Goal: Task Accomplishment & Management: Complete application form

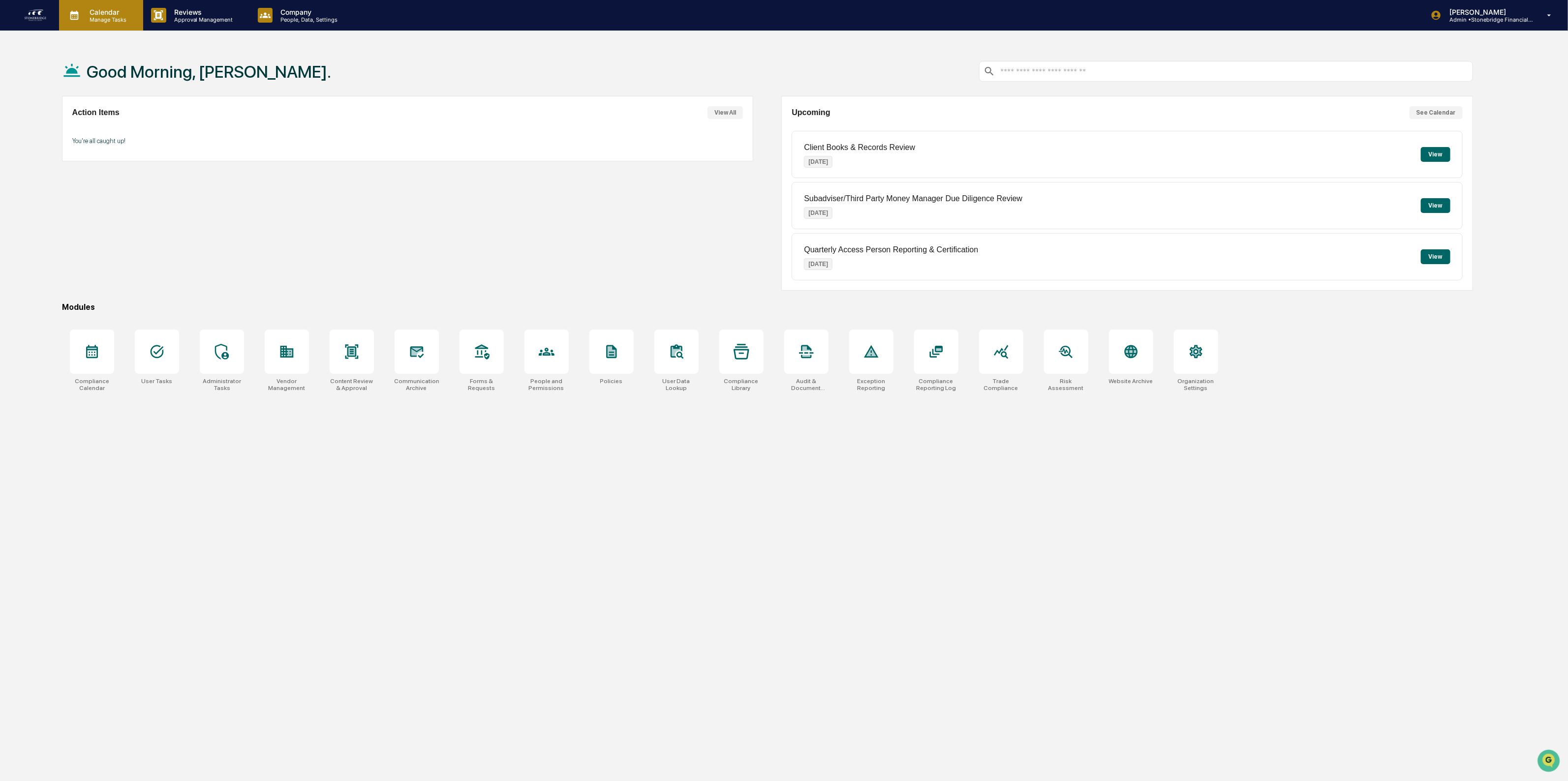
click at [116, 18] on p "Manage Tasks" at bounding box center [106, 20] width 49 height 7
click at [137, 48] on li "Compliance Calendar" at bounding box center [133, 50] width 148 height 19
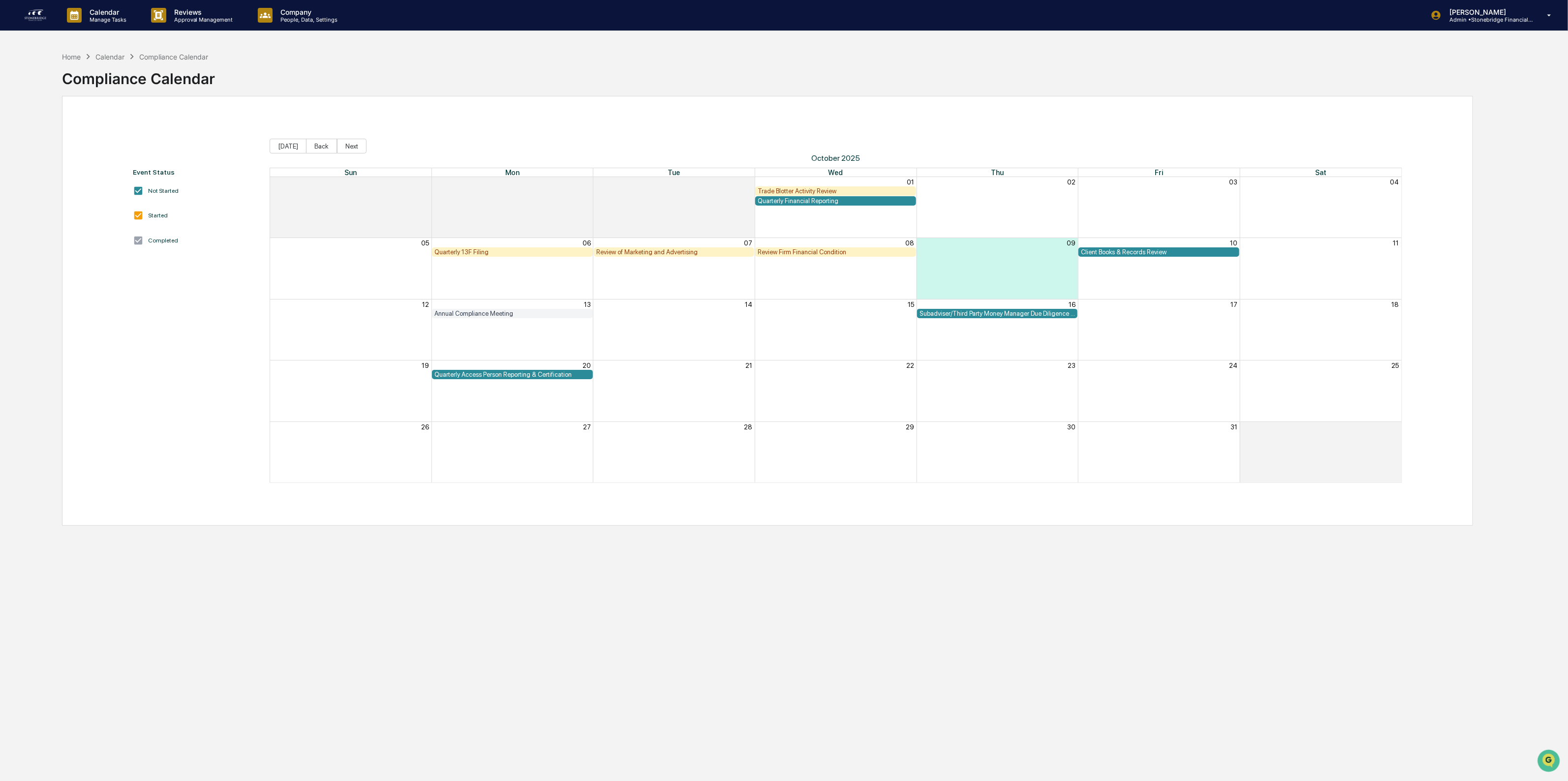
click at [650, 254] on div "Review of Marketing and Advertising" at bounding box center [674, 252] width 156 height 7
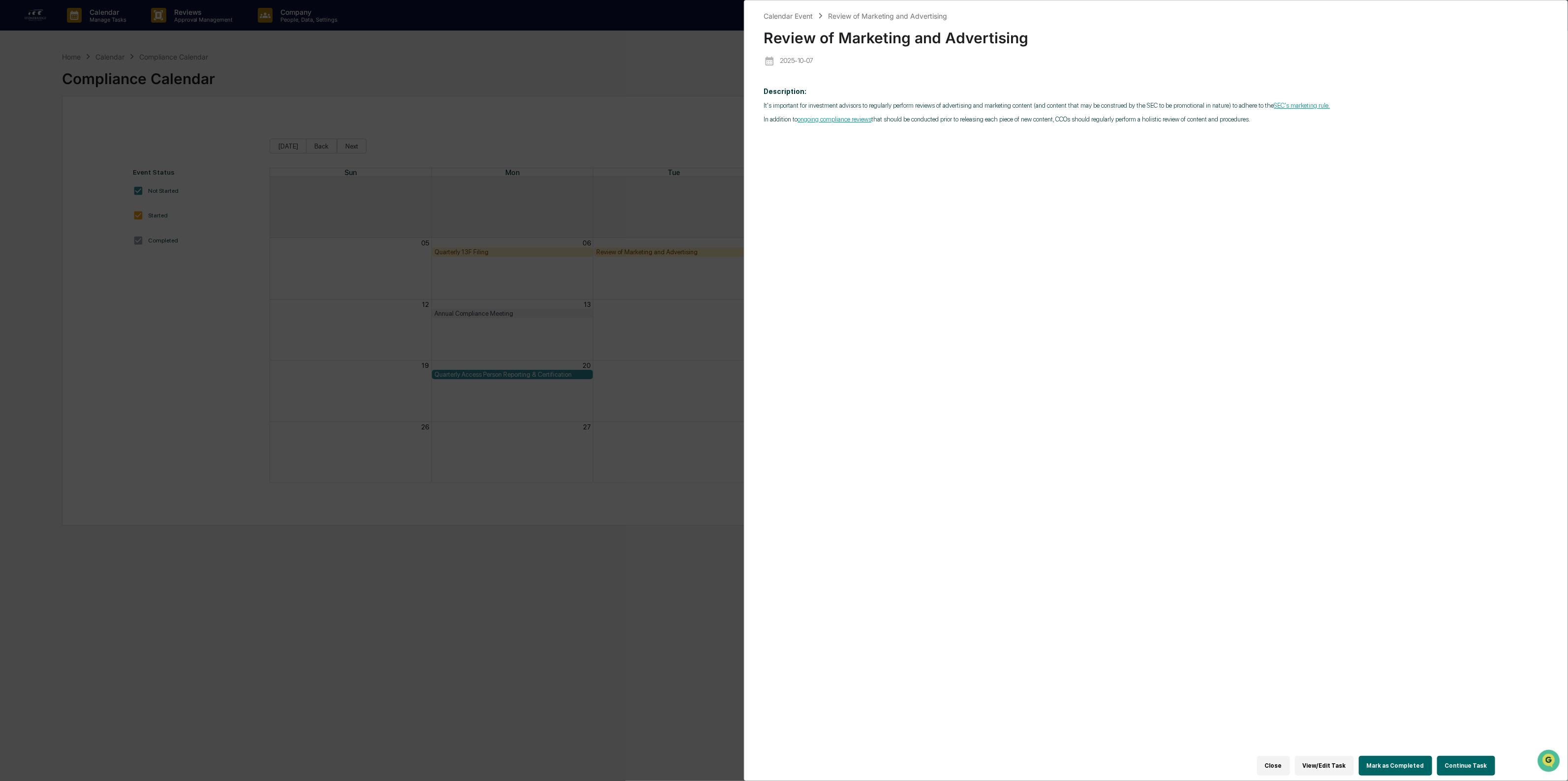
click at [1470, 768] on button "Continue Task" at bounding box center [1465, 766] width 58 height 20
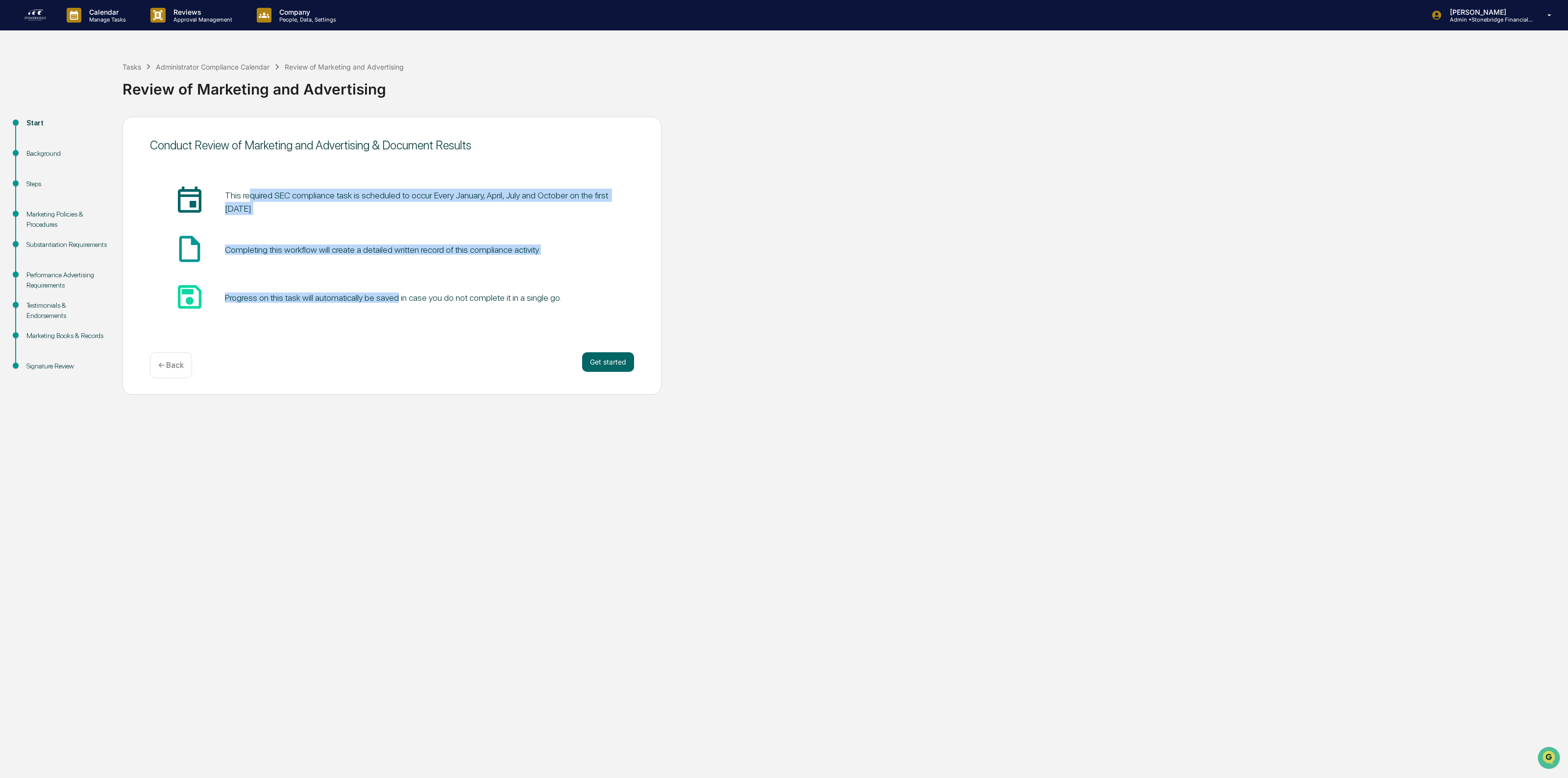
drag, startPoint x: 256, startPoint y: 180, endPoint x: 394, endPoint y: 286, distance: 174.0
click at [394, 286] on div "insert_invitation_icon This required SEC compliance task is scheduled to occur …" at bounding box center [391, 250] width 484 height 159
click at [394, 286] on div "save_icon Progress on this task will automatically be saved in case you do not …" at bounding box center [391, 298] width 484 height 33
drag, startPoint x: 354, startPoint y: 264, endPoint x: 313, endPoint y: 221, distance: 59.4
click at [313, 221] on div "insert_invitation_icon This required SEC compliance task is scheduled to occur …" at bounding box center [391, 250] width 484 height 130
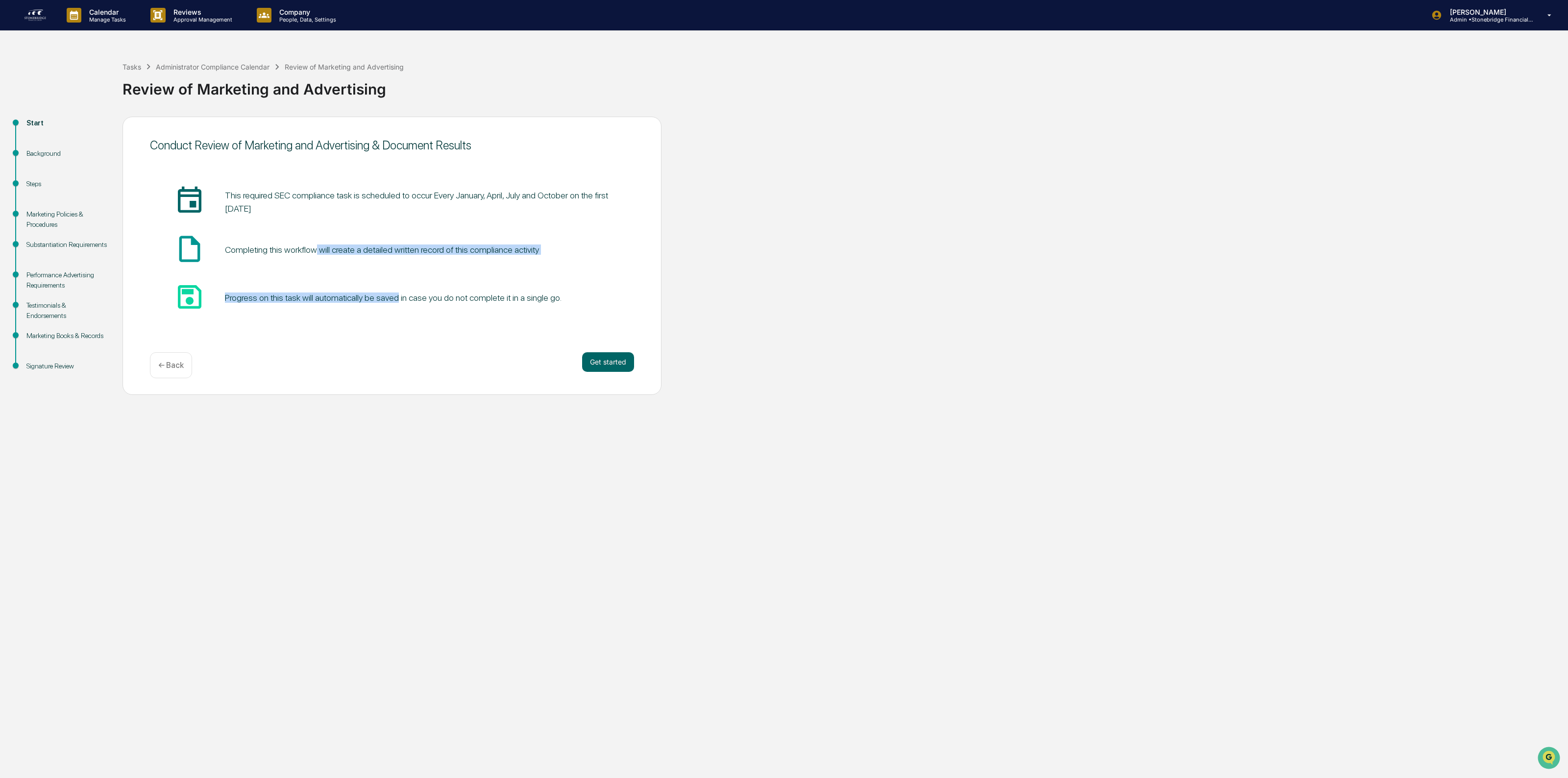
click at [313, 221] on div "insert_invitation_icon This required SEC compliance task is scheduled to occur …" at bounding box center [391, 250] width 484 height 130
click at [593, 357] on button "Get started" at bounding box center [607, 362] width 52 height 19
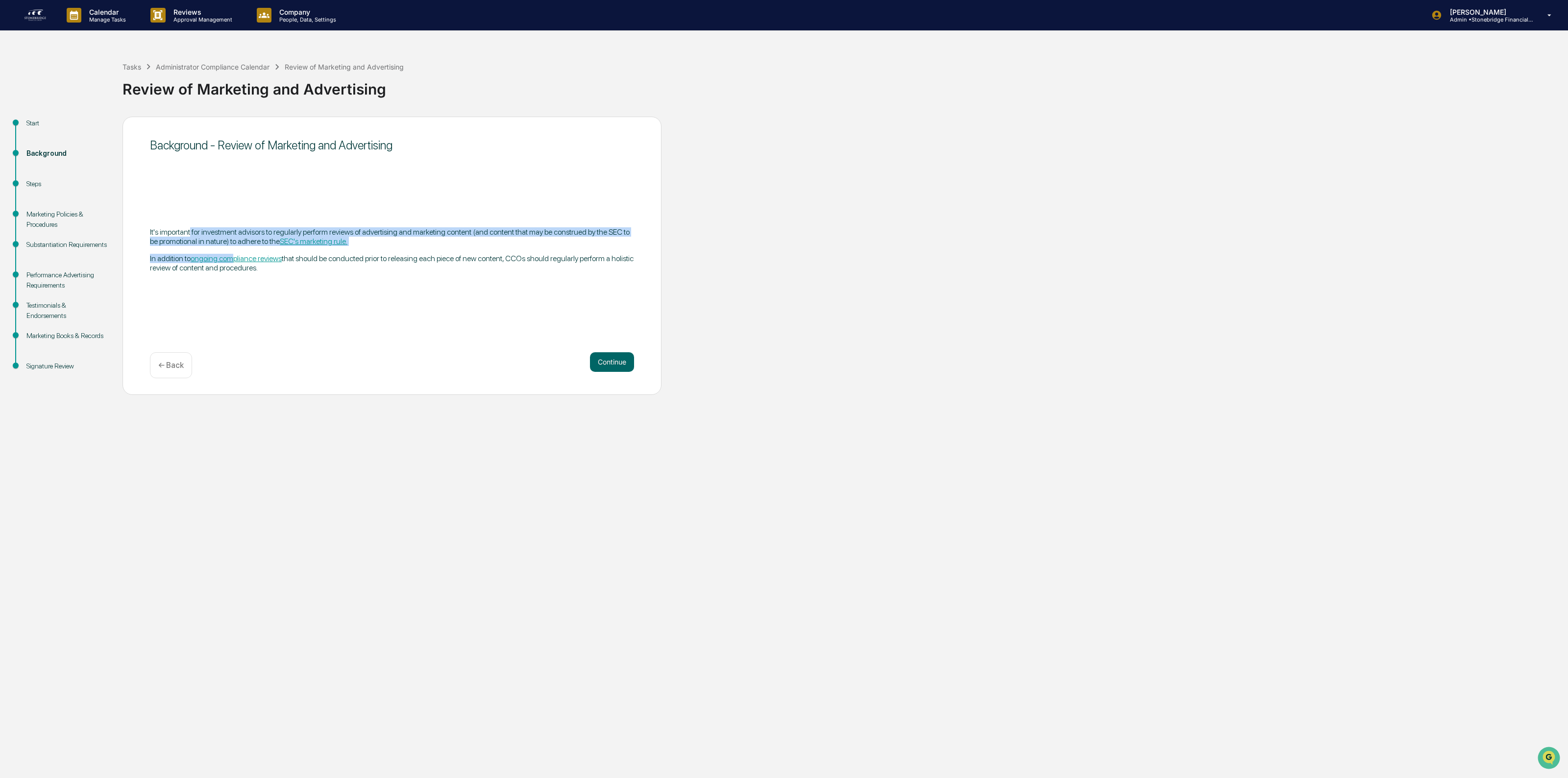
drag, startPoint x: 191, startPoint y: 230, endPoint x: 234, endPoint y: 248, distance: 46.6
click at [234, 248] on div "It's important for investment advisors to regularly perform reviews of advertis…" at bounding box center [391, 250] width 484 height 45
click at [228, 233] on p "It's important for investment advisors to regularly perform reviews of advertis…" at bounding box center [391, 237] width 484 height 19
drag, startPoint x: 484, startPoint y: 275, endPoint x: 443, endPoint y: 226, distance: 63.9
click at [444, 226] on div "It's important for investment advisors to regularly perform reviews of advertis…" at bounding box center [391, 250] width 484 height 61
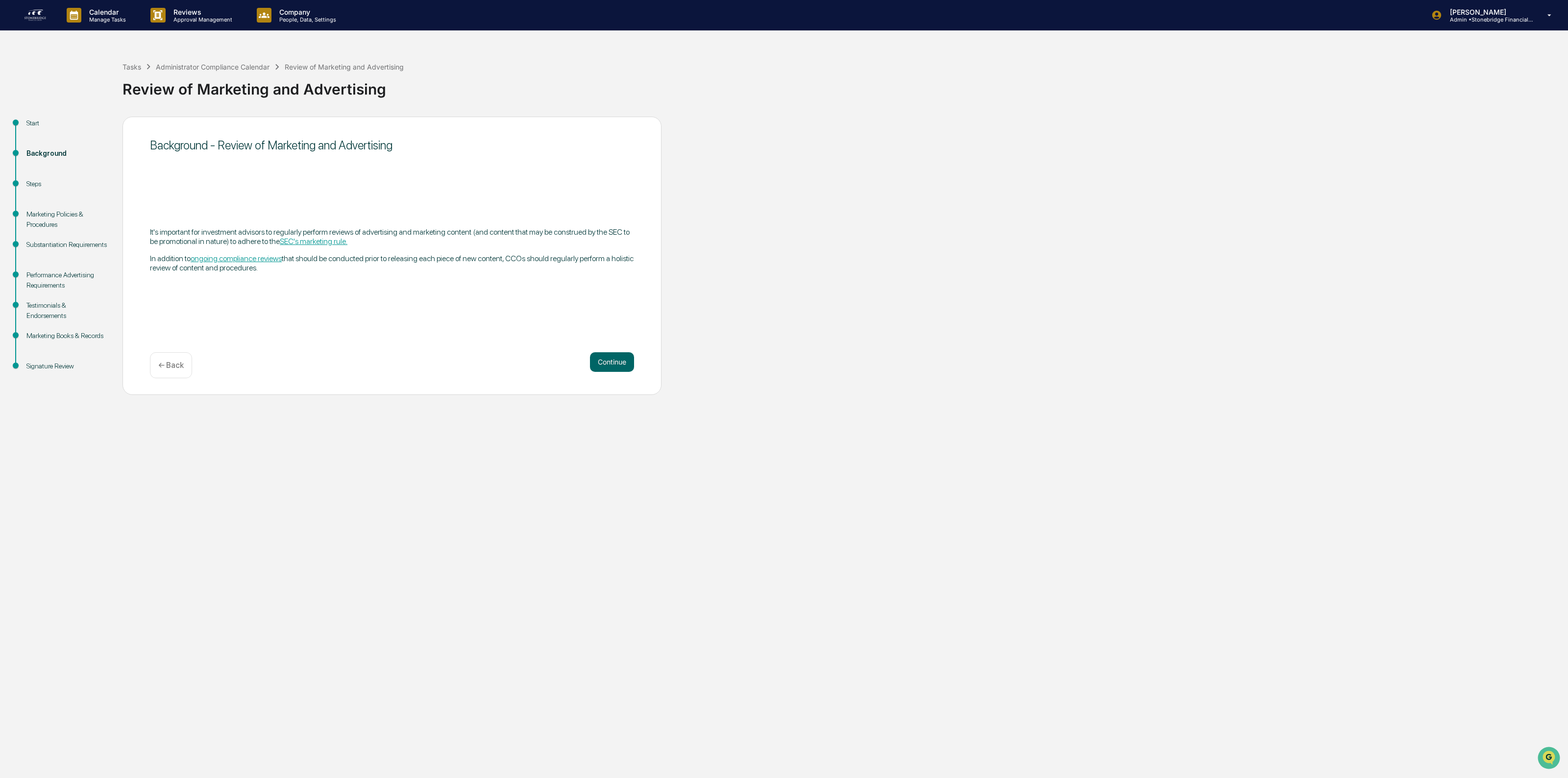
click at [443, 226] on div "It's important for investment advisors to regularly perform reviews of advertis…" at bounding box center [391, 250] width 484 height 61
drag, startPoint x: 198, startPoint y: 231, endPoint x: 300, endPoint y: 270, distance: 109.2
click at [300, 270] on div "It's important for investment advisors to regularly perform reviews of advertis…" at bounding box center [391, 250] width 484 height 45
click at [300, 270] on p "In addition to ongoing compliance reviews that should be conducted prior to rel…" at bounding box center [391, 263] width 484 height 19
click at [593, 368] on button "Continue" at bounding box center [612, 362] width 44 height 19
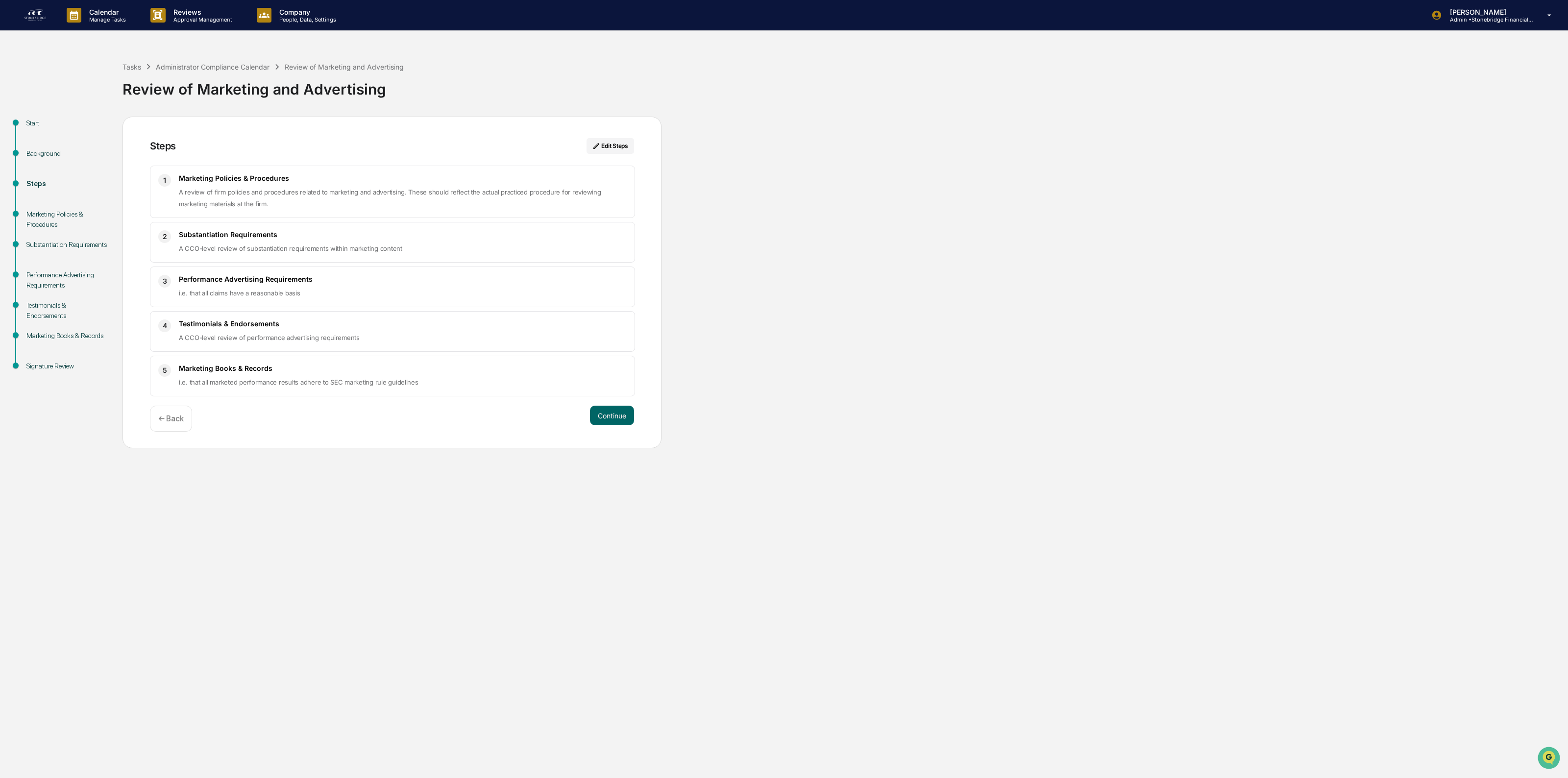
drag, startPoint x: 577, startPoint y: 413, endPoint x: 533, endPoint y: 414, distance: 44.0
click at [533, 414] on div "Continue ← Back" at bounding box center [391, 419] width 484 height 26
click at [607, 415] on button "Continue" at bounding box center [612, 416] width 44 height 19
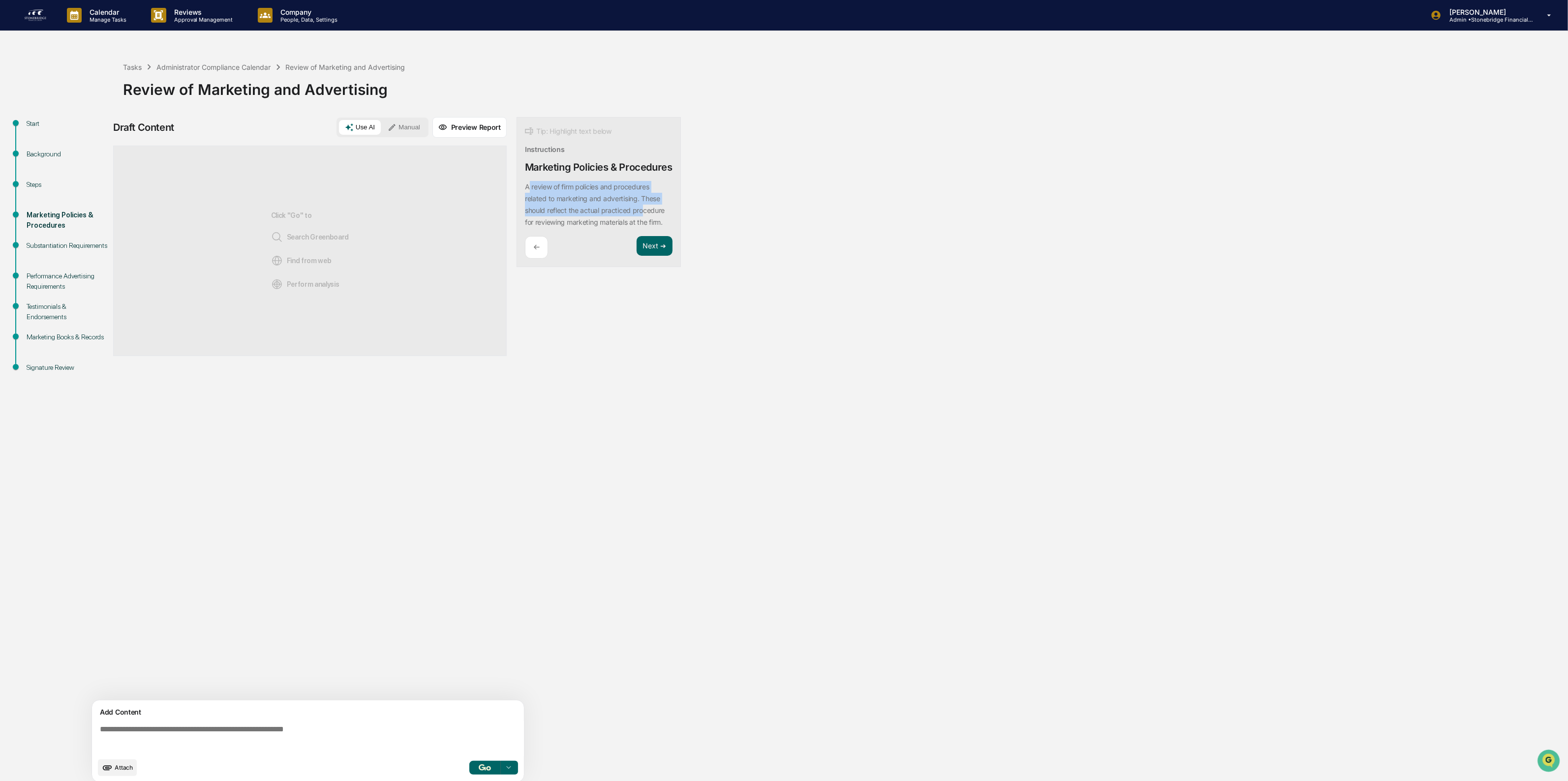
drag, startPoint x: 546, startPoint y: 193, endPoint x: 642, endPoint y: 223, distance: 100.6
click at [642, 223] on div "Tip: Highlight text below Instructions Marketing Policies & Procedures A review…" at bounding box center [598, 193] width 164 height 150
click at [642, 223] on p "A review of firm policies and procedures related to marketing and advertising. …" at bounding box center [595, 205] width 140 height 44
drag, startPoint x: 588, startPoint y: 228, endPoint x: 564, endPoint y: 221, distance: 25.0
click at [564, 221] on p "A review of firm policies and procedures related to marketing and advertising. …" at bounding box center [595, 205] width 140 height 44
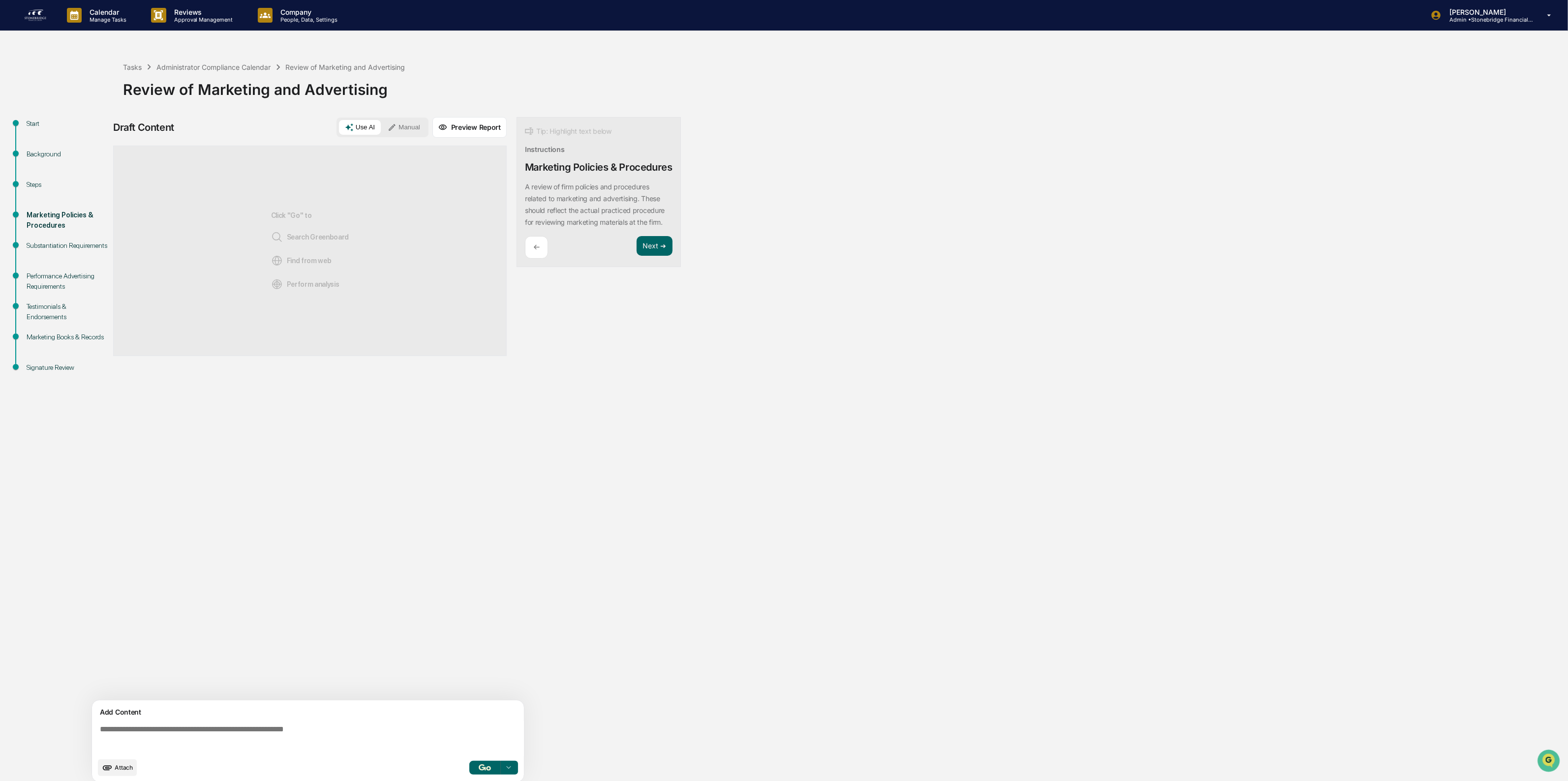
click at [563, 221] on p "A review of firm policies and procedures related to marketing and advertising. …" at bounding box center [595, 205] width 140 height 44
drag, startPoint x: 549, startPoint y: 202, endPoint x: 655, endPoint y: 229, distance: 109.4
click at [658, 229] on div "A review of firm policies and procedures related to marketing and advertising. …" at bounding box center [599, 204] width 148 height 47
click at [618, 218] on div "A review of firm policies and procedures related to marketing and advertising. …" at bounding box center [599, 204] width 148 height 47
click at [123, 769] on span "Attach" at bounding box center [124, 768] width 18 height 7
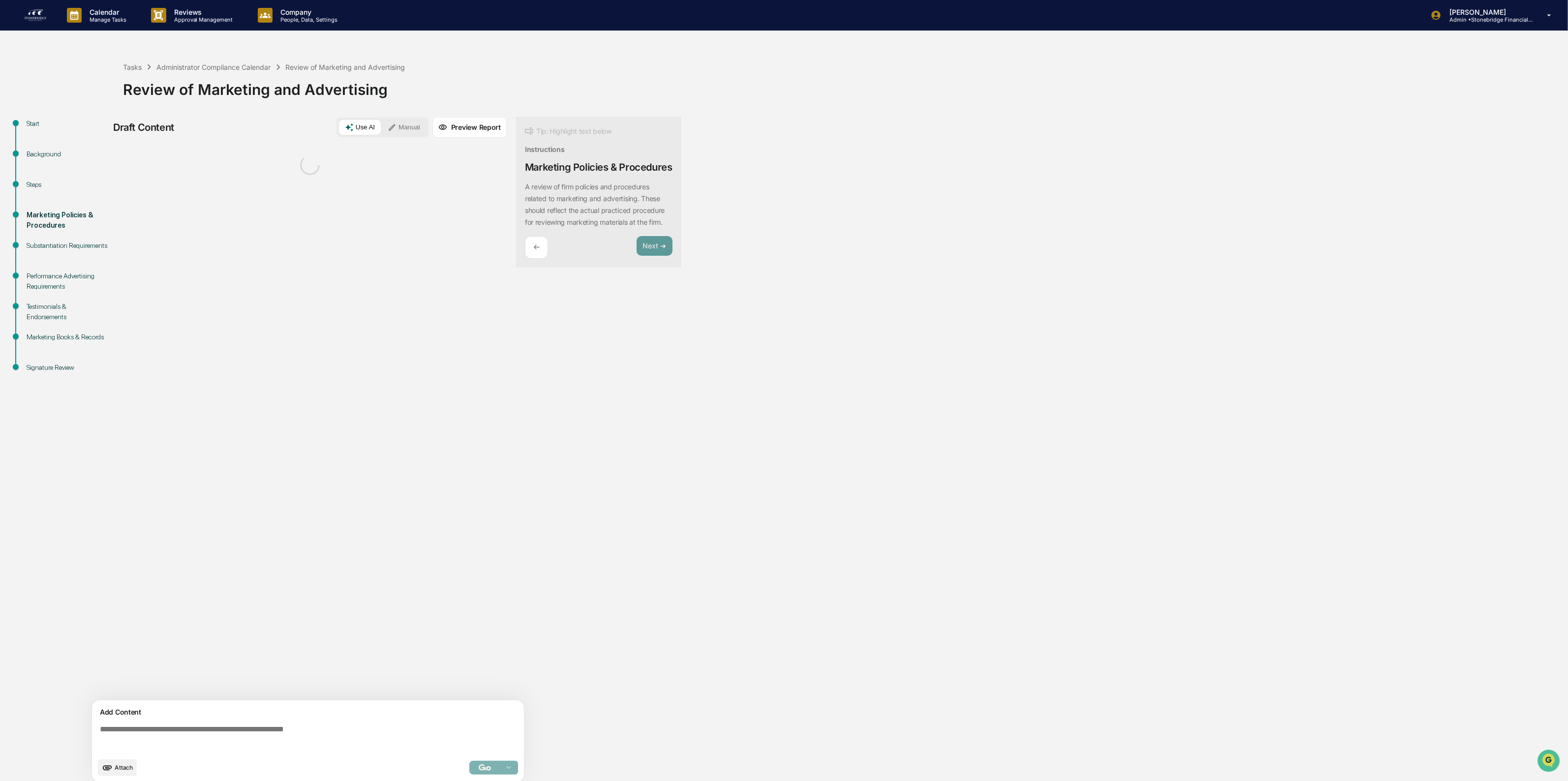
scroll to position [9, 0]
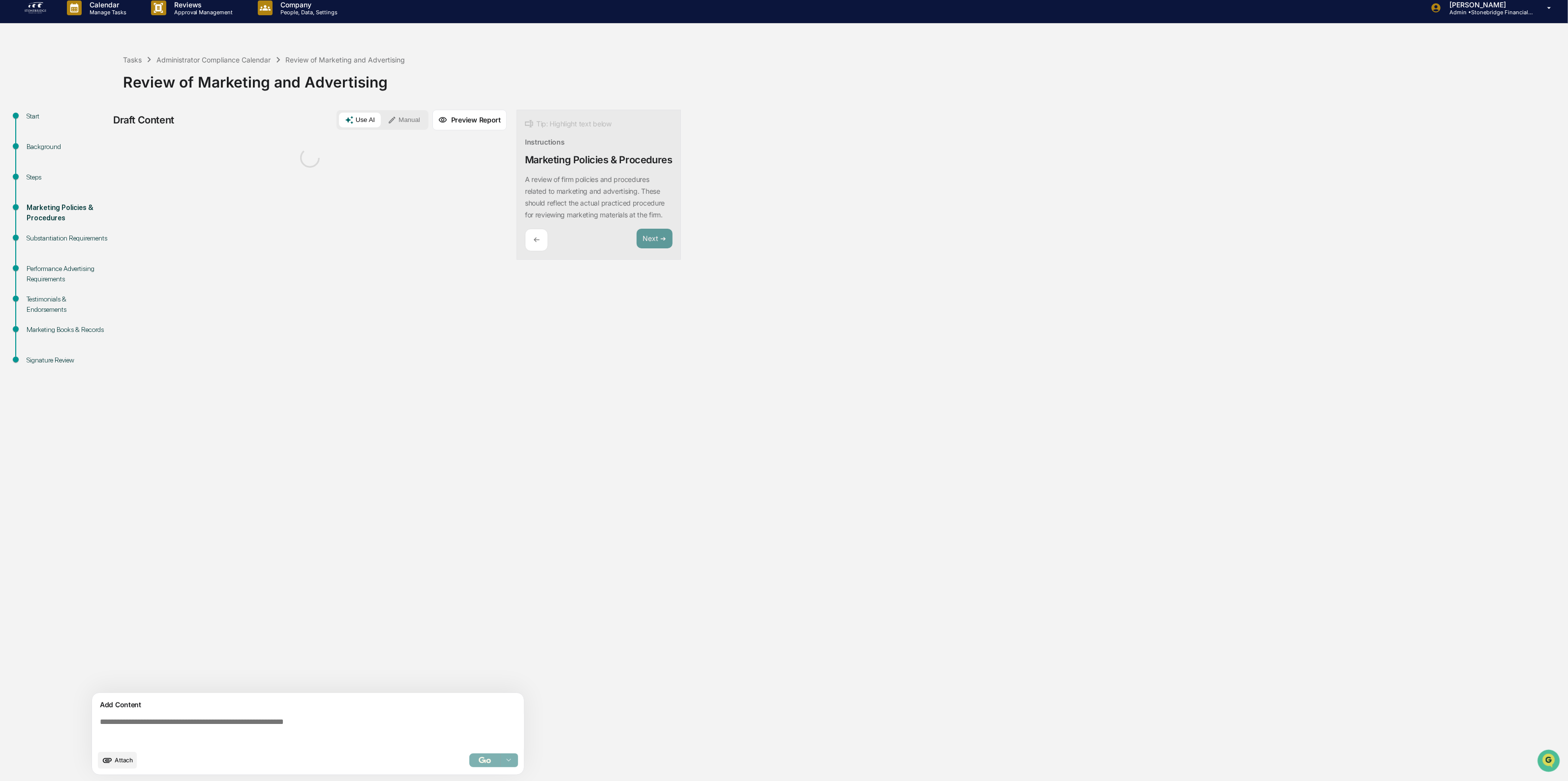
click at [210, 721] on textarea at bounding box center [310, 732] width 428 height 35
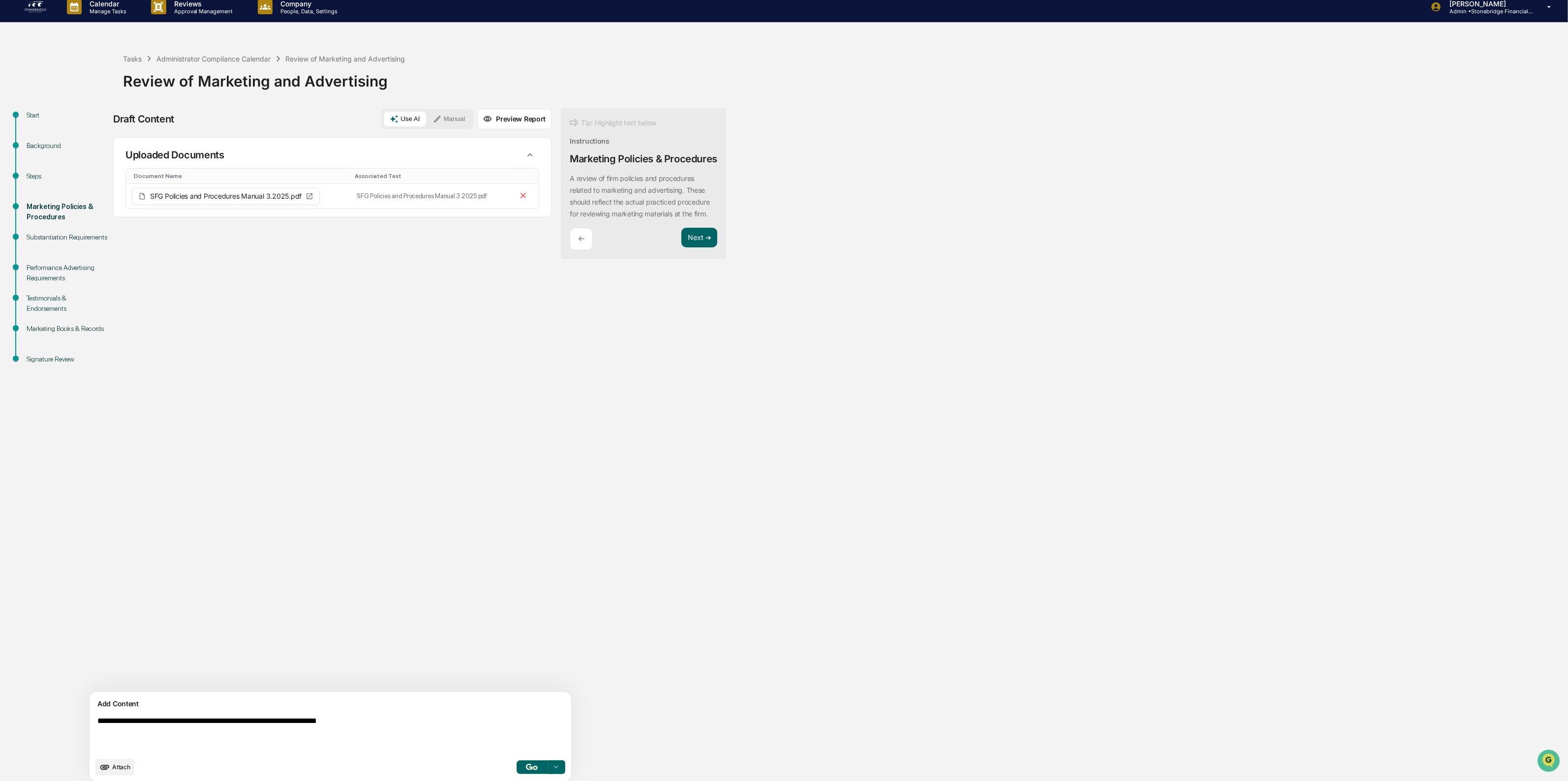
type textarea "**********"
click at [526, 771] on img "button" at bounding box center [532, 767] width 12 height 6
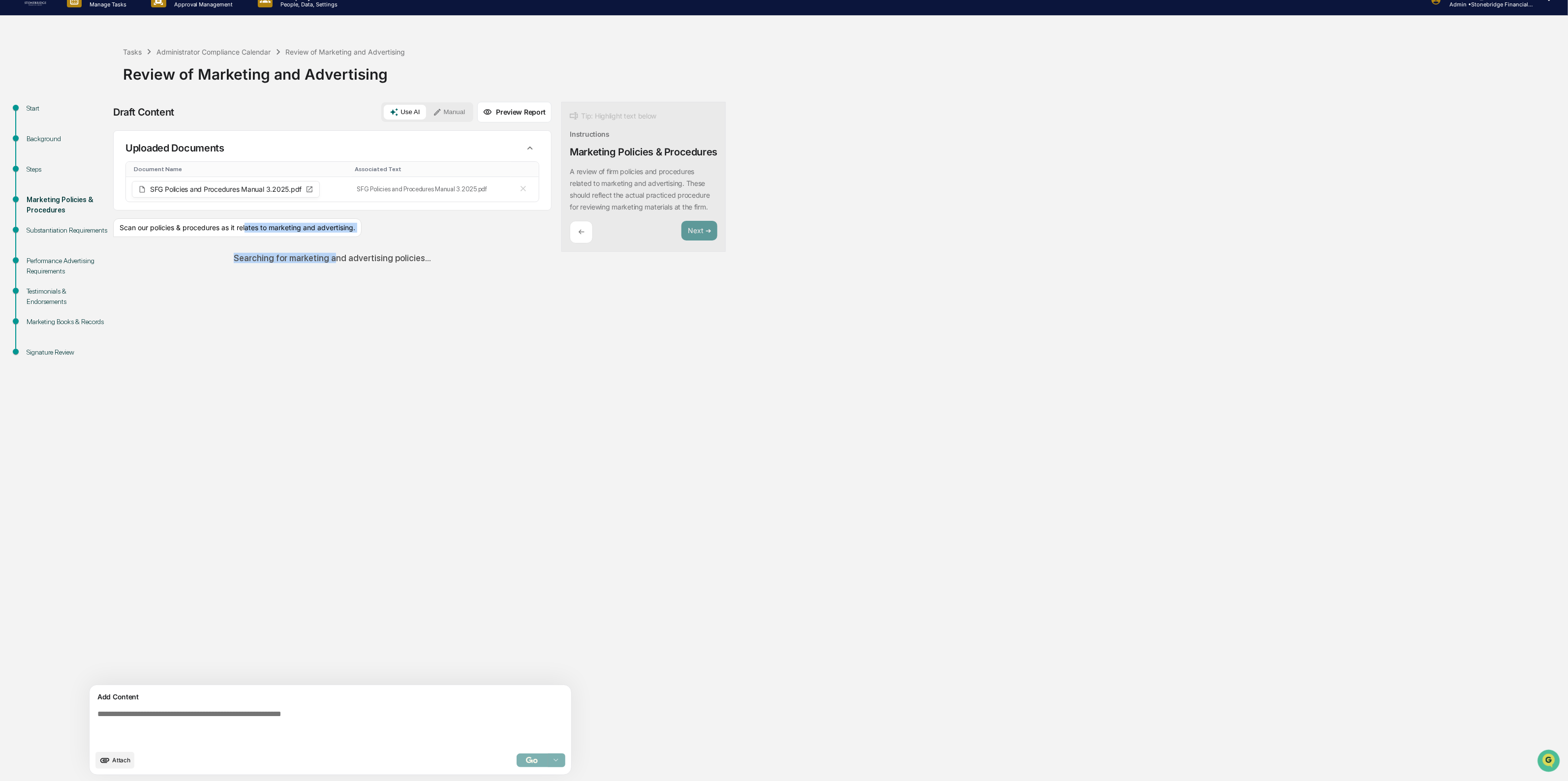
drag, startPoint x: 247, startPoint y: 235, endPoint x: 315, endPoint y: 343, distance: 127.6
click at [315, 343] on div "Sources Uploaded Documents Document Name Associated Text SFG Policies and Proce…" at bounding box center [332, 408] width 438 height 555
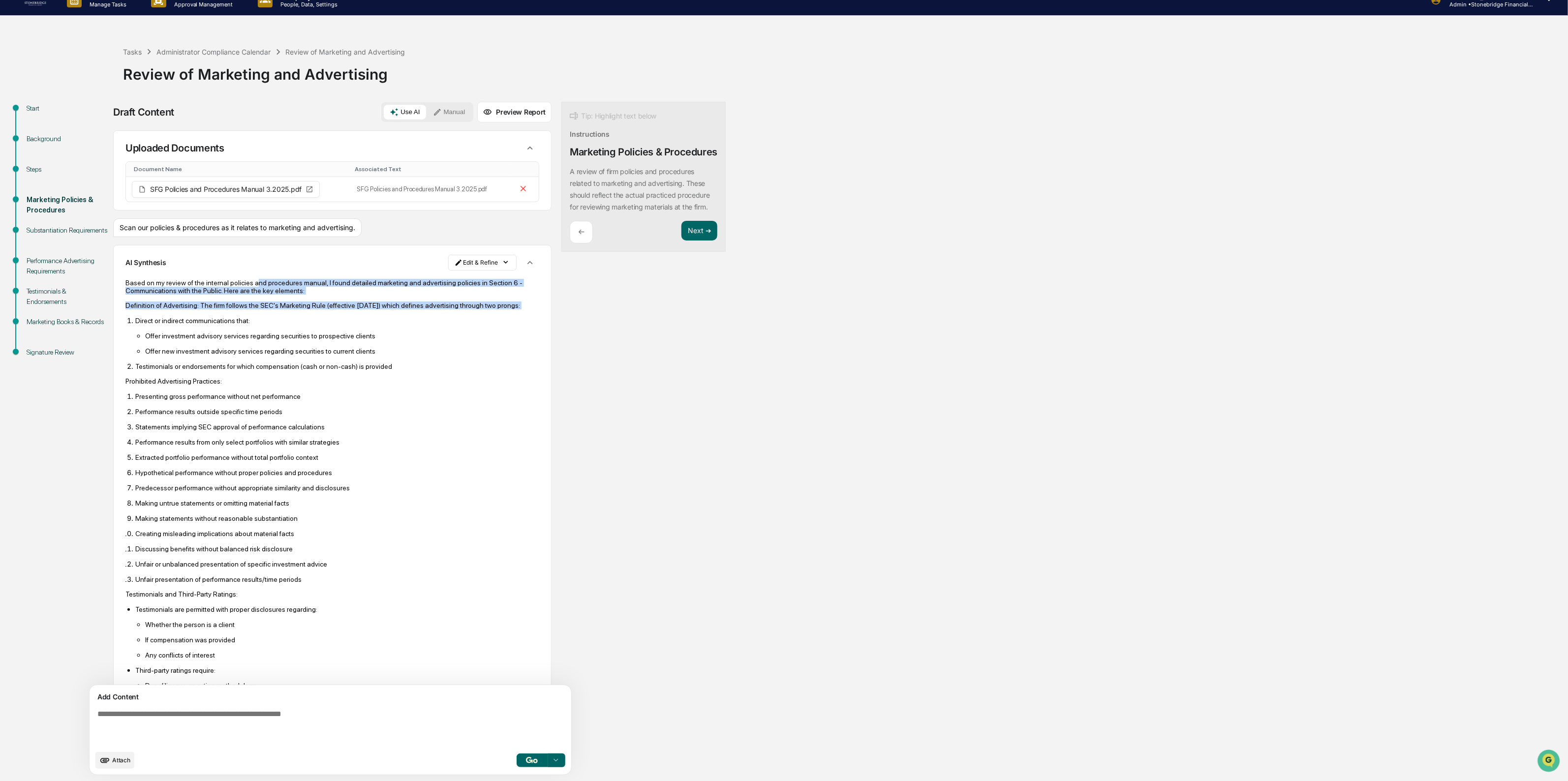
drag, startPoint x: 266, startPoint y: 279, endPoint x: 389, endPoint y: 324, distance: 131.0
click at [389, 324] on div "Based on my review of the internal policies and procedures manual, I found deta…" at bounding box center [332, 606] width 414 height 654
drag, startPoint x: 389, startPoint y: 324, endPoint x: 236, endPoint y: 289, distance: 157.0
click at [236, 289] on div "Based on my review of the internal policies and procedures manual, I found deta…" at bounding box center [332, 606] width 414 height 654
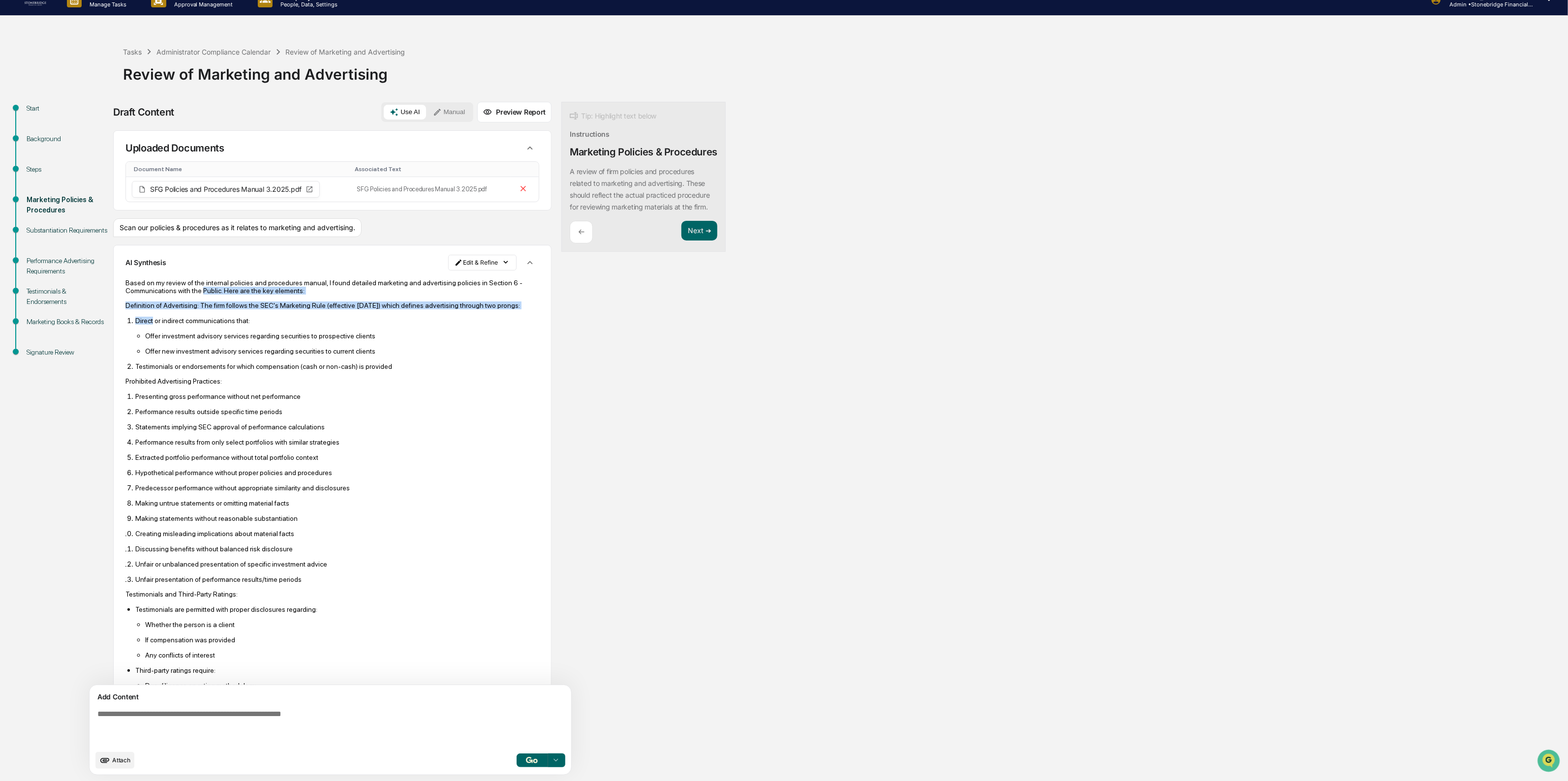
click at [236, 289] on p "Based on my review of the internal policies and procedures manual, I found deta…" at bounding box center [332, 287] width 414 height 16
click at [204, 335] on div "Based on my review of the internal policies and procedures manual, I found deta…" at bounding box center [332, 606] width 414 height 654
click at [204, 324] on p "Direct or indirect communications that:" at bounding box center [337, 320] width 404 height 8
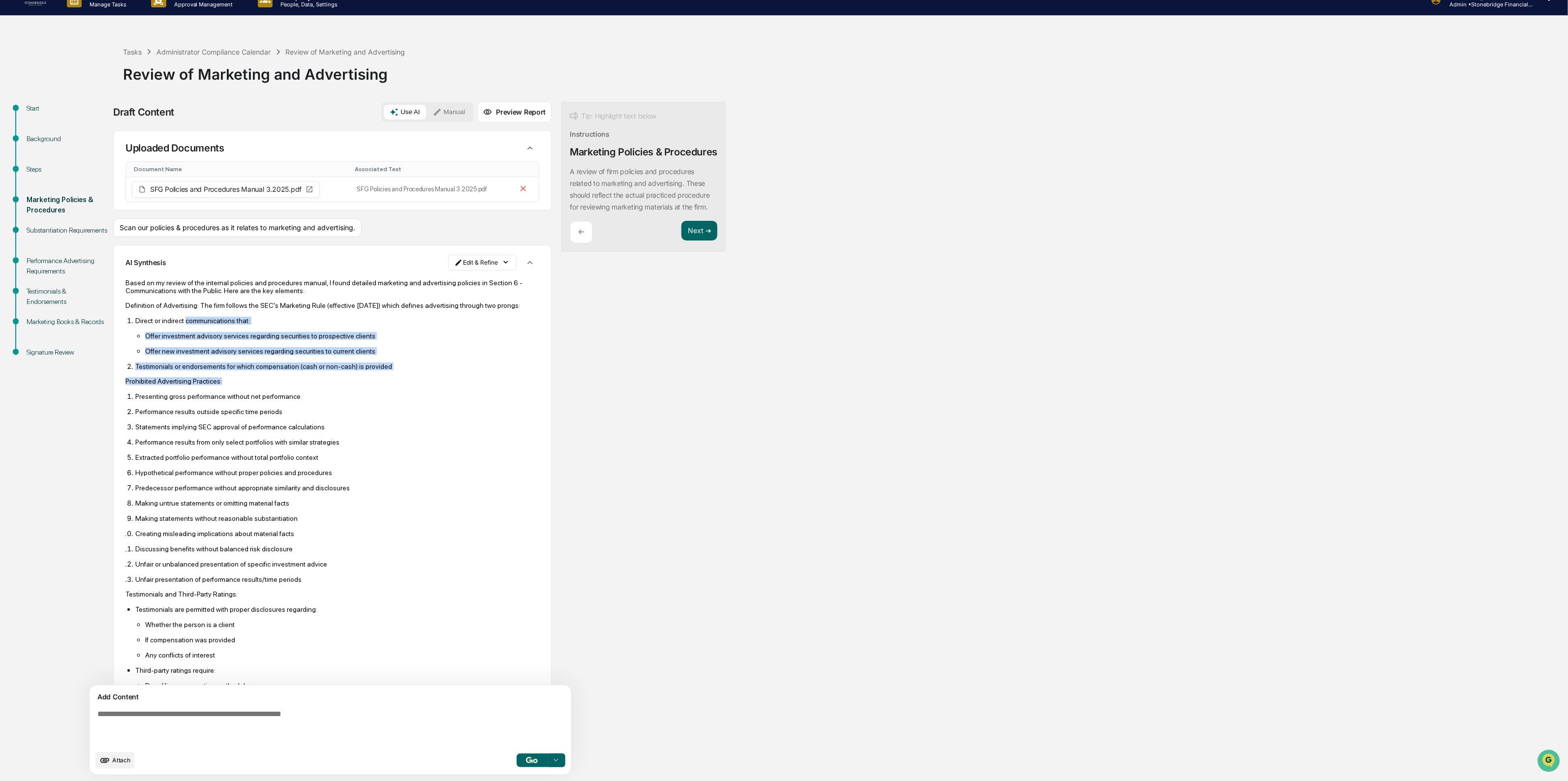
drag, startPoint x: 183, startPoint y: 332, endPoint x: 241, endPoint y: 392, distance: 83.5
click at [241, 392] on div "Based on my review of the internal policies and procedures manual, I found deta…" at bounding box center [332, 606] width 414 height 654
click at [241, 385] on p "Prohibited Advertising Practices:" at bounding box center [332, 381] width 414 height 8
drag, startPoint x: 221, startPoint y: 370, endPoint x: 193, endPoint y: 328, distance: 50.5
click at [193, 328] on div "Based on my review of the internal policies and procedures manual, I found deta…" at bounding box center [332, 606] width 414 height 654
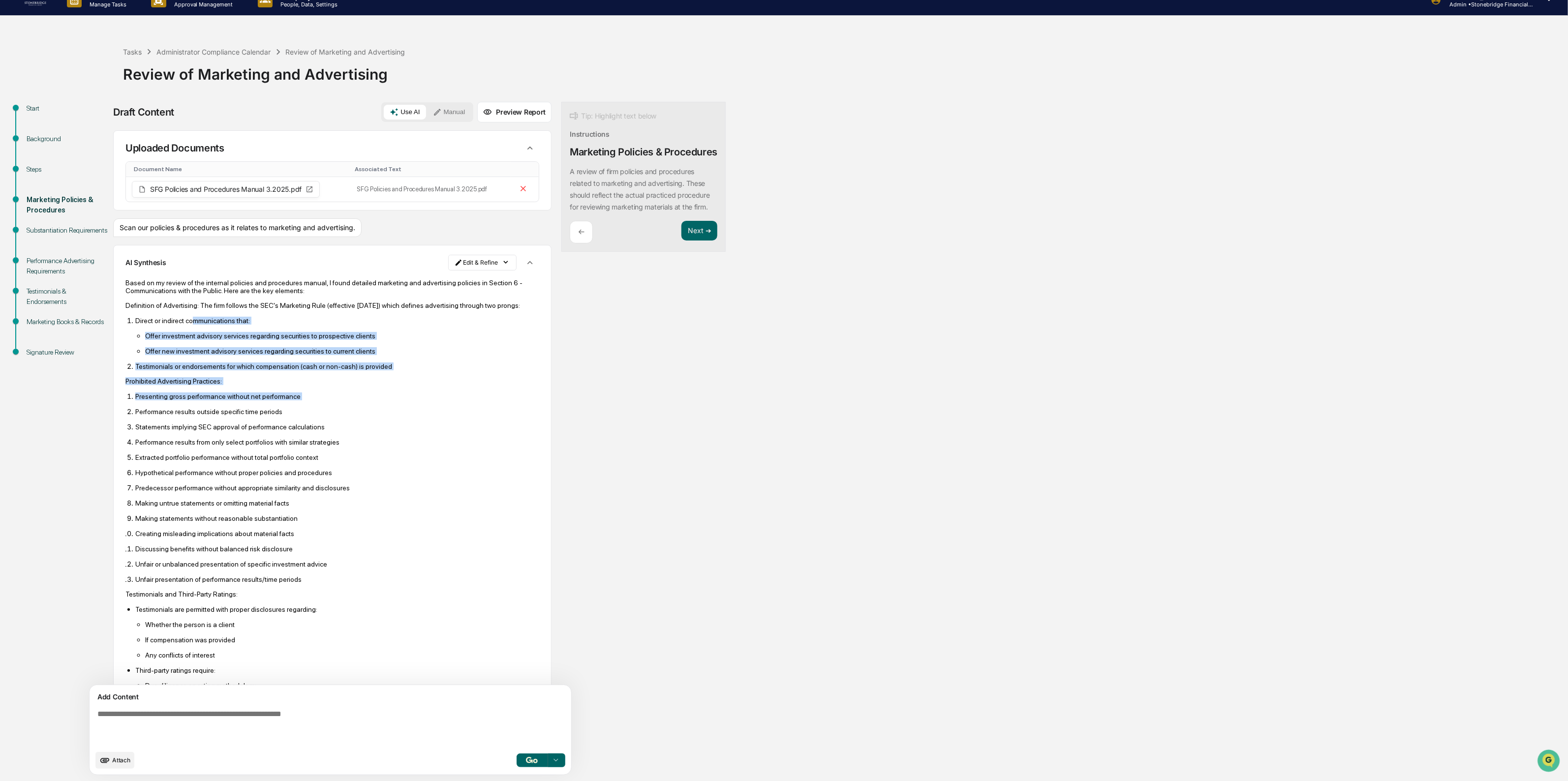
click at [193, 324] on p "Direct or indirect communications that:" at bounding box center [337, 320] width 404 height 8
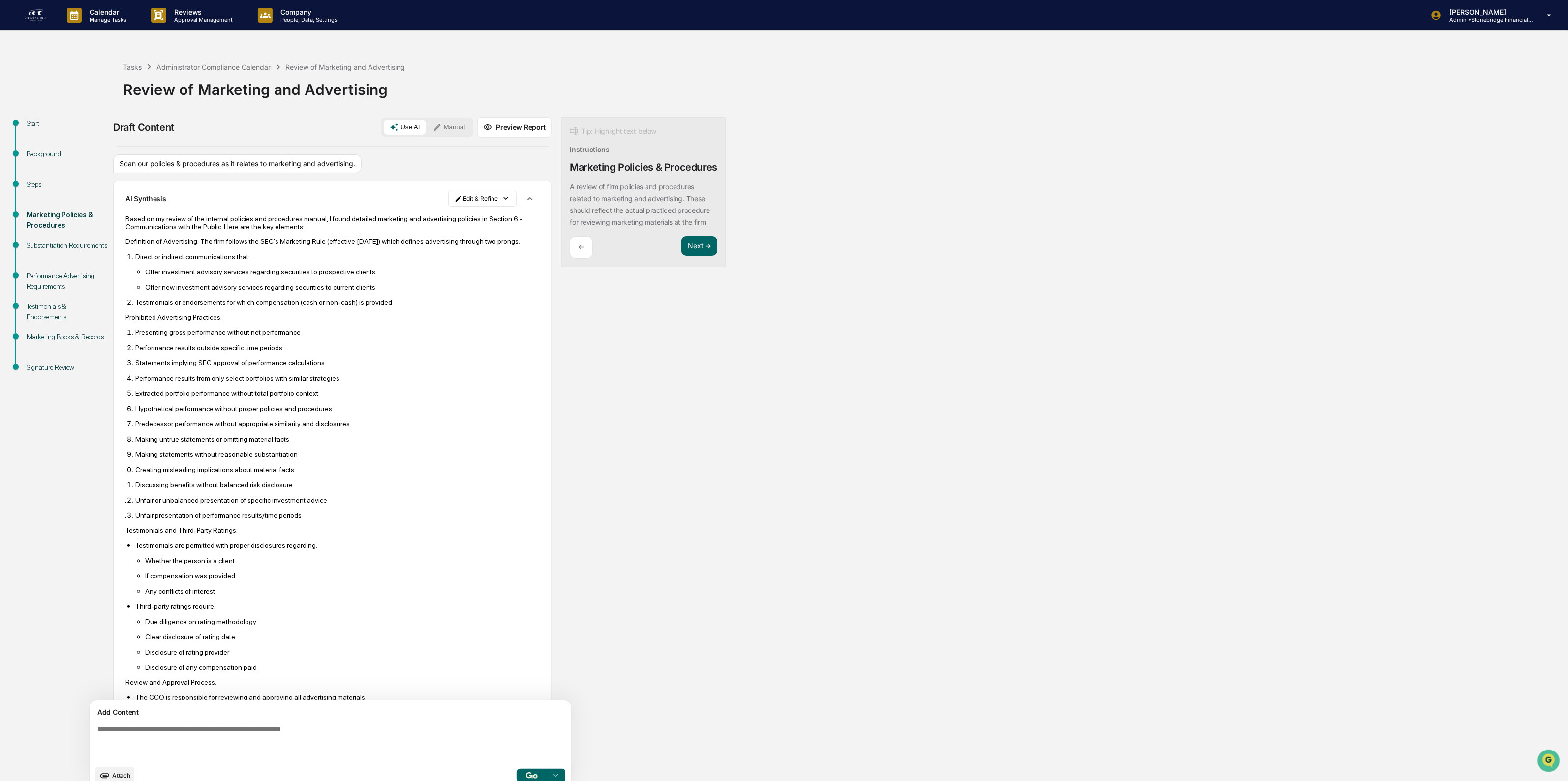
scroll to position [50, 0]
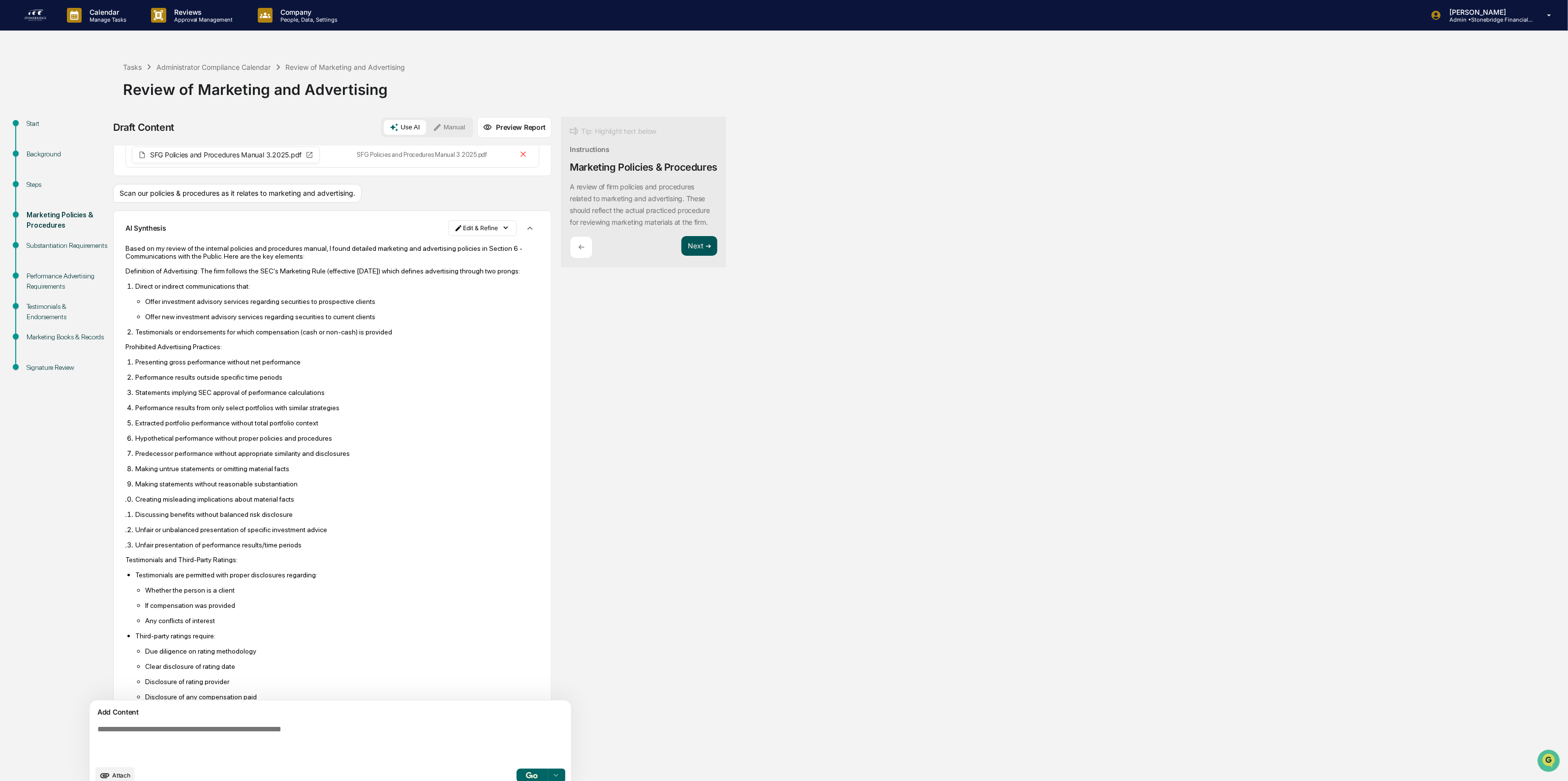
click at [681, 256] on button "Next ➔" at bounding box center [699, 246] width 36 height 20
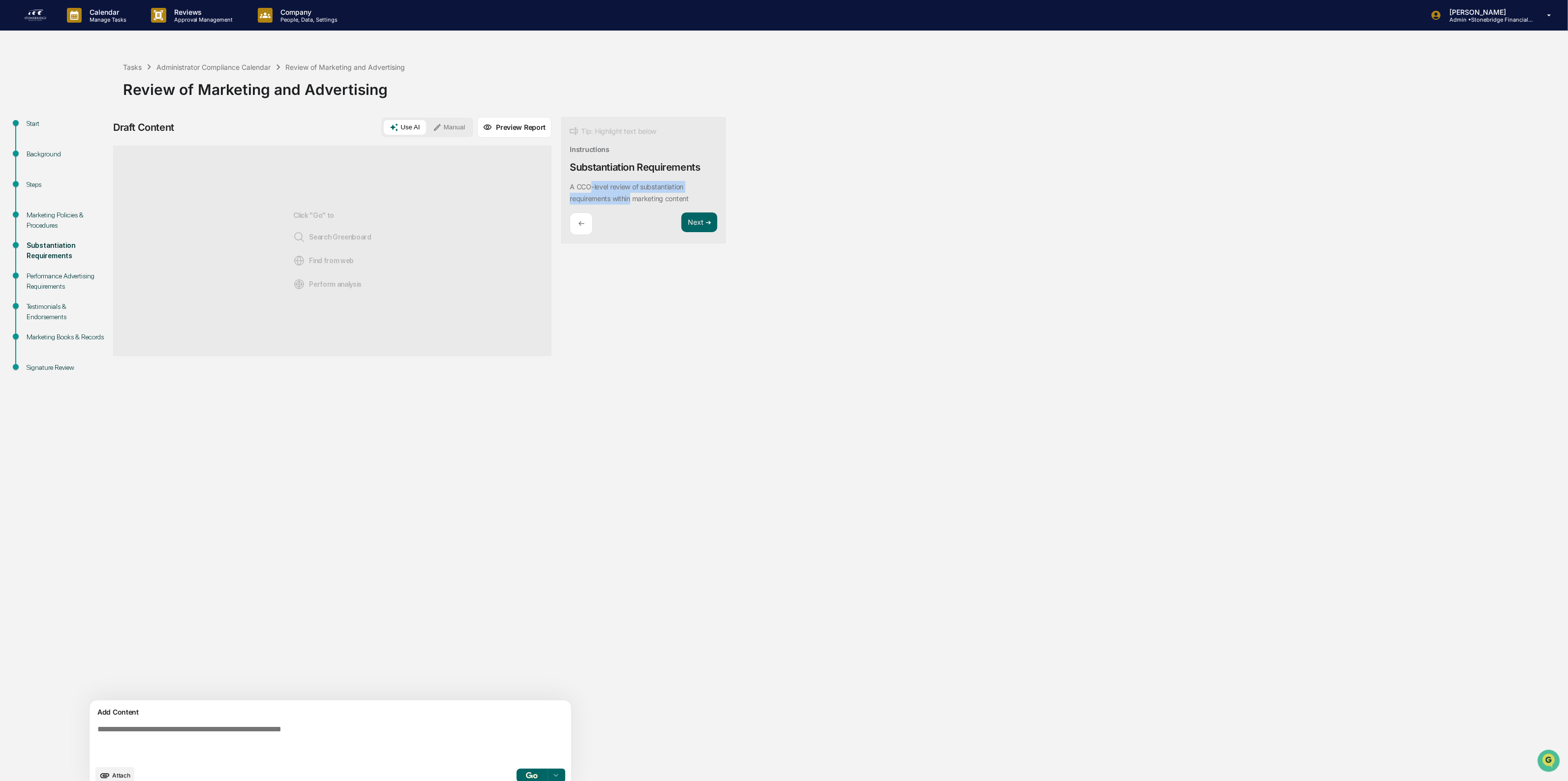
drag, startPoint x: 546, startPoint y: 193, endPoint x: 587, endPoint y: 199, distance: 41.4
click at [587, 199] on div "A CCO-level review of substantiation requirements within marketing content" at bounding box center [643, 193] width 148 height 24
click at [587, 199] on p "A CCO-level review of substantiation requirements within marketing content" at bounding box center [629, 193] width 119 height 20
drag, startPoint x: 590, startPoint y: 203, endPoint x: 549, endPoint y: 200, distance: 41.1
click at [570, 200] on p "A CCO-level review of substantiation requirements within marketing content" at bounding box center [629, 193] width 119 height 20
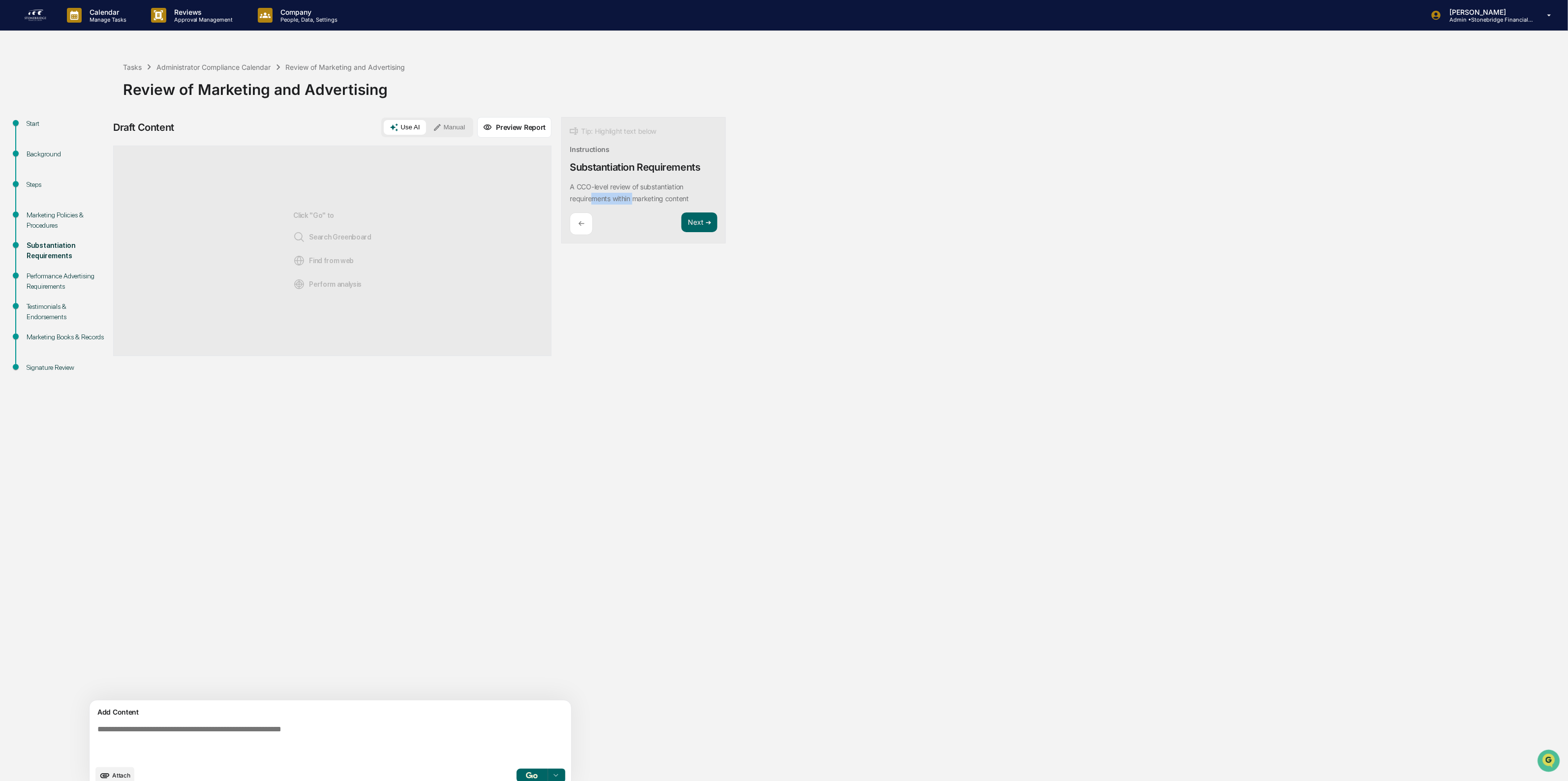
click at [570, 200] on p "A CCO-level review of substantiation requirements within marketing content" at bounding box center [629, 193] width 119 height 20
drag, startPoint x: 548, startPoint y: 200, endPoint x: 618, endPoint y: 200, distance: 70.0
click at [618, 200] on p "A CCO-level review of substantiation requirements within marketing content" at bounding box center [629, 193] width 119 height 20
drag, startPoint x: 650, startPoint y: 200, endPoint x: 550, endPoint y: 198, distance: 100.0
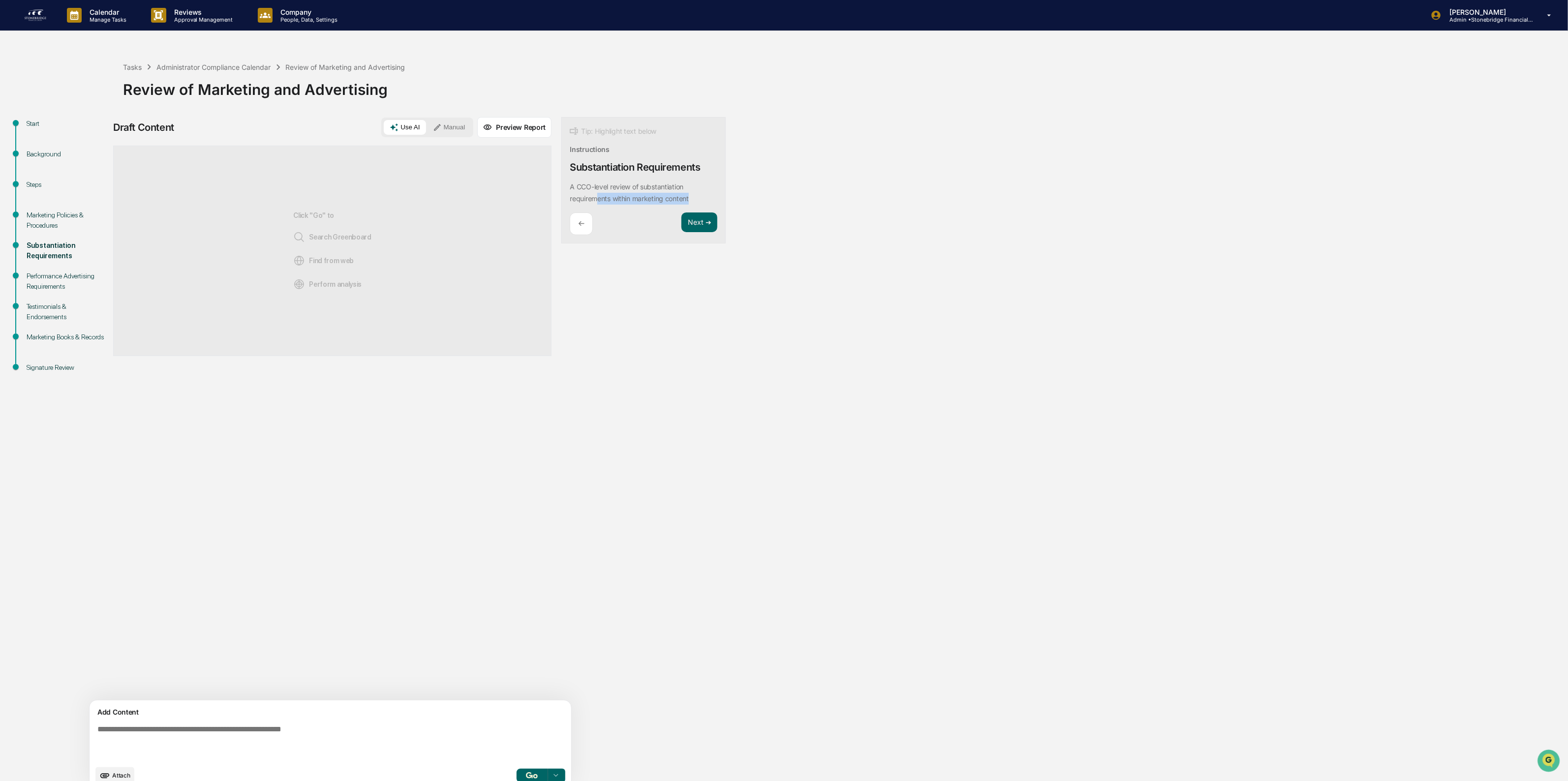
click at [570, 198] on div "A CCO-level review of substantiation requirements within marketing content" at bounding box center [643, 193] width 148 height 24
click at [570, 198] on p "A CCO-level review of substantiation requirements within marketing content" at bounding box center [629, 193] width 119 height 20
click at [194, 728] on textarea at bounding box center [307, 743] width 428 height 43
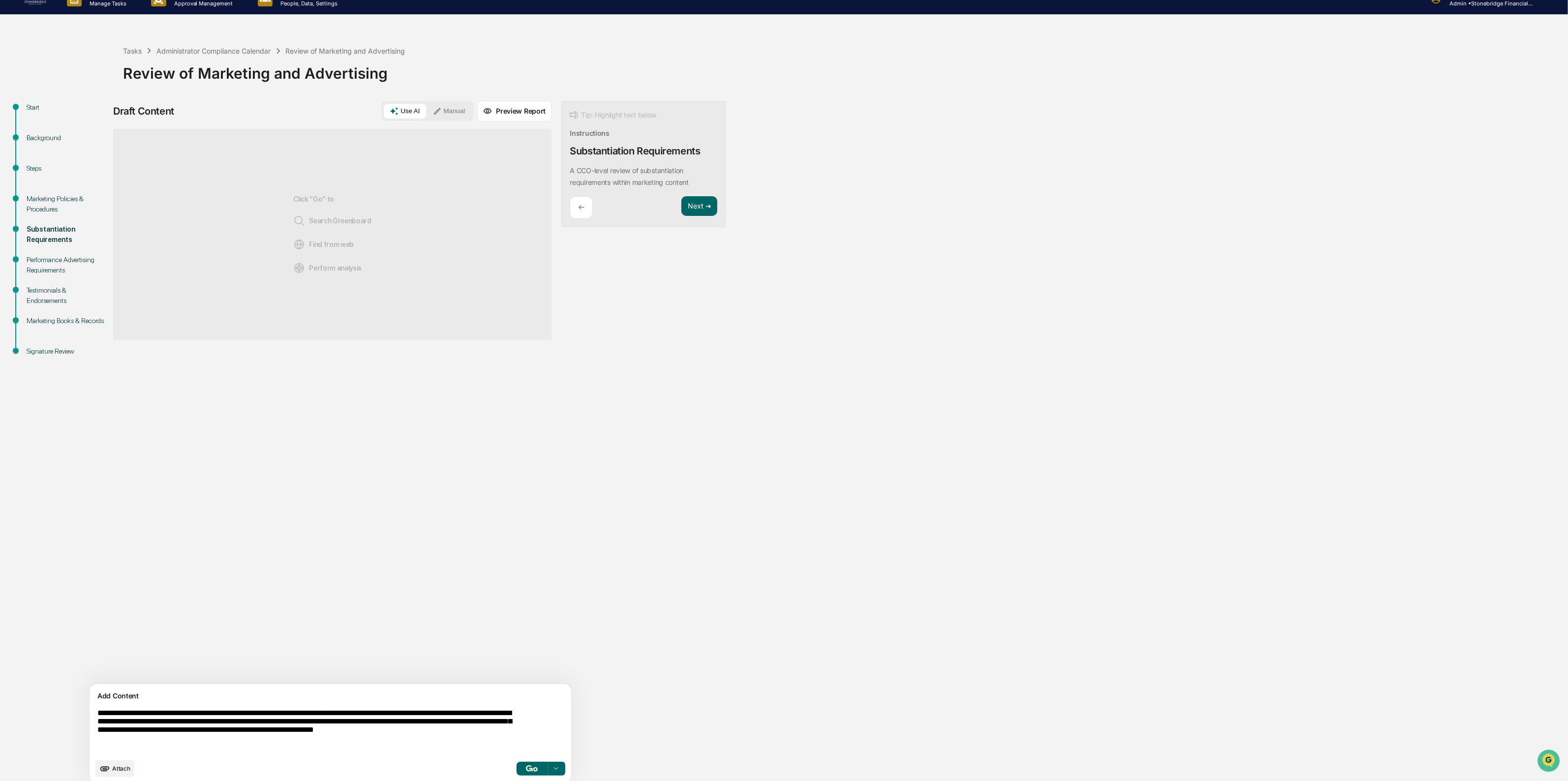
scroll to position [26, 0]
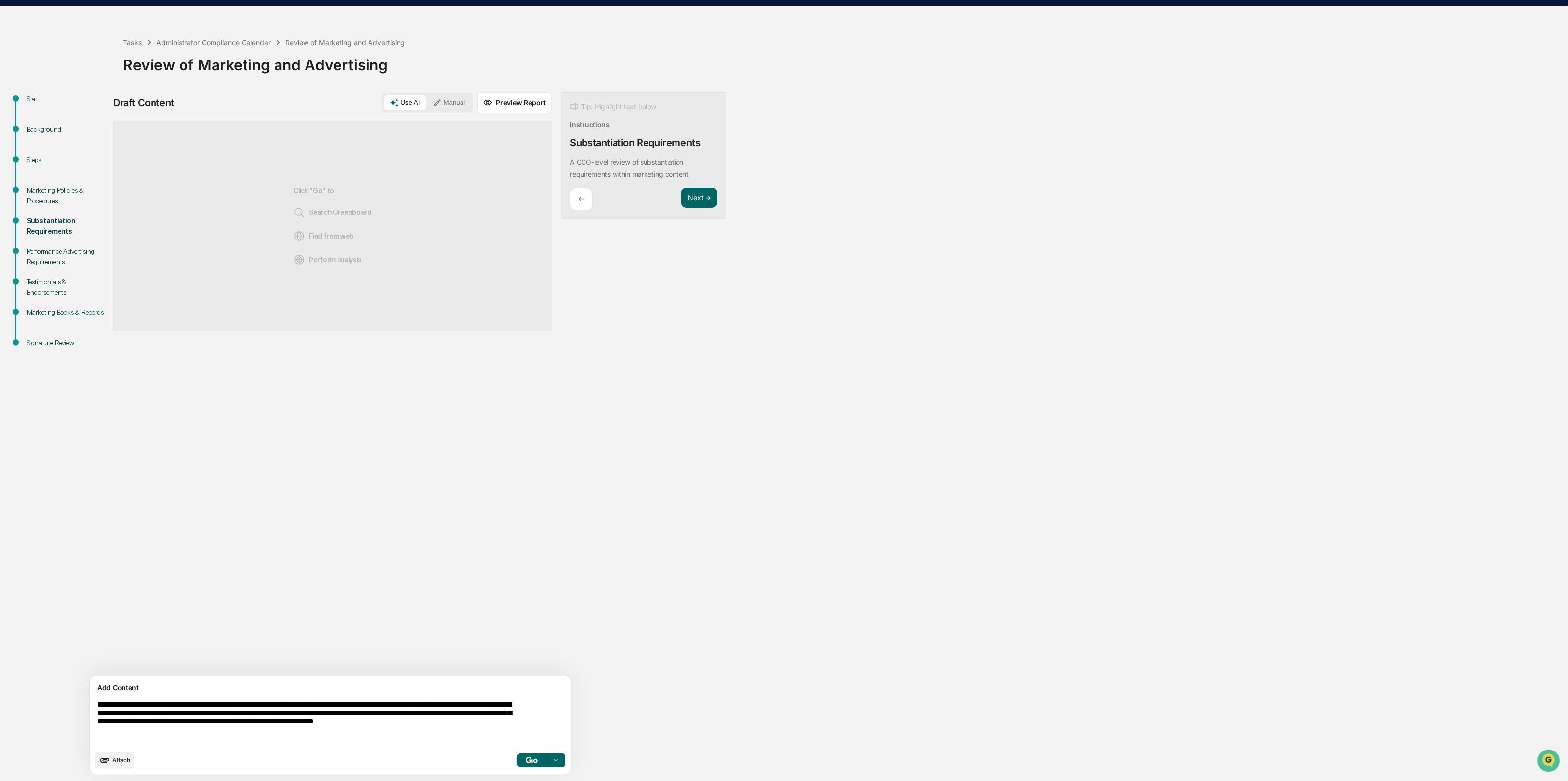
type textarea "**********"
click at [526, 763] on img "button" at bounding box center [532, 760] width 12 height 6
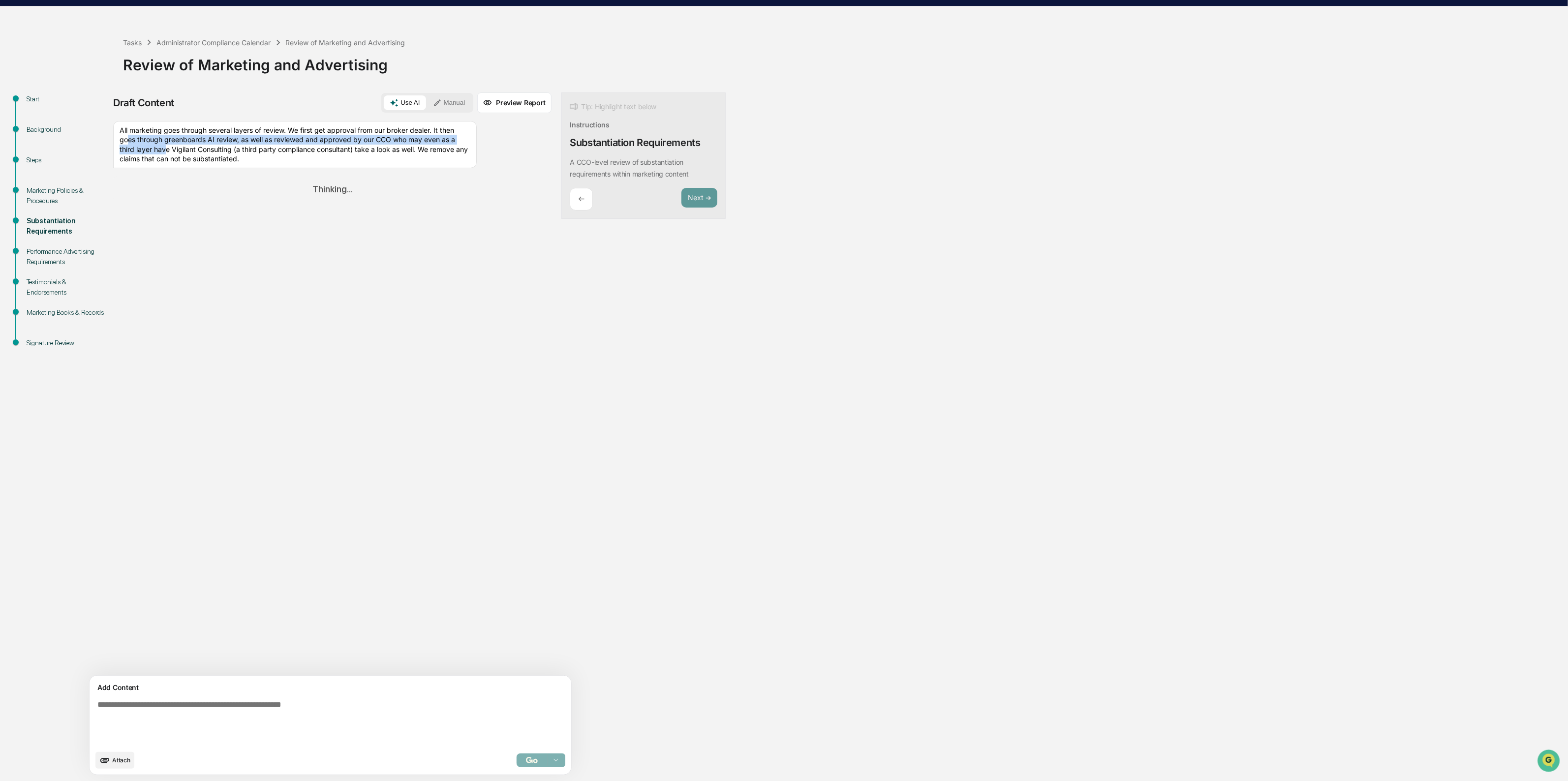
drag, startPoint x: 164, startPoint y: 139, endPoint x: 215, endPoint y: 145, distance: 51.4
click at [215, 145] on div "All marketing goes through several layers of review. We first get approval from…" at bounding box center [295, 144] width 364 height 47
drag, startPoint x: 222, startPoint y: 129, endPoint x: 323, endPoint y: 155, distance: 104.3
click at [323, 155] on div "All marketing goes through several layers of review. We first get approval from…" at bounding box center [295, 144] width 364 height 47
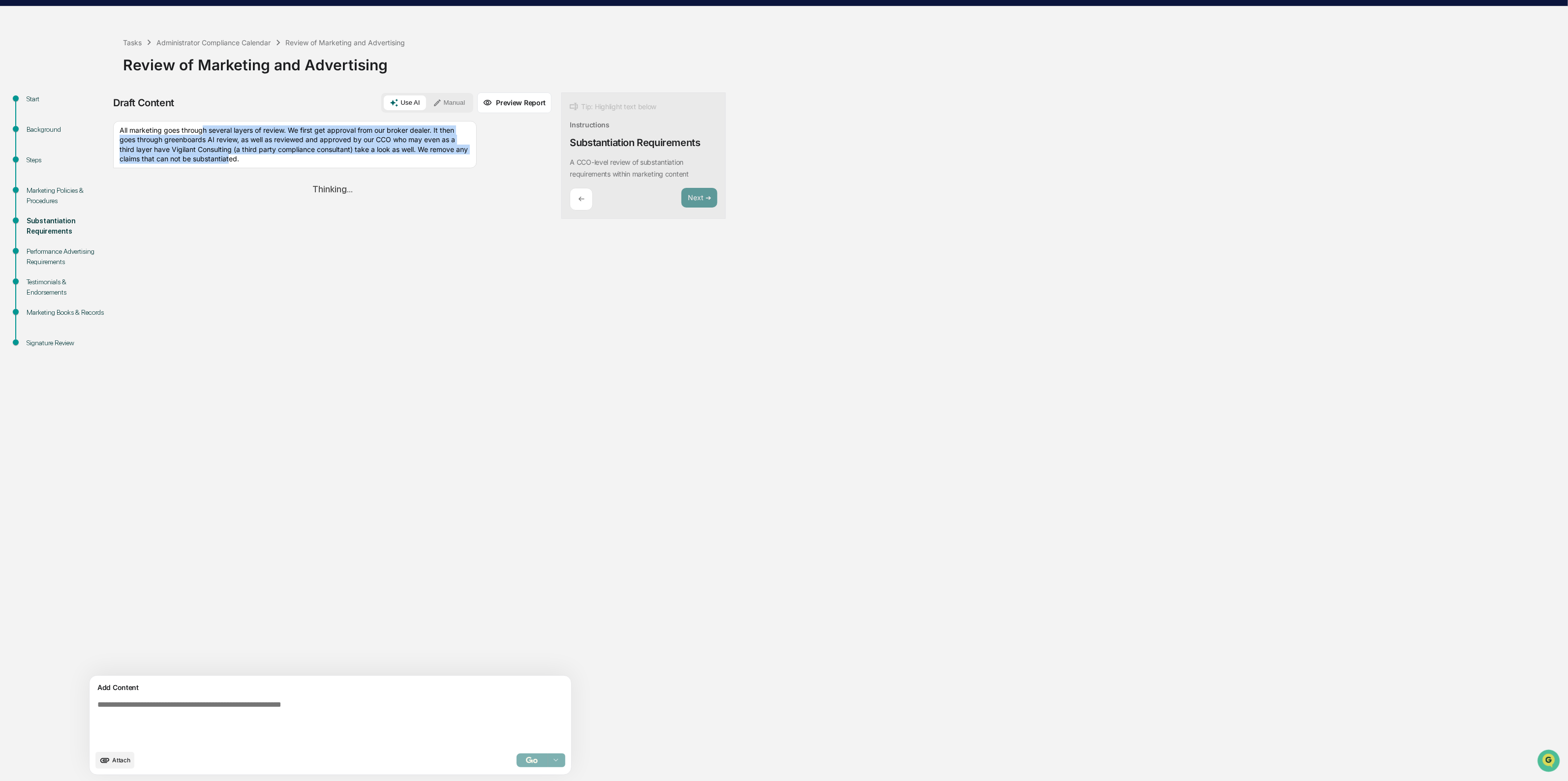
click at [323, 155] on div "All marketing goes through several layers of review. We first get approval from…" at bounding box center [295, 144] width 364 height 47
drag, startPoint x: 379, startPoint y: 156, endPoint x: 315, endPoint y: 123, distance: 72.0
click at [315, 123] on div "All marketing goes through several layers of review. We first get approval from…" at bounding box center [295, 144] width 364 height 47
click at [315, 123] on div "All marketing goes through several layers of review. We first get approval from…" at bounding box center [295, 144] width 364 height 47
drag, startPoint x: 361, startPoint y: 156, endPoint x: 367, endPoint y: 161, distance: 7.8
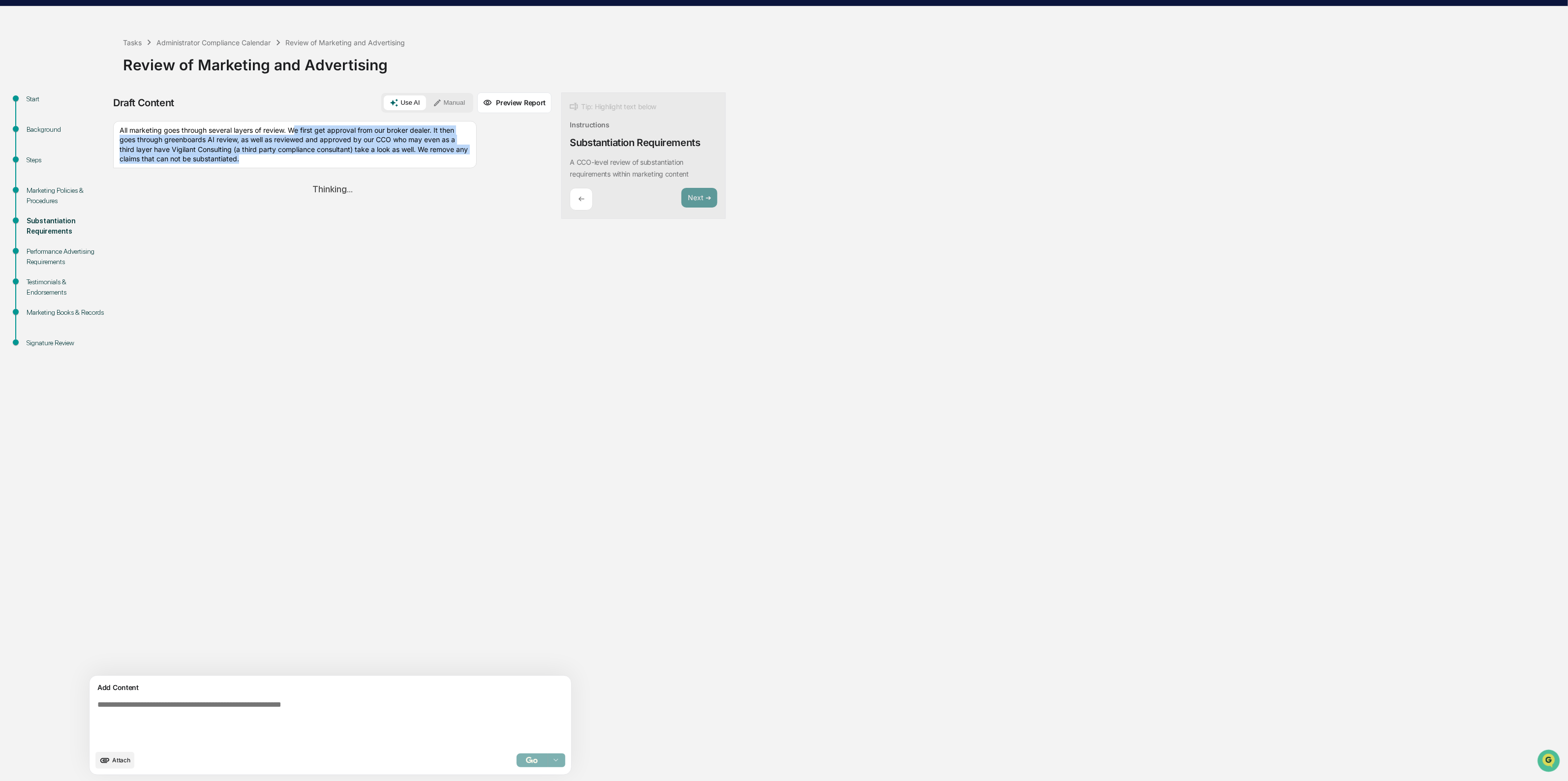
click at [367, 161] on div "All marketing goes through several layers of review. We first get approval from…" at bounding box center [295, 144] width 364 height 47
drag, startPoint x: 353, startPoint y: 160, endPoint x: 150, endPoint y: 150, distance: 203.2
click at [150, 150] on div "All marketing goes through several layers of review. We first get approval from…" at bounding box center [295, 144] width 364 height 47
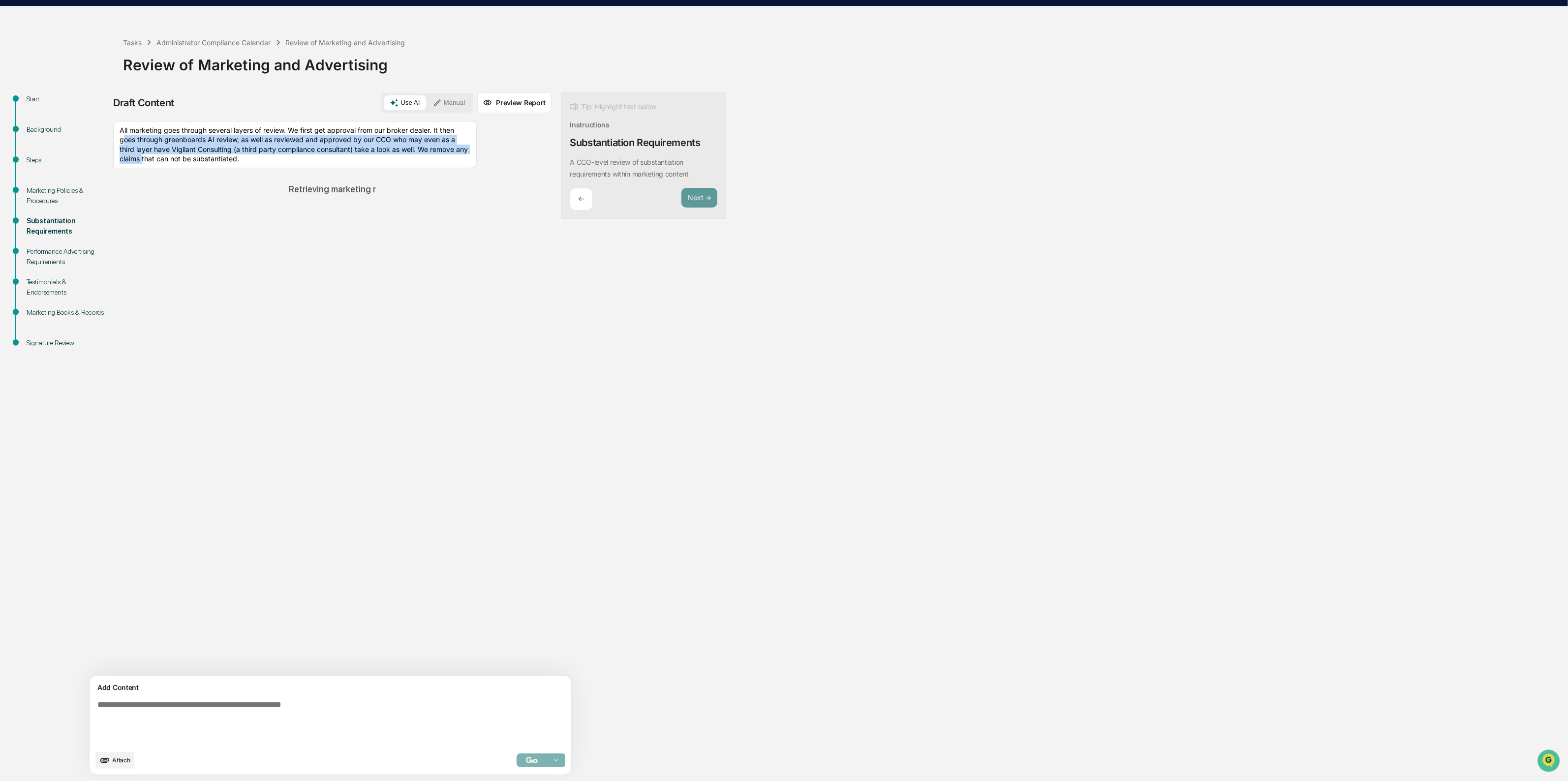
drag, startPoint x: 197, startPoint y: 135, endPoint x: 236, endPoint y: 156, distance: 44.3
click at [236, 156] on div "All marketing goes through several layers of review. We first get approval from…" at bounding box center [295, 144] width 364 height 47
drag, startPoint x: 291, startPoint y: 138, endPoint x: 421, endPoint y: 158, distance: 131.5
click at [421, 158] on div "All marketing goes through several layers of review. We first get approval from…" at bounding box center [295, 144] width 364 height 47
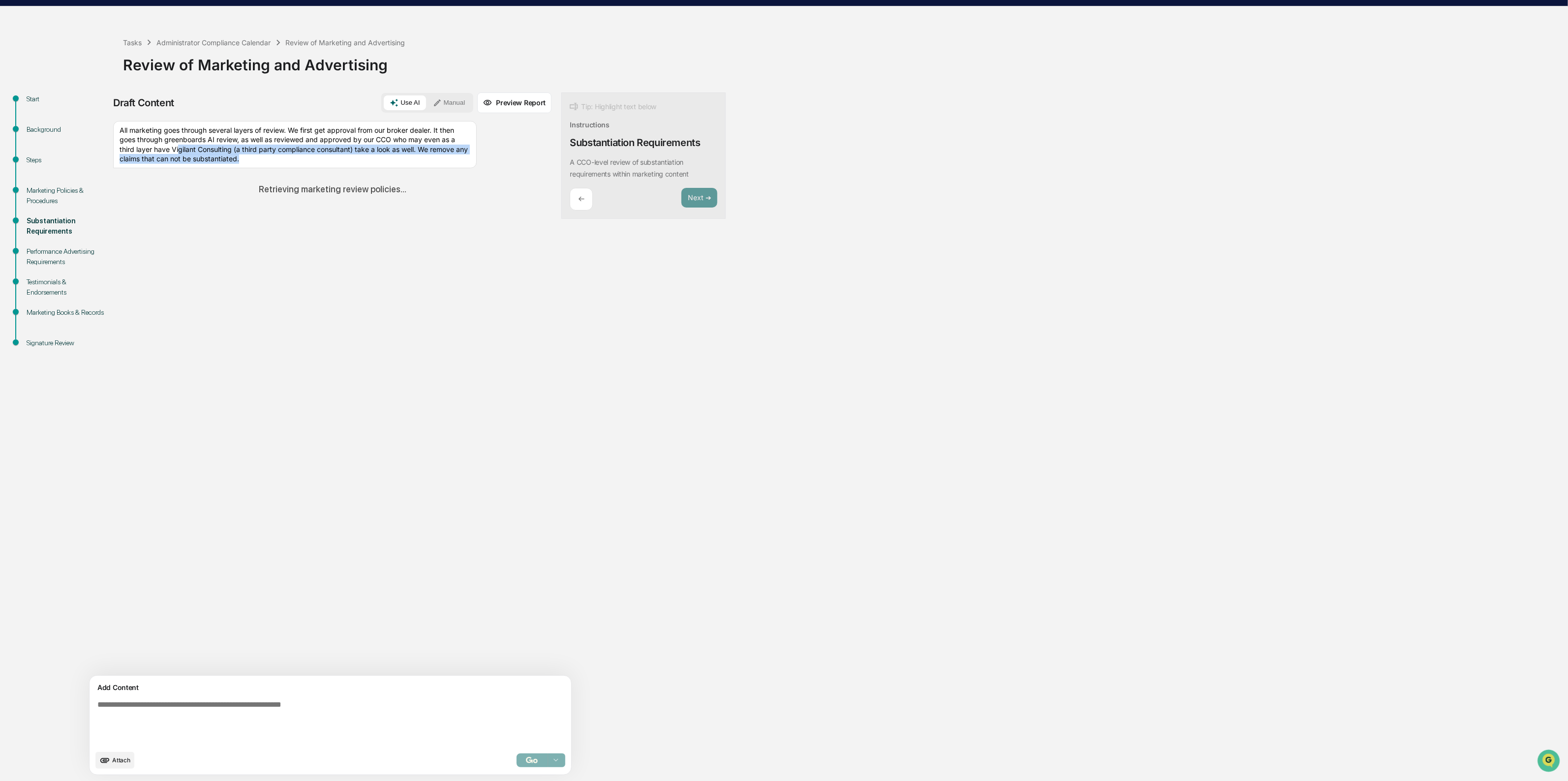
click at [421, 158] on div "All marketing goes through several layers of review. We first get approval from…" at bounding box center [295, 144] width 364 height 47
drag, startPoint x: 413, startPoint y: 161, endPoint x: 276, endPoint y: 133, distance: 139.8
click at [276, 133] on div "All marketing goes through several layers of review. We first get approval from…" at bounding box center [295, 144] width 364 height 47
drag, startPoint x: 214, startPoint y: 136, endPoint x: 246, endPoint y: 151, distance: 35.3
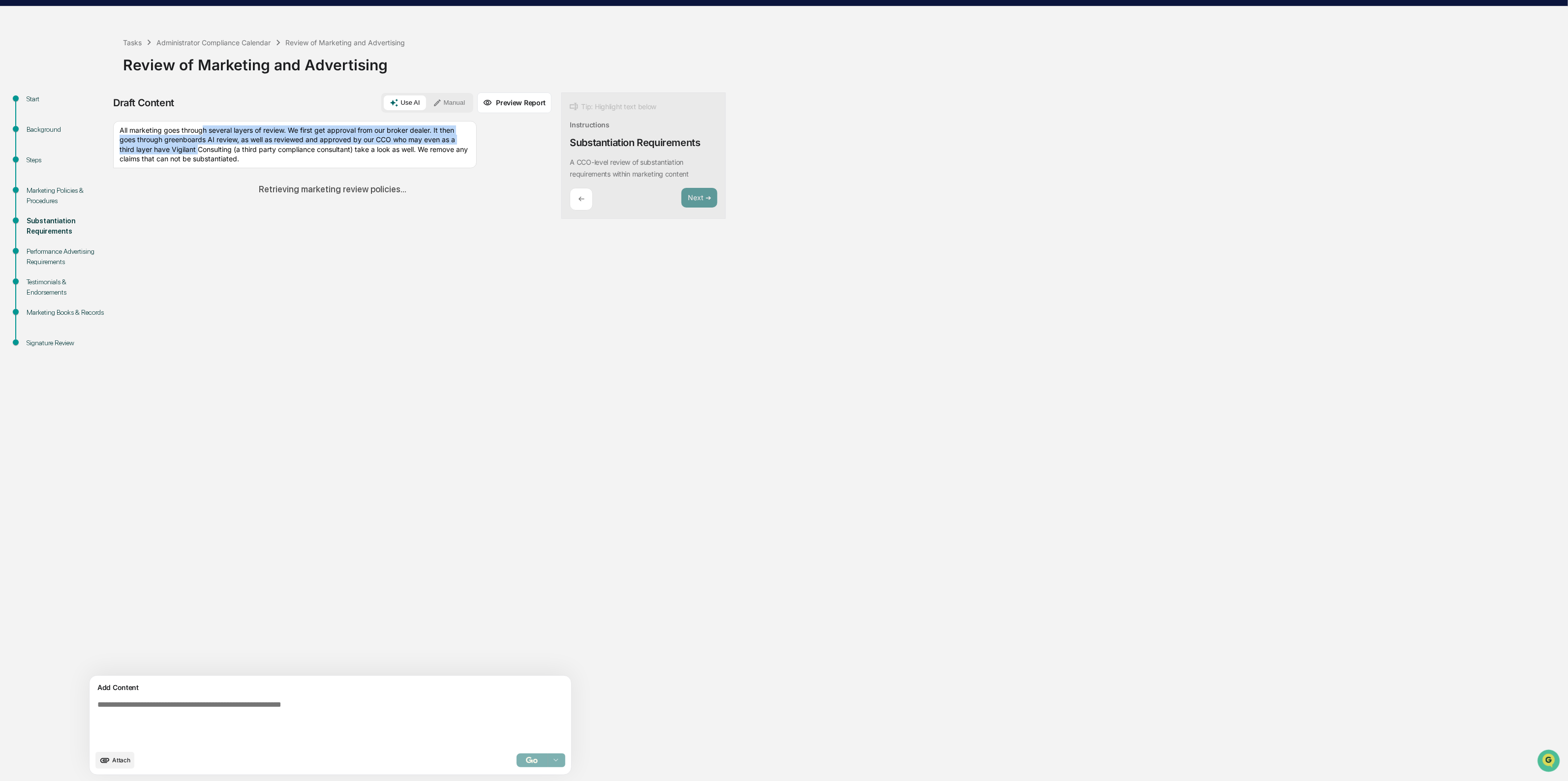
click at [246, 151] on div "All marketing goes through several layers of review. We first get approval from…" at bounding box center [295, 144] width 364 height 47
drag, startPoint x: 233, startPoint y: 131, endPoint x: 293, endPoint y: 160, distance: 66.6
click at [293, 160] on div "All marketing goes through several layers of review. We first get approval from…" at bounding box center [295, 144] width 364 height 47
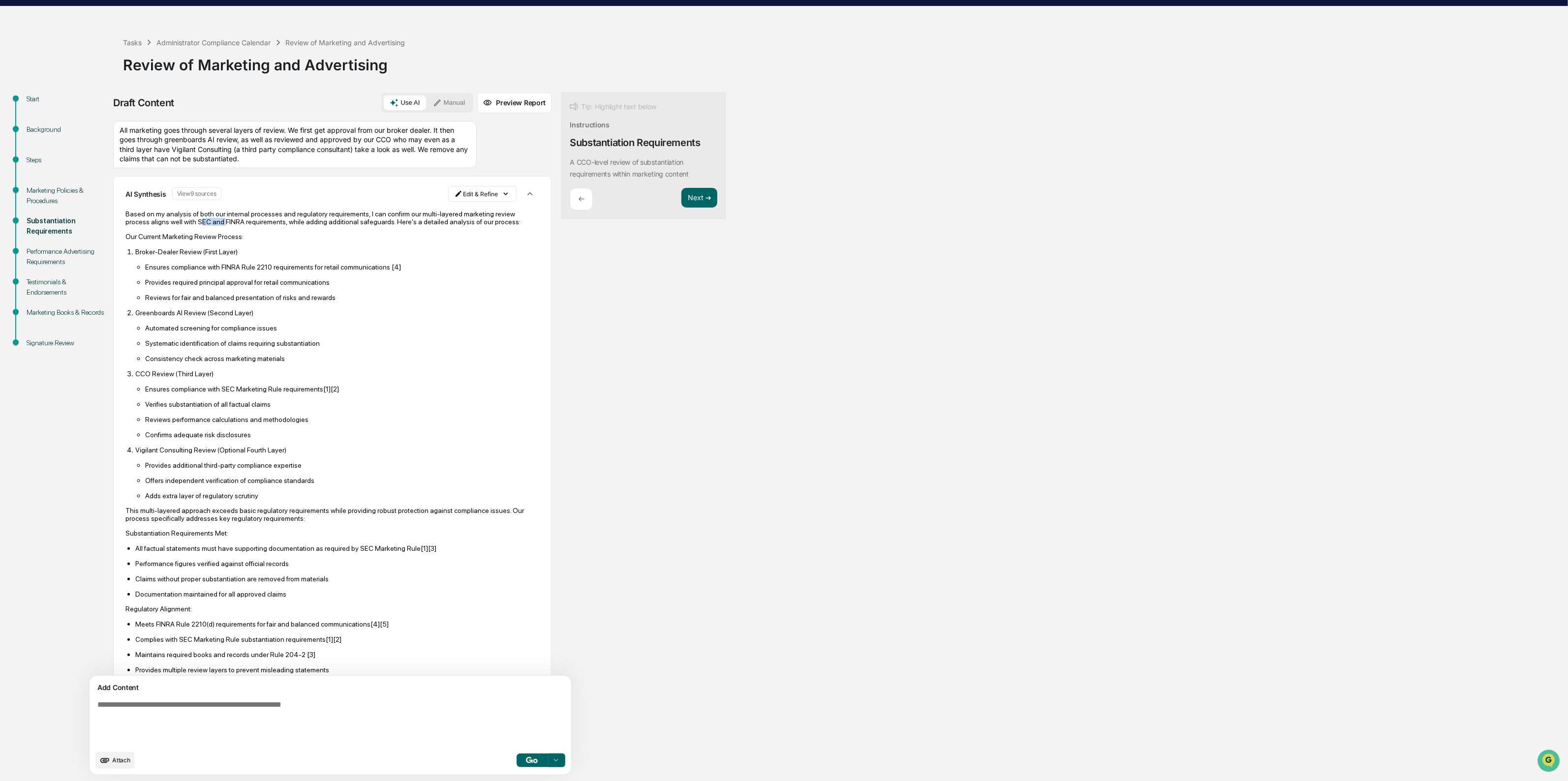
drag, startPoint x: 219, startPoint y: 222, endPoint x: 241, endPoint y: 219, distance: 22.2
click at [241, 219] on p "Based on my analysis of both our internal processes and regulatory requirements…" at bounding box center [332, 218] width 414 height 16
drag, startPoint x: 238, startPoint y: 211, endPoint x: 298, endPoint y: 232, distance: 63.6
click at [298, 226] on p "Based on my analysis of both our internal processes and regulatory requirements…" at bounding box center [332, 218] width 414 height 16
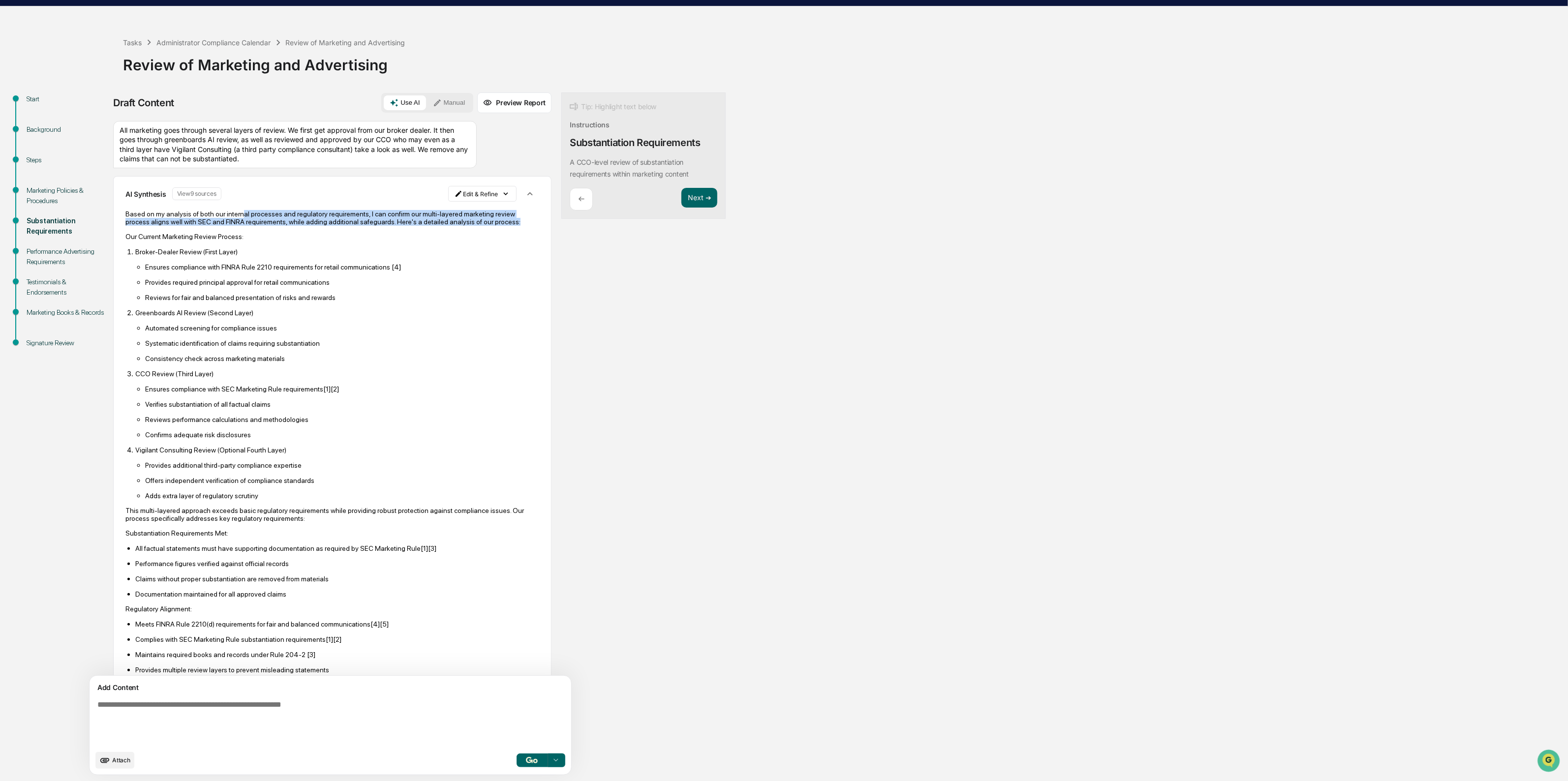
click at [298, 226] on p "Based on my analysis of both our internal processes and regulatory requirements…" at bounding box center [332, 218] width 414 height 16
drag, startPoint x: 175, startPoint y: 229, endPoint x: 164, endPoint y: 222, distance: 13.0
click at [164, 222] on p "Based on my analysis of both our internal processes and regulatory requirements…" at bounding box center [332, 218] width 414 height 16
drag, startPoint x: 170, startPoint y: 217, endPoint x: 182, endPoint y: 231, distance: 18.4
click at [182, 226] on p "Based on my analysis of both our internal processes and regulatory requirements…" at bounding box center [332, 218] width 414 height 16
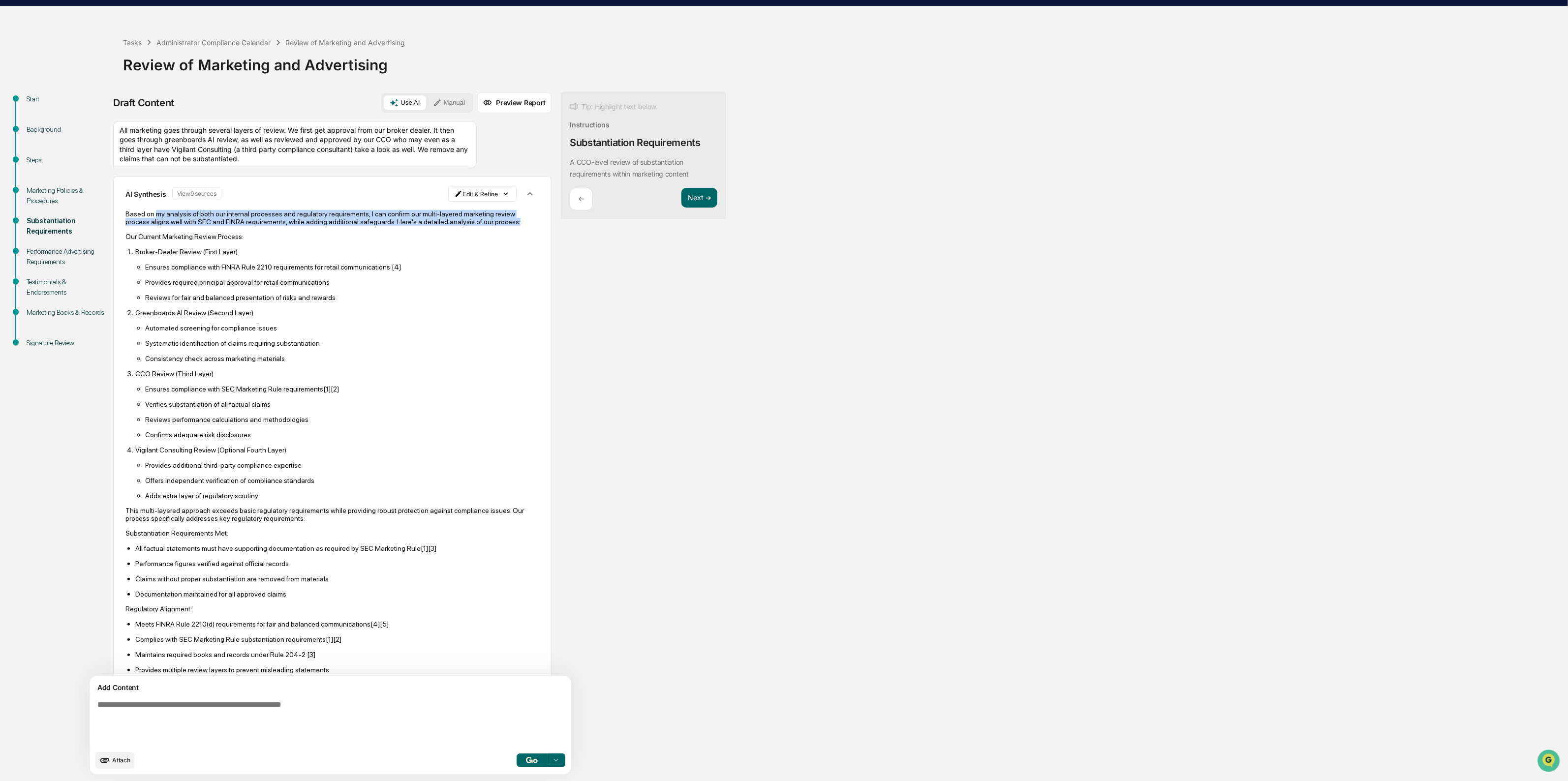
click at [182, 226] on p "Based on my analysis of both our internal processes and regulatory requirements…" at bounding box center [332, 218] width 414 height 16
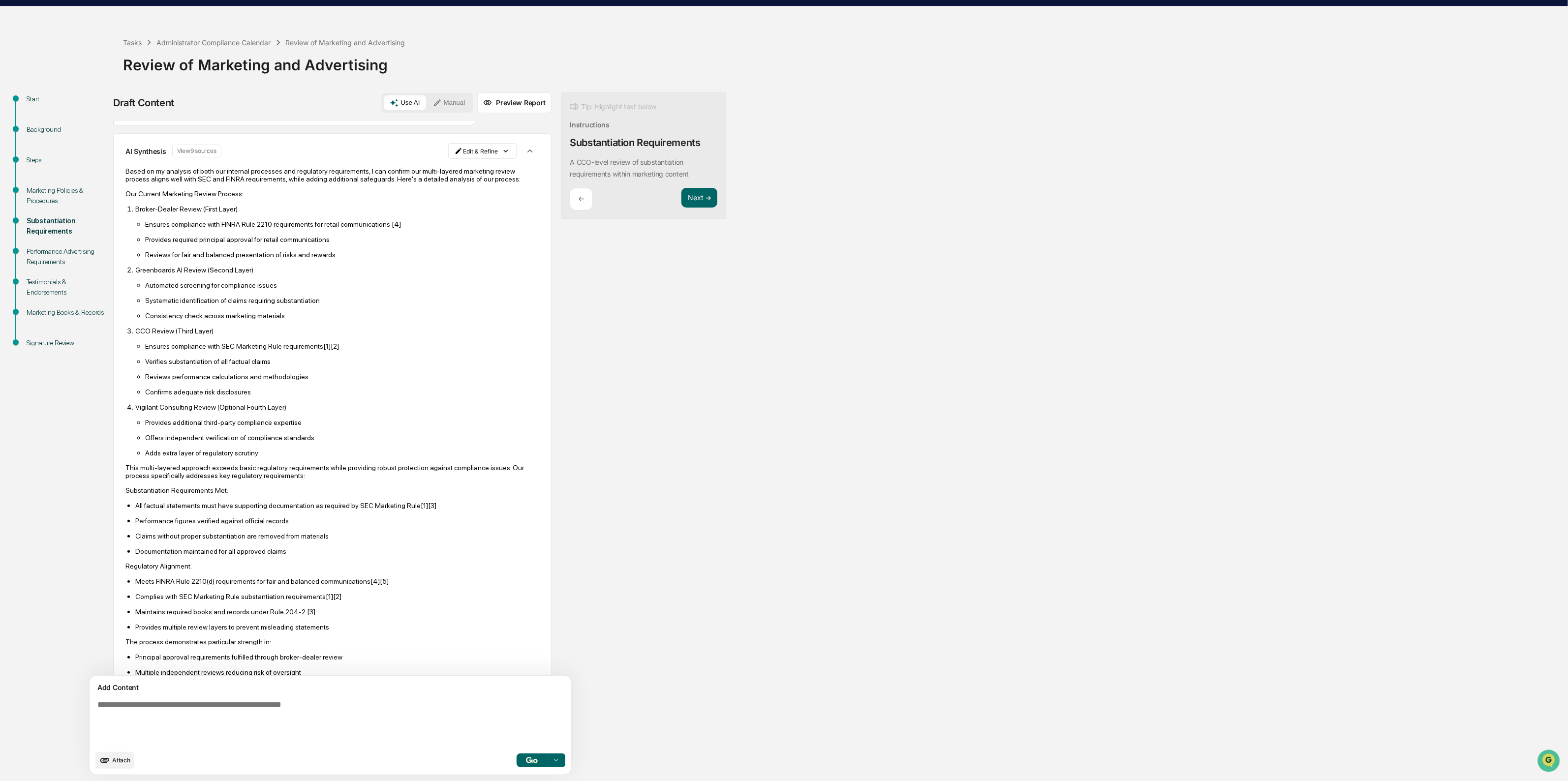
scroll to position [62, 0]
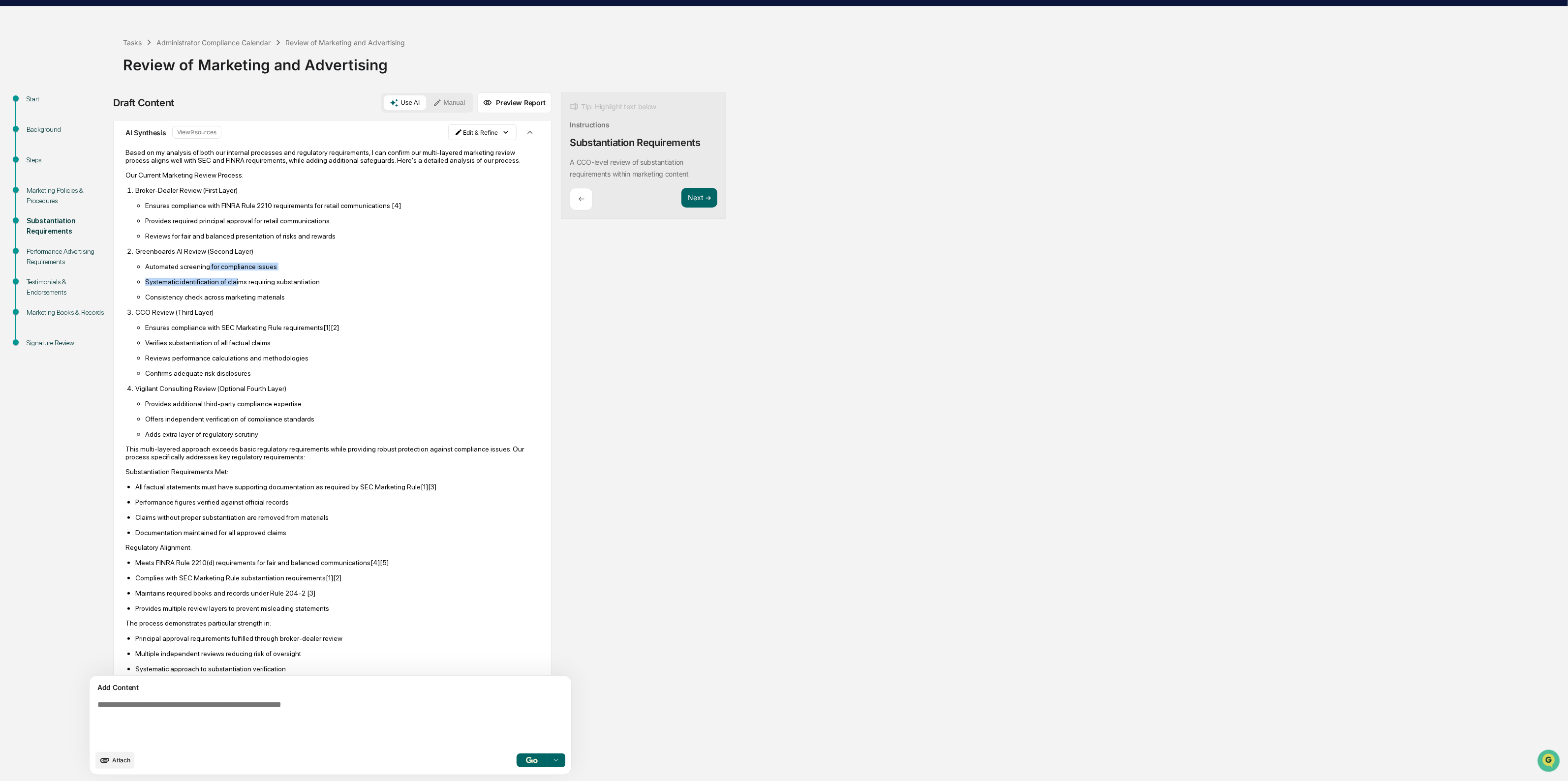
drag, startPoint x: 210, startPoint y: 279, endPoint x: 236, endPoint y: 296, distance: 31.1
click at [236, 296] on ul "Automated screening for compliance issues Systematic identification of claims r…" at bounding box center [337, 282] width 404 height 39
click at [236, 286] on p "Systematic identification of claims requiring substantiation" at bounding box center [342, 282] width 394 height 8
drag, startPoint x: 243, startPoint y: 307, endPoint x: 178, endPoint y: 288, distance: 67.7
click at [178, 288] on ul "Automated screening for compliance issues Systematic identification of claims r…" at bounding box center [337, 282] width 404 height 39
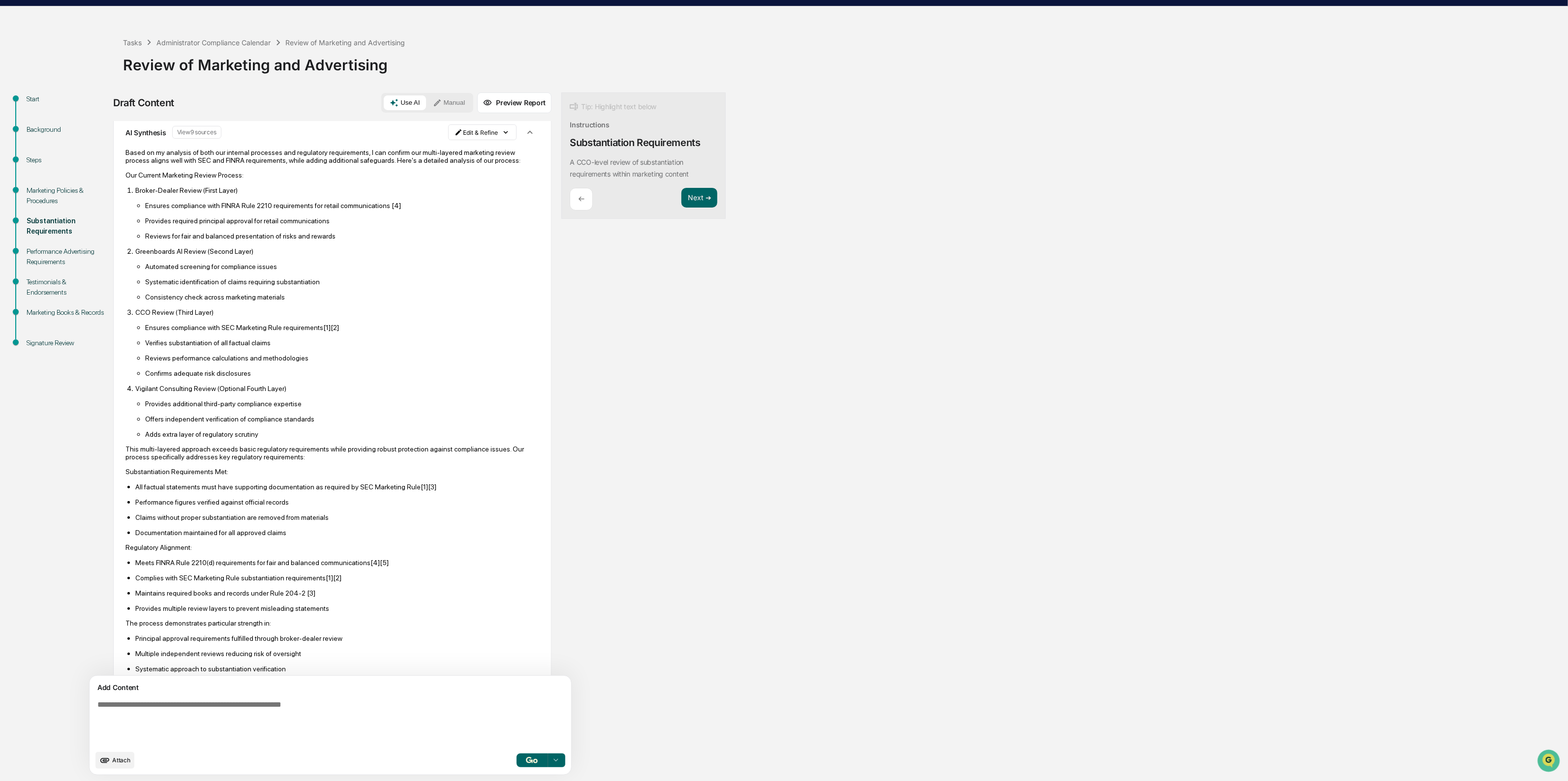
click at [178, 288] on ul "Automated screening for compliance issues Systematic identification of claims r…" at bounding box center [337, 282] width 404 height 39
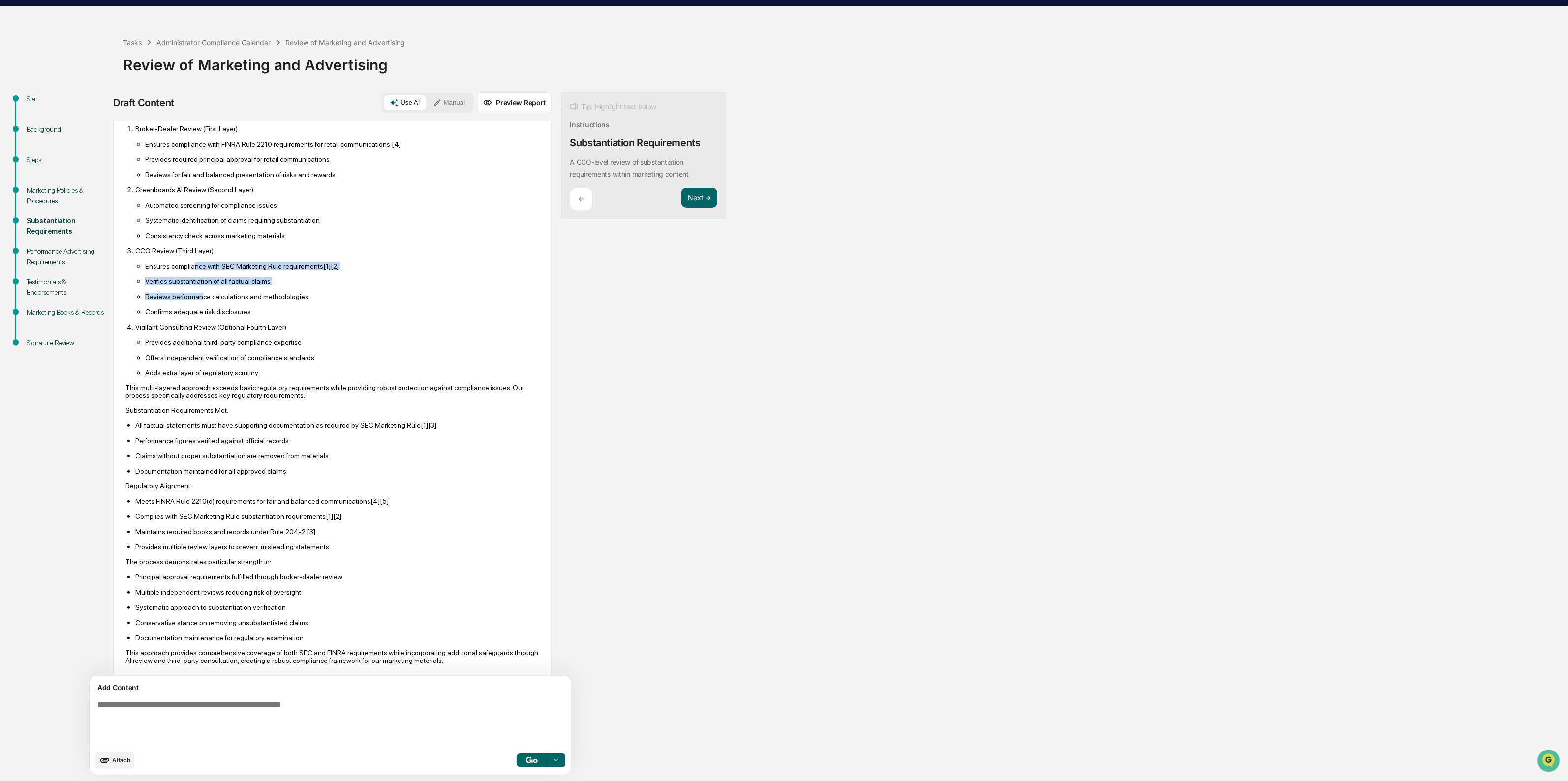
drag, startPoint x: 191, startPoint y: 287, endPoint x: 200, endPoint y: 309, distance: 23.8
click at [200, 309] on ul "Ensures compliance with SEC Marketing Rule requirements [1][2] Verifies substan…" at bounding box center [337, 288] width 404 height 54
click at [200, 301] on p "Reviews performance calculations and methodologies" at bounding box center [342, 296] width 394 height 8
drag, startPoint x: 254, startPoint y: 307, endPoint x: 202, endPoint y: 269, distance: 64.4
click at [202, 269] on li "CCO Review (Third Layer) Ensures compliance with SEC Marketing Rule requirement…" at bounding box center [337, 281] width 404 height 70
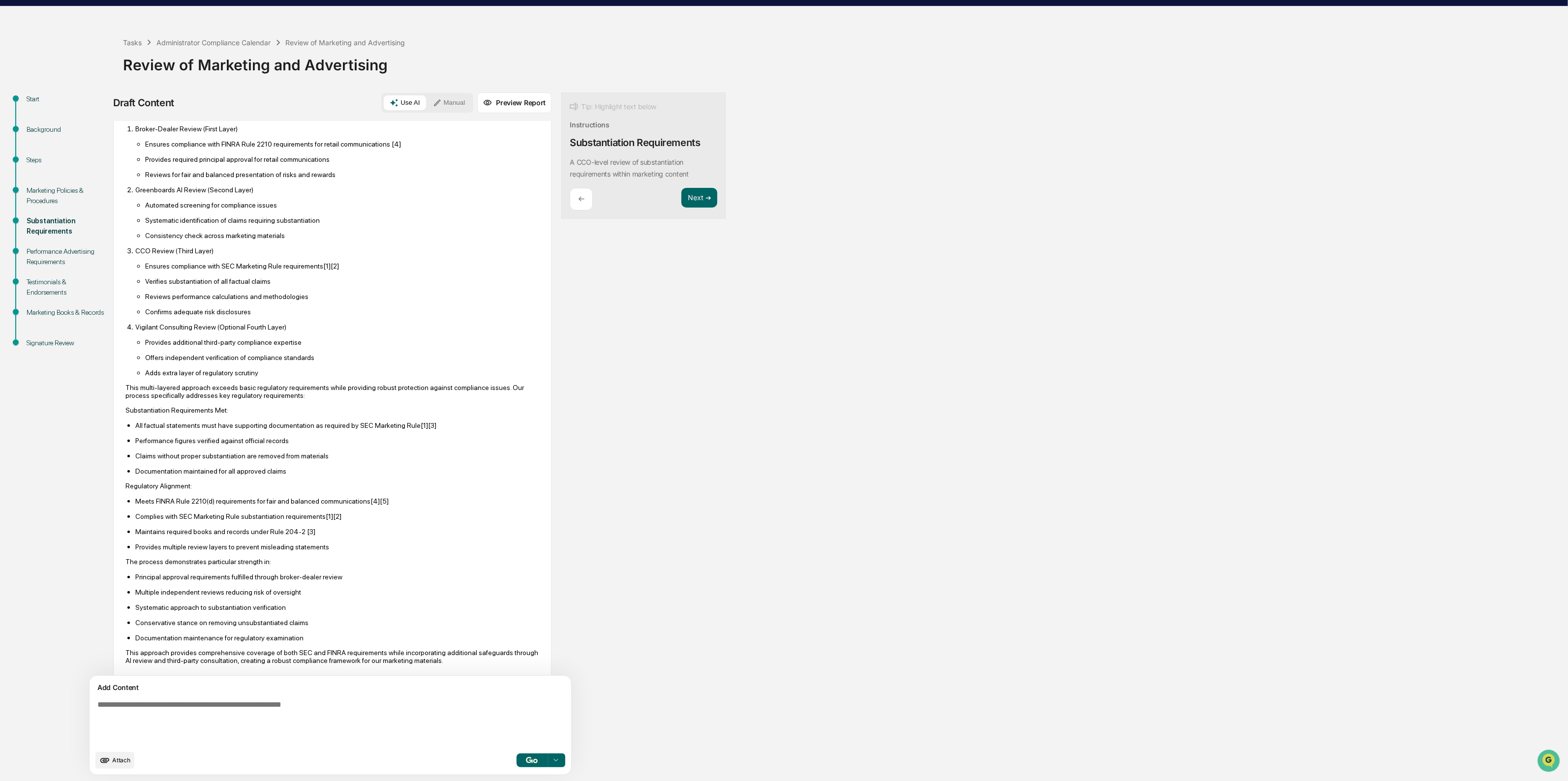
click at [202, 269] on li "CCO Review (Third Layer) Ensures compliance with SEC Marketing Rule requirement…" at bounding box center [337, 281] width 404 height 70
drag, startPoint x: 195, startPoint y: 284, endPoint x: 225, endPoint y: 315, distance: 43.1
click at [225, 315] on ul "Ensures compliance with SEC Marketing Rule requirements [1][2] Verifies substan…" at bounding box center [337, 288] width 404 height 54
drag, startPoint x: 242, startPoint y: 331, endPoint x: 158, endPoint y: 284, distance: 96.3
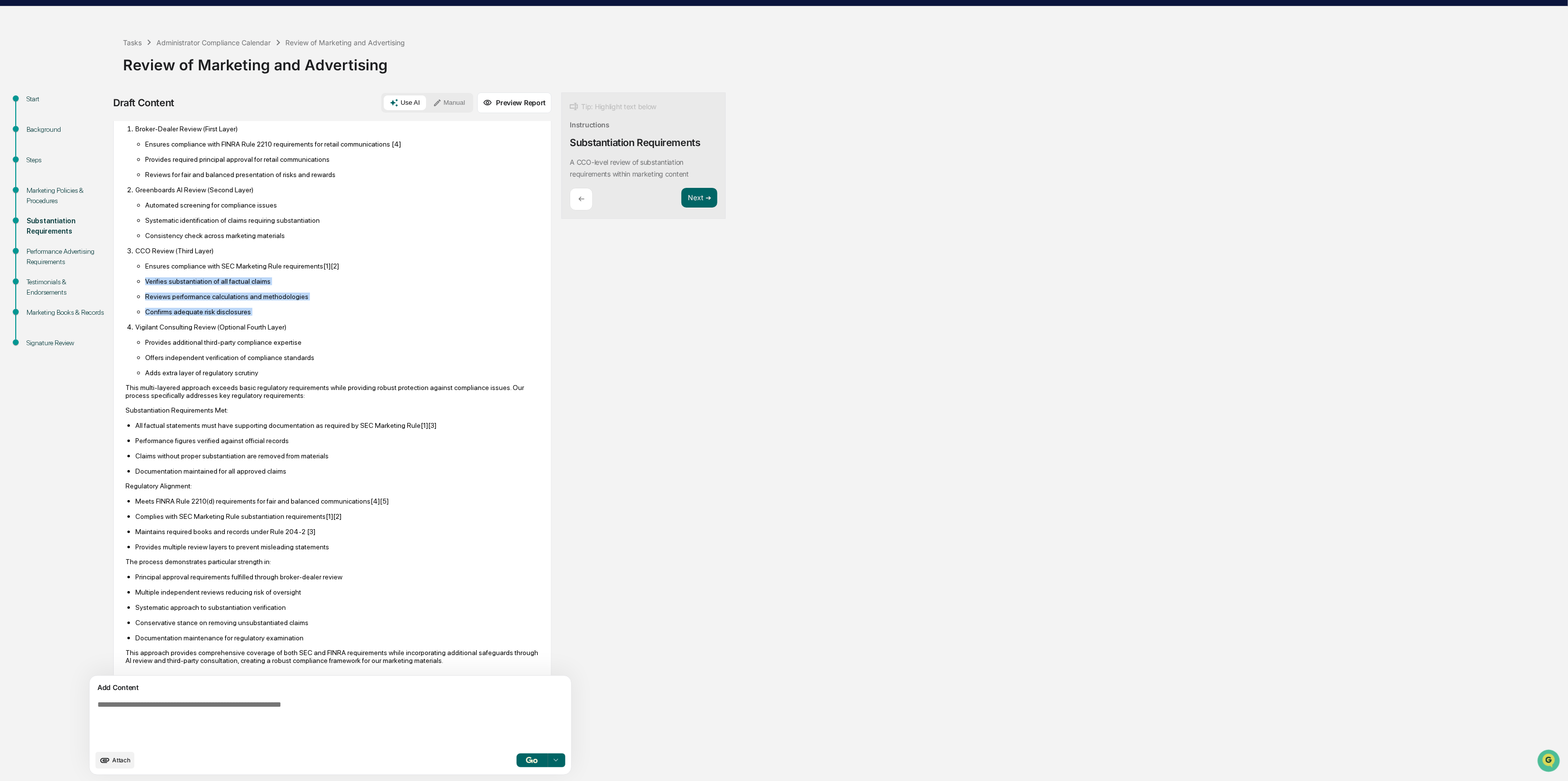
click at [158, 284] on ol "Broker-Dealer Review (First Layer) Ensures compliance with FINRA Rule 2210 requ…" at bounding box center [332, 251] width 414 height 252
click at [158, 284] on ul "Ensures compliance with SEC Marketing Rule requirements [1][2] Verifies substan…" at bounding box center [337, 288] width 404 height 54
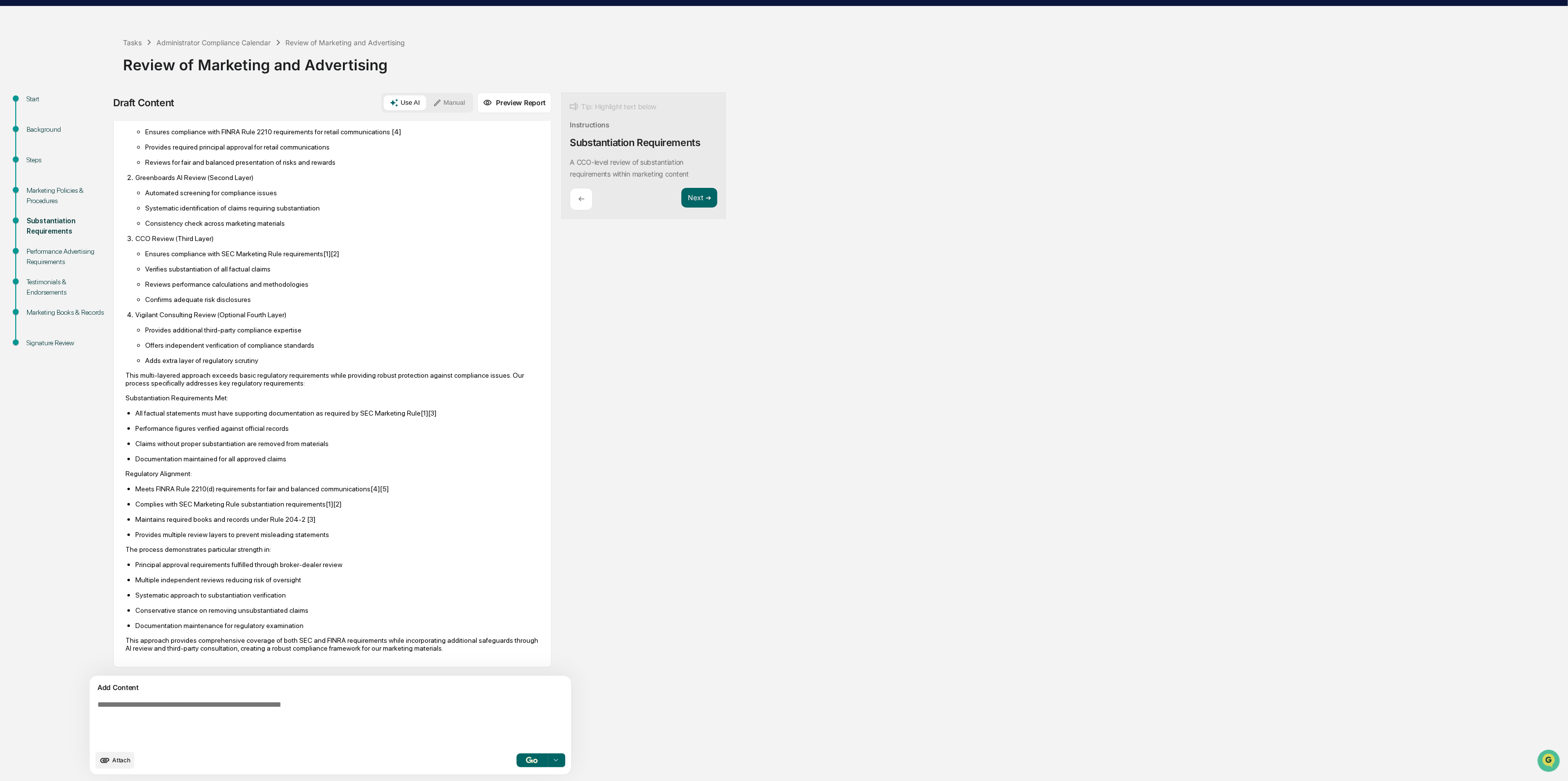
scroll to position [158, 0]
drag, startPoint x: 180, startPoint y: 326, endPoint x: 214, endPoint y: 353, distance: 43.4
click at [214, 353] on ul "Provides additional third-party compliance expertise Offers independent verific…" at bounding box center [337, 345] width 404 height 39
click at [214, 357] on p "Adds extra layer of regulatory scrutiny" at bounding box center [342, 361] width 394 height 8
drag, startPoint x: 219, startPoint y: 328, endPoint x: 178, endPoint y: 313, distance: 43.7
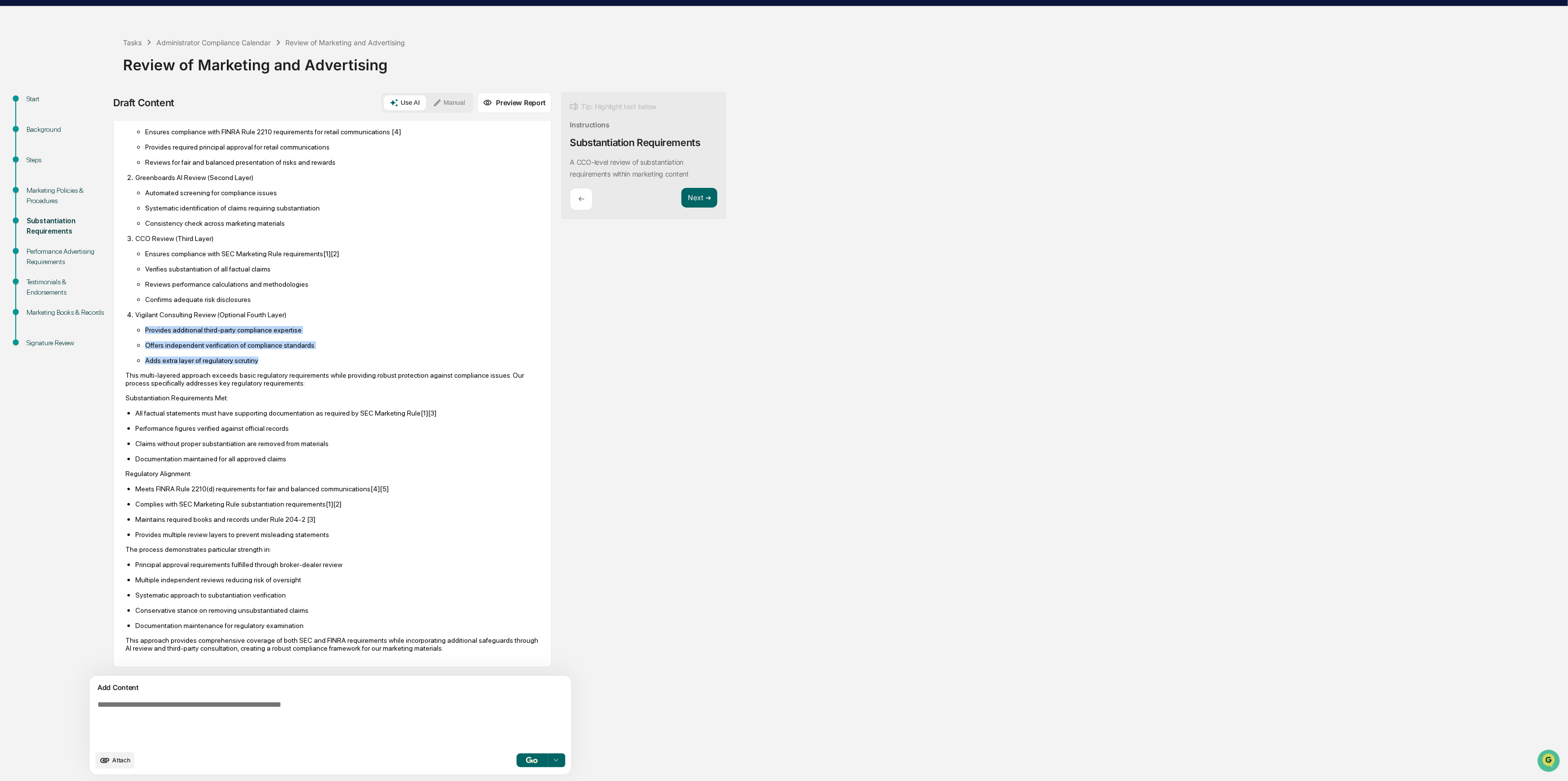
click at [178, 313] on li "Vigilant Consulting Review (Optional Fourth Layer) Provides additional third-pa…" at bounding box center [337, 337] width 404 height 54
drag, startPoint x: 168, startPoint y: 299, endPoint x: 267, endPoint y: 348, distance: 110.5
click at [267, 348] on ol "Broker-Dealer Review (First Layer) Ensures compliance with FINRA Rule 2210 requ…" at bounding box center [332, 238] width 414 height 252
click at [267, 357] on p "Adds extra layer of regulatory scrutiny" at bounding box center [342, 361] width 394 height 8
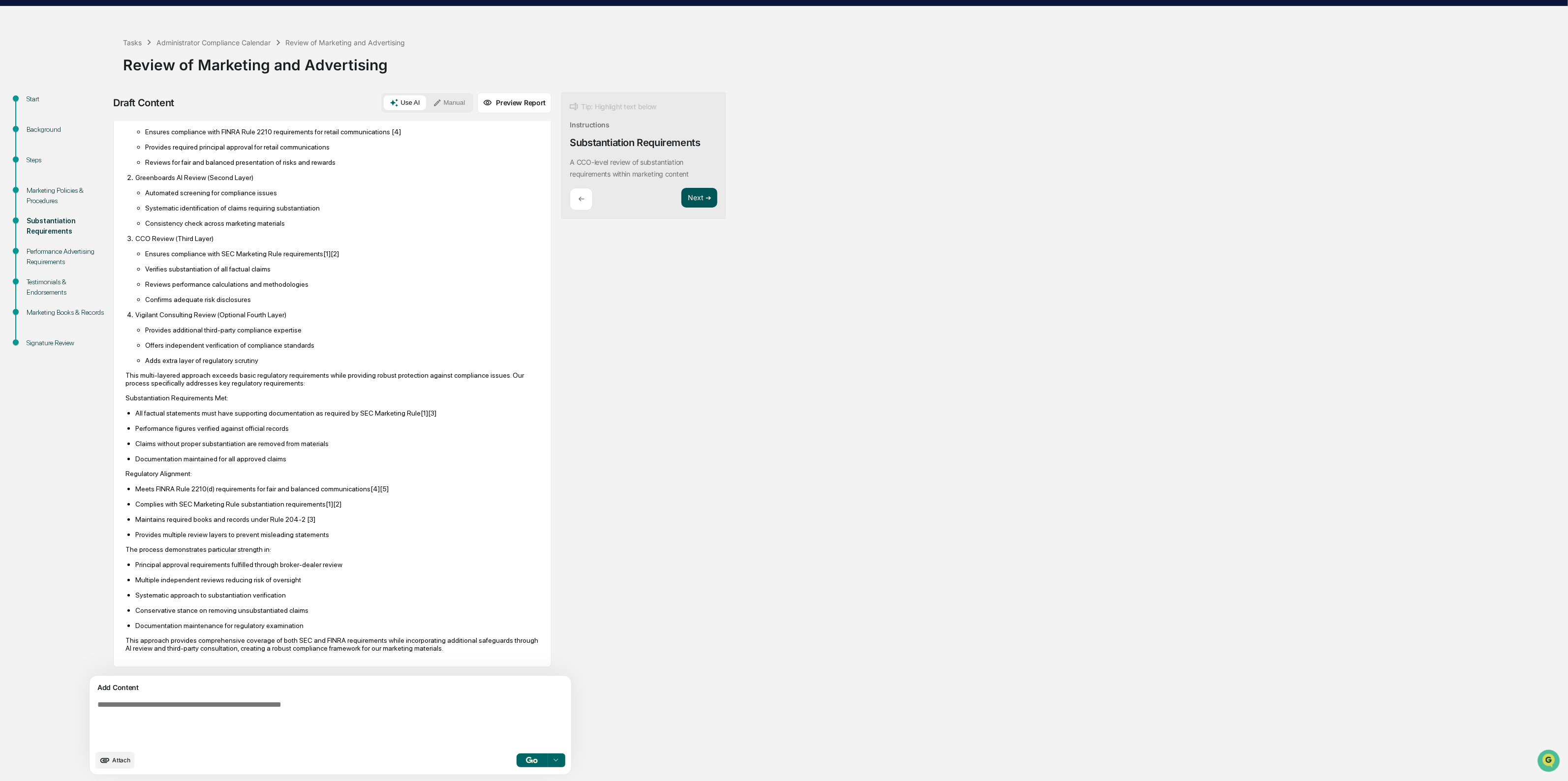
click at [681, 196] on button "Next ➔" at bounding box center [699, 198] width 36 height 20
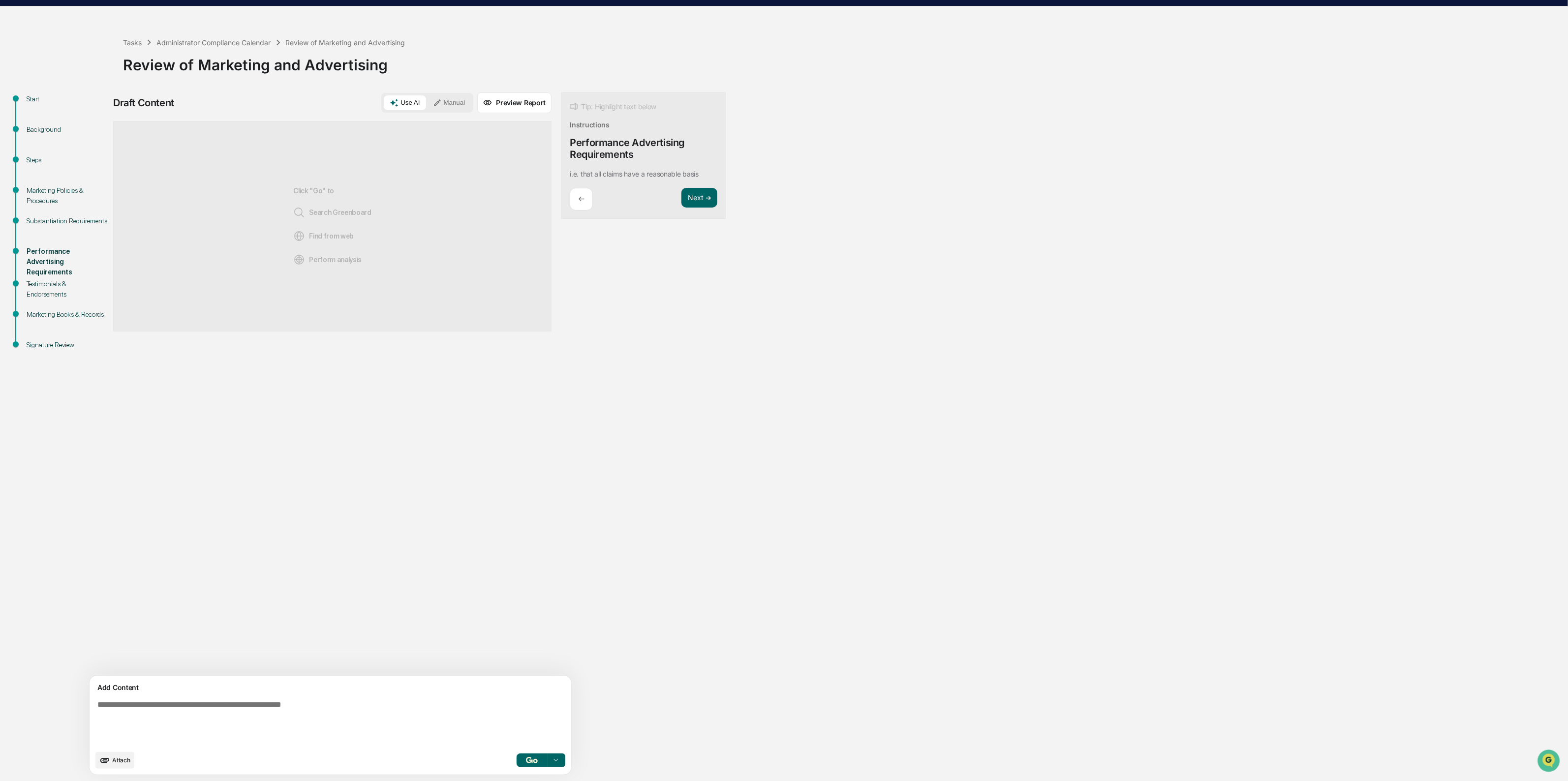
click at [308, 703] on textarea at bounding box center [307, 723] width 428 height 53
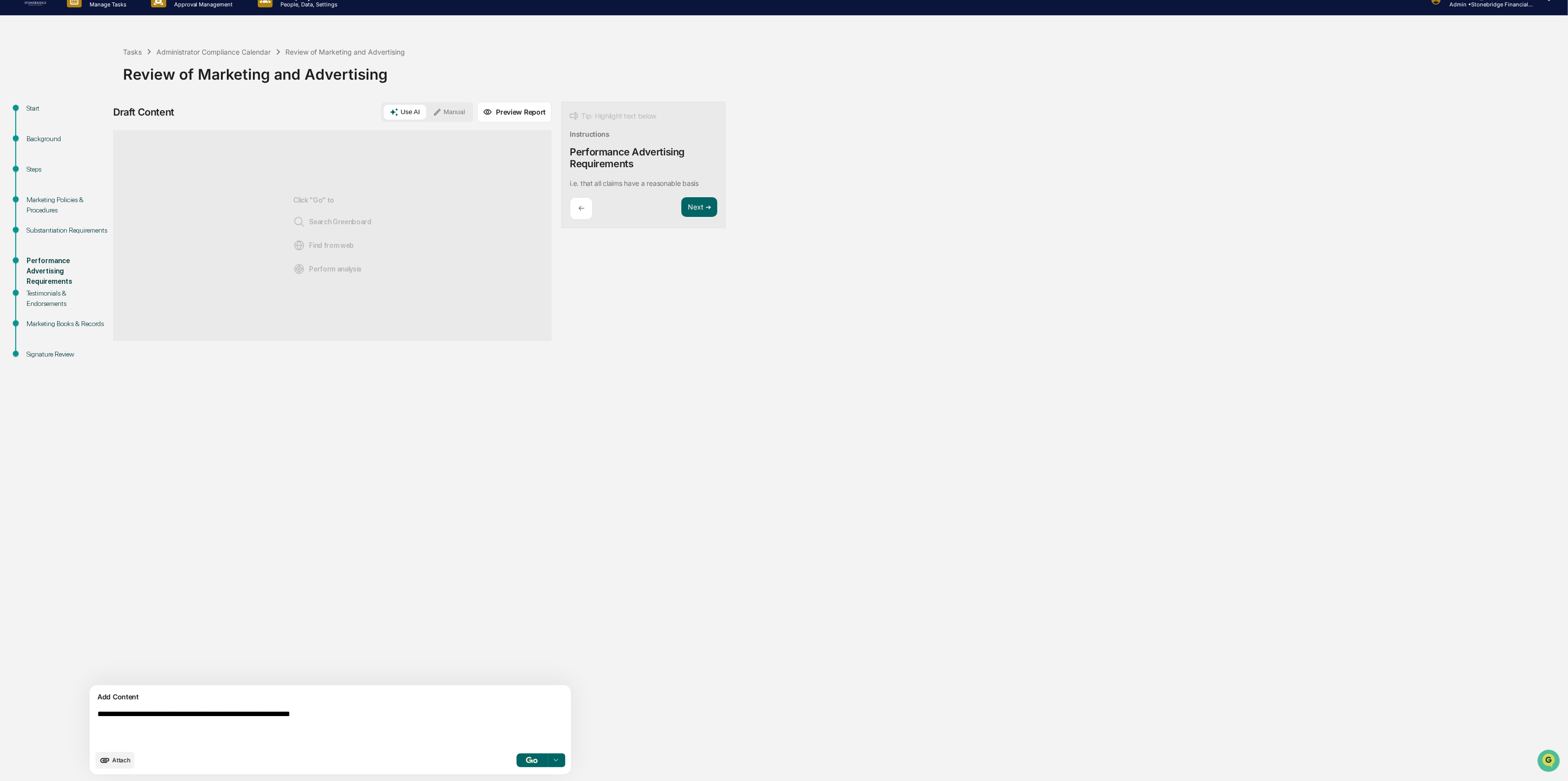
click at [244, 713] on textarea "**********" at bounding box center [307, 727] width 428 height 43
type textarea "**********"
click at [526, 761] on img "button" at bounding box center [532, 760] width 12 height 6
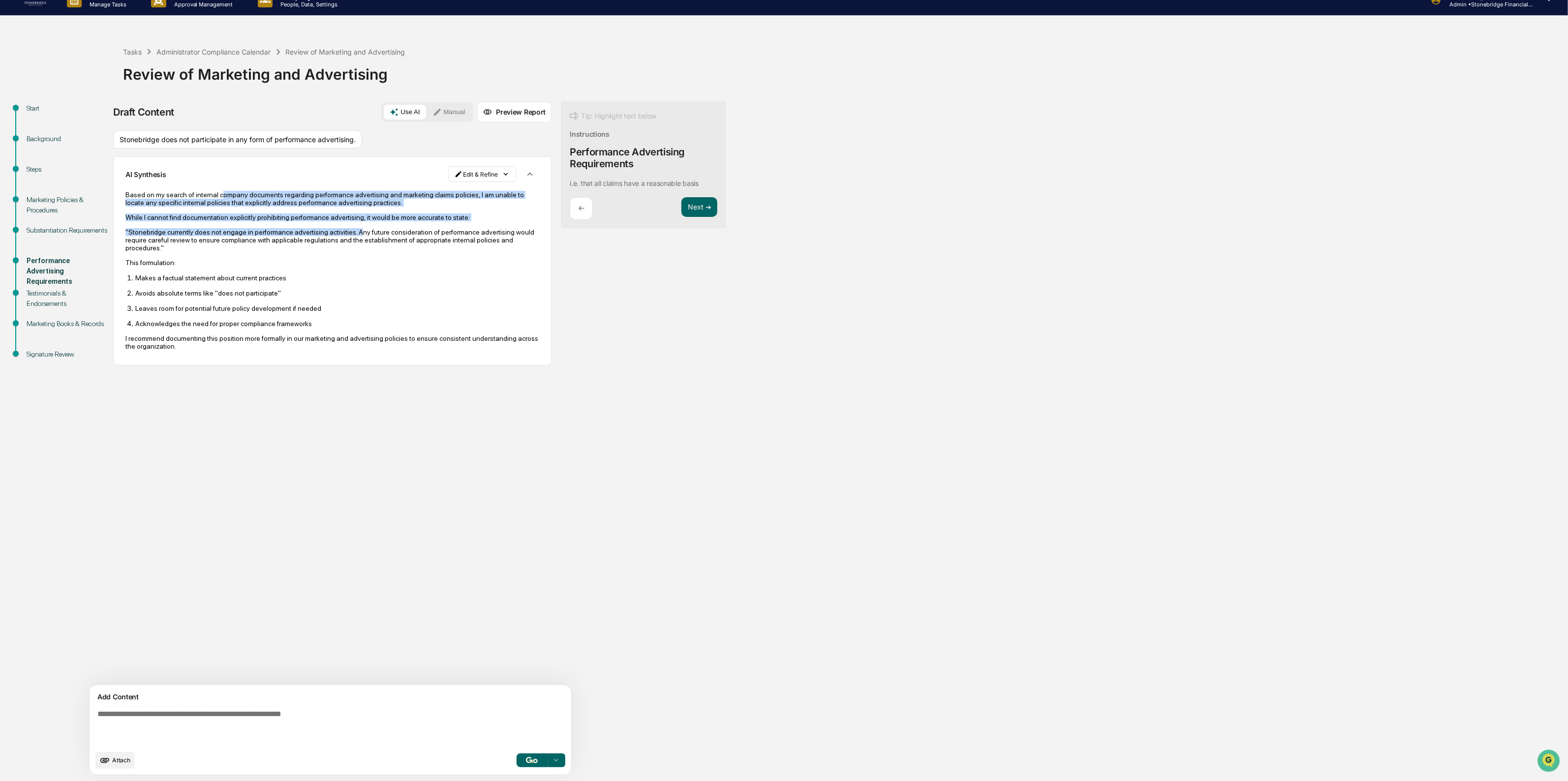
drag, startPoint x: 218, startPoint y: 190, endPoint x: 350, endPoint y: 232, distance: 138.5
click at [350, 232] on div "Based on my search of internal company documents regarding performance advertis…" at bounding box center [332, 270] width 414 height 160
click at [350, 232] on p ""Stonebridge currently does not engage in performance advertising activities. A…" at bounding box center [332, 240] width 414 height 24
drag, startPoint x: 363, startPoint y: 244, endPoint x: 205, endPoint y: 203, distance: 163.2
click at [205, 203] on div "Based on my search of internal company documents regarding performance advertis…" at bounding box center [332, 270] width 414 height 160
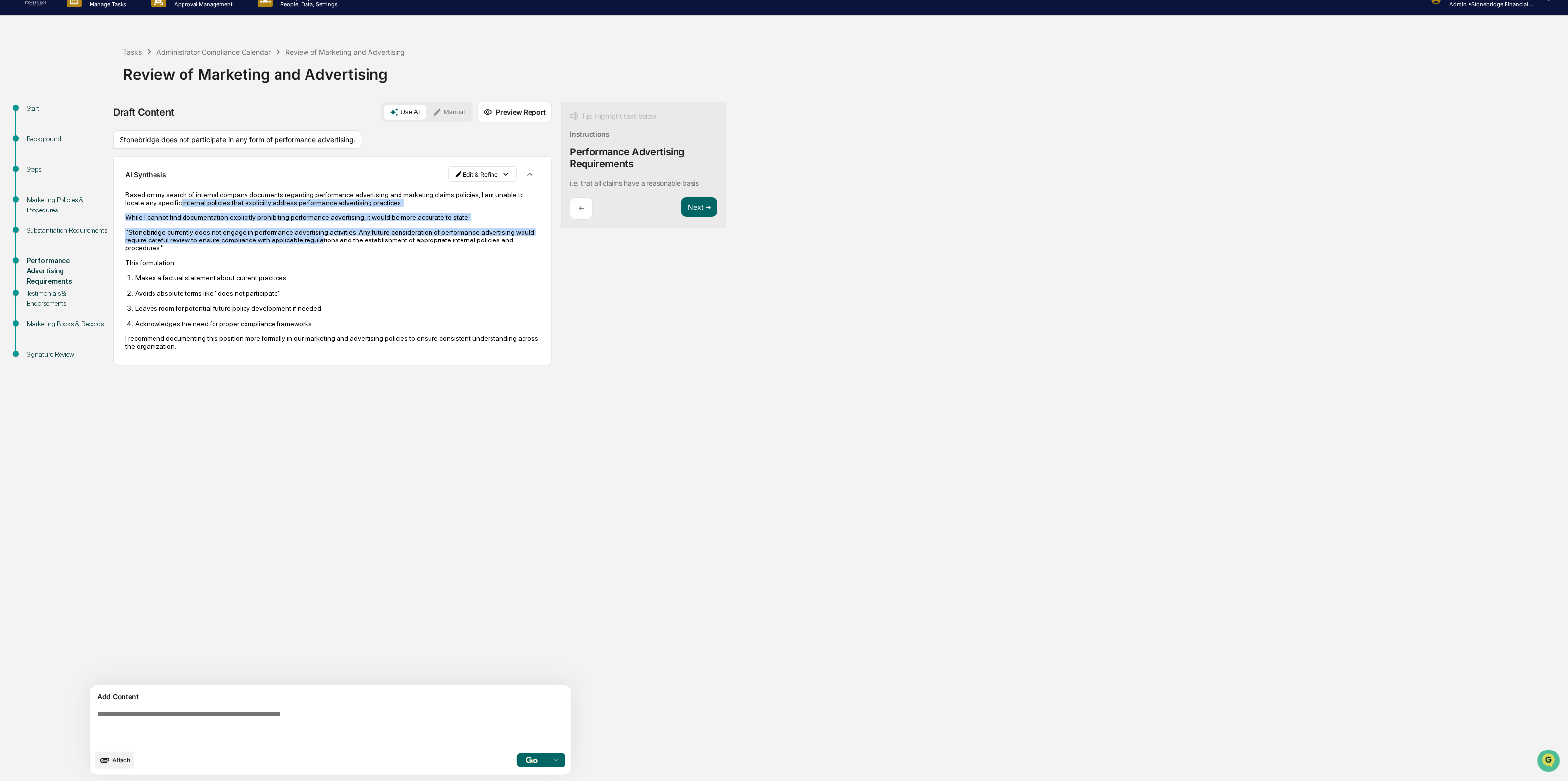
click at [205, 203] on p "Based on my search of internal company documents regarding performance advertis…" at bounding box center [332, 199] width 414 height 16
drag, startPoint x: 143, startPoint y: 202, endPoint x: 200, endPoint y: 258, distance: 79.9
click at [200, 258] on div "Based on my search of internal company documents regarding performance advertis…" at bounding box center [332, 270] width 414 height 160
drag, startPoint x: 251, startPoint y: 261, endPoint x: 210, endPoint y: 216, distance: 60.9
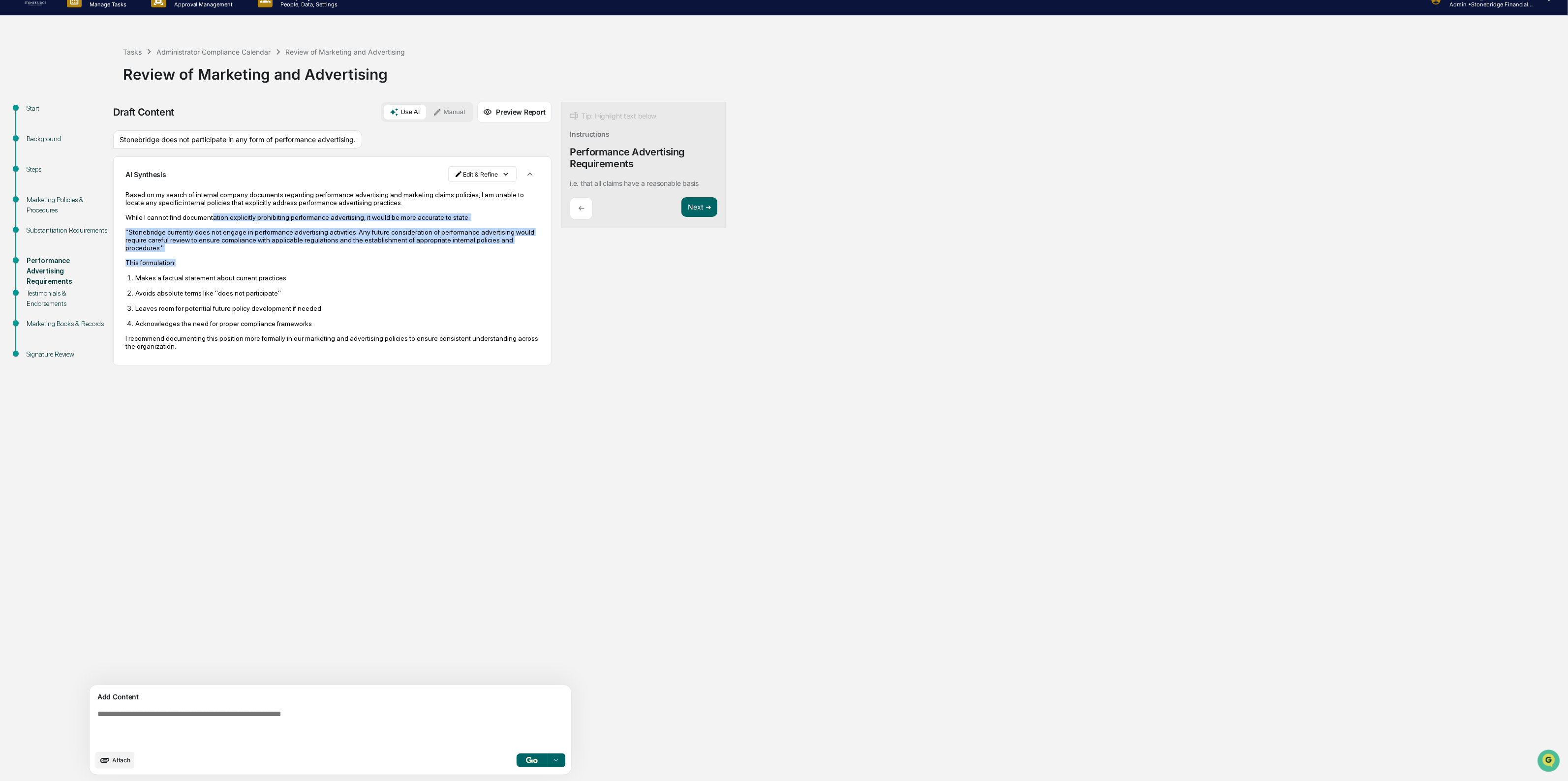
click at [210, 216] on div "Based on my search of internal company documents regarding performance advertis…" at bounding box center [332, 270] width 414 height 160
click at [210, 216] on p "While I cannot find documentation explicitly prohibiting performance advertisin…" at bounding box center [332, 217] width 414 height 8
drag, startPoint x: 207, startPoint y: 177, endPoint x: 326, endPoint y: 254, distance: 141.7
click at [326, 254] on div "Based on my search of internal company documents regarding performance advertis…" at bounding box center [332, 270] width 414 height 173
click at [327, 252] on p ""Stonebridge currently does not engage in performance advertising activities. A…" at bounding box center [332, 240] width 414 height 24
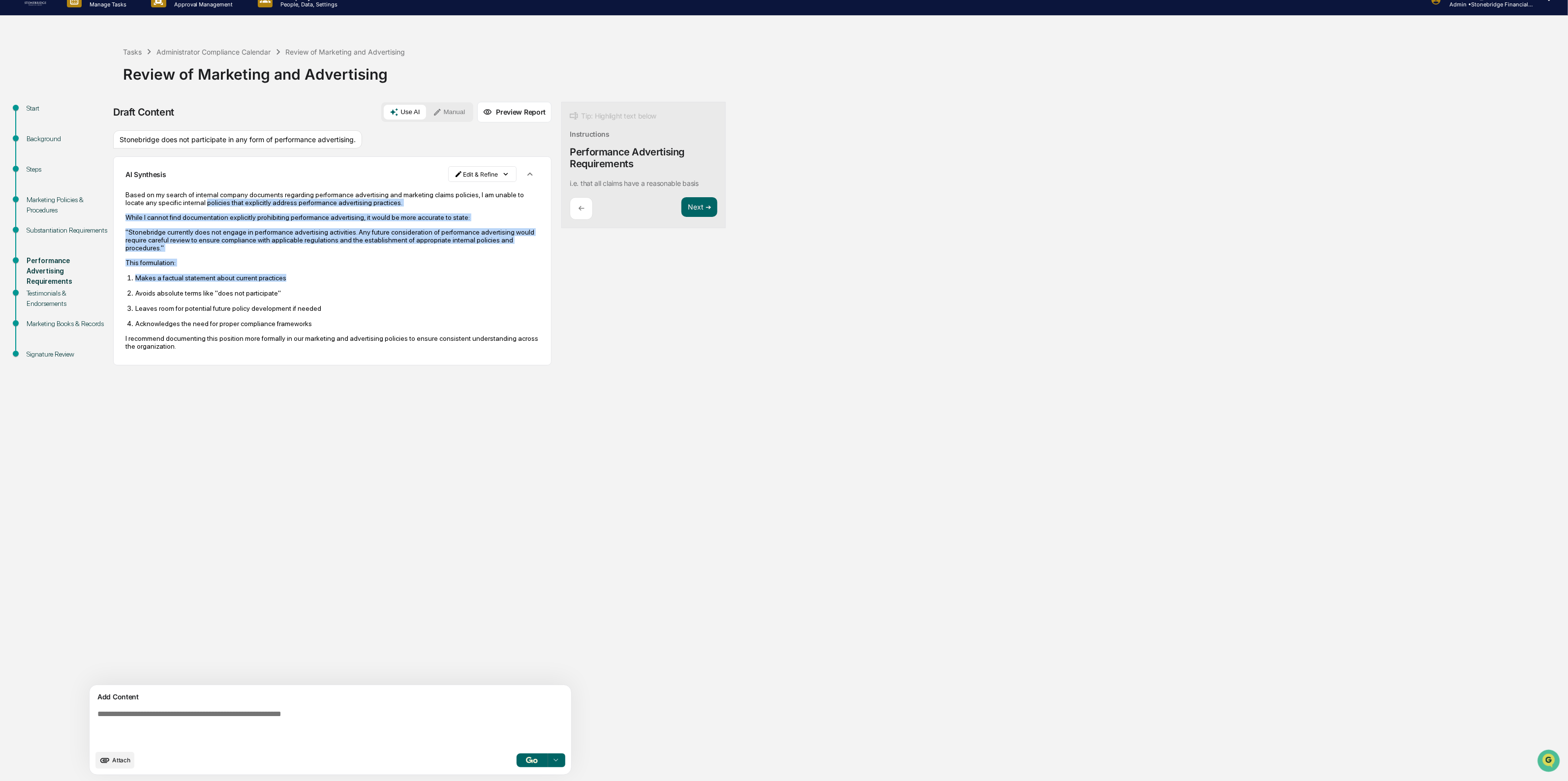
drag, startPoint x: 337, startPoint y: 278, endPoint x: 230, endPoint y: 205, distance: 129.5
click at [231, 207] on div "Based on my search of internal company documents regarding performance advertis…" at bounding box center [332, 270] width 414 height 160
click at [230, 205] on p "Based on my search of internal company documents regarding performance advertis…" at bounding box center [332, 199] width 414 height 16
drag, startPoint x: 195, startPoint y: 187, endPoint x: 251, endPoint y: 279, distance: 107.7
click at [251, 279] on div "Based on my search of internal company documents regarding performance advertis…" at bounding box center [332, 270] width 414 height 173
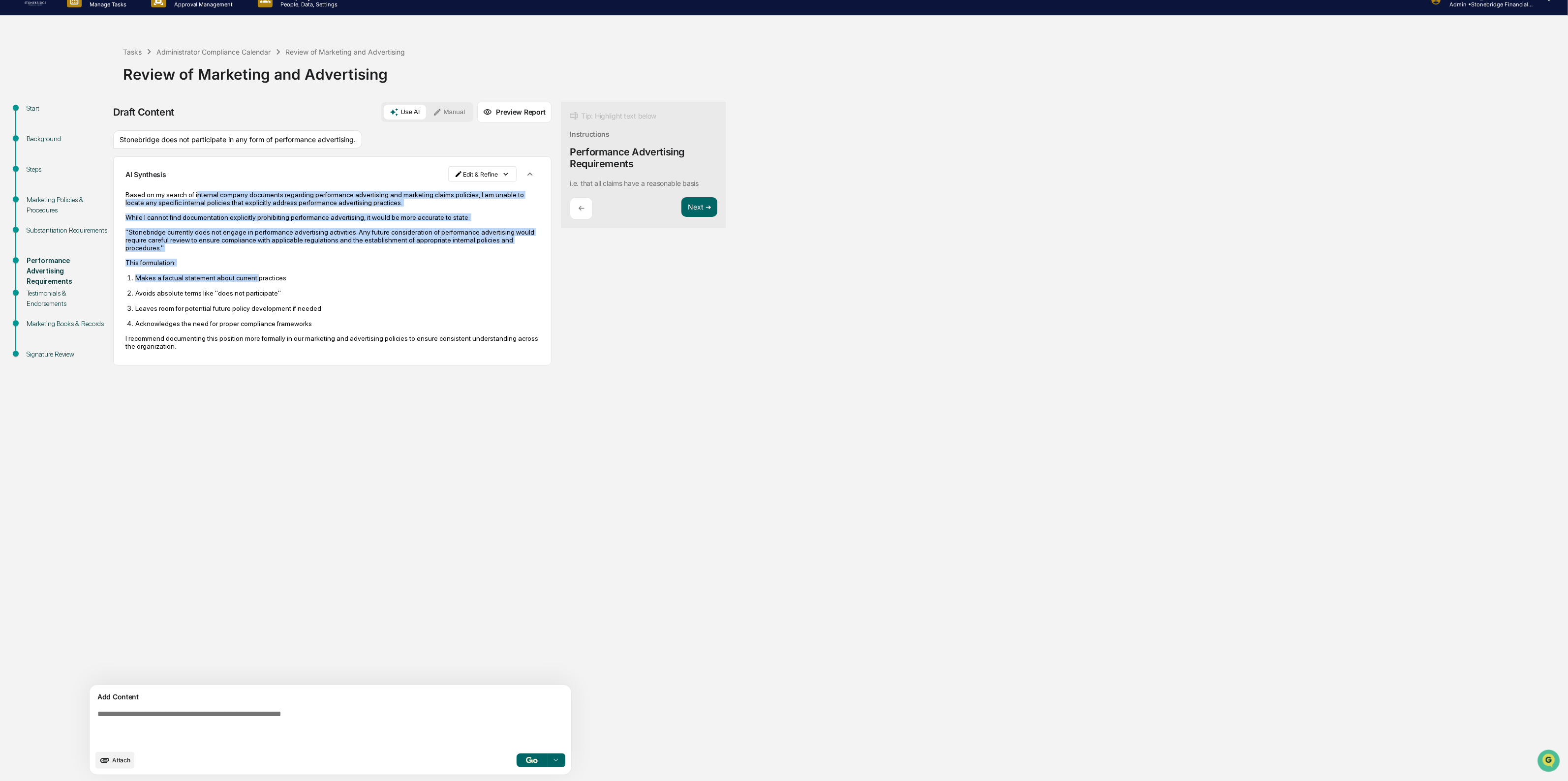
click at [251, 279] on p "Makes a factual statement about current practices" at bounding box center [337, 277] width 404 height 8
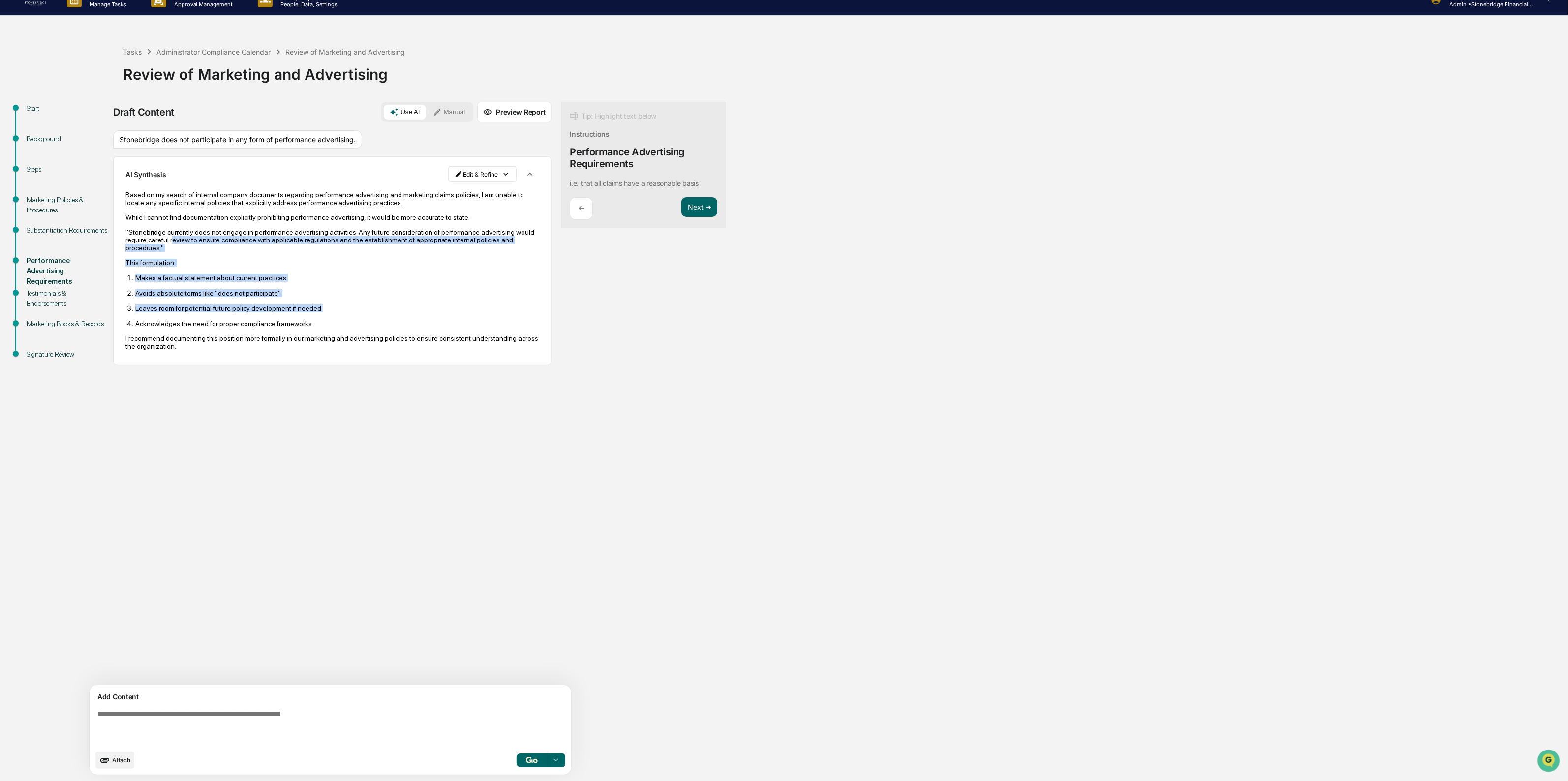
drag, startPoint x: 287, startPoint y: 320, endPoint x: 222, endPoint y: 240, distance: 103.1
click at [222, 240] on div "Based on my search of internal company documents regarding performance advertis…" at bounding box center [332, 270] width 414 height 160
click at [222, 240] on p ""Stonebridge currently does not engage in performance advertising activities. A…" at bounding box center [332, 240] width 414 height 24
drag, startPoint x: 170, startPoint y: 224, endPoint x: 298, endPoint y: 257, distance: 132.2
click at [298, 257] on div "Based on my search of internal company documents regarding performance advertis…" at bounding box center [332, 270] width 414 height 160
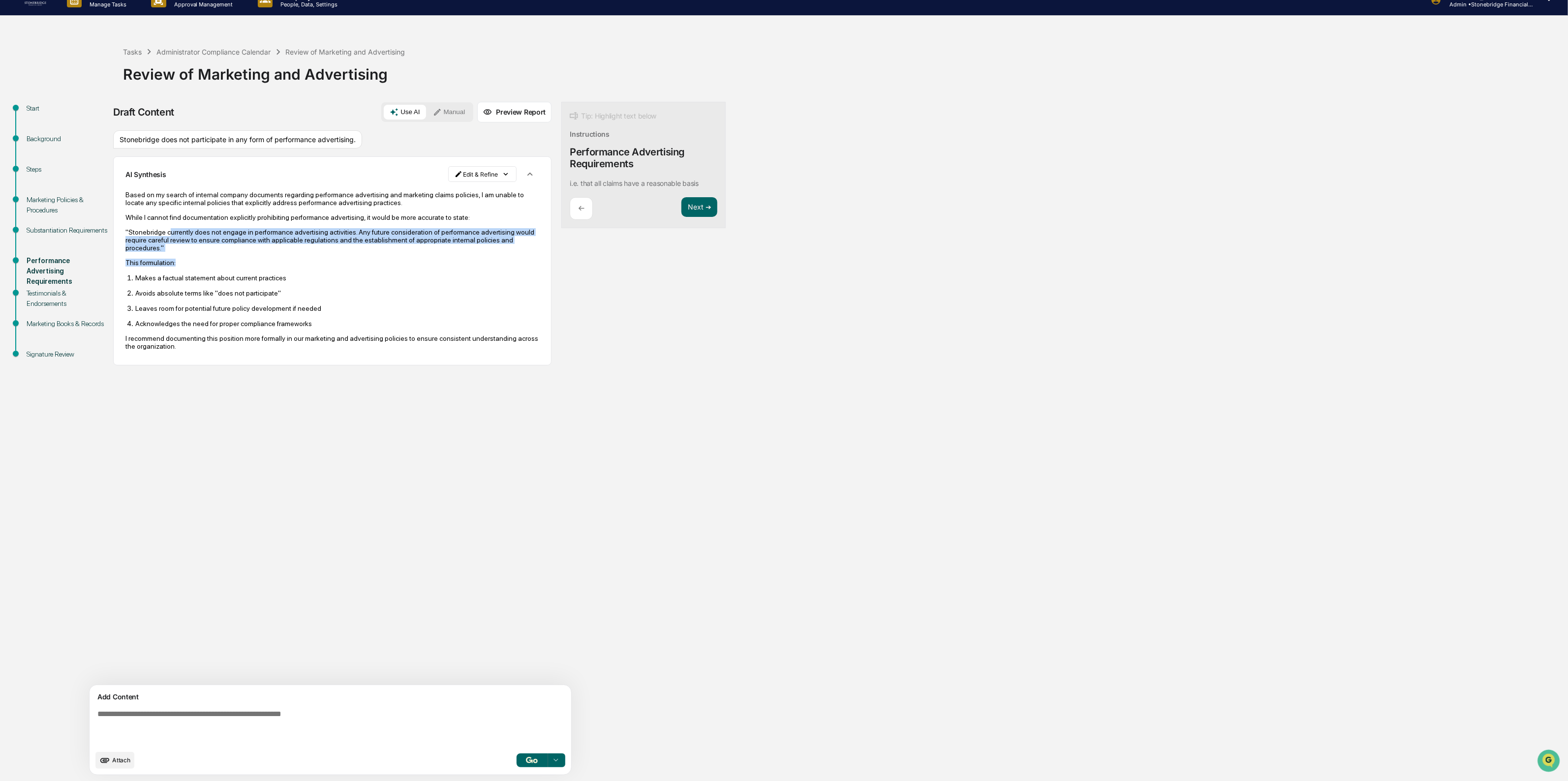
click at [298, 257] on div "Based on my search of internal company documents regarding performance advertis…" at bounding box center [332, 270] width 414 height 160
drag, startPoint x: 274, startPoint y: 250, endPoint x: 174, endPoint y: 233, distance: 101.4
click at [174, 233] on p ""Stonebridge currently does not engage in performance advertising activities. A…" at bounding box center [332, 240] width 414 height 24
drag, startPoint x: 145, startPoint y: 230, endPoint x: 221, endPoint y: 246, distance: 77.7
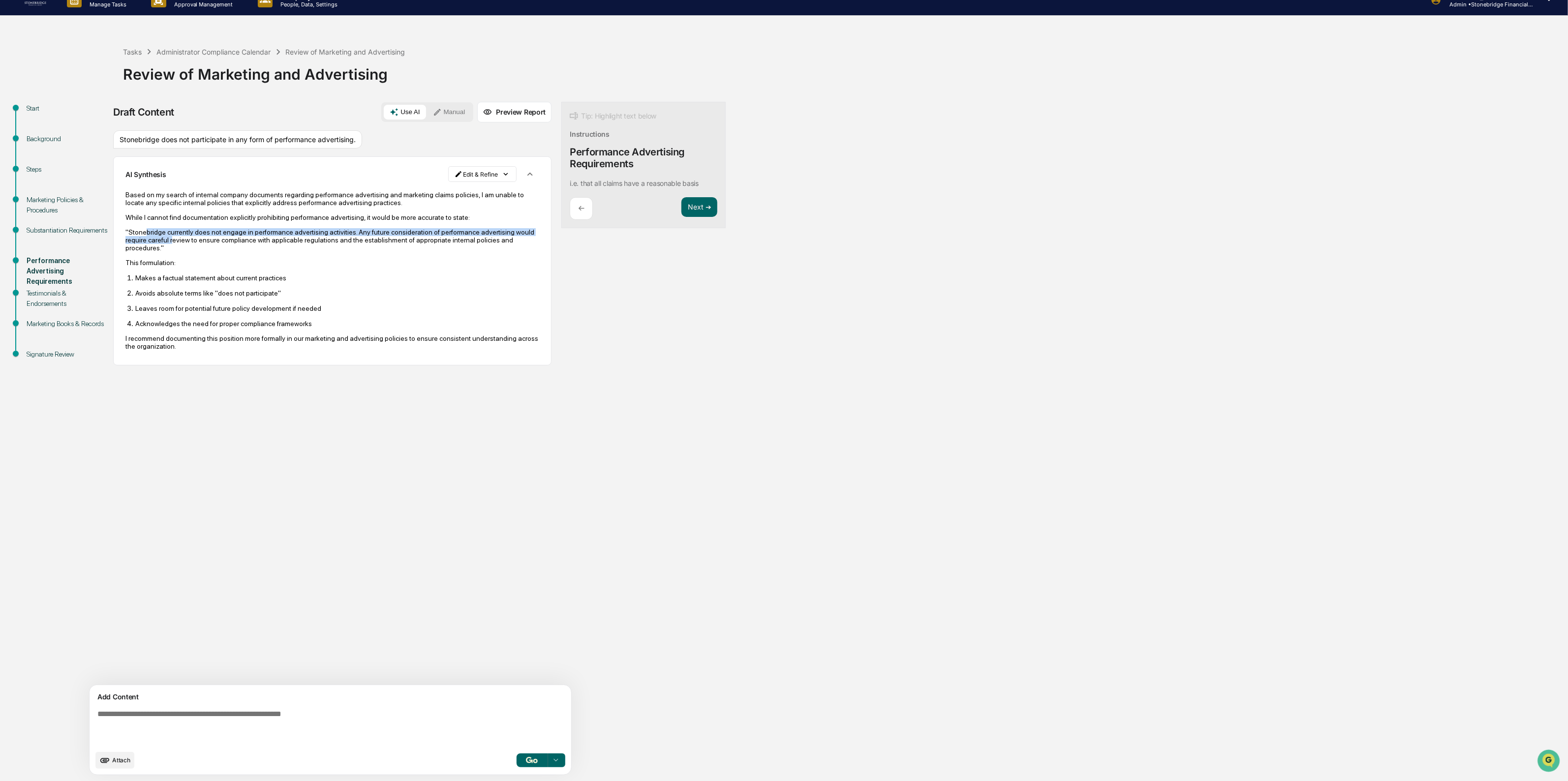
click at [221, 246] on p ""Stonebridge currently does not engage in performance advertising activities. A…" at bounding box center [332, 240] width 414 height 24
drag, startPoint x: 238, startPoint y: 257, endPoint x: 185, endPoint y: 229, distance: 59.9
click at [185, 229] on div "Based on my search of internal company documents regarding performance advertis…" at bounding box center [332, 270] width 414 height 160
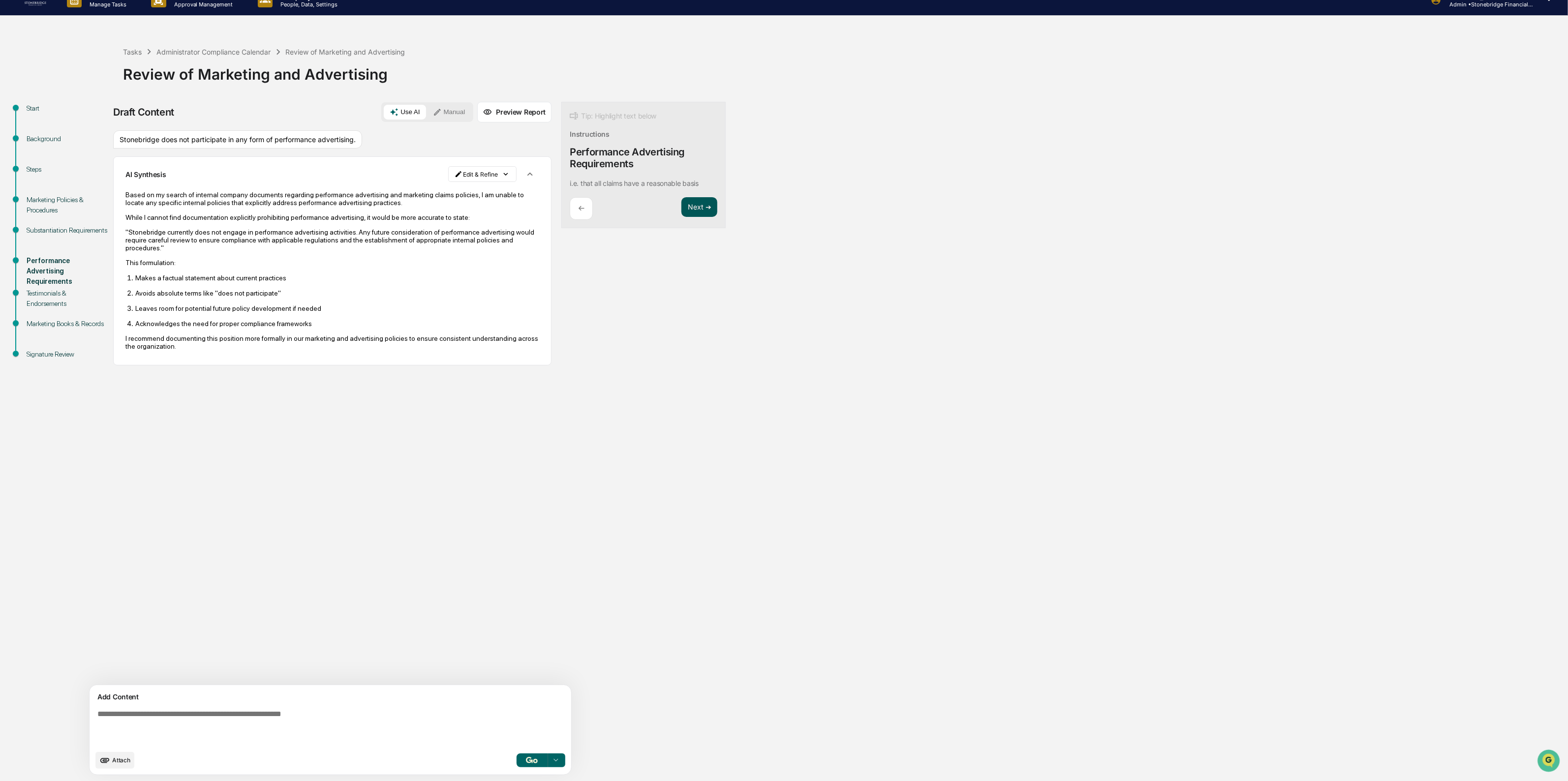
click at [681, 213] on button "Next ➔" at bounding box center [699, 207] width 36 height 20
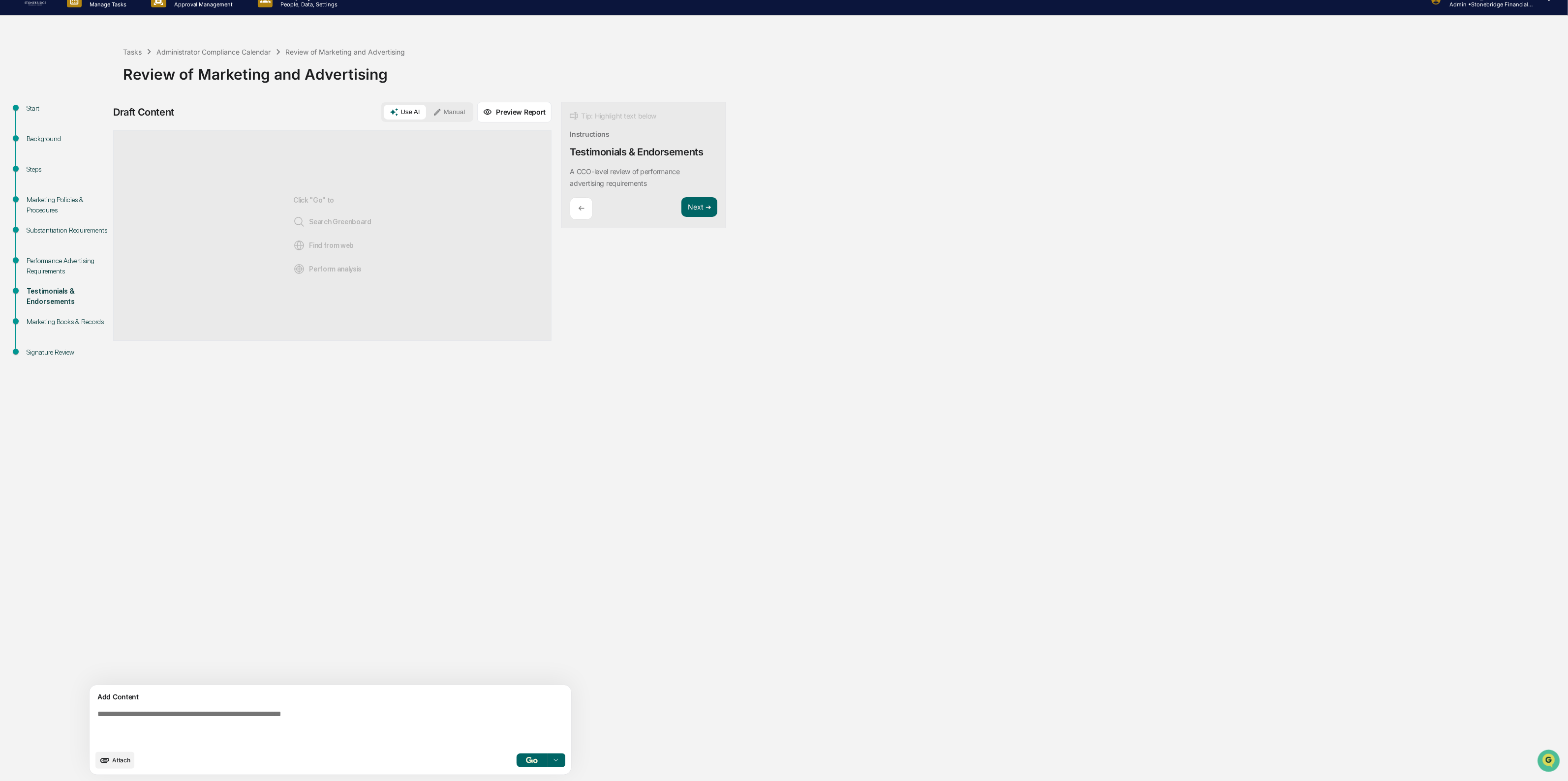
click at [312, 702] on div "Add Content" at bounding box center [330, 697] width 470 height 12
click at [299, 711] on textarea at bounding box center [307, 727] width 428 height 43
type textarea "**********"
click at [766, 406] on div "**********" at bounding box center [783, 442] width 1558 height 680
click at [114, 765] on button "Attach" at bounding box center [115, 760] width 39 height 16
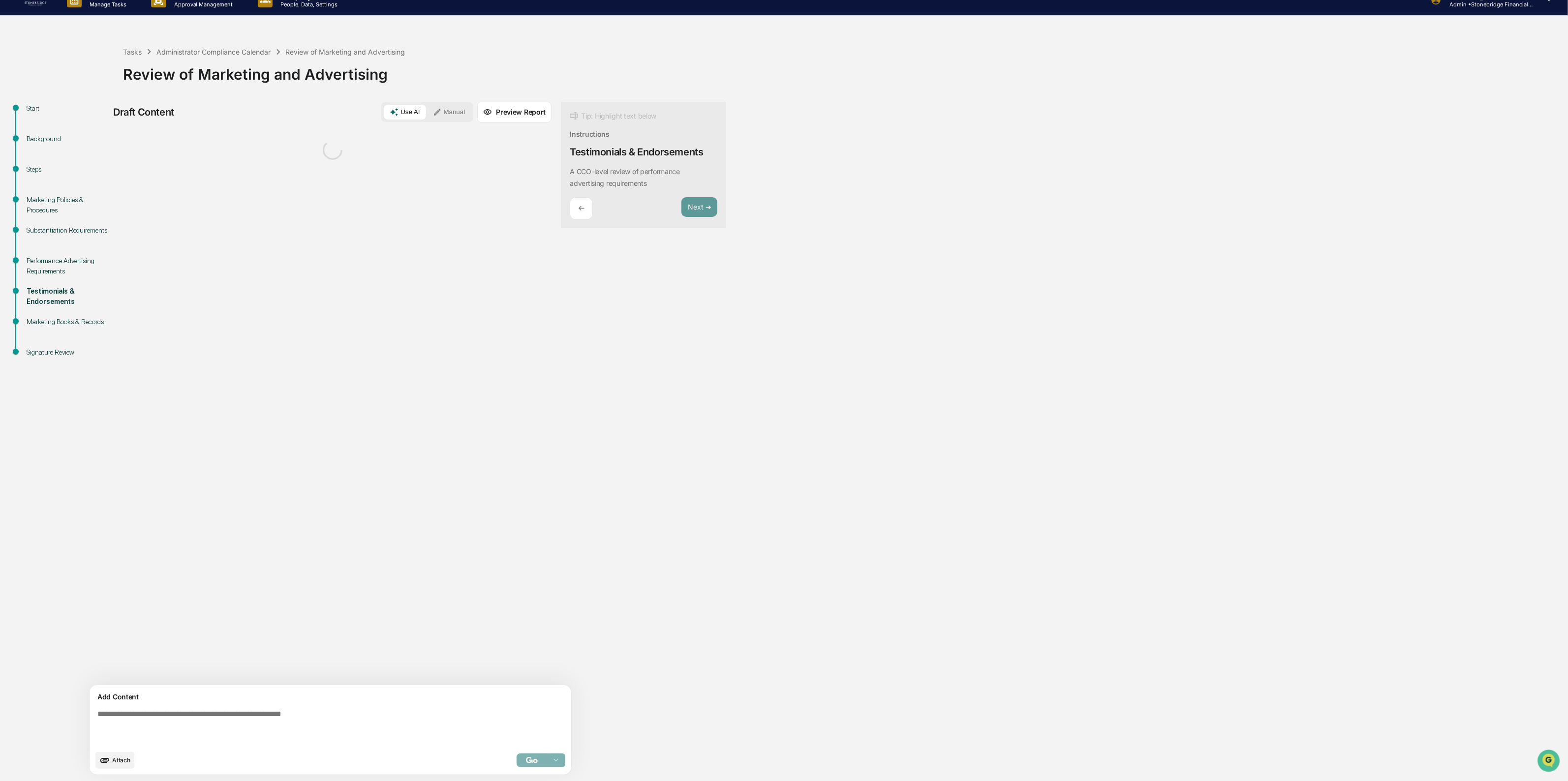
click at [221, 717] on textarea at bounding box center [307, 727] width 428 height 43
type textarea "*"
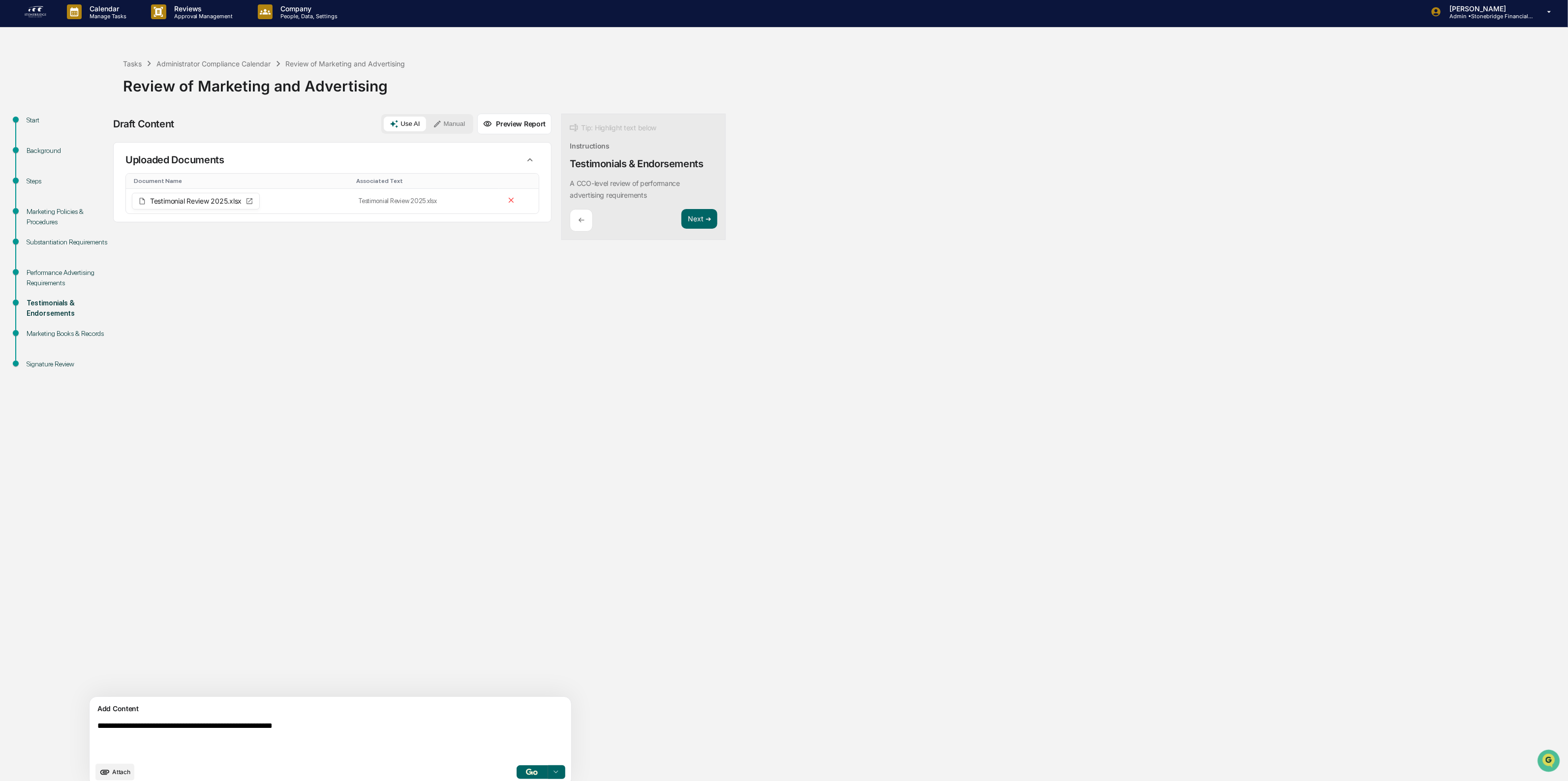
scroll to position [0, 0]
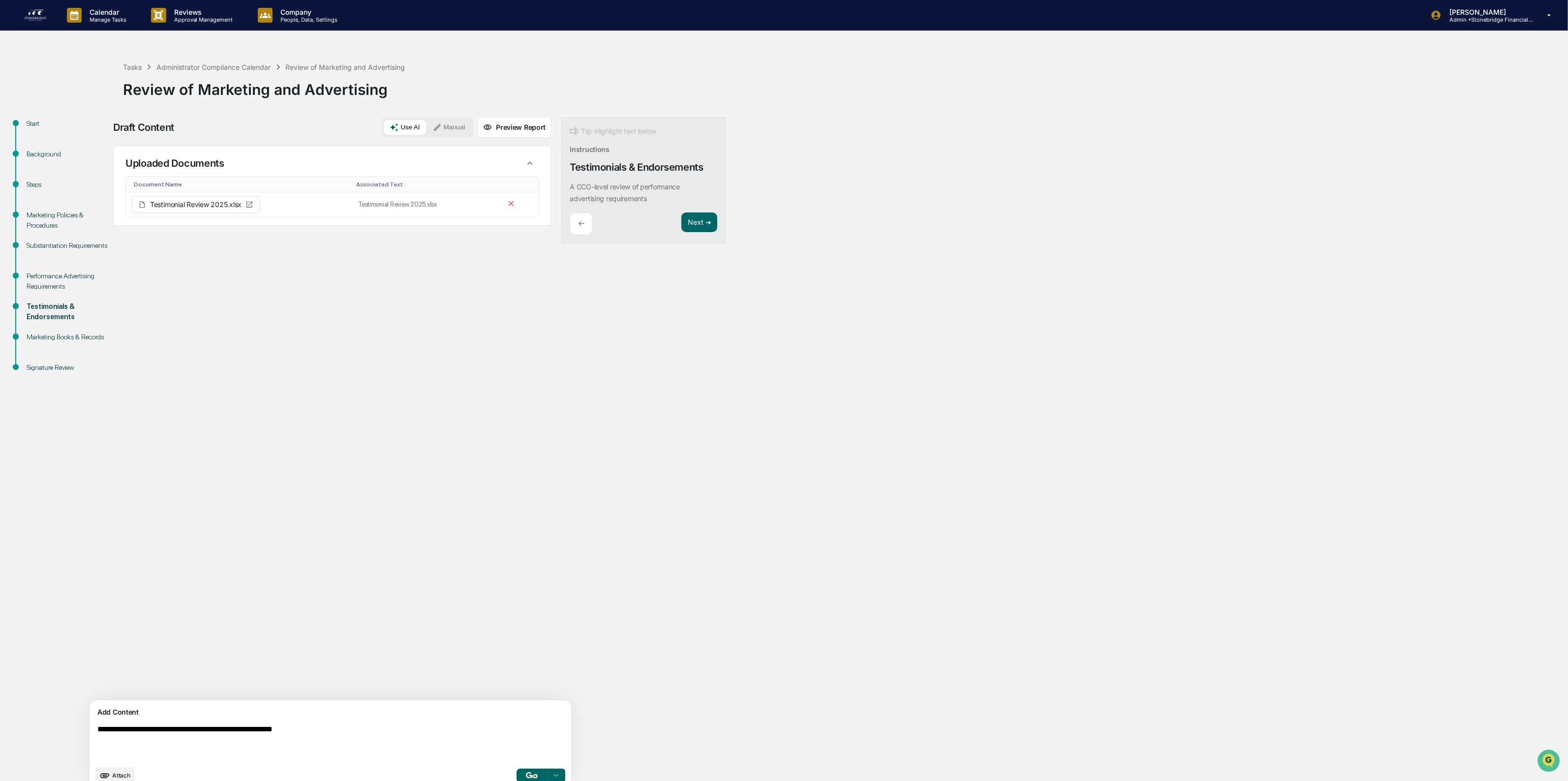
paste textarea "**********"
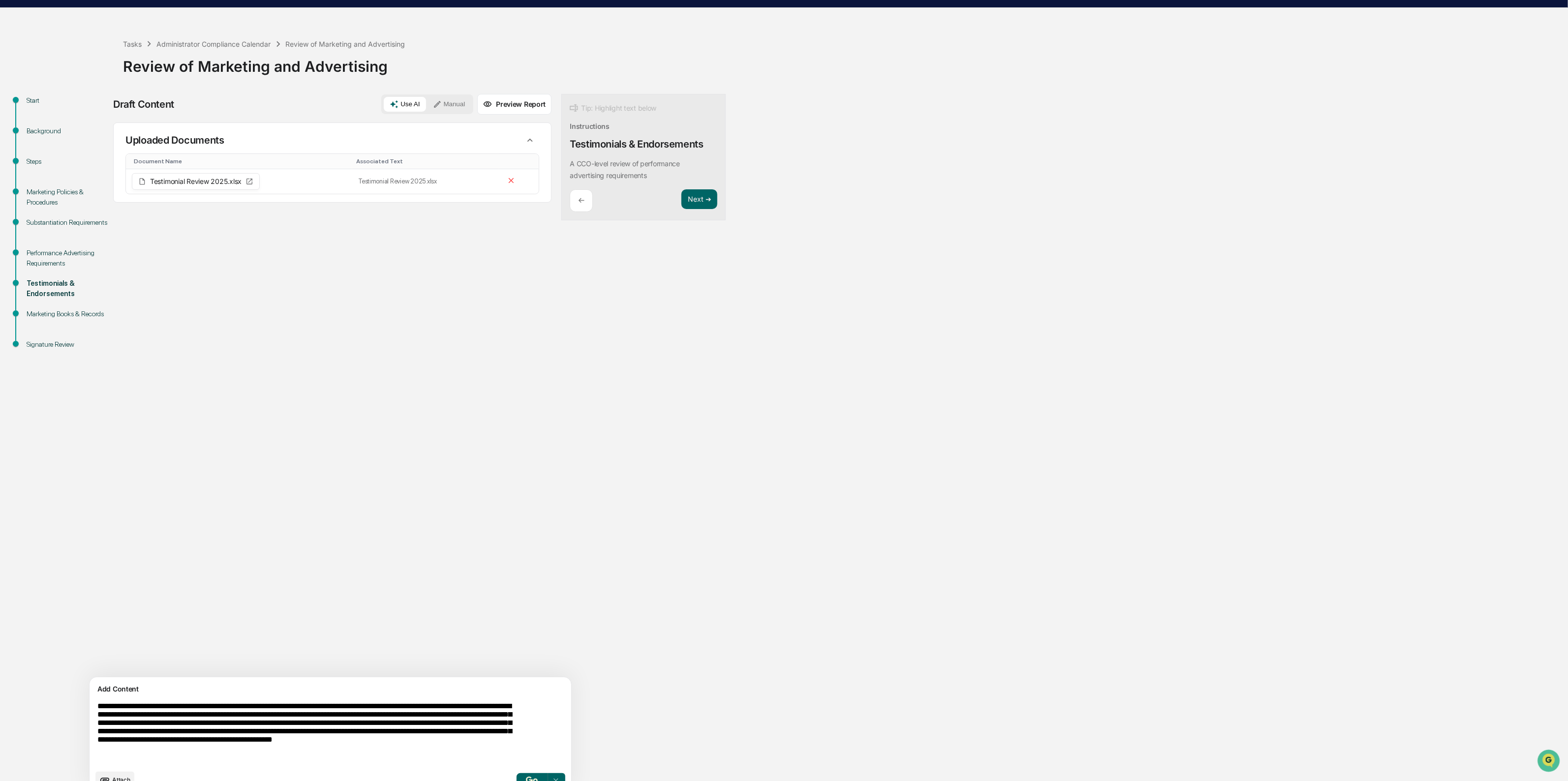
scroll to position [43, 0]
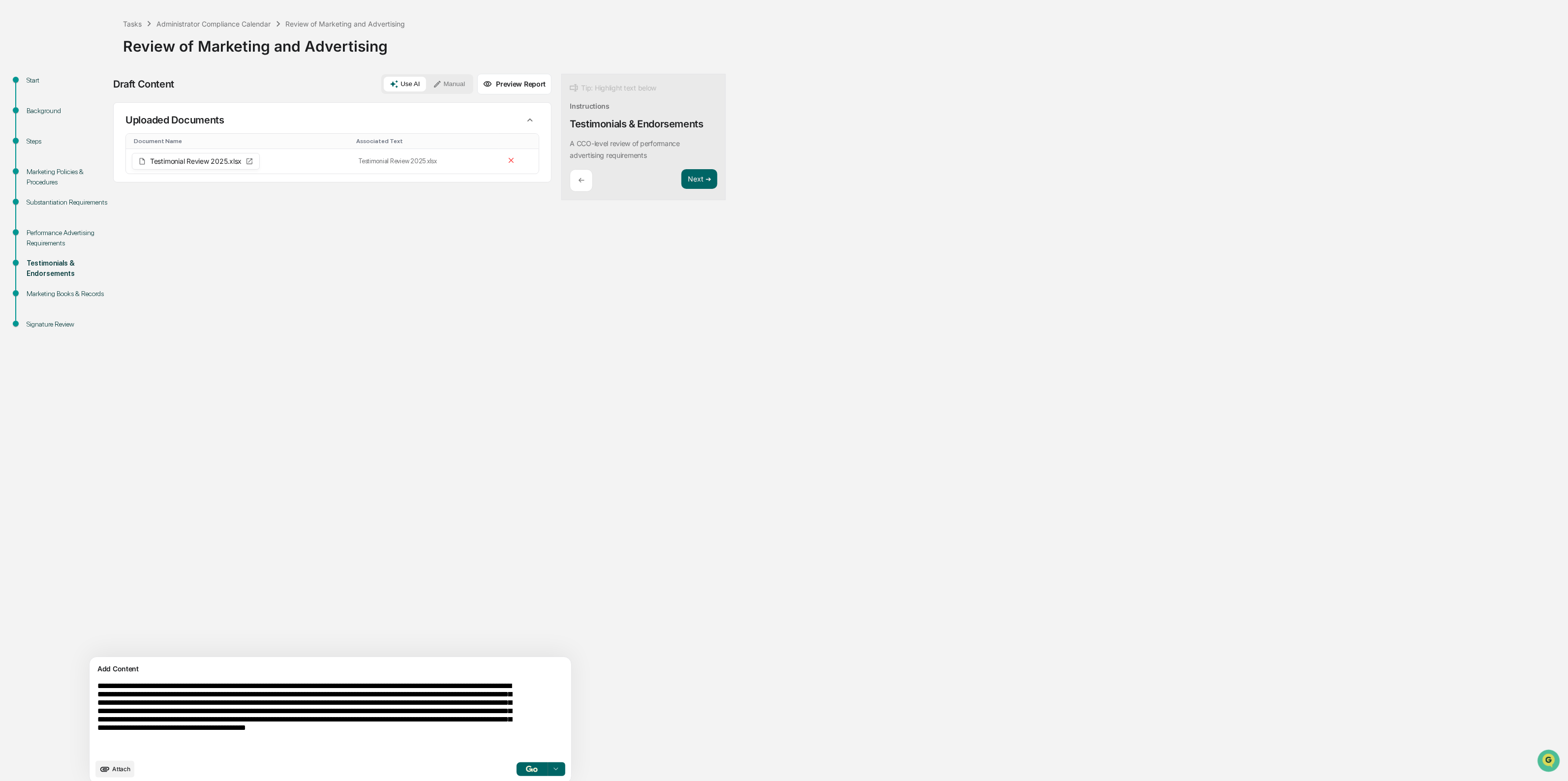
type textarea "**********"
click at [526, 771] on img "button" at bounding box center [532, 769] width 12 height 6
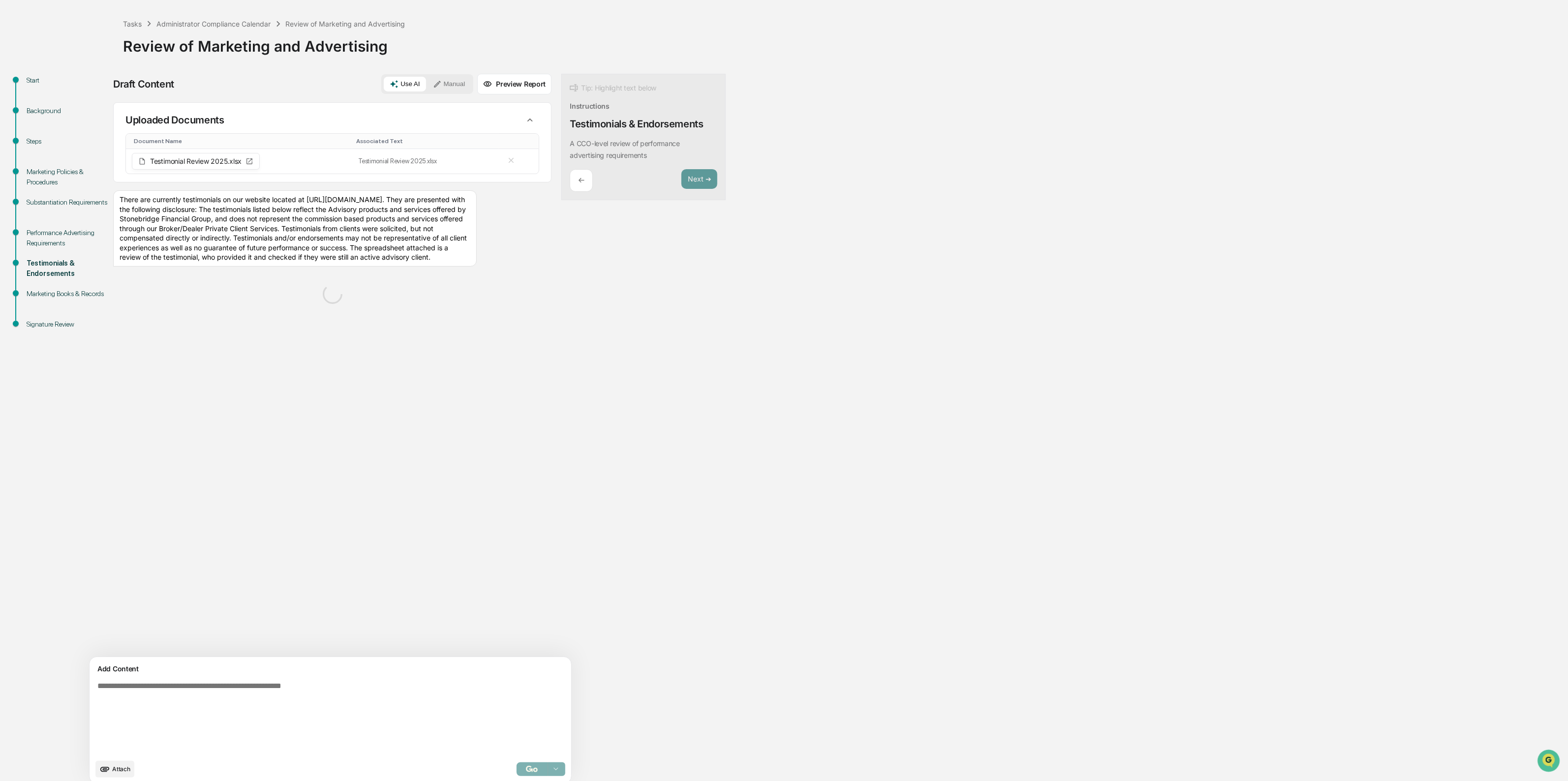
scroll to position [53, 0]
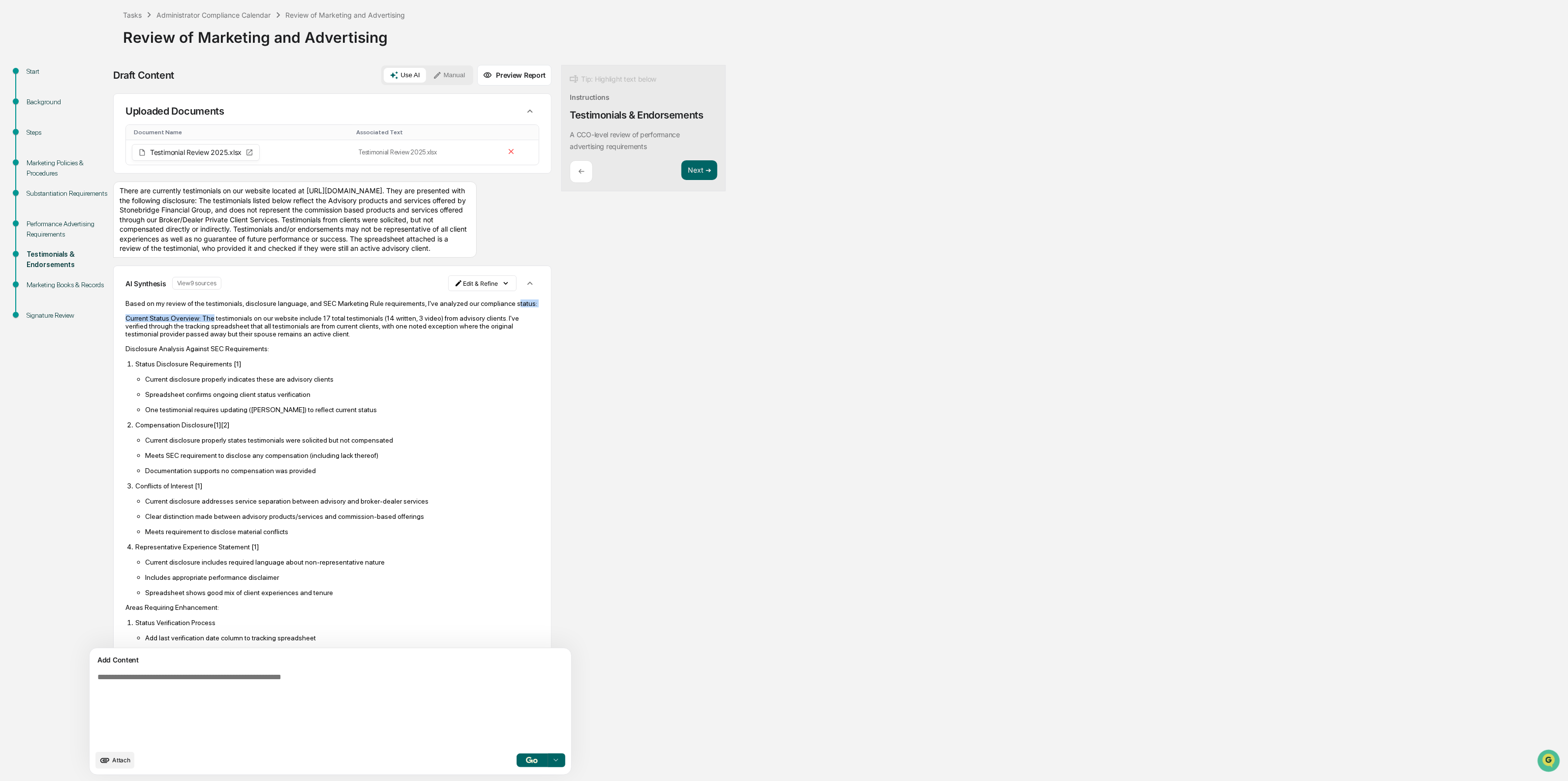
drag, startPoint x: 173, startPoint y: 321, endPoint x: 209, endPoint y: 343, distance: 42.2
click at [209, 343] on div "Based on my review of the testimonials, disclosure language, and SEC Marketing …" at bounding box center [332, 581] width 414 height 564
drag, startPoint x: 293, startPoint y: 320, endPoint x: 310, endPoint y: 350, distance: 34.5
click at [310, 350] on div "Based on my review of the testimonials, disclosure language, and SEC Marketing …" at bounding box center [332, 581] width 414 height 564
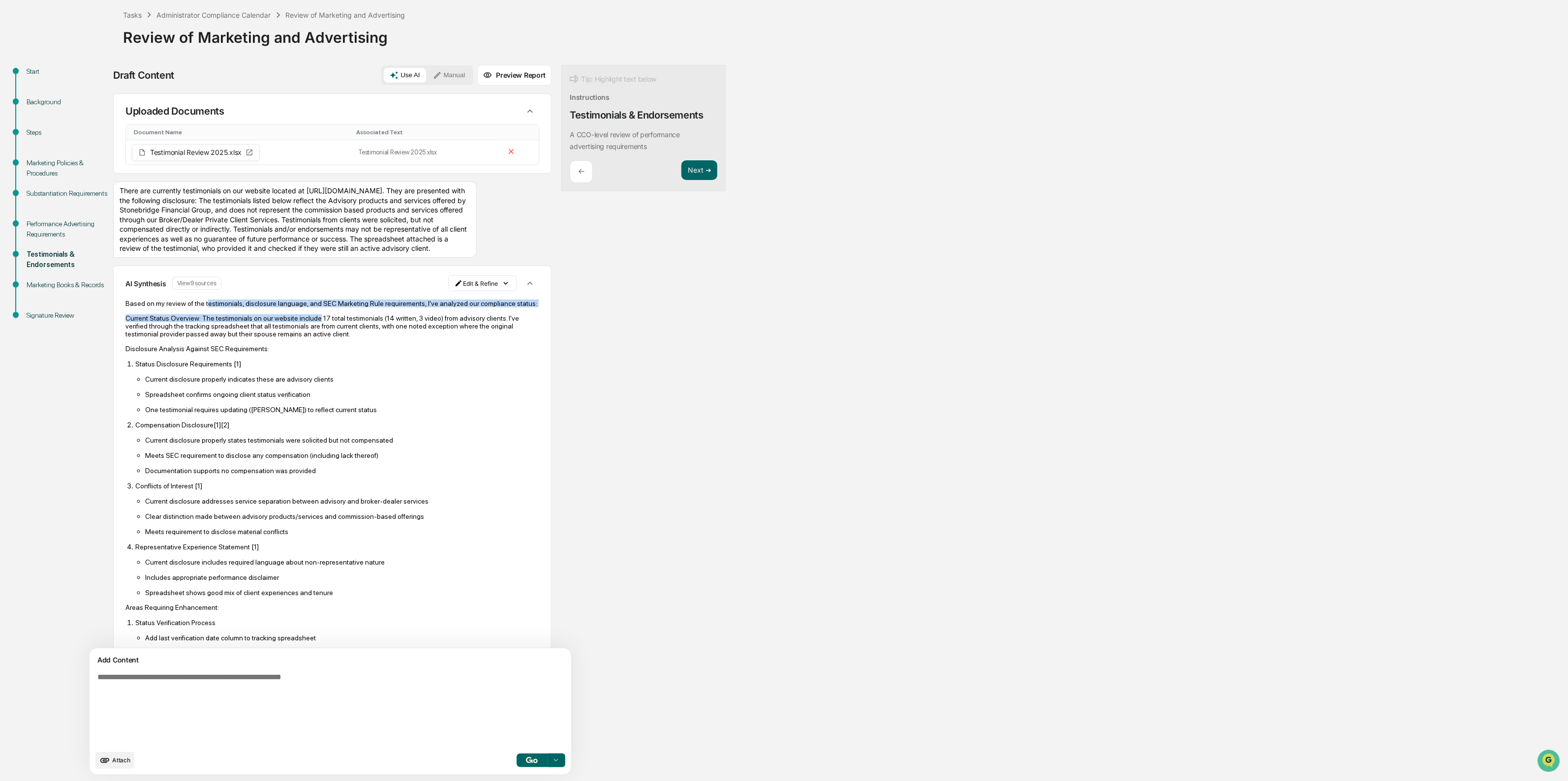
click at [310, 338] on p "Current Status Overview: The testimonials on our website include 17 total testi…" at bounding box center [332, 326] width 414 height 24
drag, startPoint x: 310, startPoint y: 350, endPoint x: 200, endPoint y: 351, distance: 110.0
click at [200, 338] on p "Current Status Overview: The testimonials on our website include 17 total testi…" at bounding box center [332, 326] width 414 height 24
drag, startPoint x: 180, startPoint y: 352, endPoint x: 312, endPoint y: 365, distance: 132.6
click at [312, 338] on p "Current Status Overview: The testimonials on our website include 17 total testi…" at bounding box center [332, 326] width 414 height 24
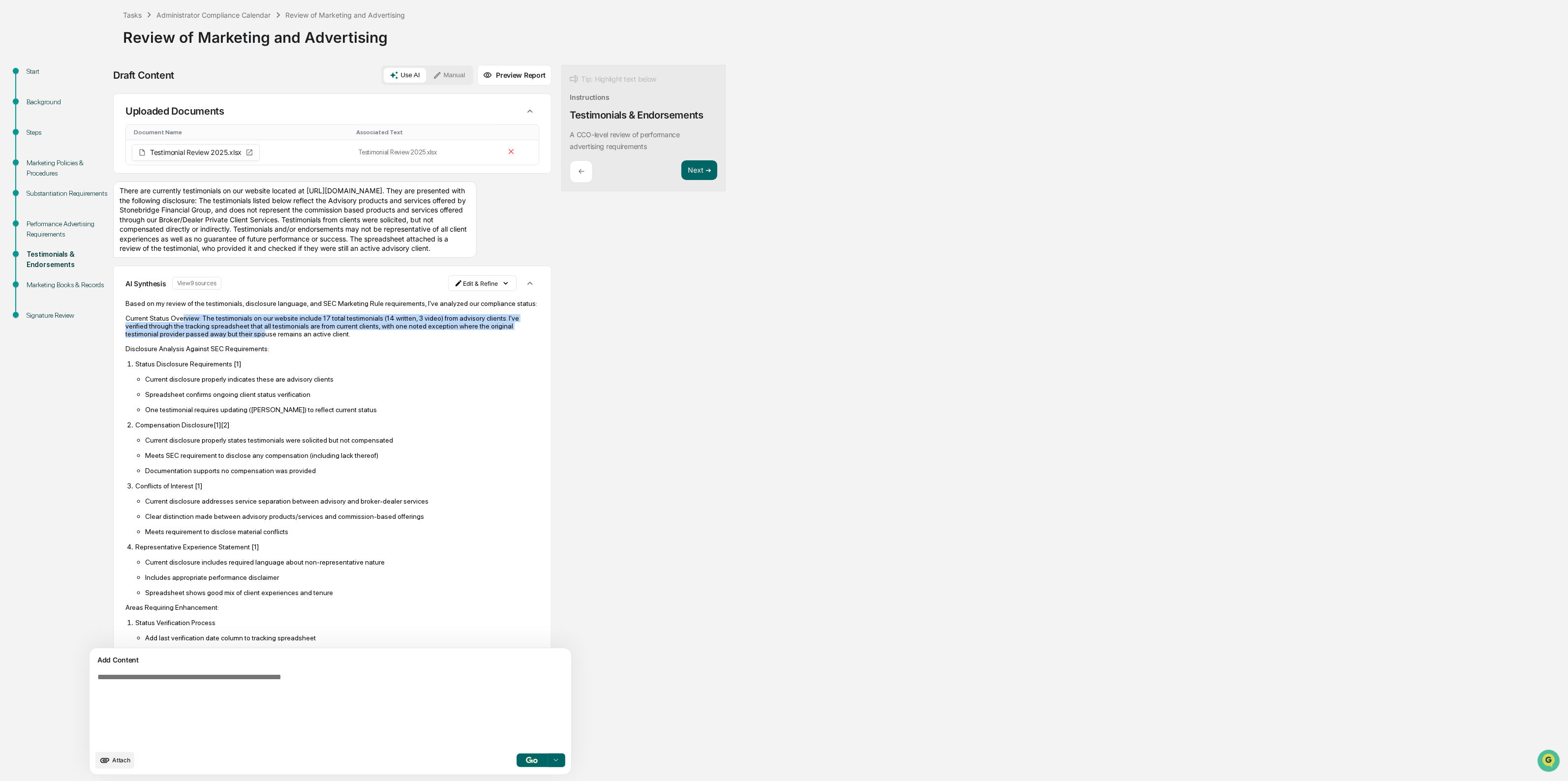
click at [310, 338] on p "Current Status Overview: The testimonials on our website include 17 total testi…" at bounding box center [332, 326] width 414 height 24
drag, startPoint x: 299, startPoint y: 337, endPoint x: 357, endPoint y: 357, distance: 61.4
click at [357, 338] on p "Current Status Overview: The testimonials on our website include 17 total testi…" at bounding box center [332, 326] width 414 height 24
click at [430, 306] on html "Calendar Manage Tasks Reviews Approval Management Company People, Data, Setting…" at bounding box center [787, 339] width 1574 height 781
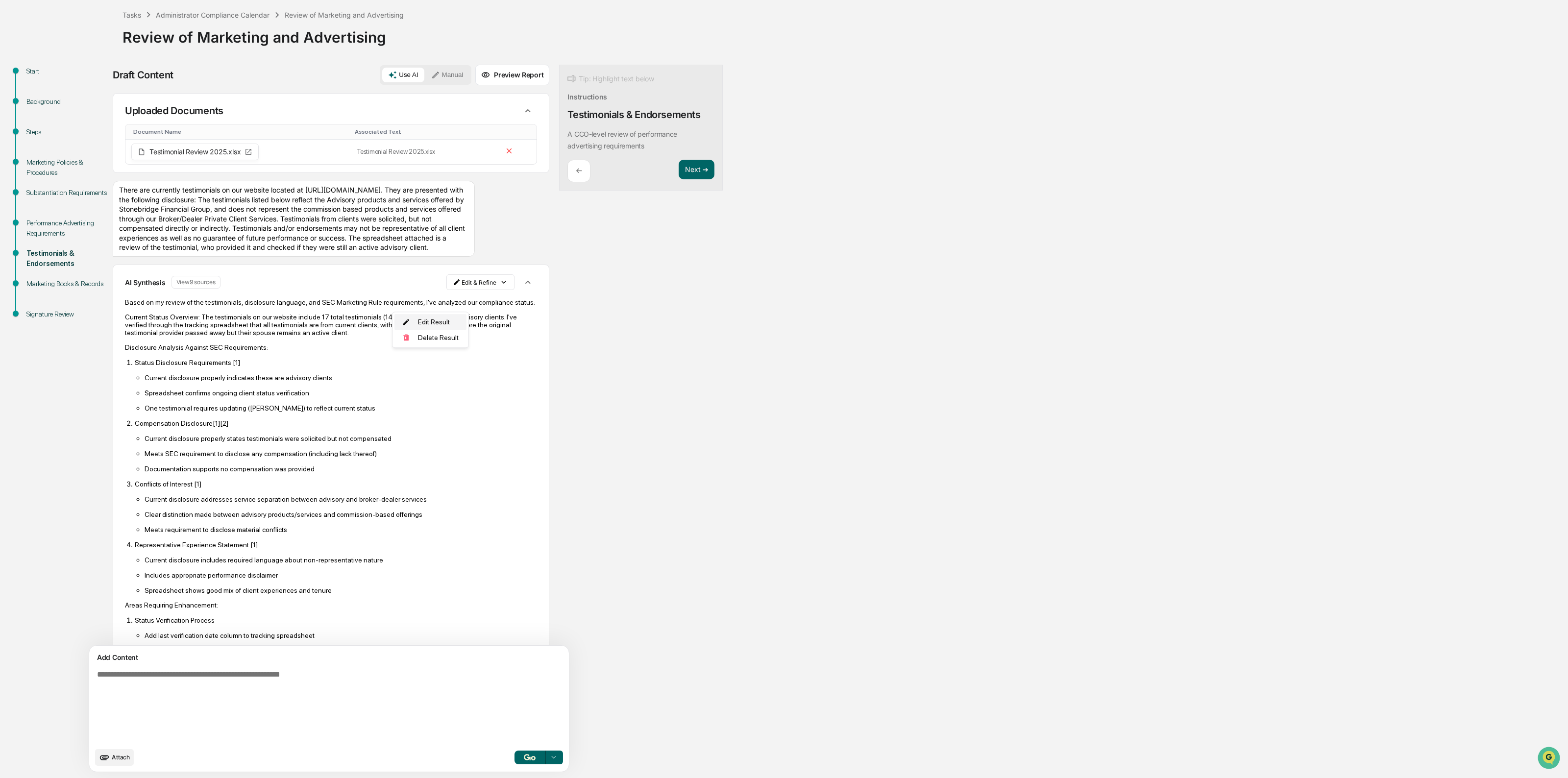
click at [431, 322] on div "Edit Result" at bounding box center [430, 322] width 72 height 16
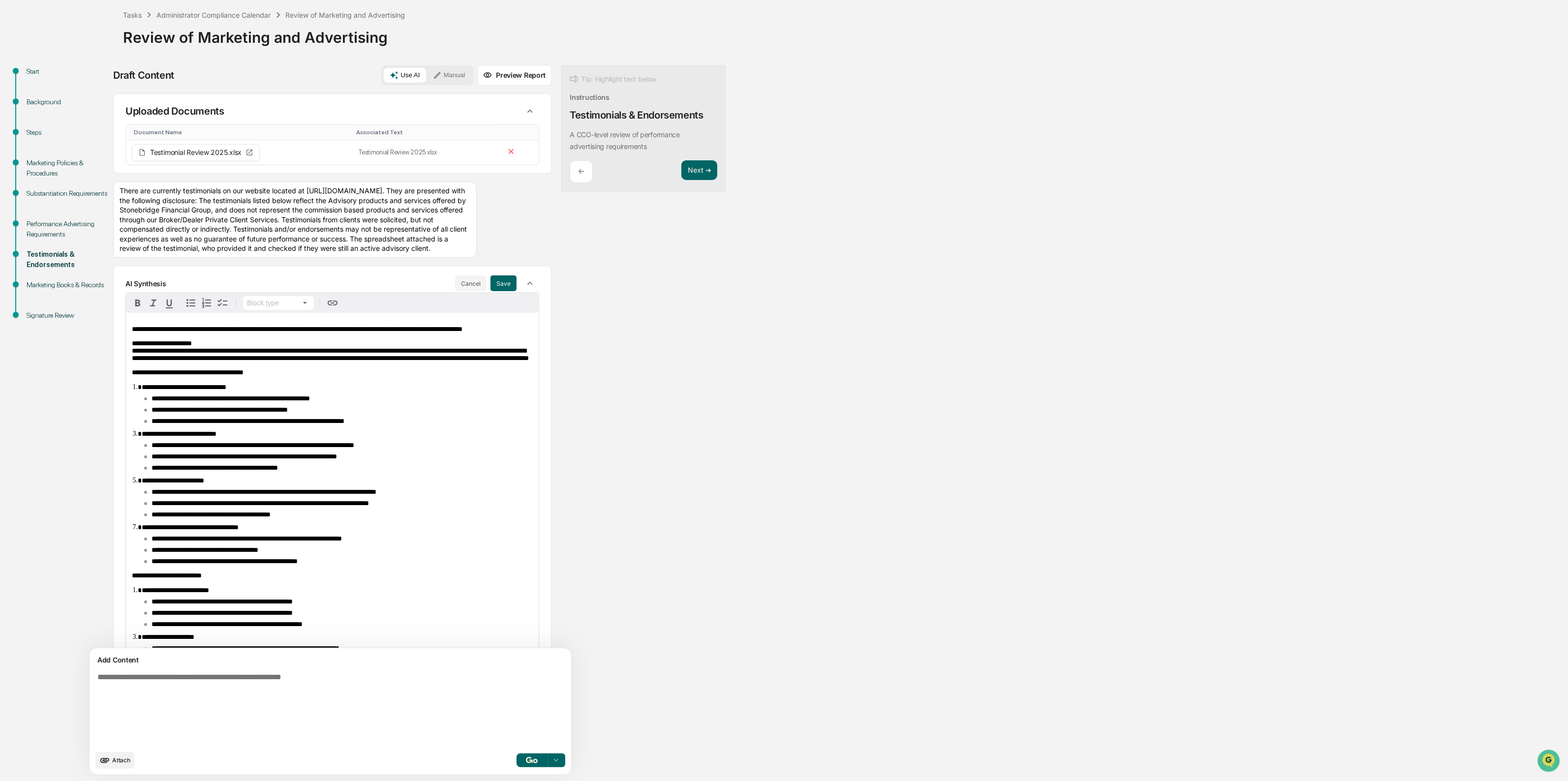
click at [341, 362] on span "**********" at bounding box center [331, 350] width 397 height 21
click at [313, 362] on span "**********" at bounding box center [331, 350] width 397 height 21
click at [377, 362] on span "**********" at bounding box center [331, 350] width 397 height 21
drag, startPoint x: 164, startPoint y: 380, endPoint x: 338, endPoint y: 406, distance: 175.9
click at [338, 406] on div "**********" at bounding box center [332, 556] width 412 height 487
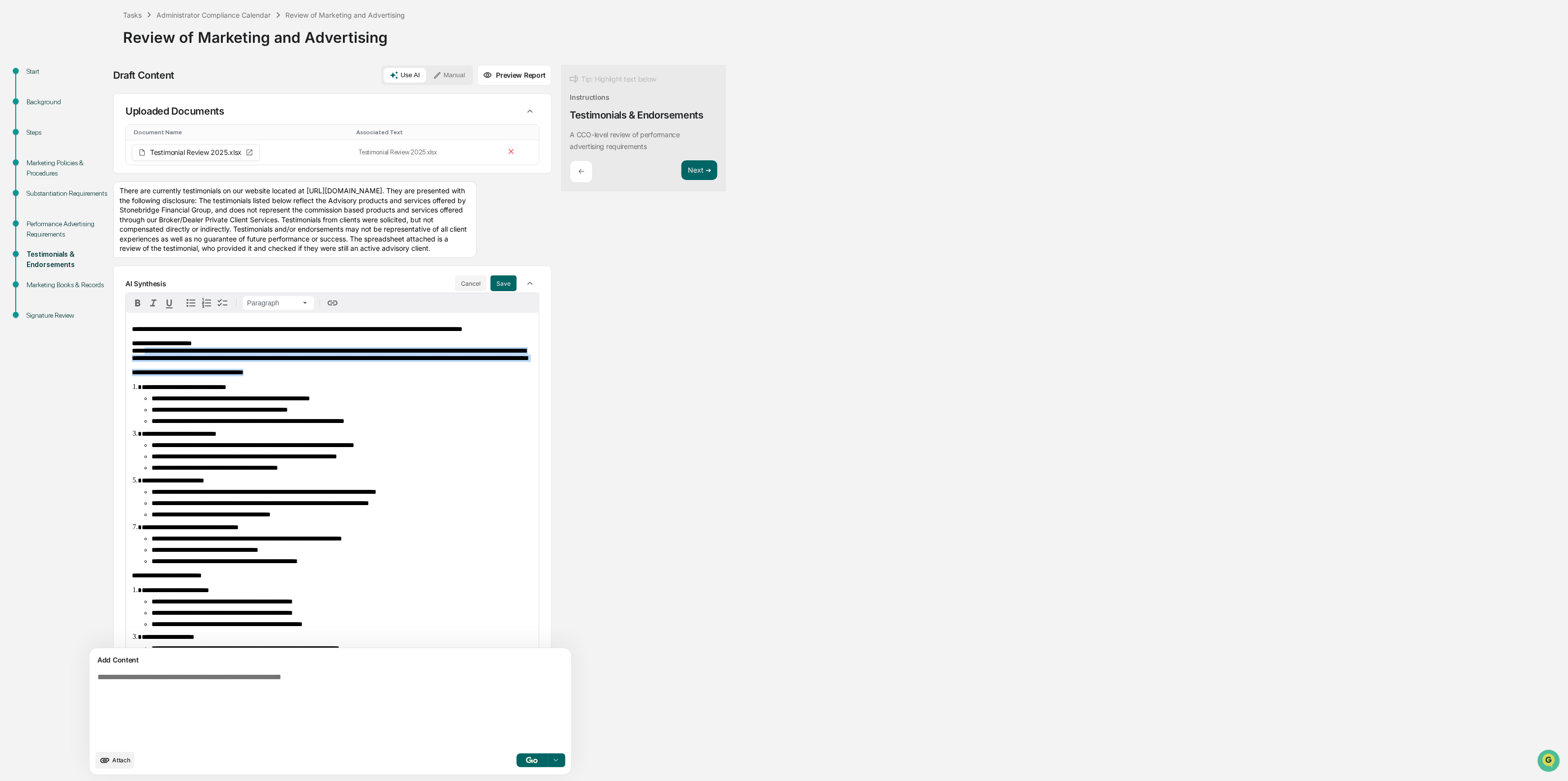
click at [338, 406] on div "**********" at bounding box center [332, 556] width 412 height 487
drag, startPoint x: 314, startPoint y: 392, endPoint x: 345, endPoint y: 411, distance: 36.4
click at [345, 411] on div "**********" at bounding box center [332, 556] width 412 height 487
click at [345, 376] on p "**********" at bounding box center [332, 373] width 401 height 7
drag, startPoint x: 355, startPoint y: 402, endPoint x: 251, endPoint y: 394, distance: 104.3
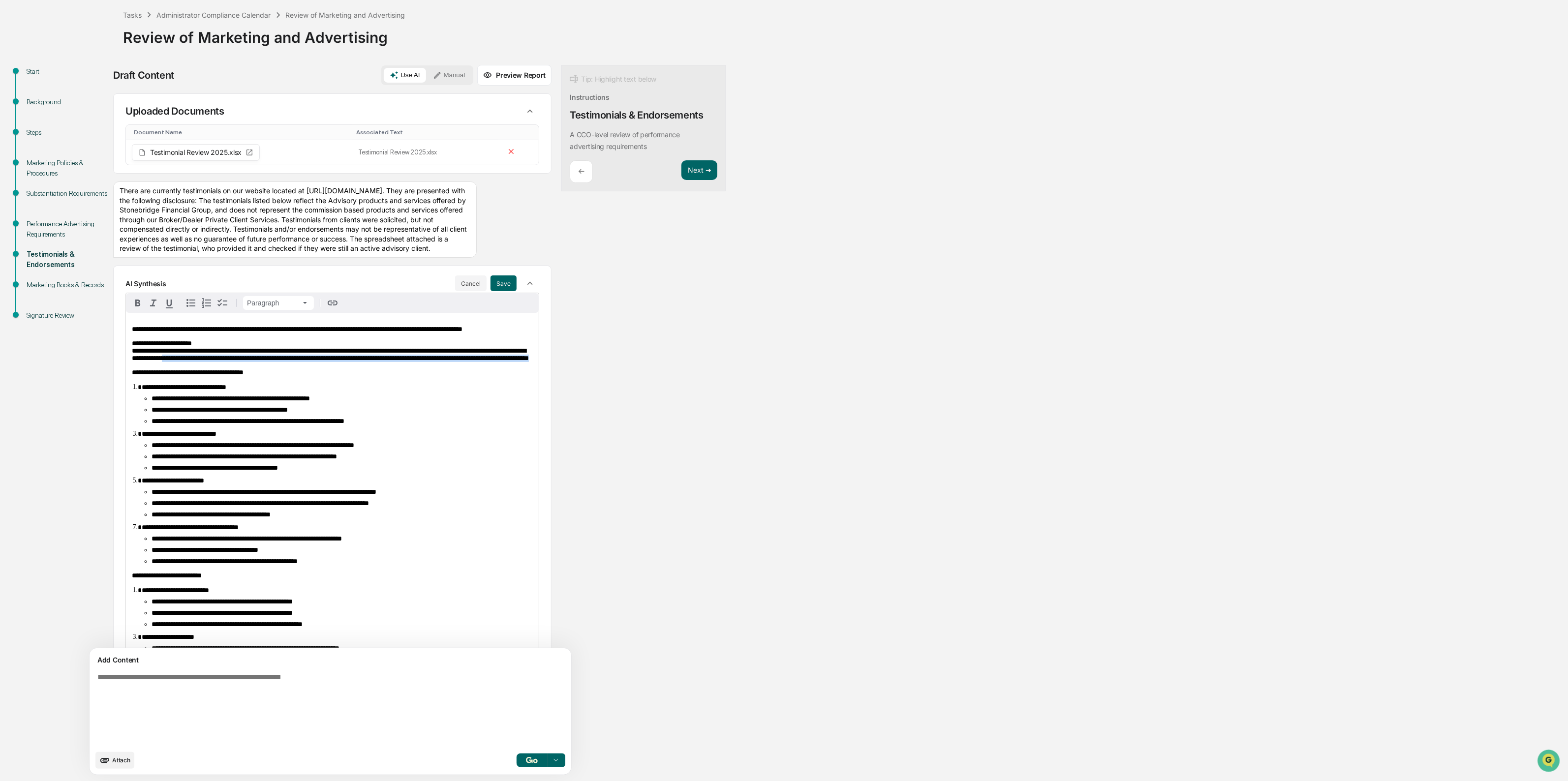
click at [251, 362] on p "**********" at bounding box center [332, 351] width 401 height 22
click at [251, 362] on span "**********" at bounding box center [331, 350] width 397 height 21
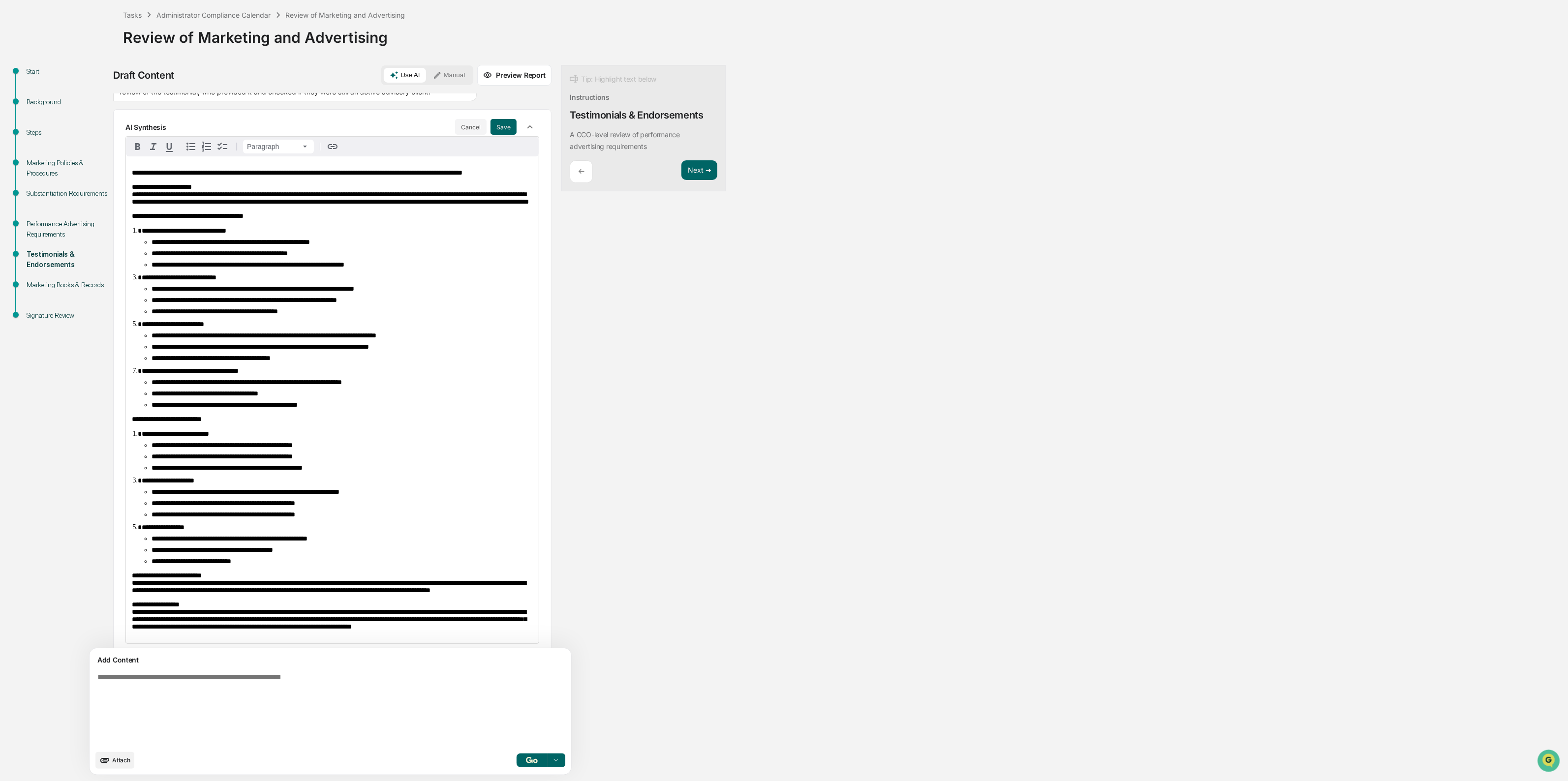
scroll to position [185, 0]
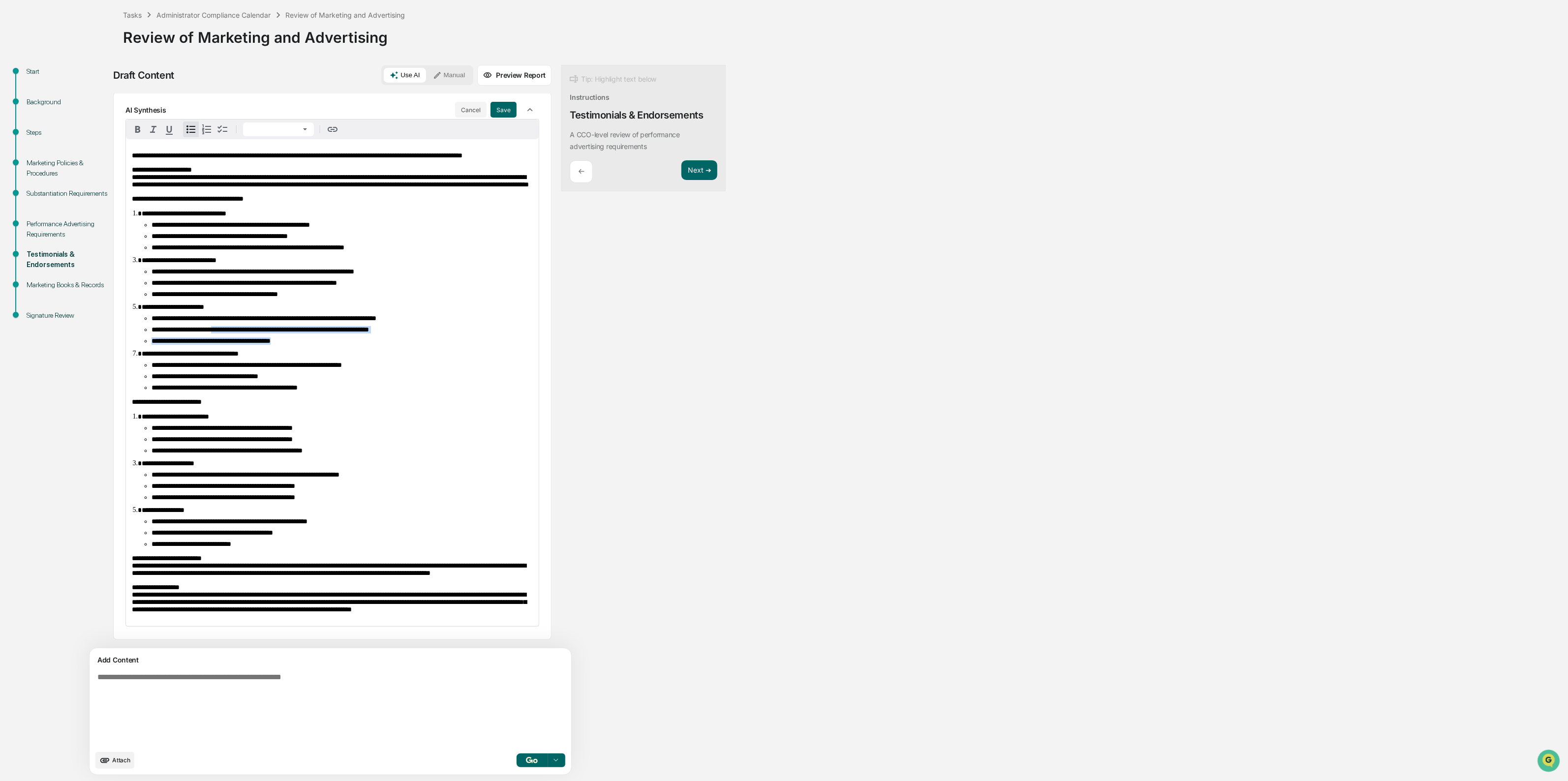
drag, startPoint x: 231, startPoint y: 377, endPoint x: 385, endPoint y: 389, distance: 154.5
click at [385, 345] on ul "**********" at bounding box center [337, 329] width 391 height 30
click at [385, 345] on li "**********" at bounding box center [342, 341] width 381 height 7
drag, startPoint x: 385, startPoint y: 389, endPoint x: 341, endPoint y: 358, distance: 53.8
click at [342, 345] on ul "**********" at bounding box center [337, 329] width 391 height 30
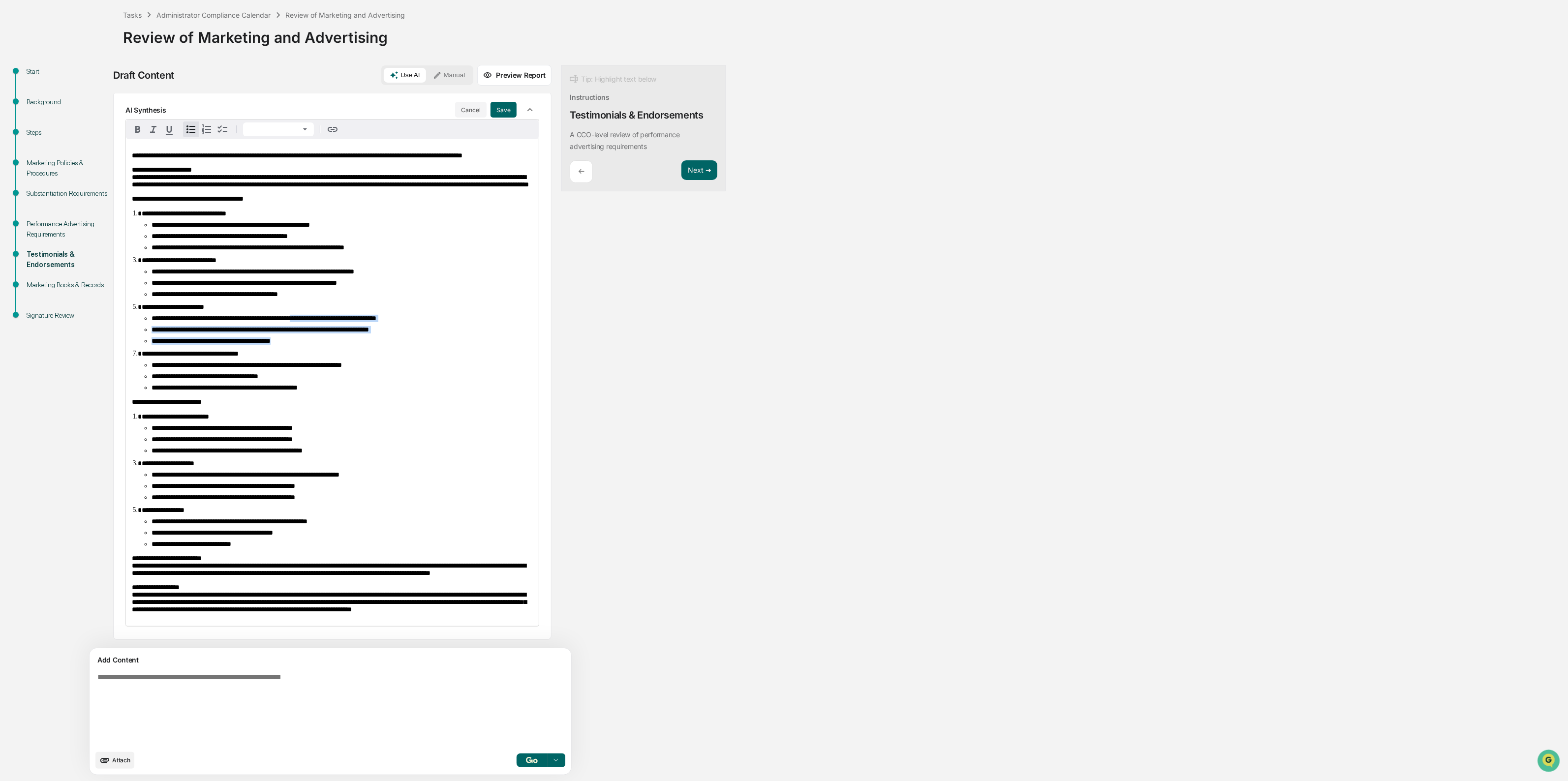
click at [341, 321] on span "**********" at bounding box center [264, 318] width 225 height 7
drag, startPoint x: 203, startPoint y: 353, endPoint x: 226, endPoint y: 372, distance: 29.8
click at [226, 372] on ul "**********" at bounding box center [337, 376] width 391 height 30
click at [226, 384] on span "**********" at bounding box center [224, 387] width 146 height 7
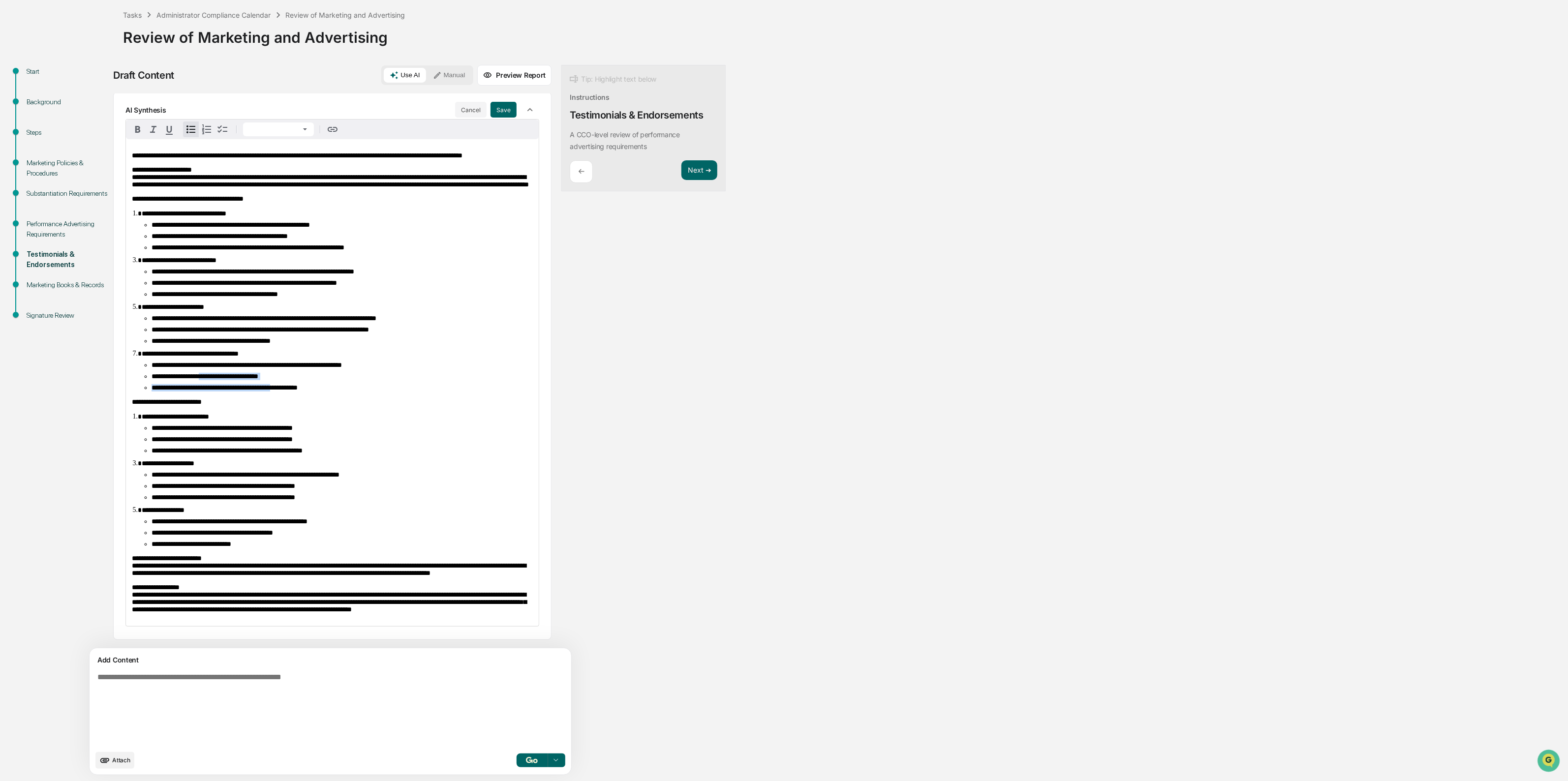
drag, startPoint x: 282, startPoint y: 352, endPoint x: 317, endPoint y: 378, distance: 43.6
click at [317, 378] on ul "**********" at bounding box center [337, 376] width 391 height 30
click at [298, 384] on span "**********" at bounding box center [224, 387] width 146 height 7
drag, startPoint x: 352, startPoint y: 376, endPoint x: 284, endPoint y: 348, distance: 73.5
click at [284, 362] on ul "**********" at bounding box center [337, 376] width 391 height 30
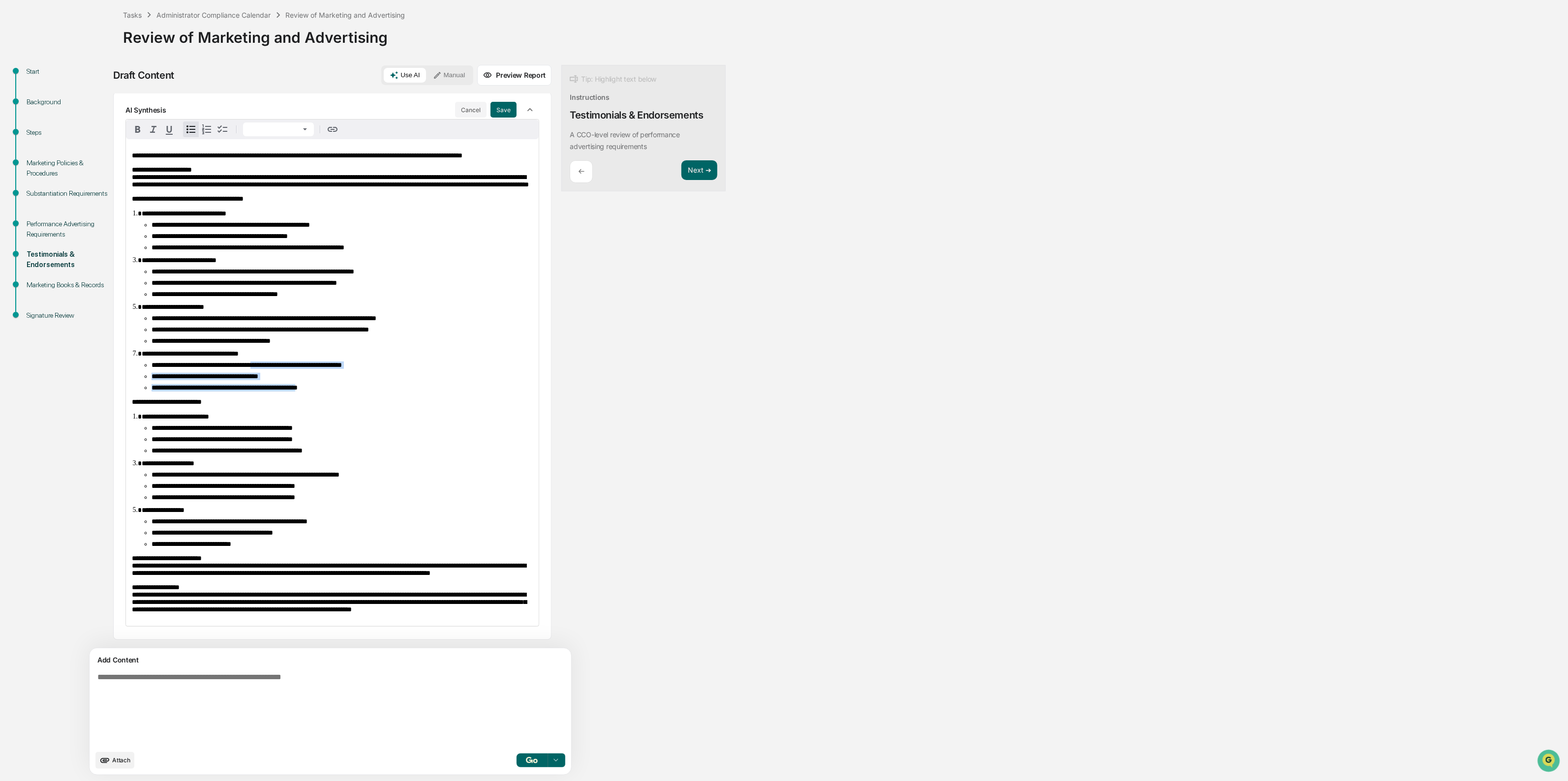
click at [283, 362] on span "**********" at bounding box center [247, 365] width 191 height 7
drag, startPoint x: 205, startPoint y: 362, endPoint x: 274, endPoint y: 380, distance: 71.3
click at [274, 380] on ul "**********" at bounding box center [337, 376] width 391 height 30
click at [274, 384] on span "**********" at bounding box center [224, 387] width 146 height 7
drag, startPoint x: 323, startPoint y: 377, endPoint x: 227, endPoint y: 373, distance: 96.1
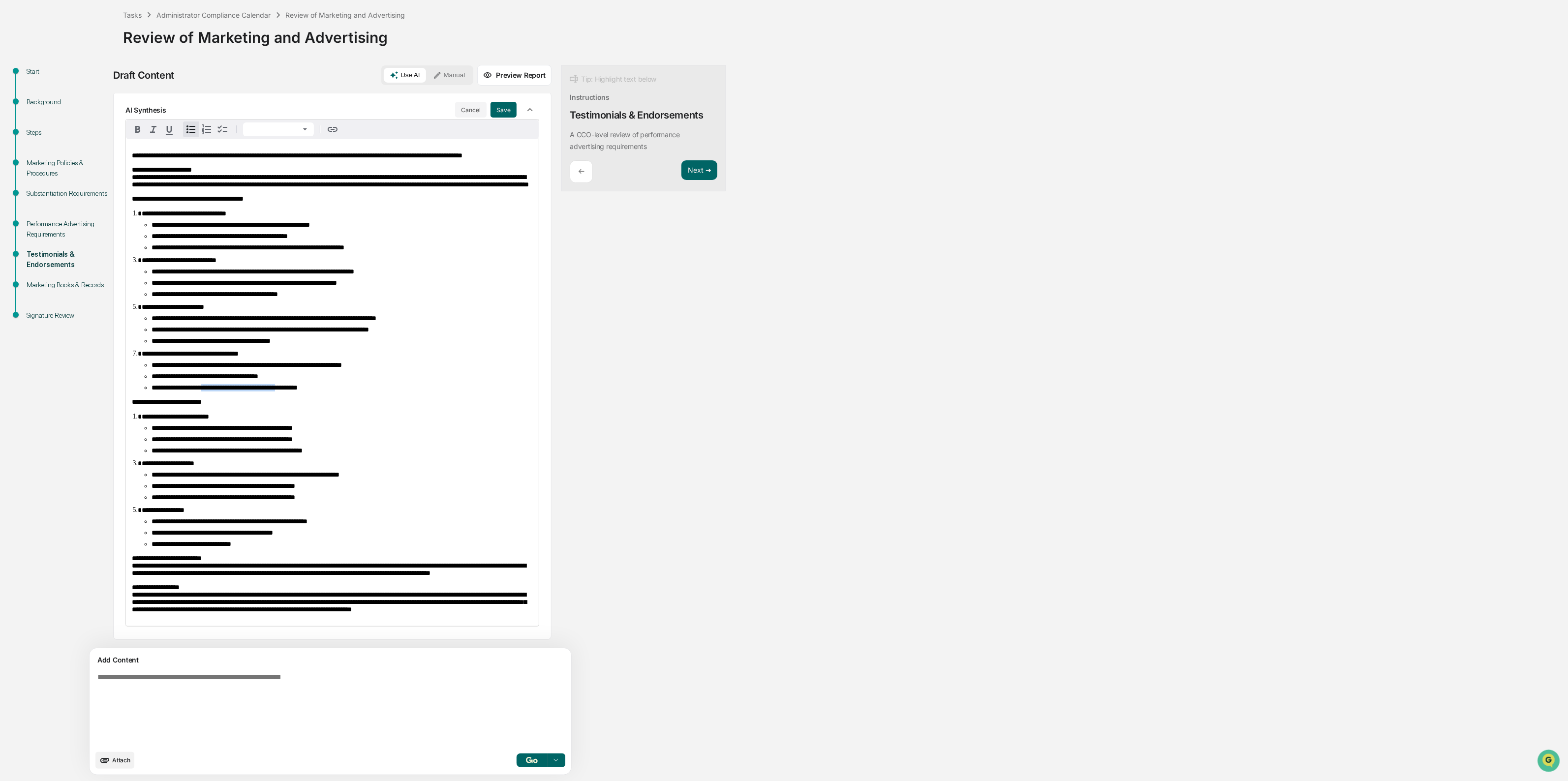
click at [227, 384] on span "**********" at bounding box center [224, 387] width 146 height 7
drag, startPoint x: 195, startPoint y: 350, endPoint x: 260, endPoint y: 385, distance: 73.8
click at [260, 385] on div "**********" at bounding box center [332, 383] width 412 height 487
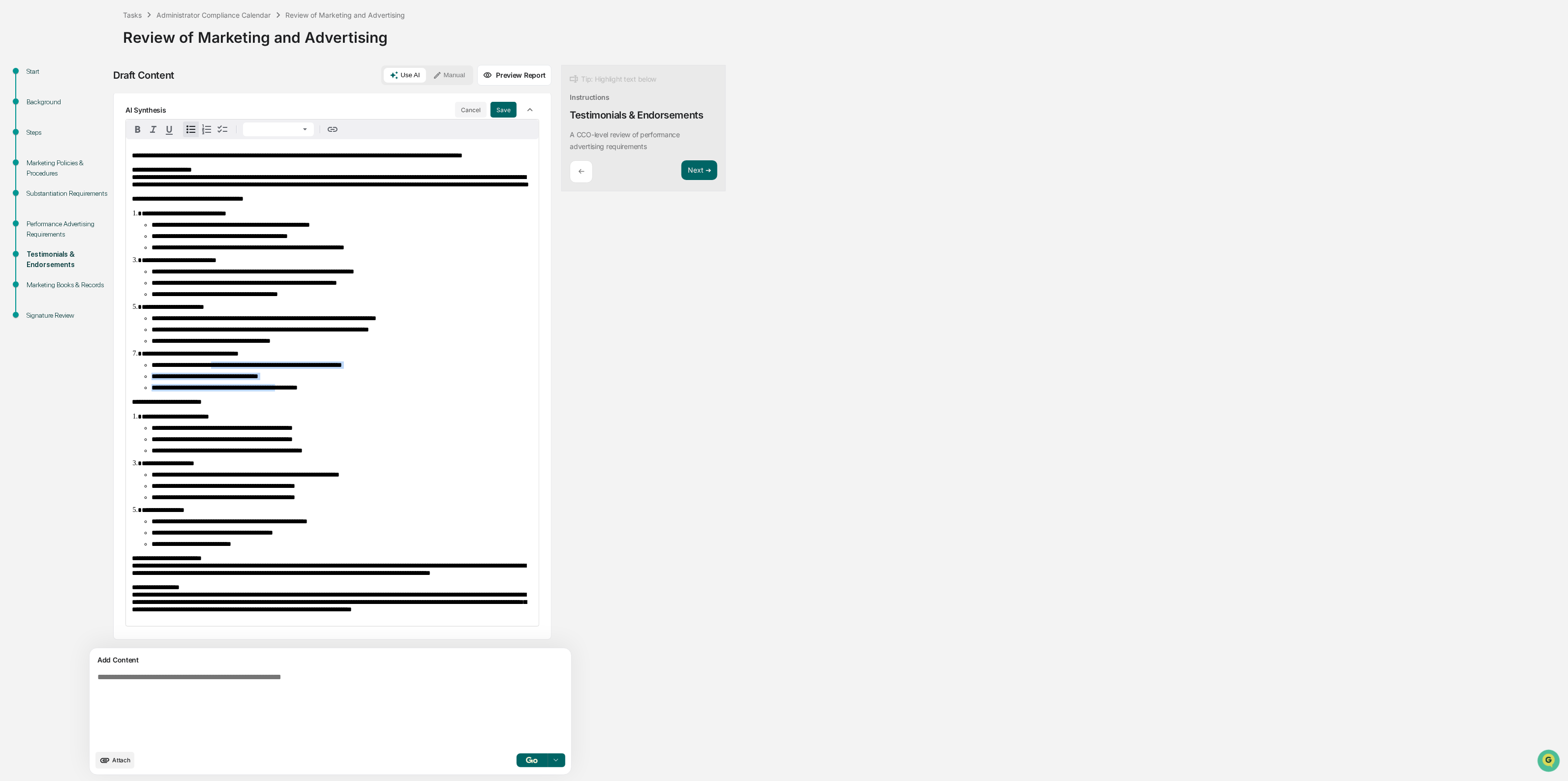
drag, startPoint x: 309, startPoint y: 350, endPoint x: 322, endPoint y: 372, distance: 25.6
click at [322, 372] on ul "**********" at bounding box center [337, 376] width 391 height 30
click at [298, 384] on span "**********" at bounding box center [224, 387] width 146 height 7
drag, startPoint x: 322, startPoint y: 373, endPoint x: 232, endPoint y: 361, distance: 90.8
click at [232, 362] on ul "**********" at bounding box center [337, 376] width 391 height 30
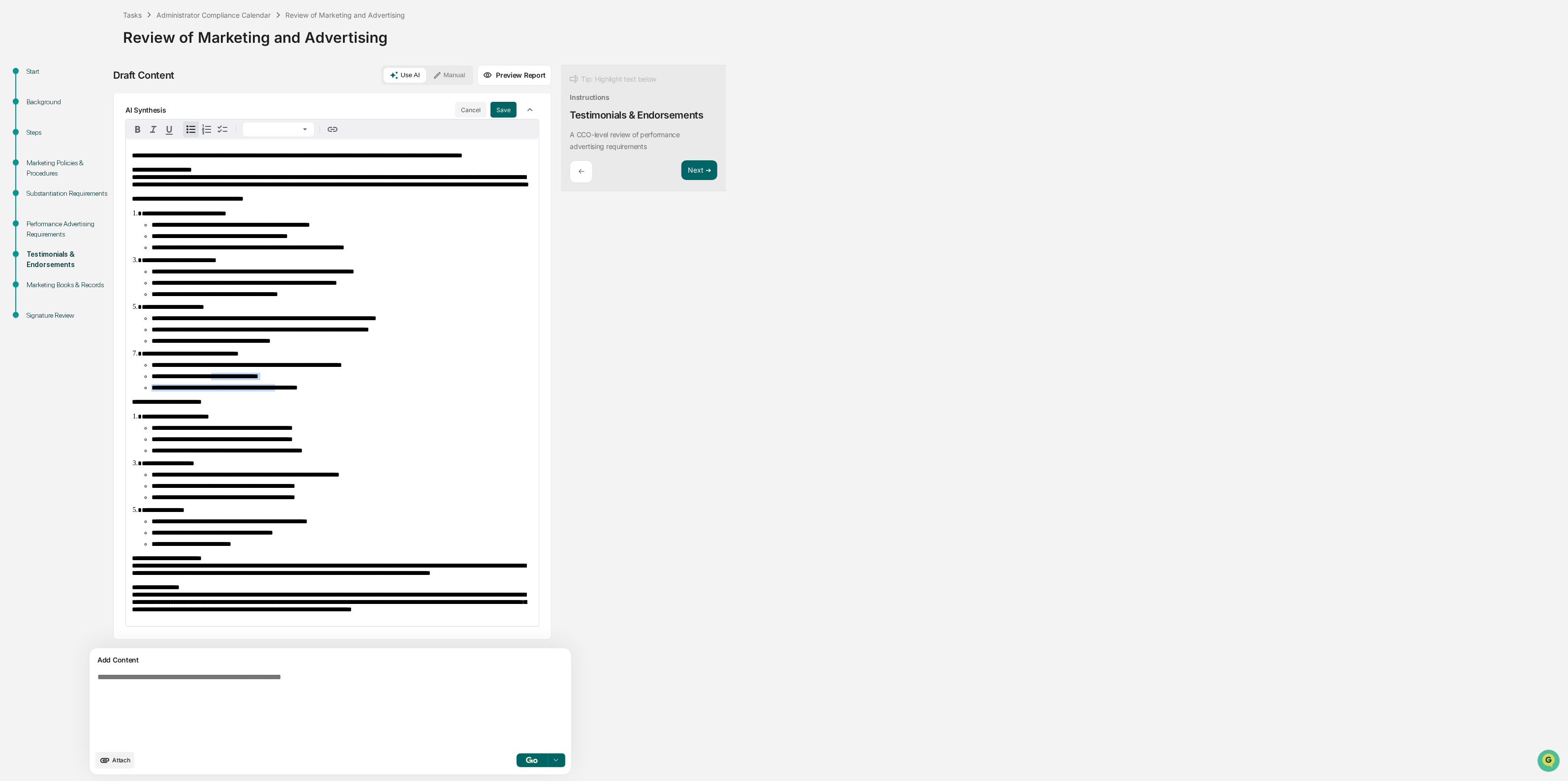
click at [232, 373] on span "**********" at bounding box center [205, 376] width 107 height 7
drag, startPoint x: 230, startPoint y: 353, endPoint x: 250, endPoint y: 380, distance: 33.6
click at [250, 380] on div "**********" at bounding box center [332, 383] width 412 height 487
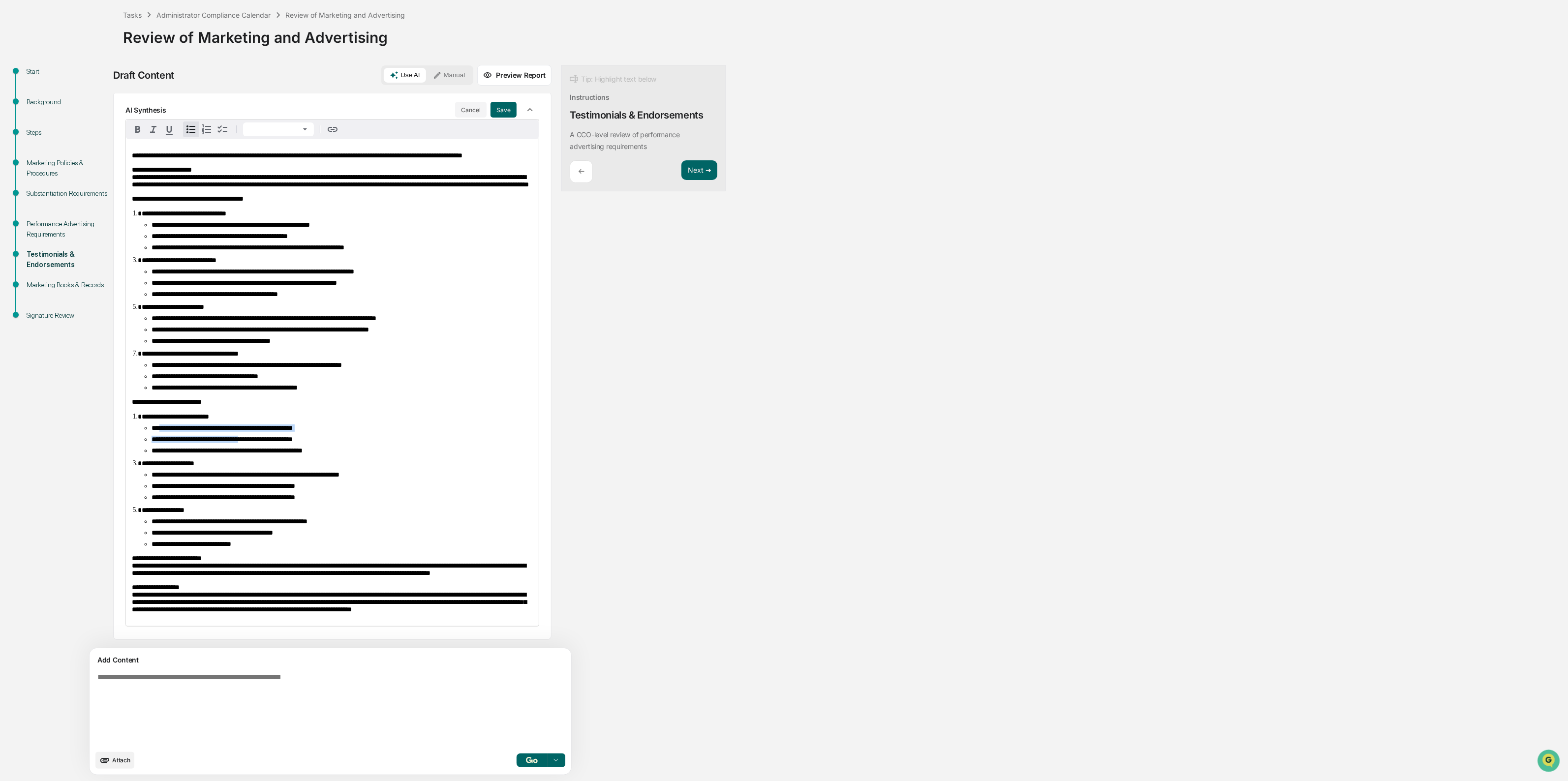
drag, startPoint x: 175, startPoint y: 387, endPoint x: 269, endPoint y: 400, distance: 94.9
click at [269, 425] on ul "**********" at bounding box center [337, 439] width 391 height 30
click at [269, 436] on span "**********" at bounding box center [222, 439] width 141 height 7
drag, startPoint x: 336, startPoint y: 409, endPoint x: 251, endPoint y: 385, distance: 88.3
click at [251, 413] on ol "**********" at bounding box center [332, 480] width 401 height 135
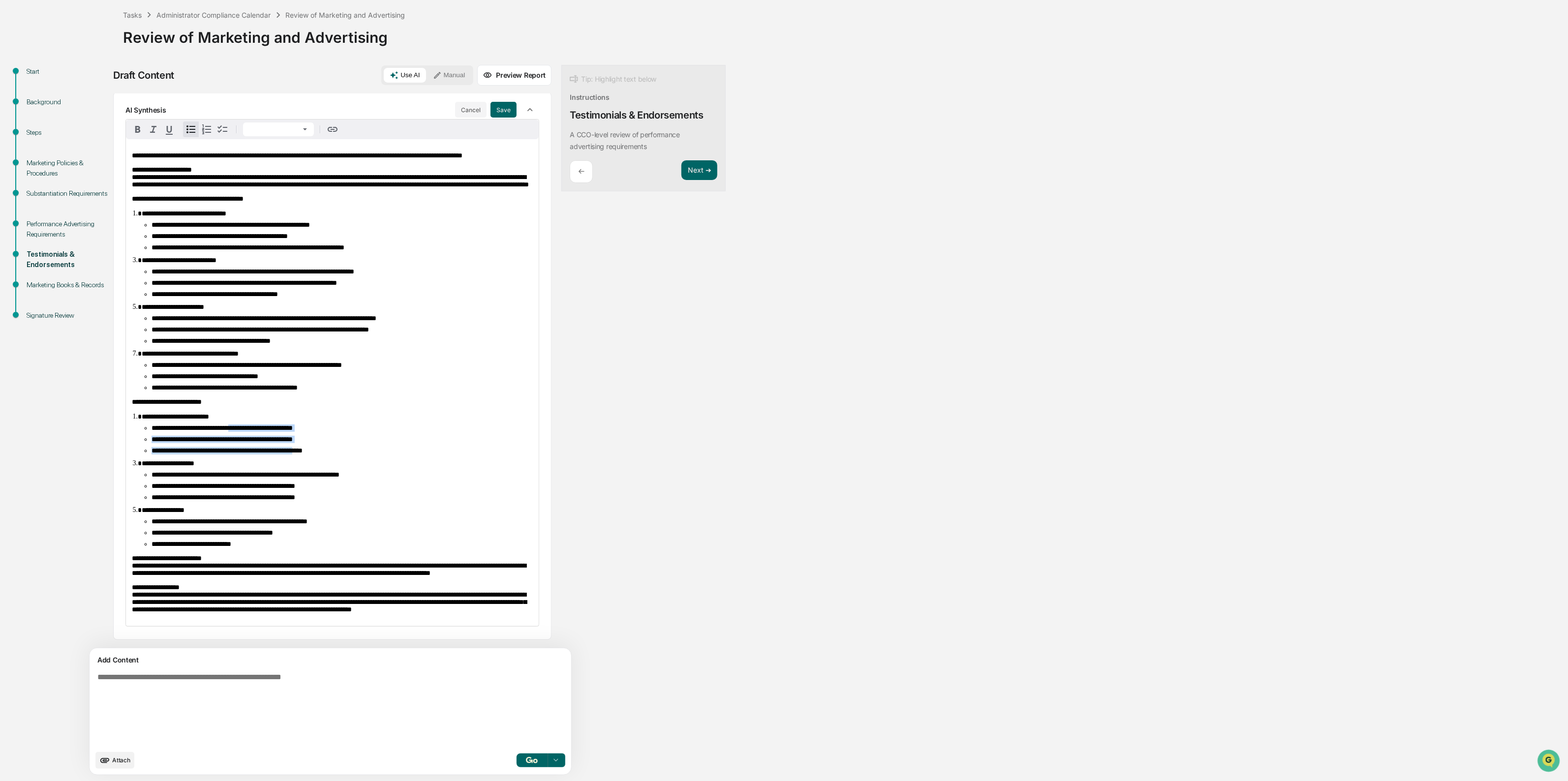
click at [251, 413] on ol "**********" at bounding box center [332, 480] width 401 height 135
drag, startPoint x: 193, startPoint y: 392, endPoint x: 313, endPoint y: 408, distance: 121.1
click at [313, 425] on ul "**********" at bounding box center [337, 439] width 391 height 30
drag, startPoint x: 189, startPoint y: 402, endPoint x: 323, endPoint y: 411, distance: 134.3
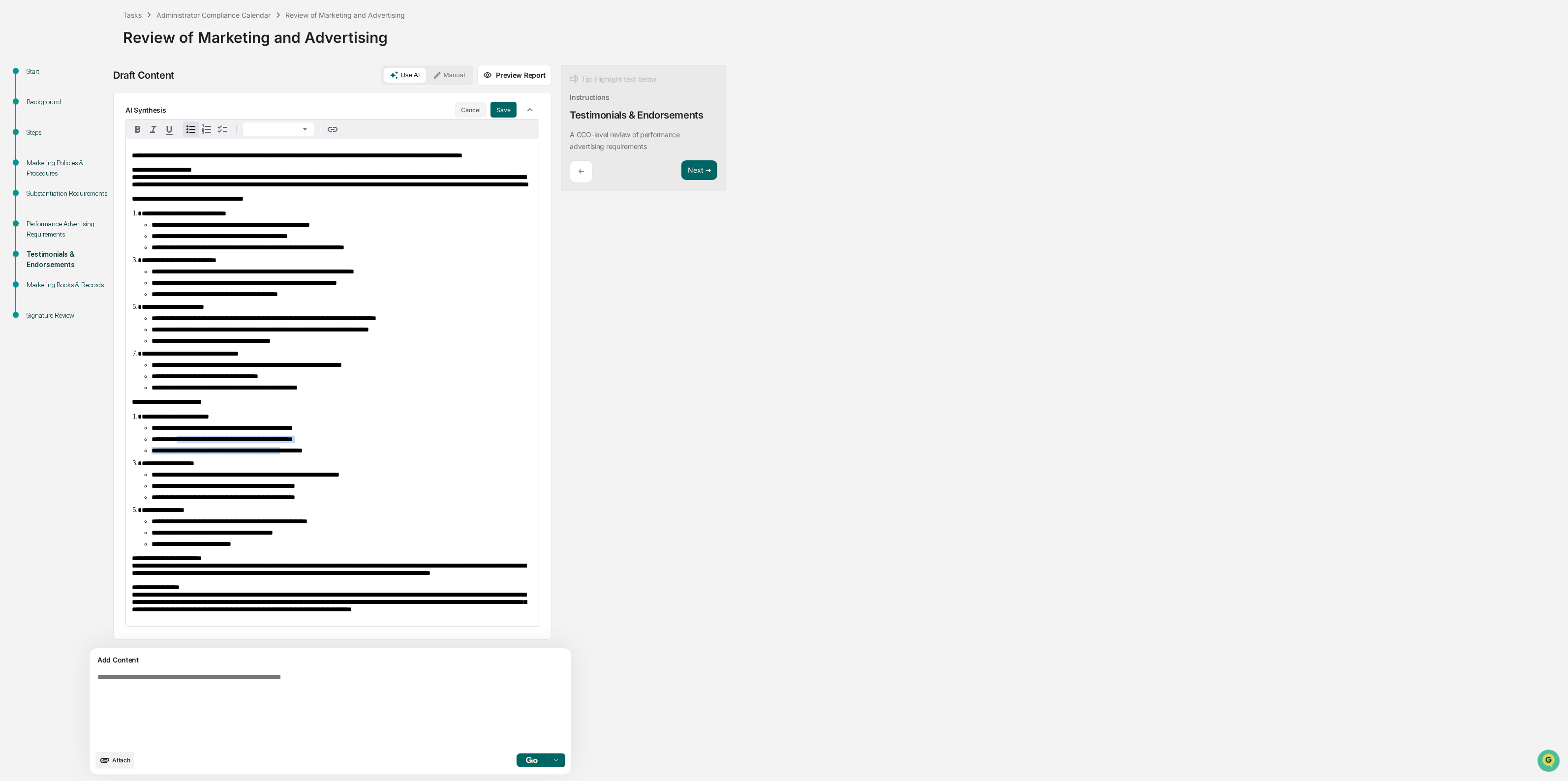
click at [323, 425] on ul "**********" at bounding box center [337, 439] width 391 height 30
click at [302, 447] on span "**********" at bounding box center [227, 450] width 151 height 7
drag, startPoint x: 337, startPoint y: 409, endPoint x: 175, endPoint y: 399, distance: 162.3
click at [175, 425] on ul "**********" at bounding box center [337, 439] width 391 height 30
click at [175, 436] on span "**********" at bounding box center [222, 439] width 141 height 7
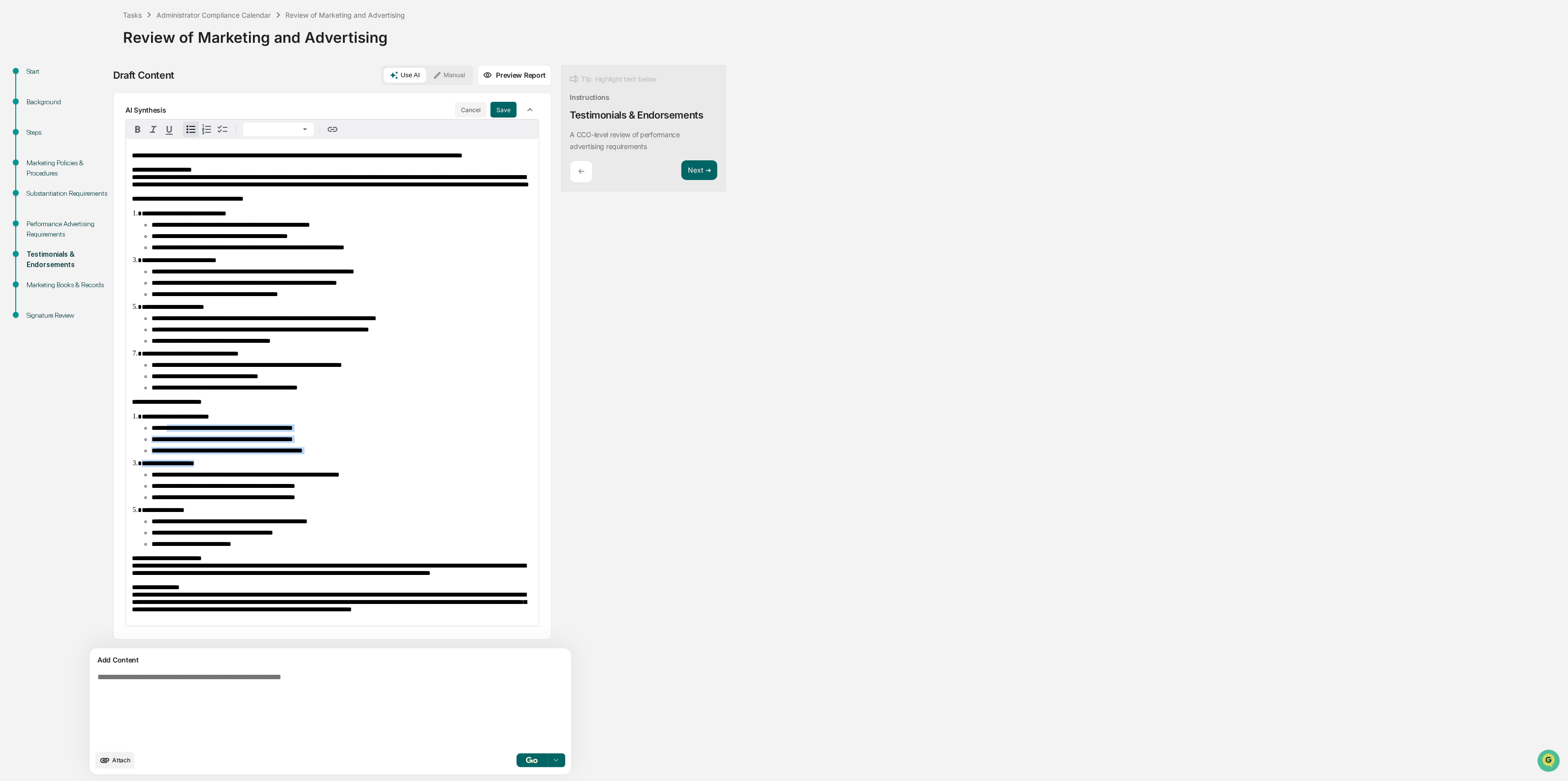
drag, startPoint x: 185, startPoint y: 385, endPoint x: 301, endPoint y: 427, distance: 123.4
click at [301, 427] on ol "**********" at bounding box center [332, 480] width 401 height 135
click at [301, 460] on li "**********" at bounding box center [337, 463] width 391 height 8
drag, startPoint x: 170, startPoint y: 441, endPoint x: 282, endPoint y: 472, distance: 116.2
click at [282, 472] on ol "**********" at bounding box center [332, 480] width 401 height 135
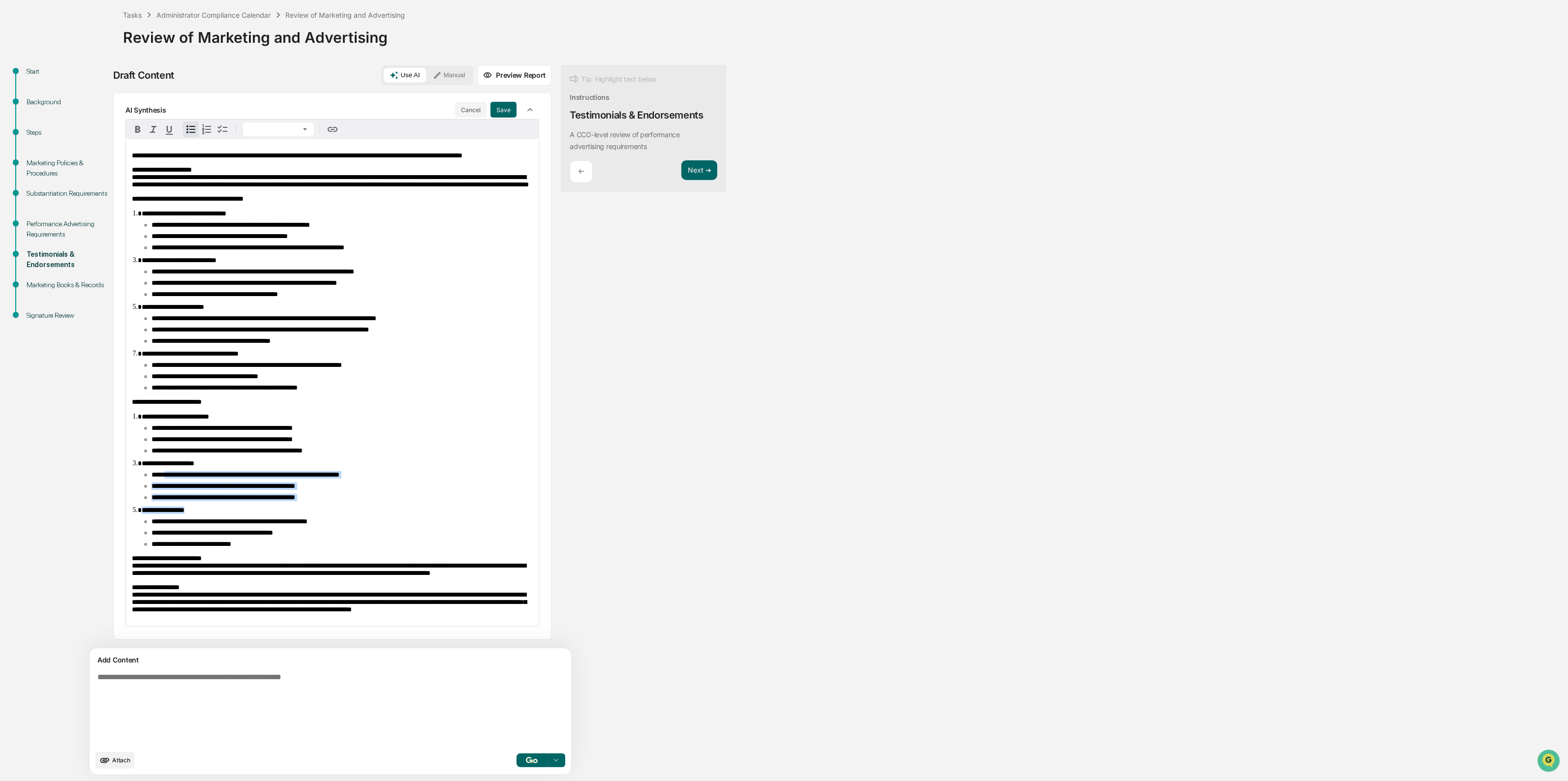
click at [282, 472] on ol "**********" at bounding box center [332, 480] width 401 height 135
drag, startPoint x: 326, startPoint y: 466, endPoint x: 245, endPoint y: 438, distance: 85.7
click at [245, 471] on ul "**********" at bounding box center [337, 486] width 391 height 30
click at [245, 471] on span "**********" at bounding box center [246, 474] width 188 height 7
drag, startPoint x: 219, startPoint y: 442, endPoint x: 274, endPoint y: 463, distance: 58.9
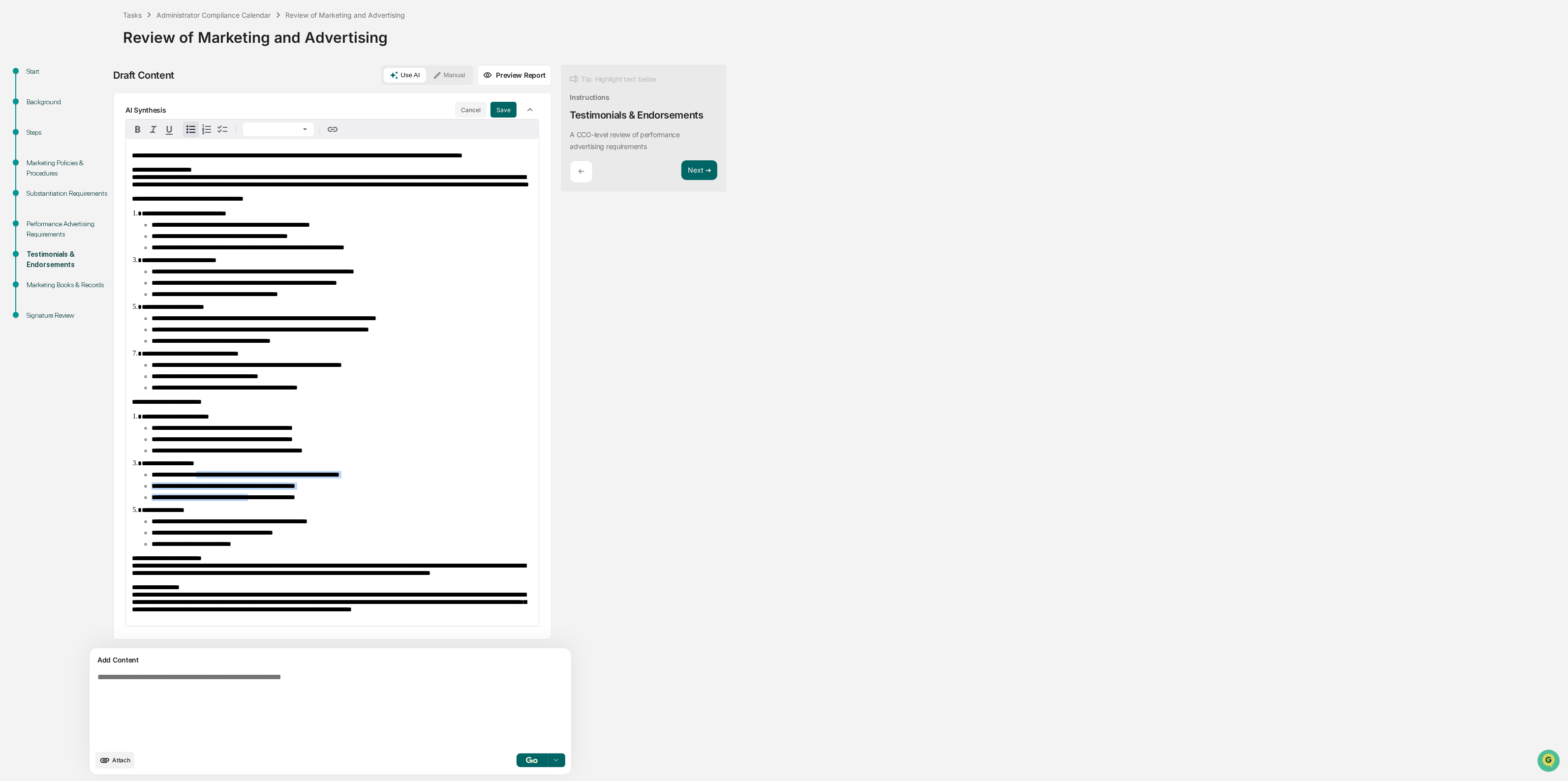
click at [274, 471] on ul "**********" at bounding box center [337, 486] width 391 height 30
click at [274, 494] on span "**********" at bounding box center [223, 497] width 144 height 7
click at [212, 483] on span "**********" at bounding box center [223, 486] width 144 height 7
click at [207, 471] on ul "**********" at bounding box center [337, 486] width 391 height 30
drag, startPoint x: 187, startPoint y: 468, endPoint x: 263, endPoint y: 468, distance: 76.0
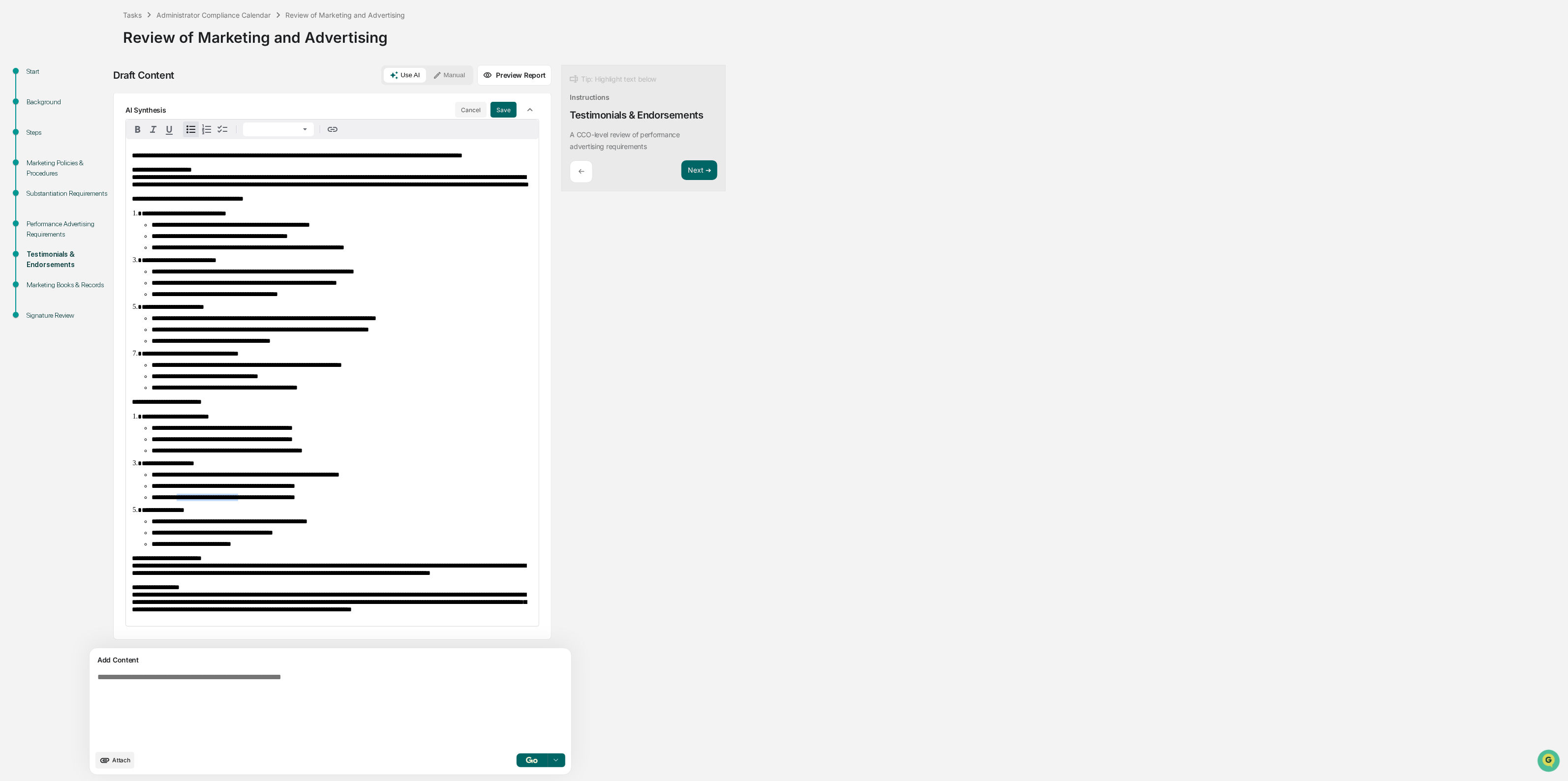
click at [263, 494] on span "**********" at bounding box center [223, 497] width 144 height 7
drag, startPoint x: 180, startPoint y: 513, endPoint x: 254, endPoint y: 529, distance: 75.7
click at [254, 529] on div "**********" at bounding box center [332, 383] width 412 height 487
click at [254, 555] on p "**********" at bounding box center [332, 566] width 401 height 22
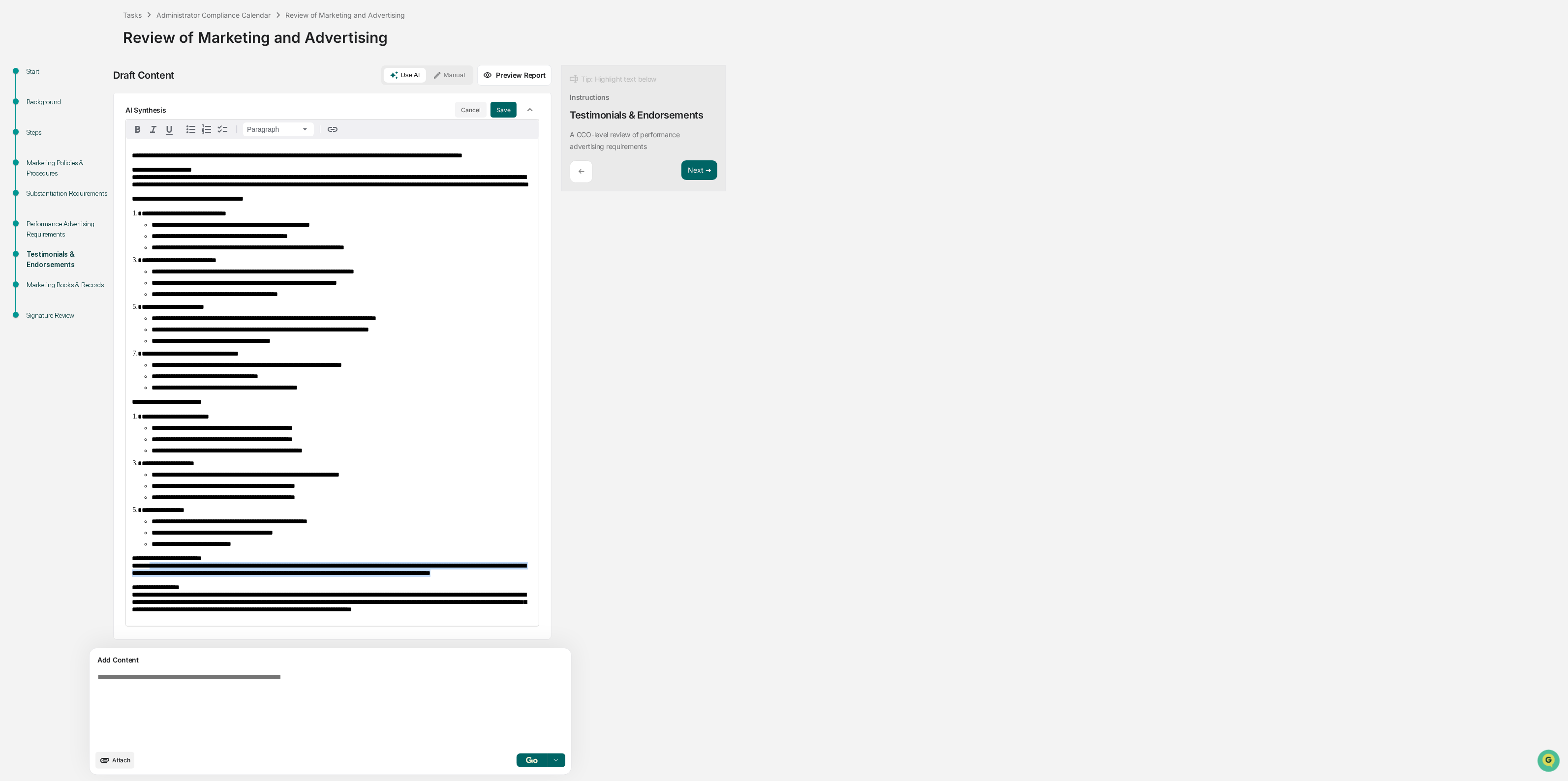
drag, startPoint x: 155, startPoint y: 544, endPoint x: 262, endPoint y: 562, distance: 108.5
click at [262, 562] on p "**********" at bounding box center [332, 566] width 401 height 22
drag, startPoint x: 272, startPoint y: 562, endPoint x: 256, endPoint y: 540, distance: 27.2
click at [256, 555] on p "**********" at bounding box center [332, 566] width 401 height 22
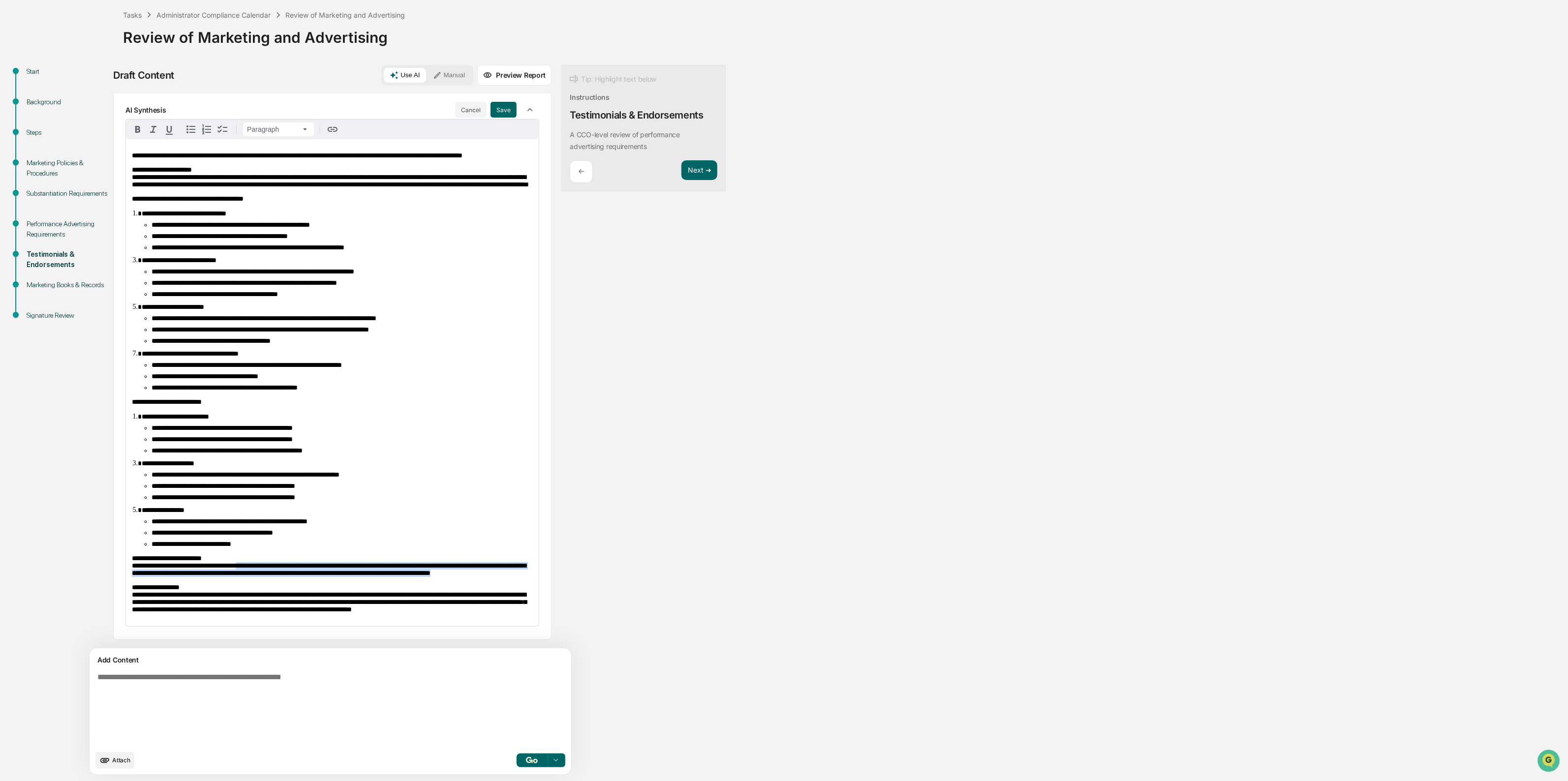
click at [256, 555] on span "**********" at bounding box center [329, 565] width 394 height 21
drag, startPoint x: 240, startPoint y: 540, endPoint x: 334, endPoint y: 562, distance: 96.5
click at [334, 562] on p "**********" at bounding box center [332, 566] width 401 height 22
drag, startPoint x: 259, startPoint y: 546, endPoint x: 233, endPoint y: 541, distance: 26.5
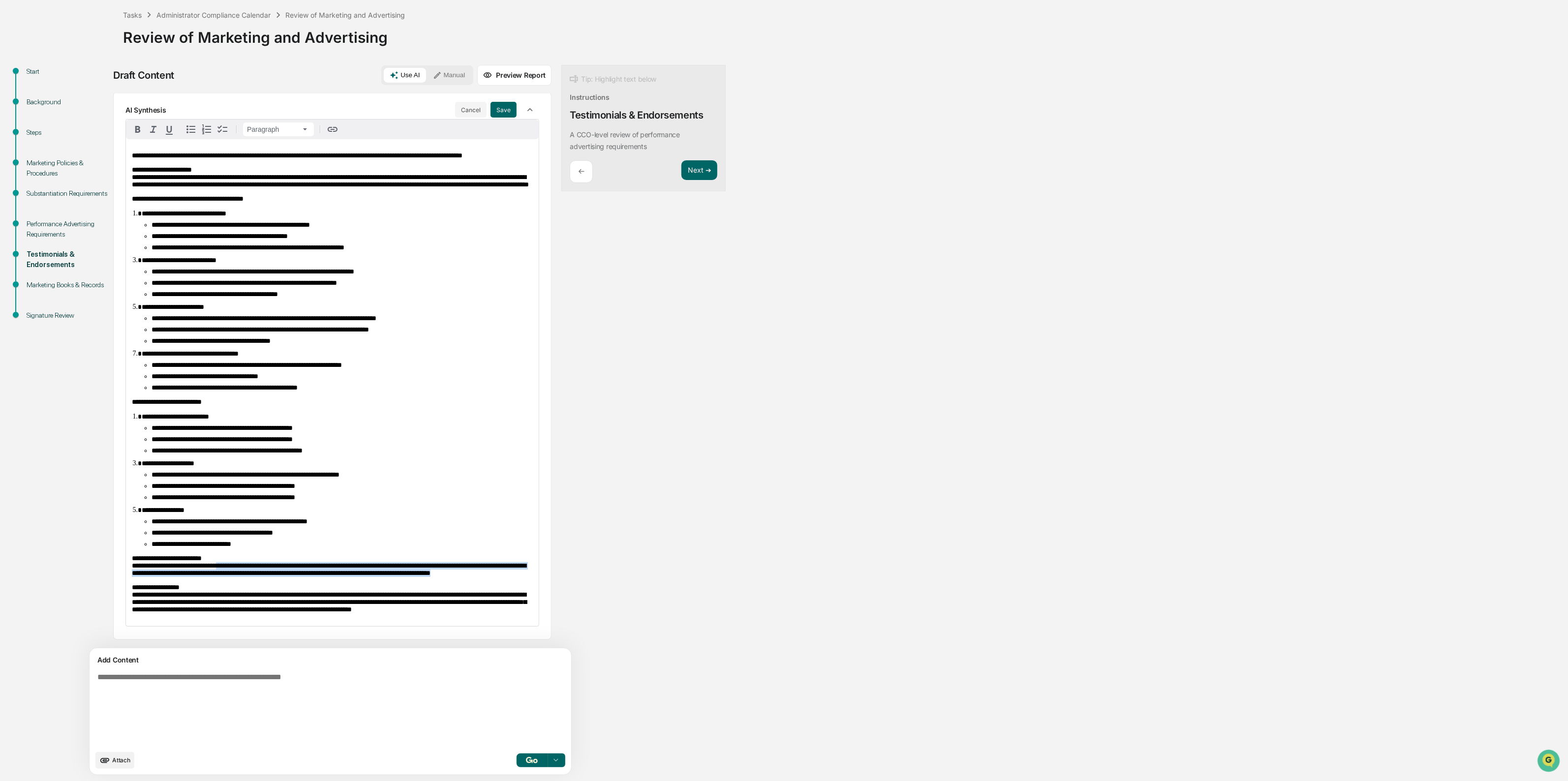
click at [233, 555] on p "**********" at bounding box center [332, 566] width 401 height 22
click at [233, 555] on span "**********" at bounding box center [329, 565] width 394 height 21
drag, startPoint x: 251, startPoint y: 538, endPoint x: 293, endPoint y: 563, distance: 48.9
click at [293, 563] on p "**********" at bounding box center [332, 566] width 401 height 22
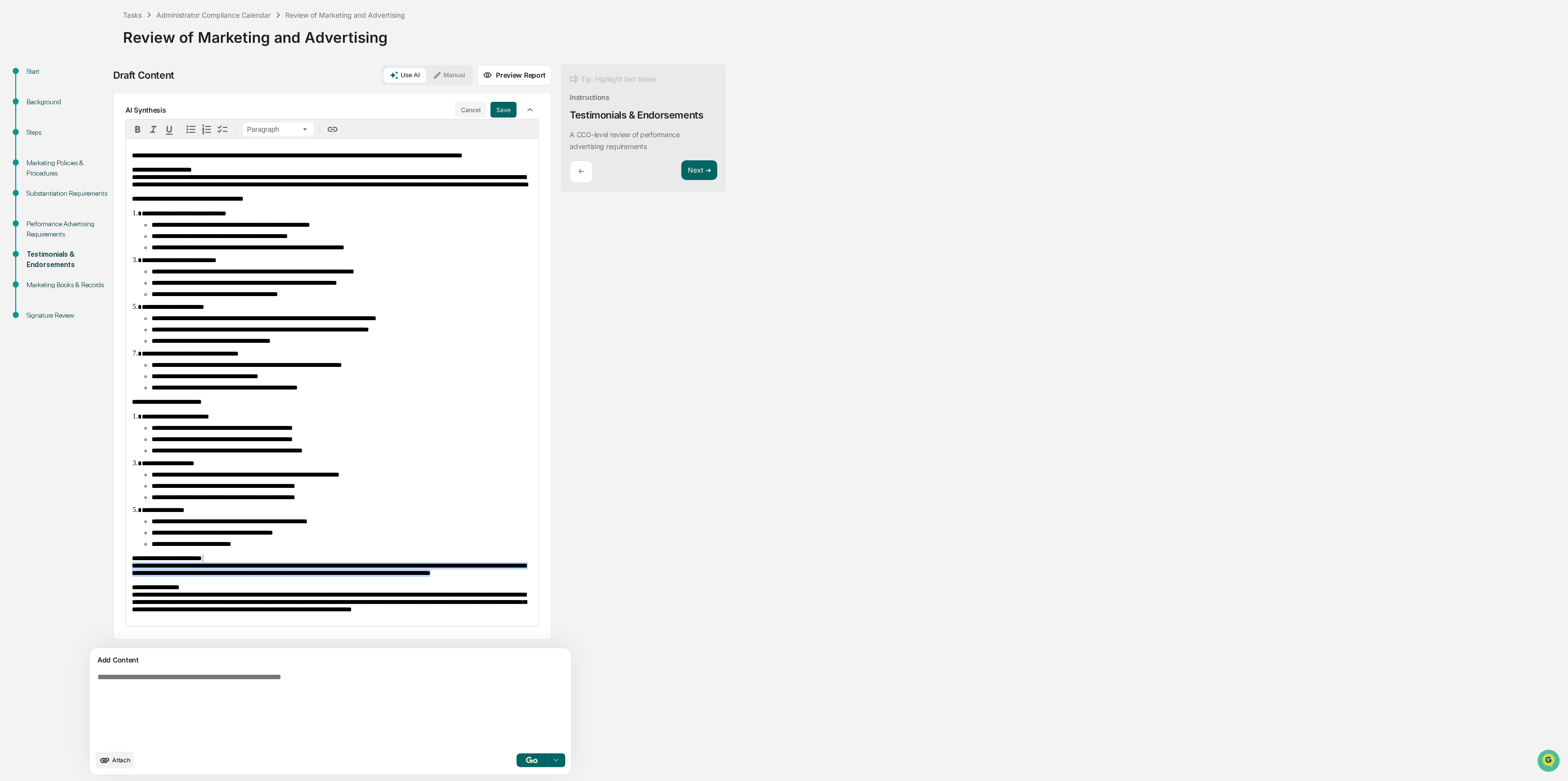
drag, startPoint x: 306, startPoint y: 563, endPoint x: 279, endPoint y: 535, distance: 38.9
click at [279, 555] on p "**********" at bounding box center [332, 566] width 401 height 22
drag, startPoint x: 216, startPoint y: 539, endPoint x: 310, endPoint y: 564, distance: 97.3
click at [310, 564] on div "**********" at bounding box center [332, 383] width 412 height 487
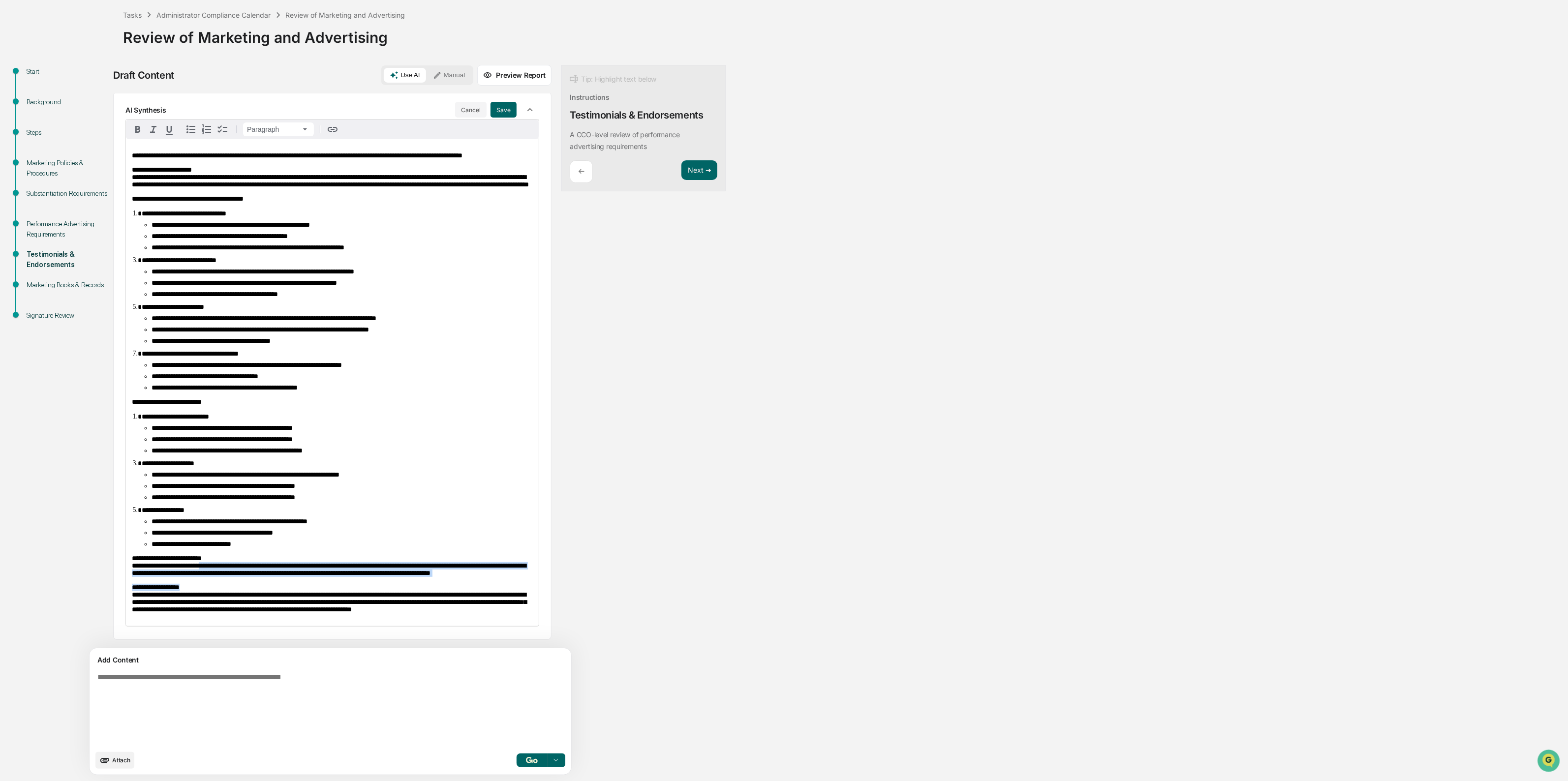
click at [310, 564] on div "**********" at bounding box center [332, 383] width 412 height 487
drag, startPoint x: 310, startPoint y: 564, endPoint x: 304, endPoint y: 537, distance: 27.7
click at [304, 537] on div "**********" at bounding box center [332, 383] width 412 height 487
click at [304, 555] on span "**********" at bounding box center [329, 565] width 394 height 21
drag
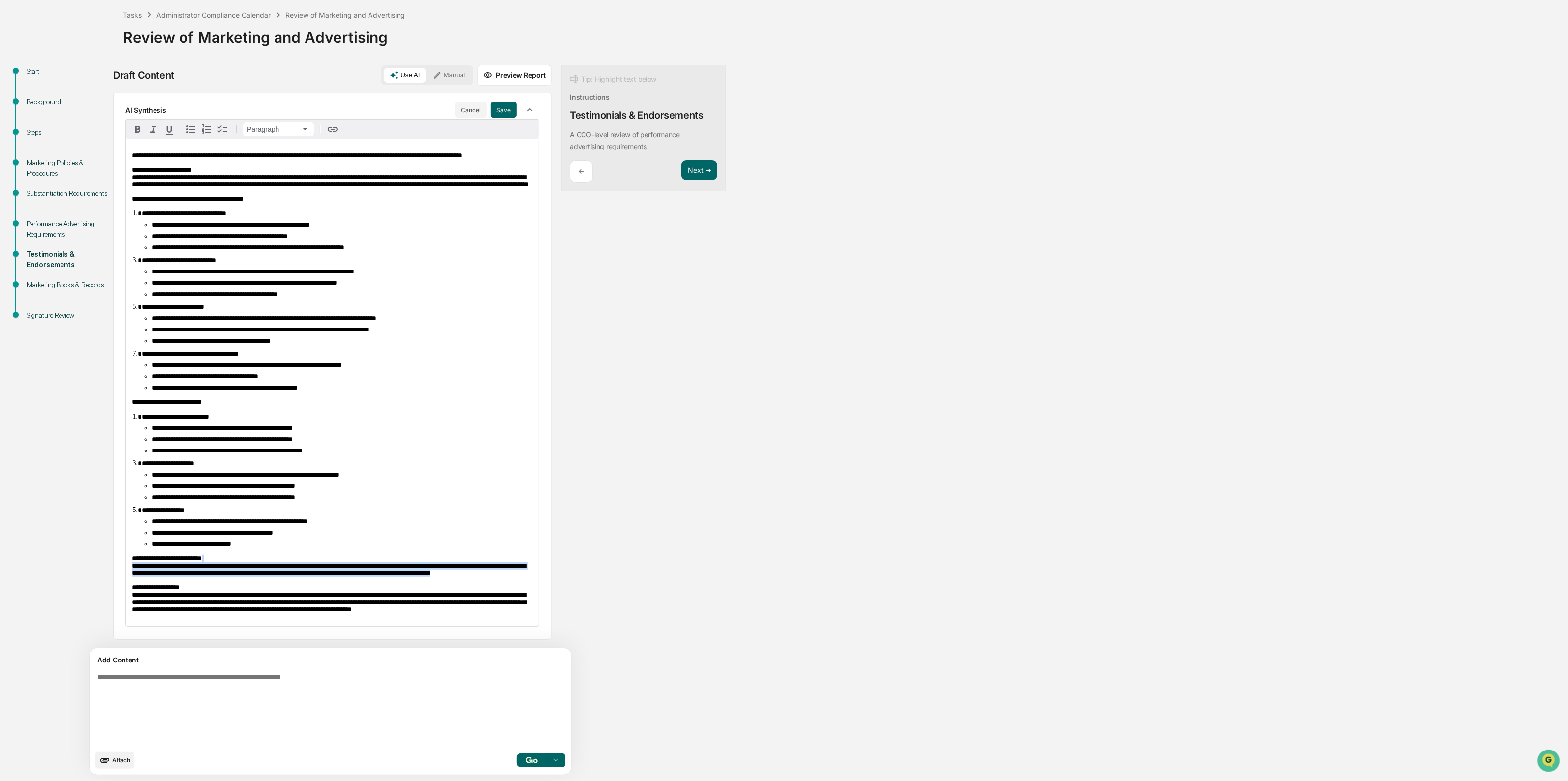
click at [314, 562] on p "**********" at bounding box center [332, 566] width 401 height 22
click at [236, 555] on p "**********" at bounding box center [332, 566] width 401 height 22
click at [305, 559] on p "**********" at bounding box center [332, 566] width 401 height 22
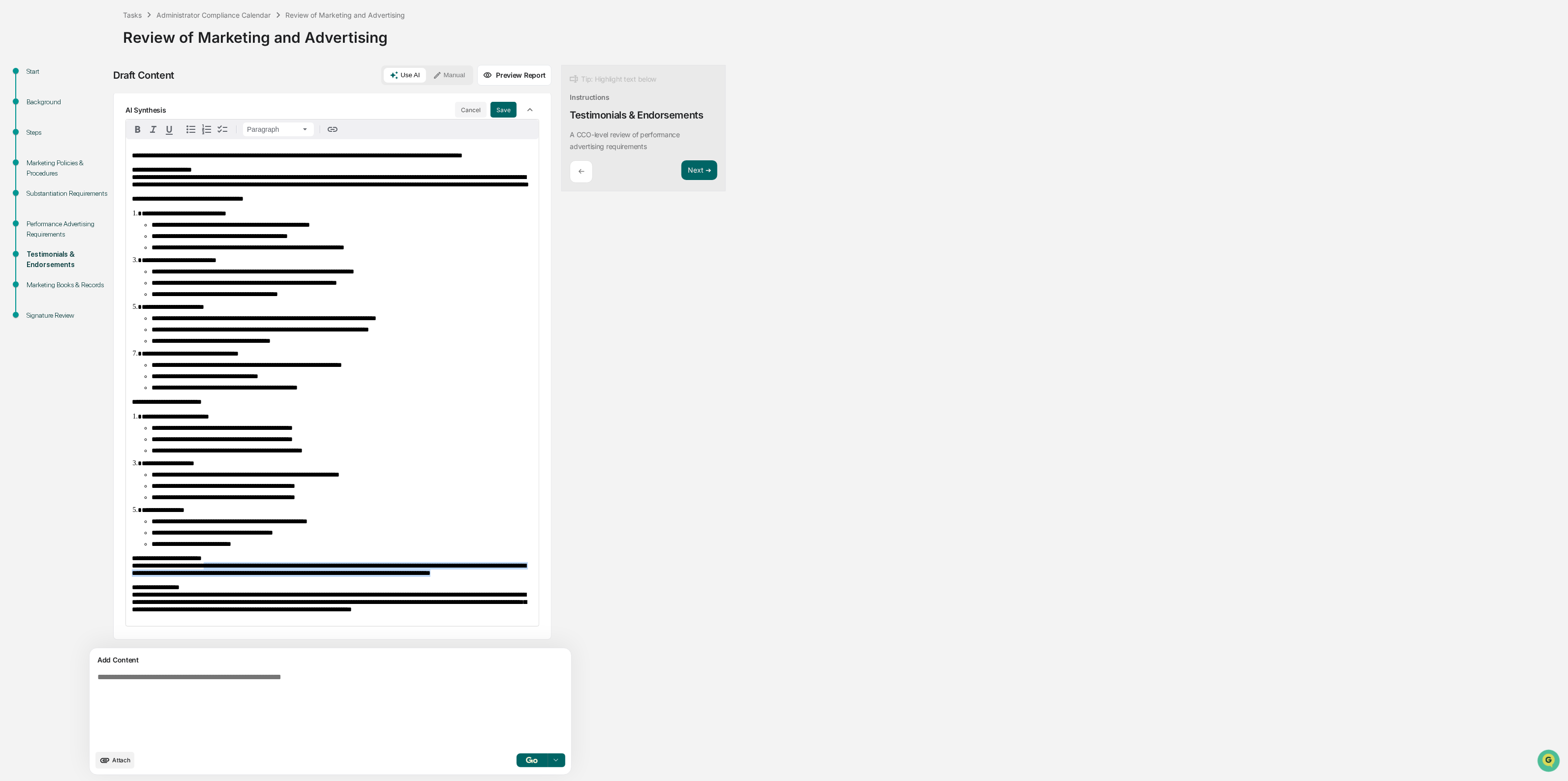
click at [305, 559] on p "**********" at bounding box center [332, 566] width 401 height 22
click at [291, 598] on p "**********" at bounding box center [332, 599] width 401 height 29
click at [293, 598] on span "**********" at bounding box center [329, 598] width 395 height 29
click at [437, 690] on textarea at bounding box center [307, 709] width 428 height 80
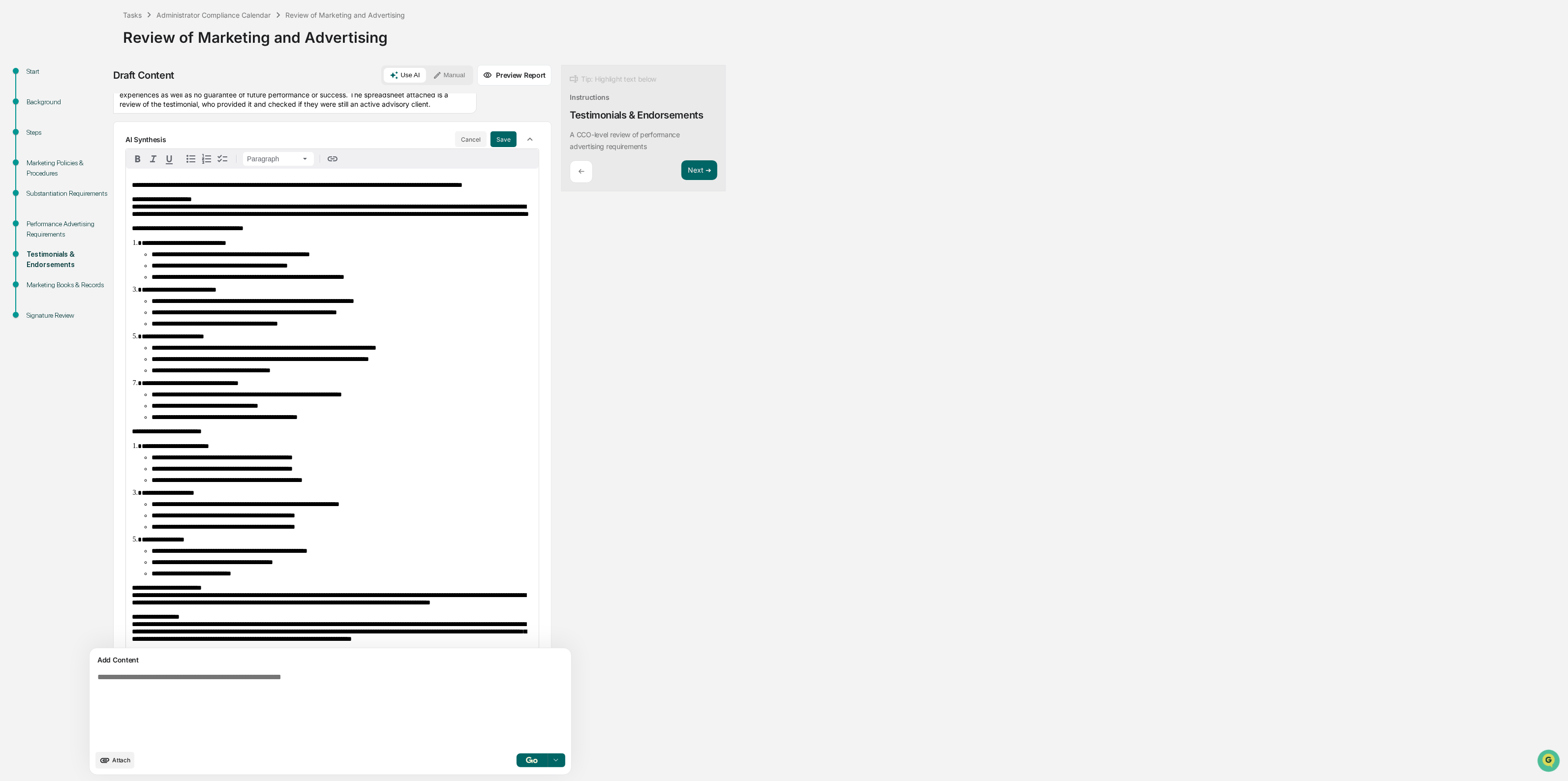
scroll to position [0, 0]
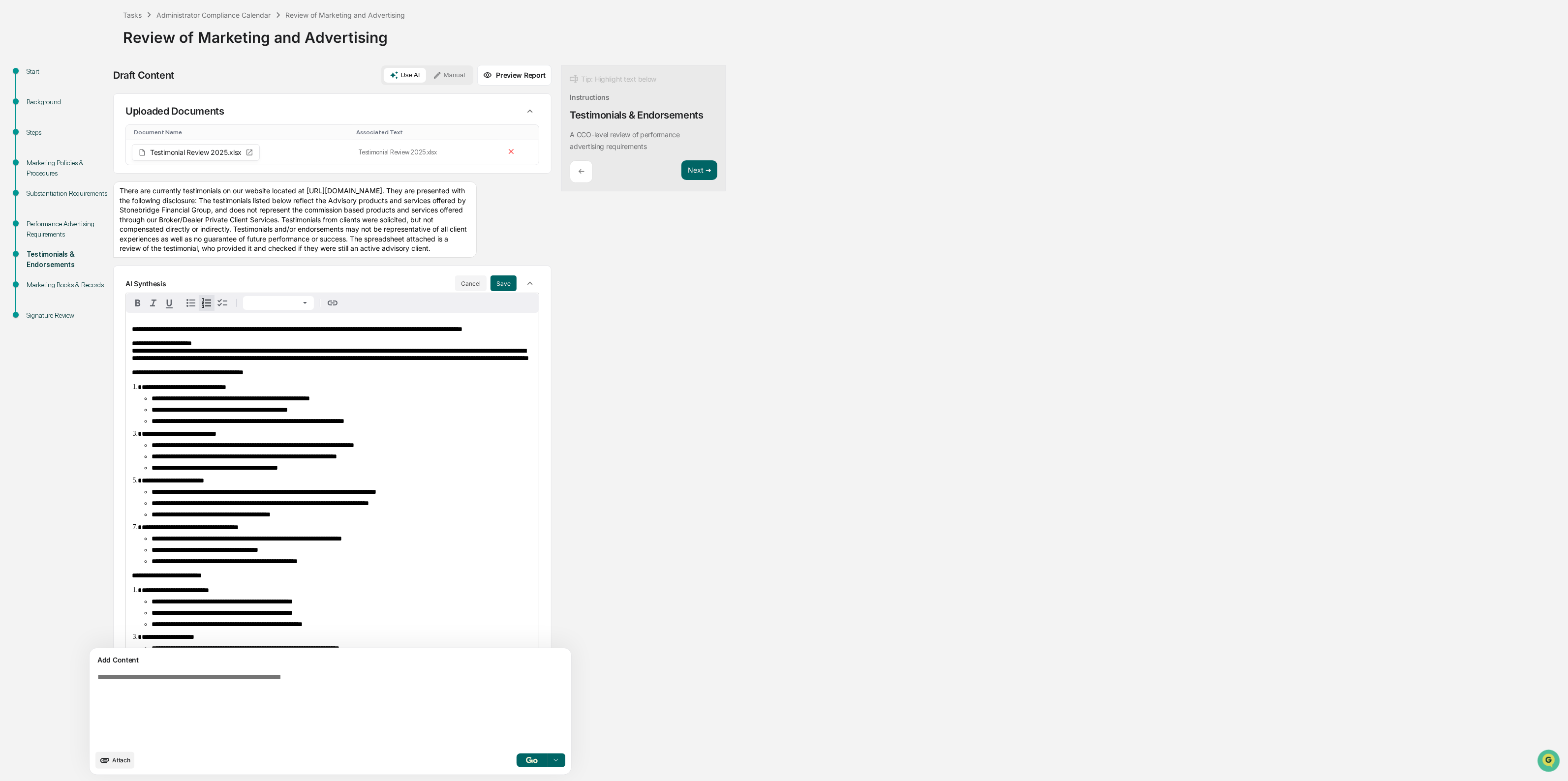
click at [441, 391] on li "**********" at bounding box center [337, 387] width 391 height 8
click at [681, 174] on button "Next ➔" at bounding box center [699, 170] width 36 height 20
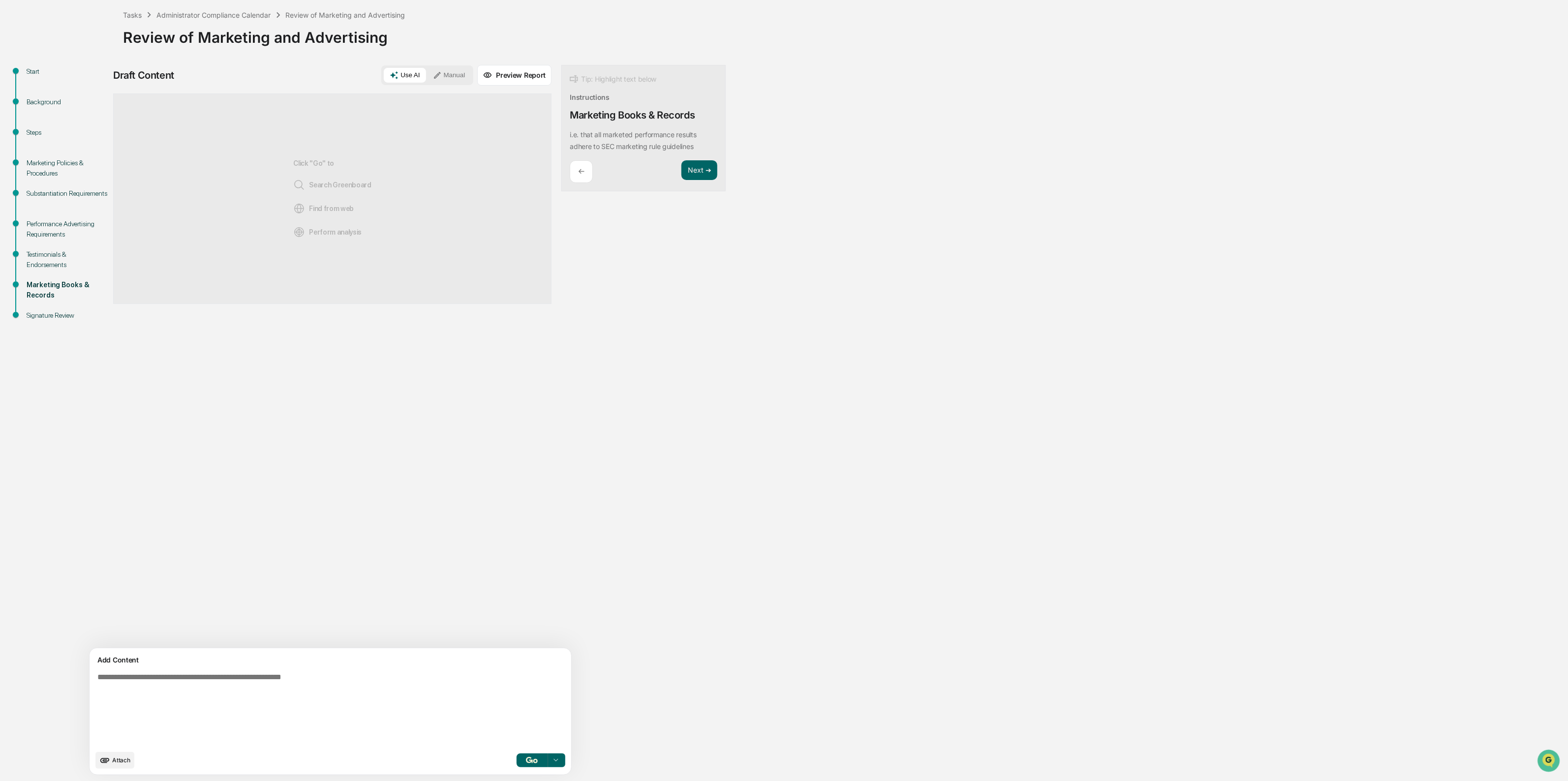
click at [350, 680] on textarea at bounding box center [307, 709] width 428 height 80
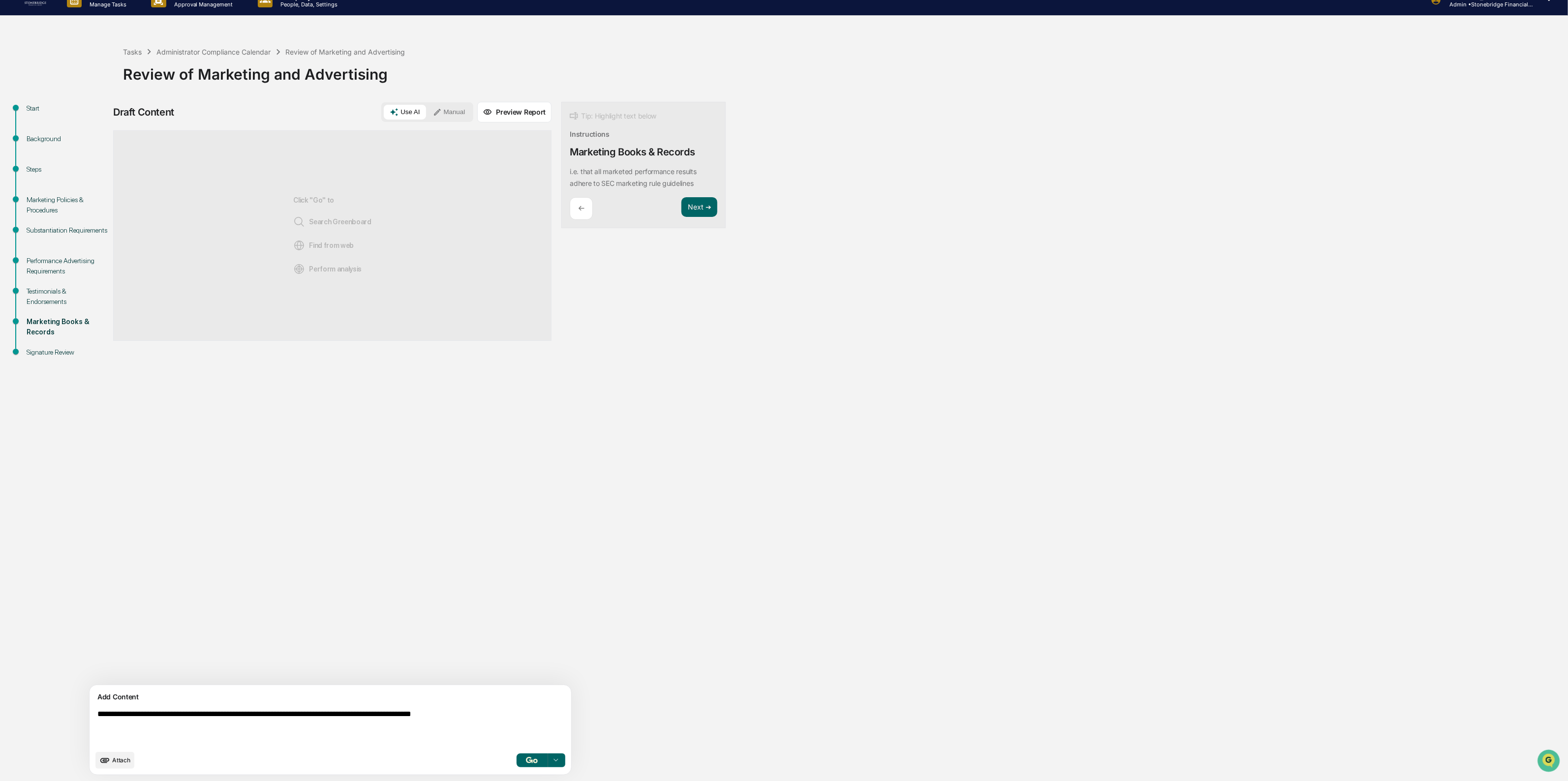
click at [504, 714] on textarea "**********" at bounding box center [307, 727] width 428 height 43
click at [287, 735] on textarea "**********" at bounding box center [307, 727] width 428 height 43
drag, startPoint x: 299, startPoint y: 735, endPoint x: 389, endPoint y: 727, distance: 90.4
click at [389, 727] on textarea "**********" at bounding box center [307, 727] width 428 height 43
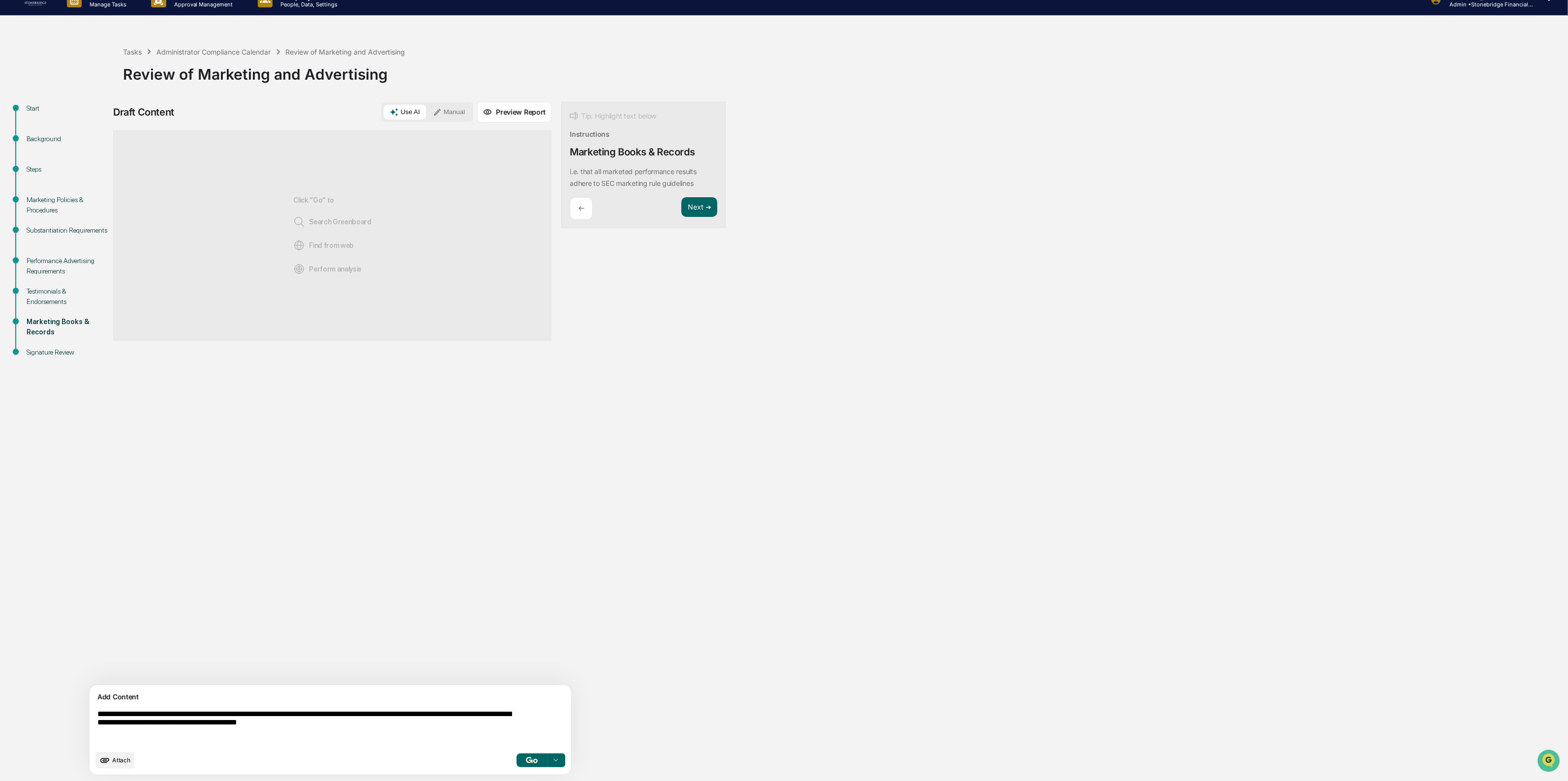
click at [406, 725] on textarea "**********" at bounding box center [307, 727] width 428 height 43
type textarea "**********"
click at [516, 766] on button "button" at bounding box center [532, 760] width 32 height 14
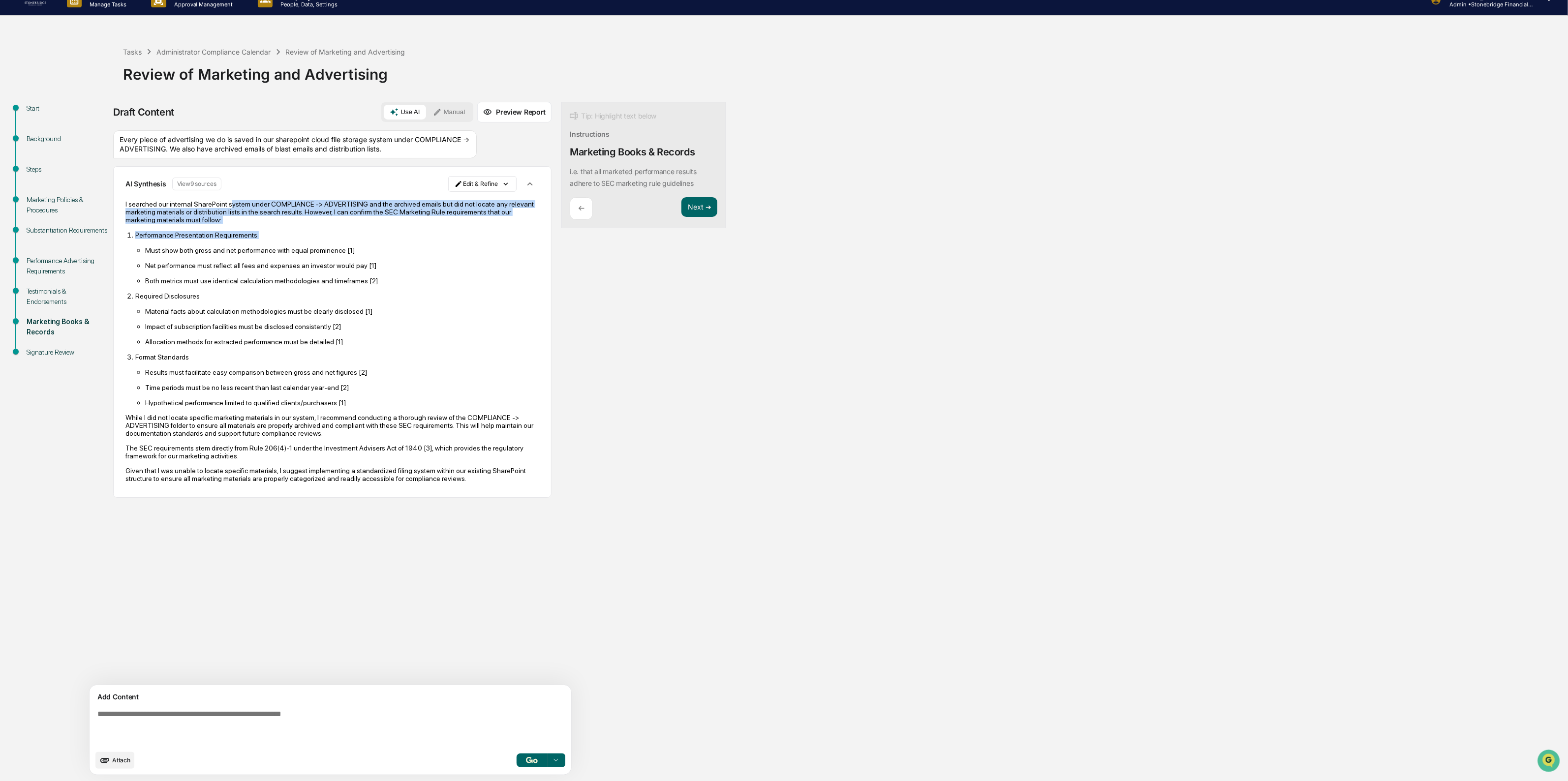
drag, startPoint x: 271, startPoint y: 215, endPoint x: 381, endPoint y: 254, distance: 116.7
click at [381, 254] on div "I searched our internal SharePoint system under COMPLIANCE -> ADVERTISING and t…" at bounding box center [332, 342] width 414 height 282
click at [381, 254] on li "Performance Presentation Requirements Must show both gross and net performance …" at bounding box center [337, 258] width 404 height 54
click at [353, 209] on div "I searched our internal SharePoint system under COMPLIANCE -> ADVERTISING and t…" at bounding box center [332, 341] width 414 height 296
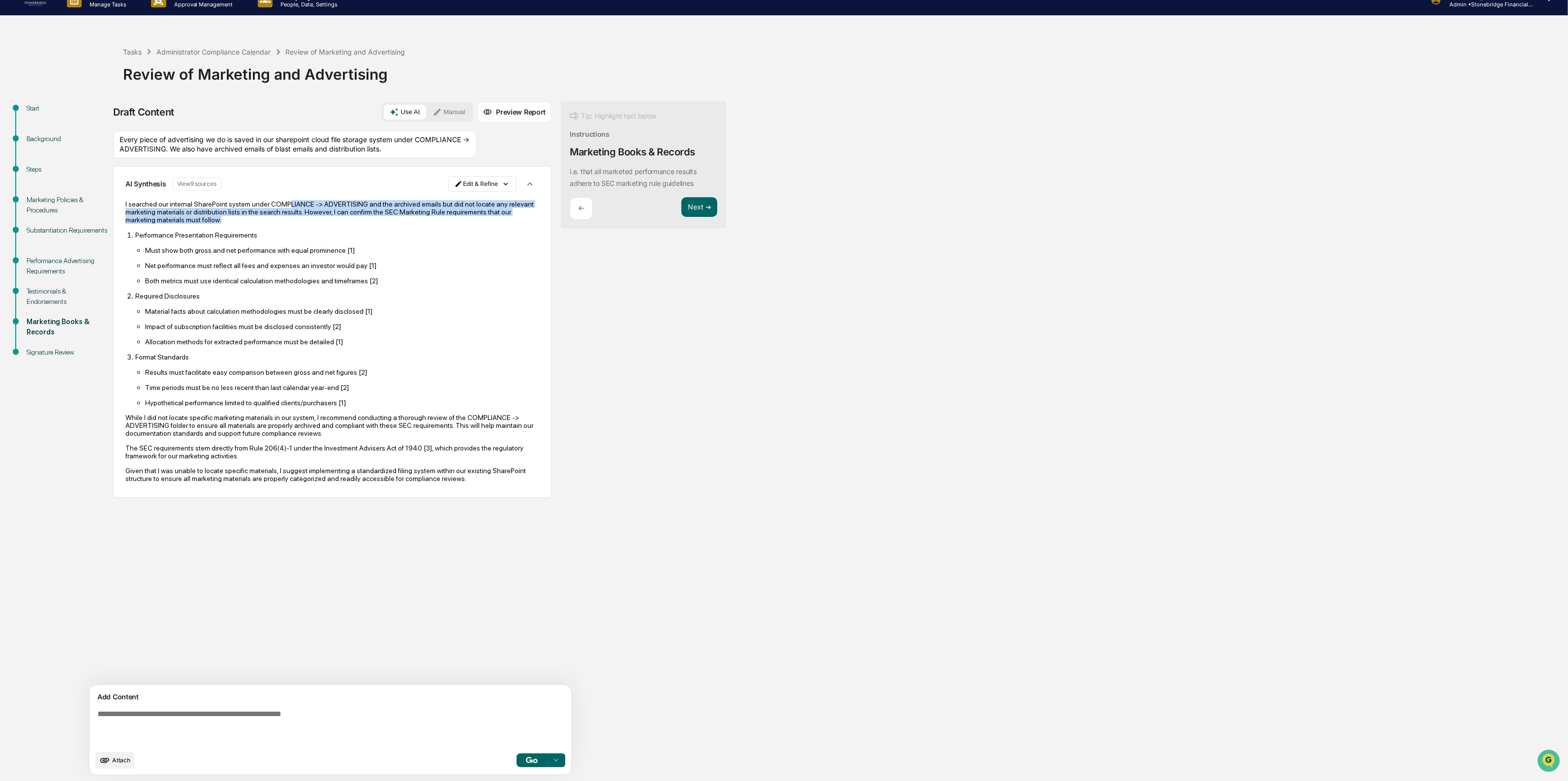
drag, startPoint x: 281, startPoint y: 214, endPoint x: 266, endPoint y: 233, distance: 24.2
click at [266, 224] on p "I searched our internal SharePoint system under COMPLIANCE -> ADVERTISING and t…" at bounding box center [332, 212] width 414 height 24
drag, startPoint x: 266, startPoint y: 233, endPoint x: 180, endPoint y: 215, distance: 87.9
click at [180, 215] on p "I searched our internal SharePoint system under COMPLIANCE -> ADVERTISING and t…" at bounding box center [332, 212] width 414 height 24
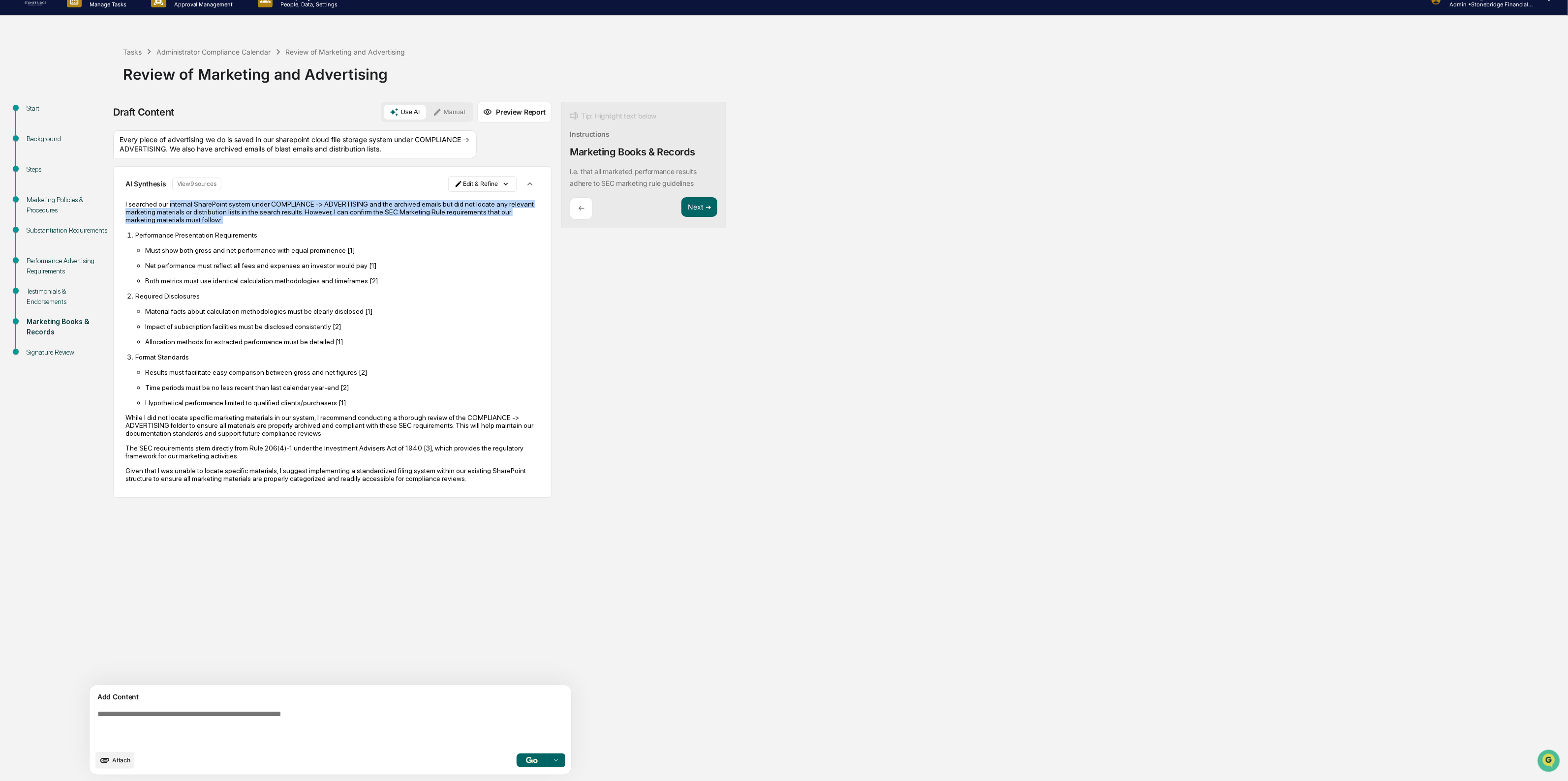
click at [185, 224] on p "I searched our internal SharePoint system under COMPLIANCE -> ADVERTISING and t…" at bounding box center [332, 212] width 414 height 24
drag, startPoint x: 167, startPoint y: 217, endPoint x: 271, endPoint y: 238, distance: 106.1
click at [271, 238] on div "I searched our internal SharePoint system under COMPLIANCE -> ADVERTISING and t…" at bounding box center [332, 342] width 414 height 282
drag, startPoint x: 190, startPoint y: 234, endPoint x: 246, endPoint y: 244, distance: 56.9
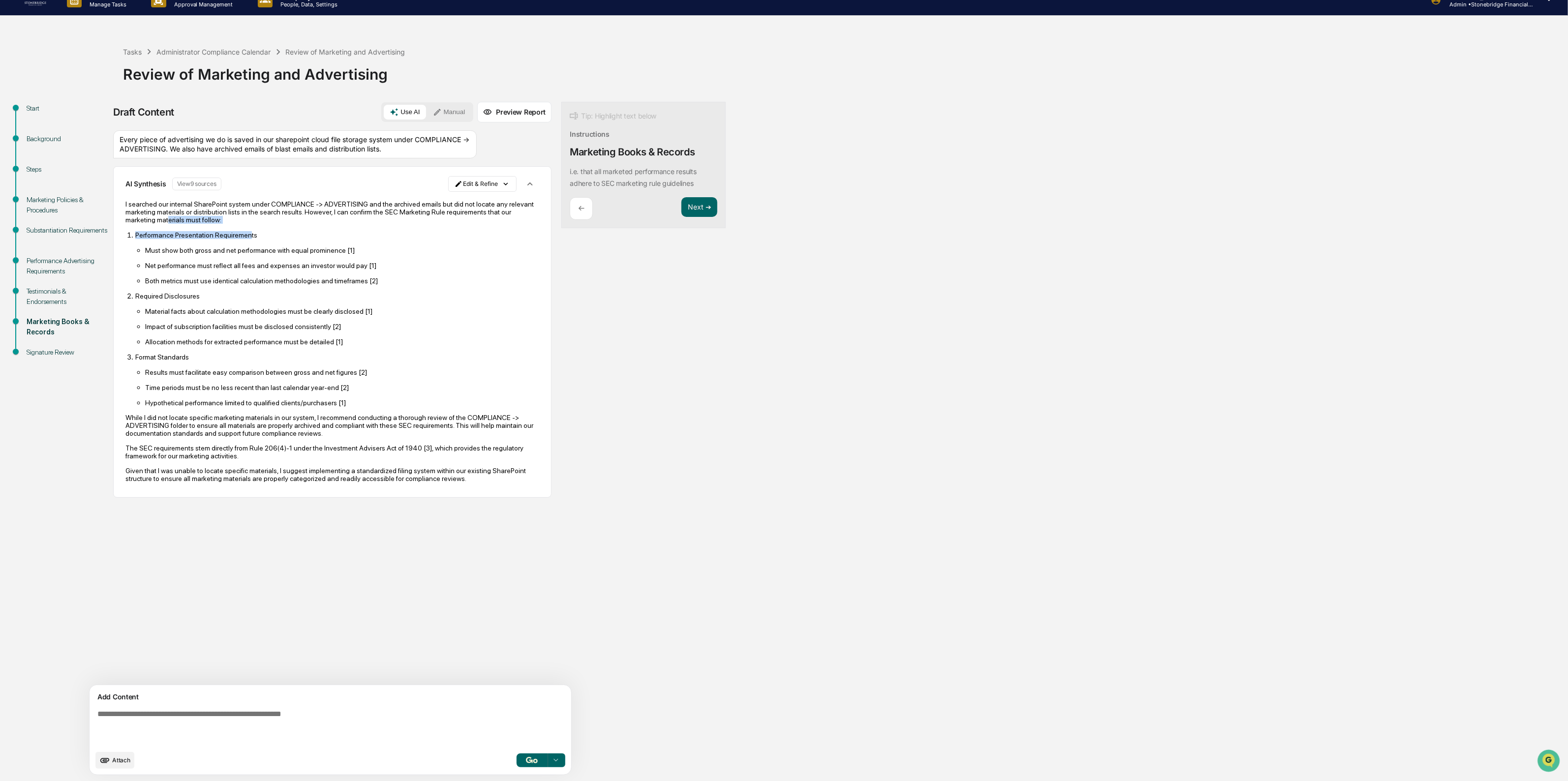
click at [246, 244] on div "I searched our internal SharePoint system under COMPLIANCE -> ADVERTISING and t…" at bounding box center [332, 342] width 414 height 282
click at [246, 239] on p "Performance Presentation Requirements" at bounding box center [337, 235] width 404 height 8
drag, startPoint x: 192, startPoint y: 246, endPoint x: 276, endPoint y: 295, distance: 97.2
click at [276, 285] on li "Performance Presentation Requirements Must show both gross and net performance …" at bounding box center [337, 258] width 404 height 54
click at [276, 285] on p "Both metrics must use identical calculation methodologies and timeframes [2]" at bounding box center [342, 280] width 394 height 8
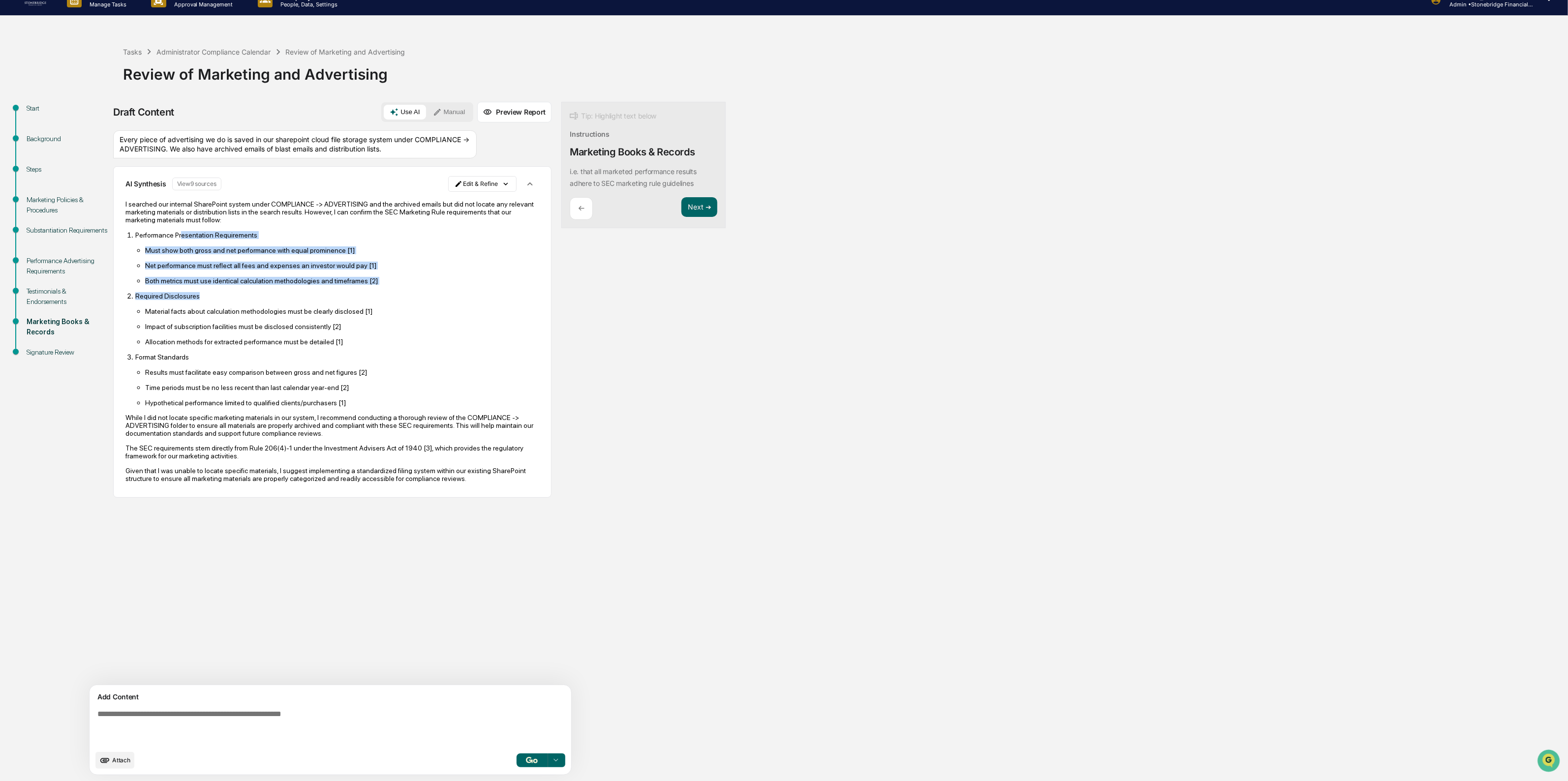
drag, startPoint x: 291, startPoint y: 294, endPoint x: 180, endPoint y: 249, distance: 119.8
click at [180, 249] on ol "Performance Presentation Requirements Must show both gross and net performance …" at bounding box center [332, 319] width 414 height 176
click at [180, 239] on p "Performance Presentation Requirements" at bounding box center [337, 235] width 404 height 8
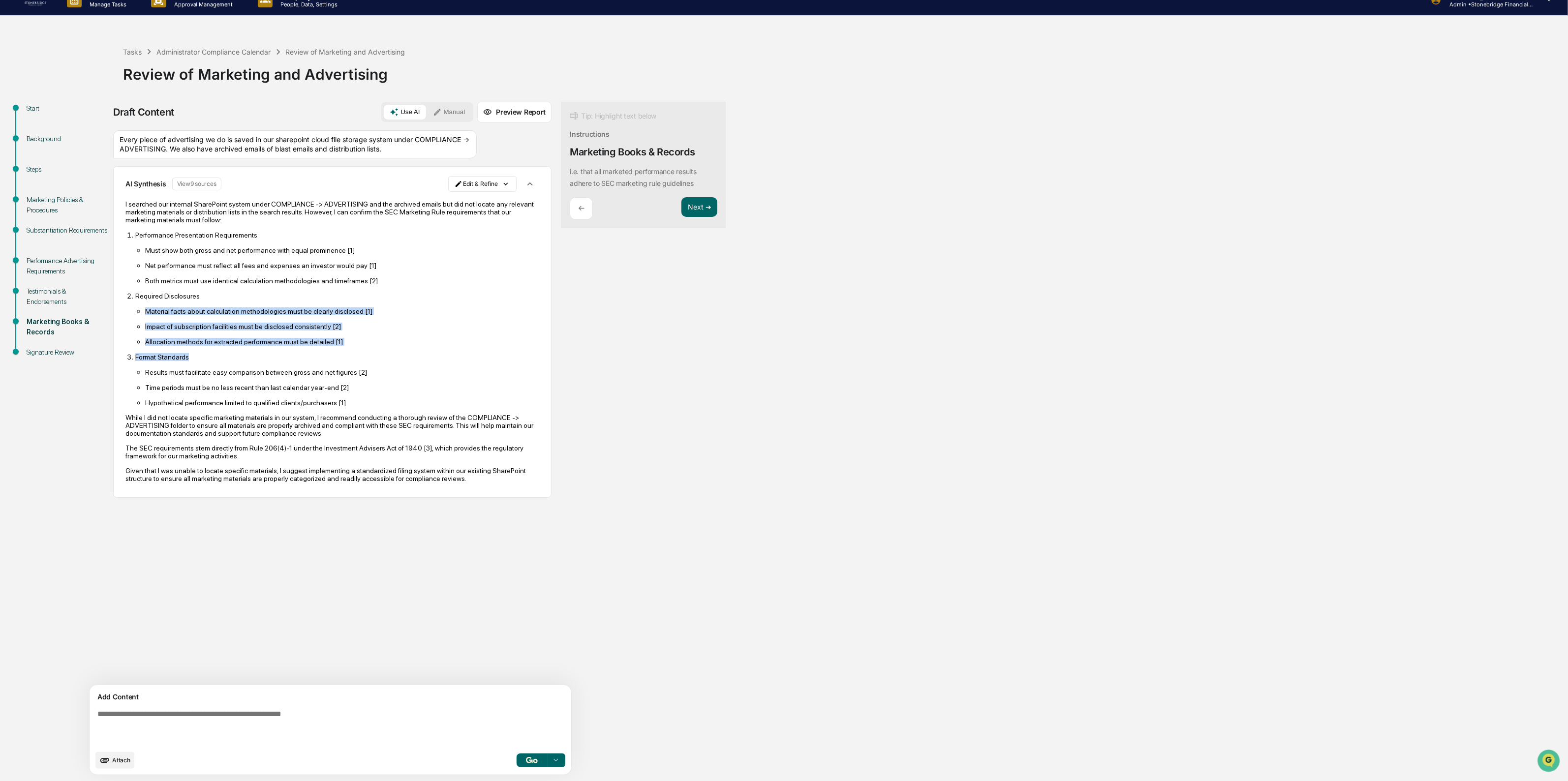
drag, startPoint x: 161, startPoint y: 312, endPoint x: 246, endPoint y: 369, distance: 102.3
click at [246, 369] on ol "Performance Presentation Requirements Must show both gross and net performance …" at bounding box center [332, 319] width 414 height 176
click at [246, 361] on p "Format Standards" at bounding box center [337, 357] width 404 height 8
drag, startPoint x: 310, startPoint y: 365, endPoint x: 258, endPoint y: 321, distance: 68.1
click at [258, 321] on ol "Performance Presentation Requirements Must show both gross and net performance …" at bounding box center [332, 319] width 414 height 176
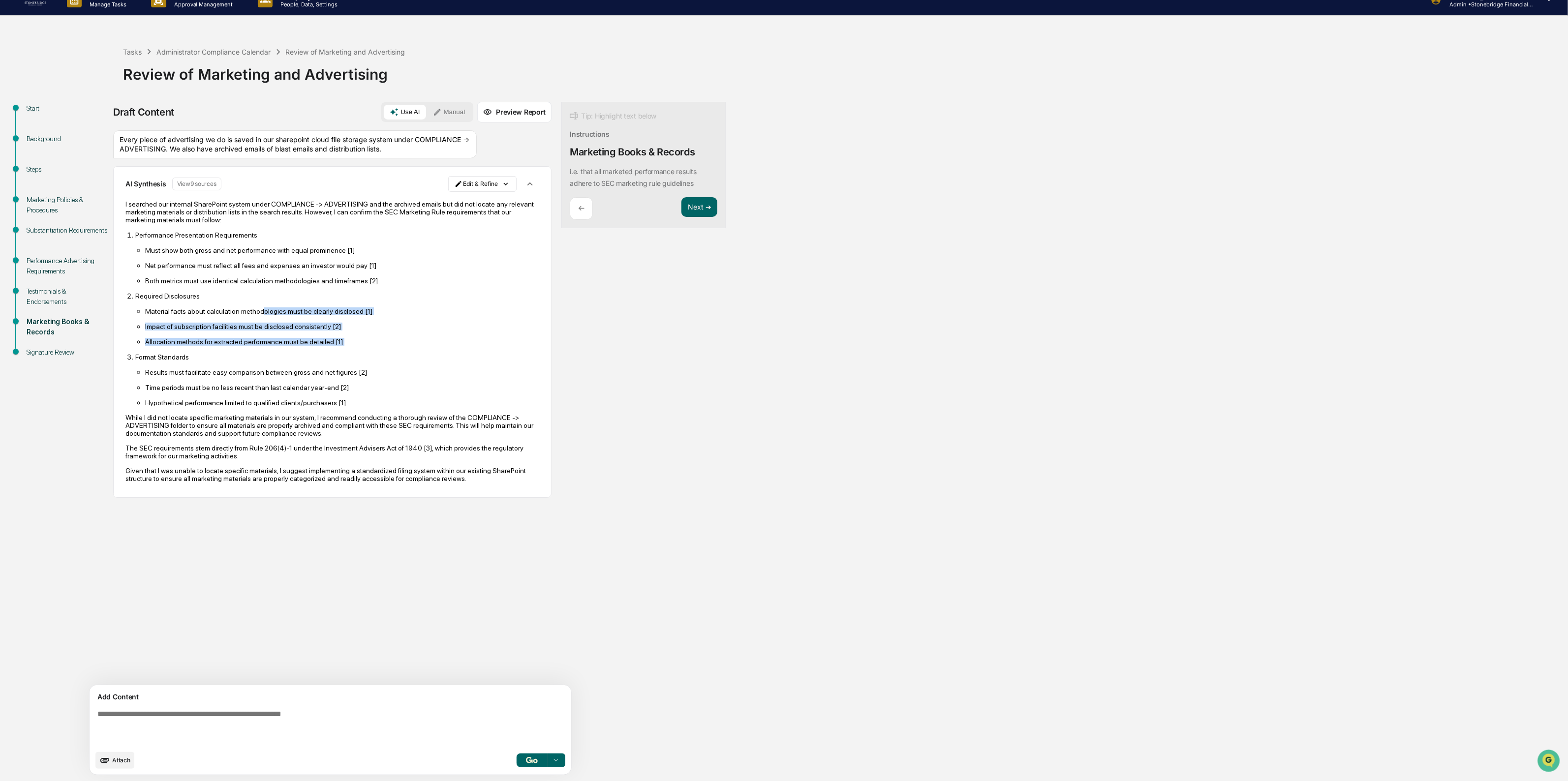
click at [258, 315] on p "Material facts about calculation methodologies must be clearly disclosed [1]" at bounding box center [342, 311] width 394 height 8
drag, startPoint x: 210, startPoint y: 323, endPoint x: 224, endPoint y: 402, distance: 80.2
click at [224, 402] on ol "Performance Presentation Requirements Must show both gross and net performance …" at bounding box center [332, 319] width 414 height 176
click at [224, 392] on p "Time periods must be no less recent than last calendar year-end [2]" at bounding box center [342, 387] width 394 height 8
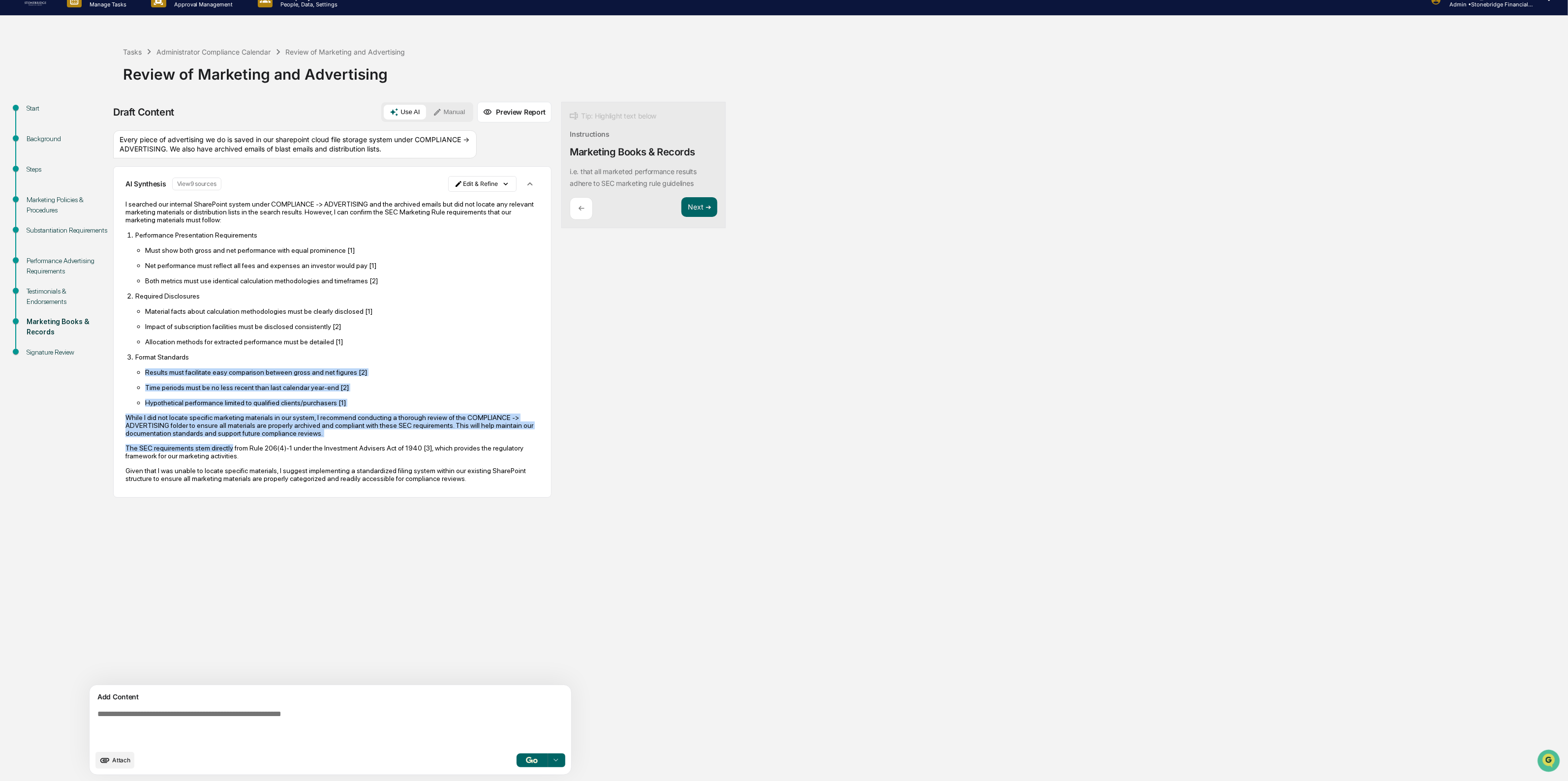
drag, startPoint x: 187, startPoint y: 375, endPoint x: 228, endPoint y: 455, distance: 89.9
click at [228, 455] on div "I searched our internal SharePoint system under COMPLIANCE -> ADVERTISING and t…" at bounding box center [332, 342] width 414 height 282
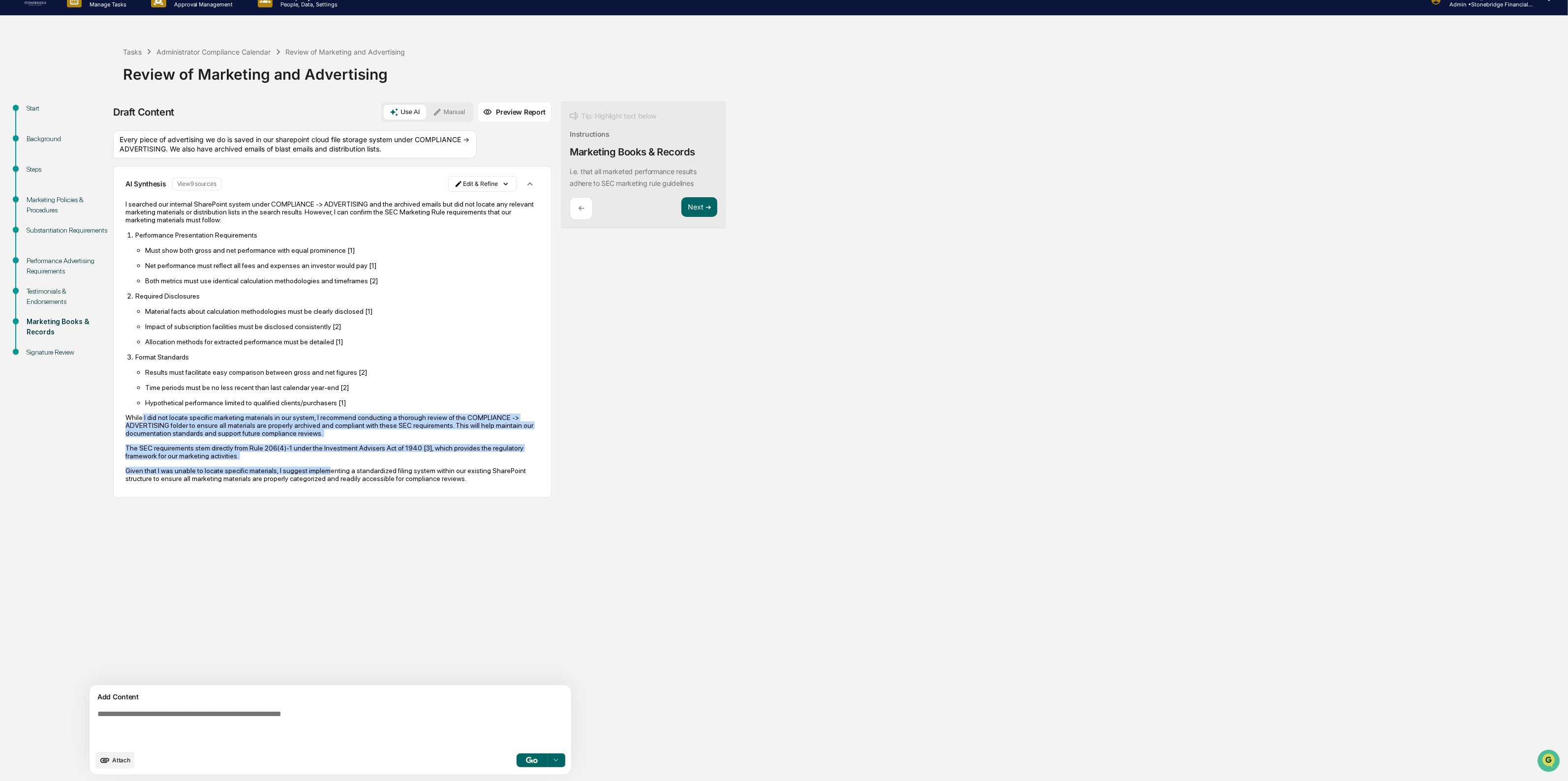
drag, startPoint x: 142, startPoint y: 435, endPoint x: 319, endPoint y: 481, distance: 182.9
click at [319, 481] on div "I searched our internal SharePoint system under COMPLIANCE -> ADVERTISING and t…" at bounding box center [332, 342] width 414 height 282
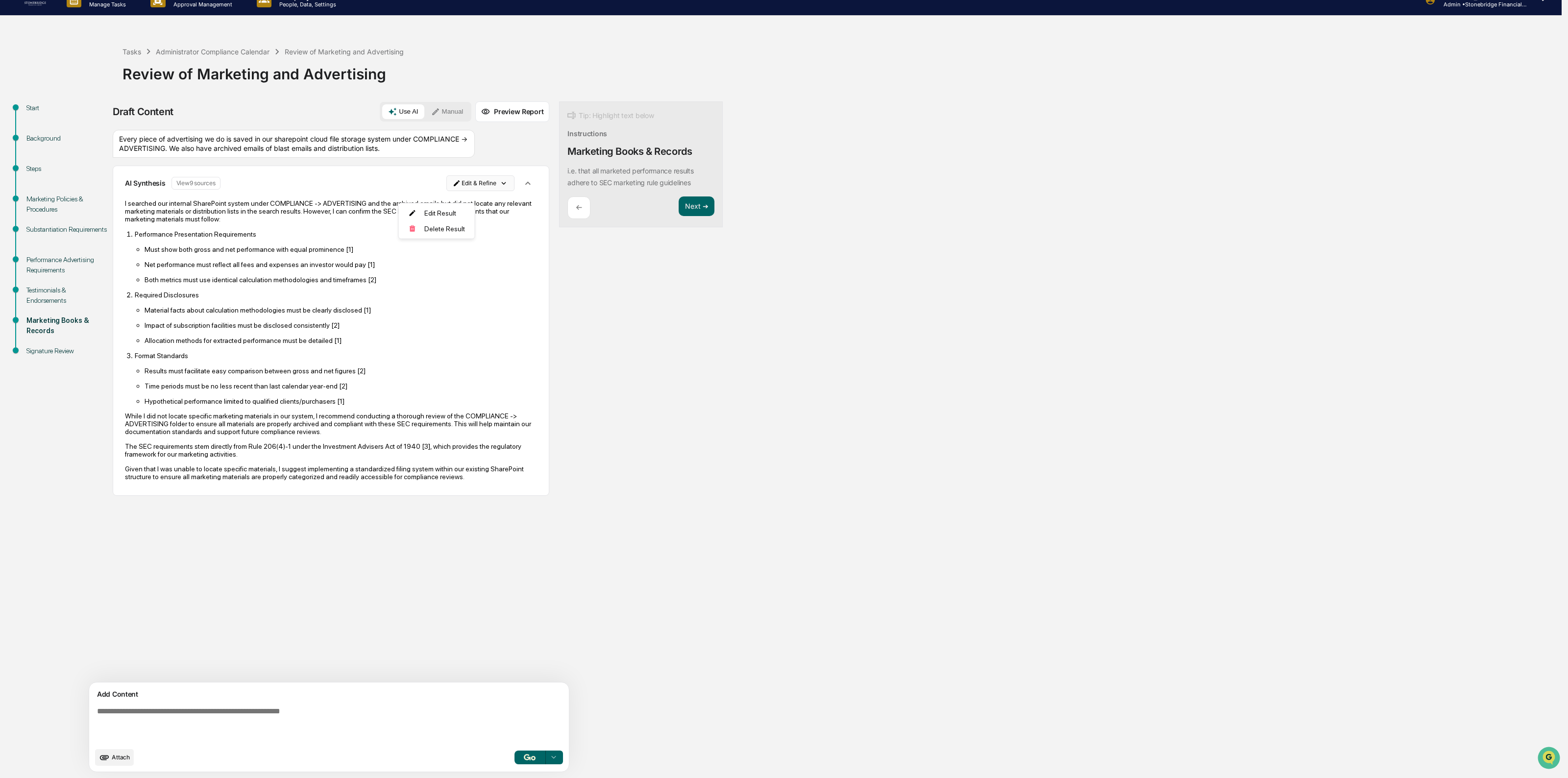
click at [420, 200] on html "Calendar Manage Tasks Reviews Approval Management Company People, Data, Setting…" at bounding box center [784, 374] width 1568 height 778
click at [425, 230] on div "Delete Result" at bounding box center [436, 229] width 72 height 16
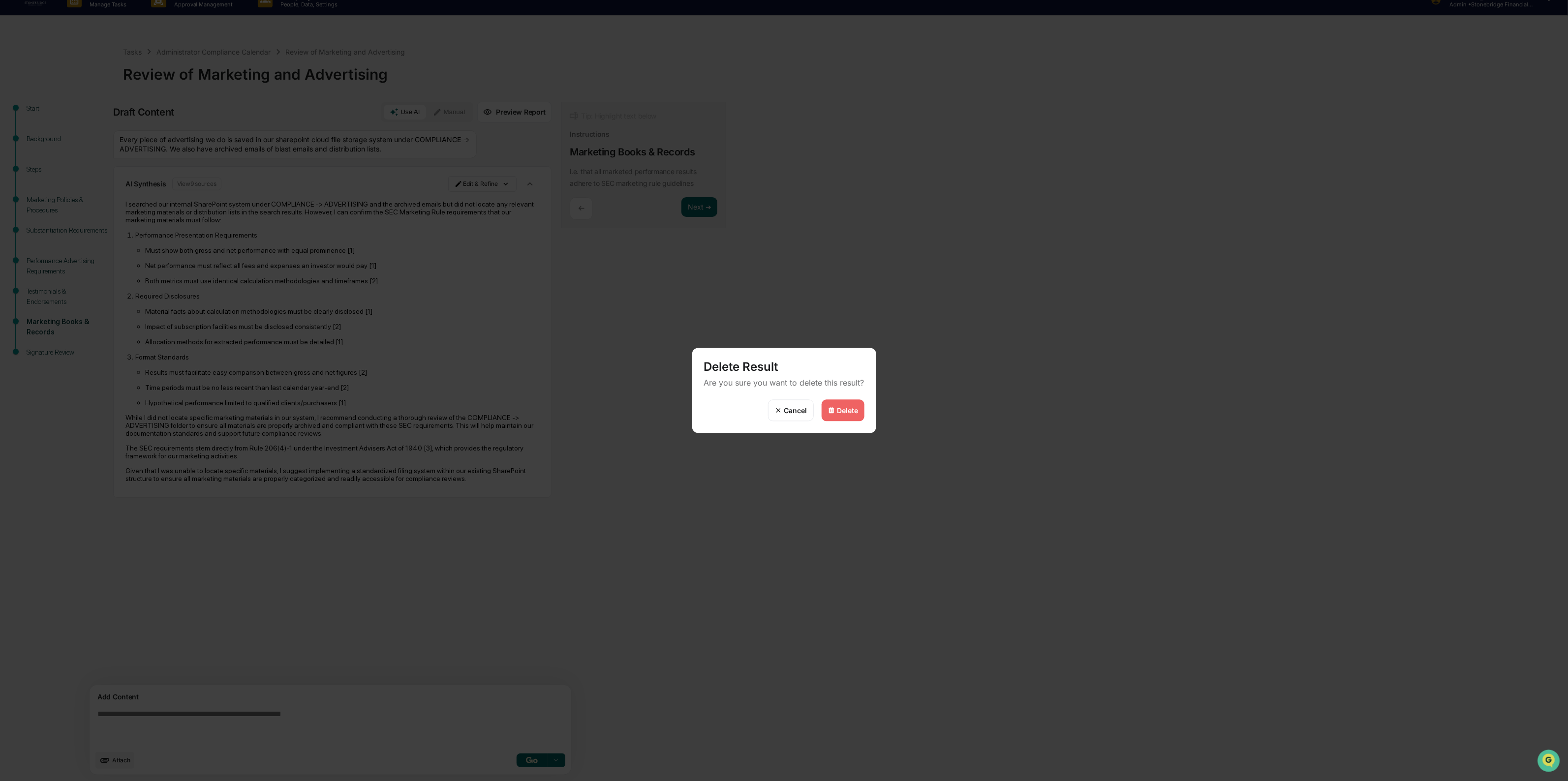
click at [859, 409] on div "Delete" at bounding box center [843, 410] width 43 height 21
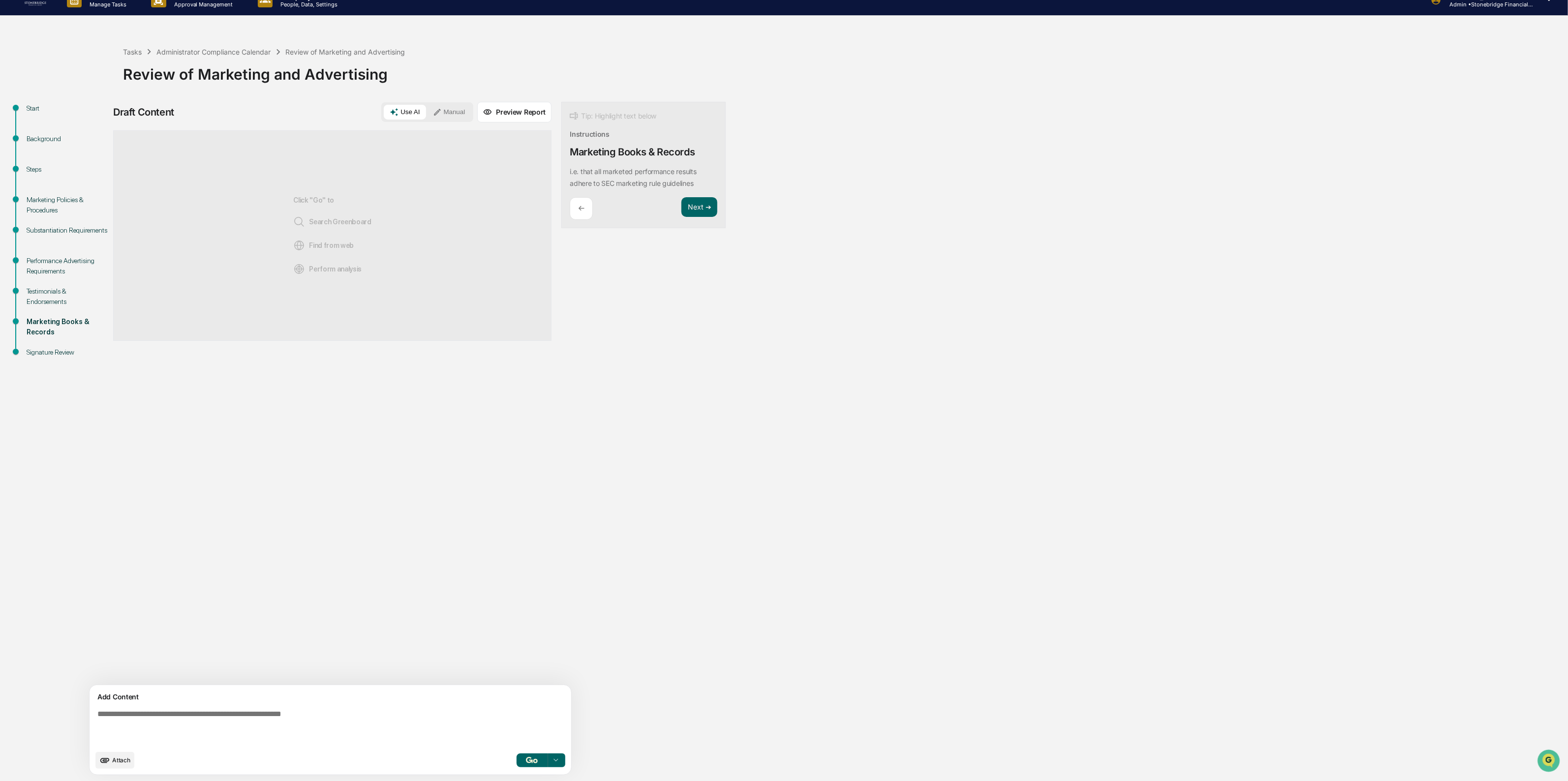
click at [427, 111] on button "Manual" at bounding box center [449, 112] width 44 height 15
drag, startPoint x: 244, startPoint y: 711, endPoint x: 254, endPoint y: 706, distance: 11.2
click at [245, 711] on textarea at bounding box center [307, 727] width 428 height 43
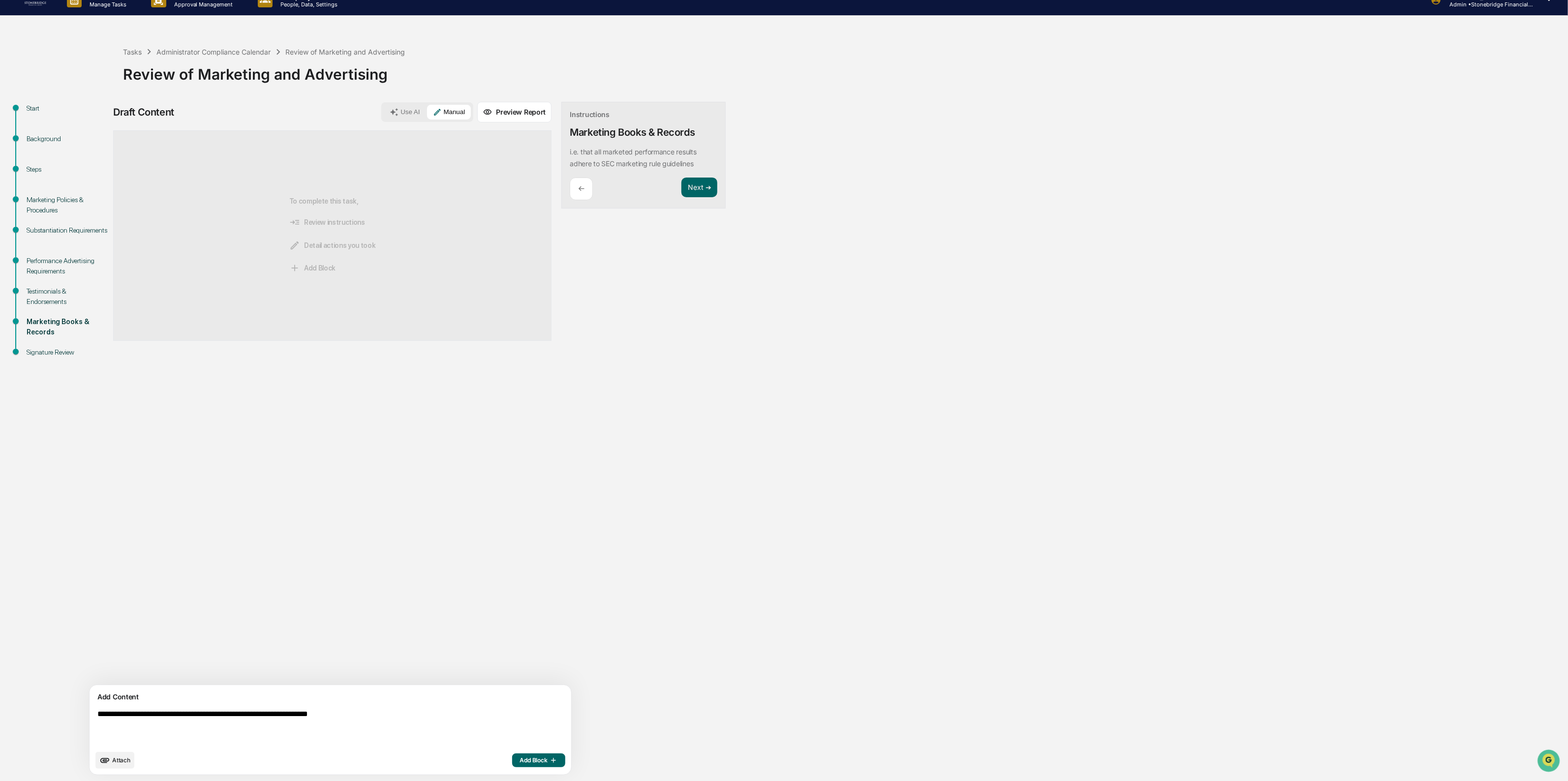
type textarea "**********"
click at [547, 758] on icon "button" at bounding box center [552, 760] width 10 height 8
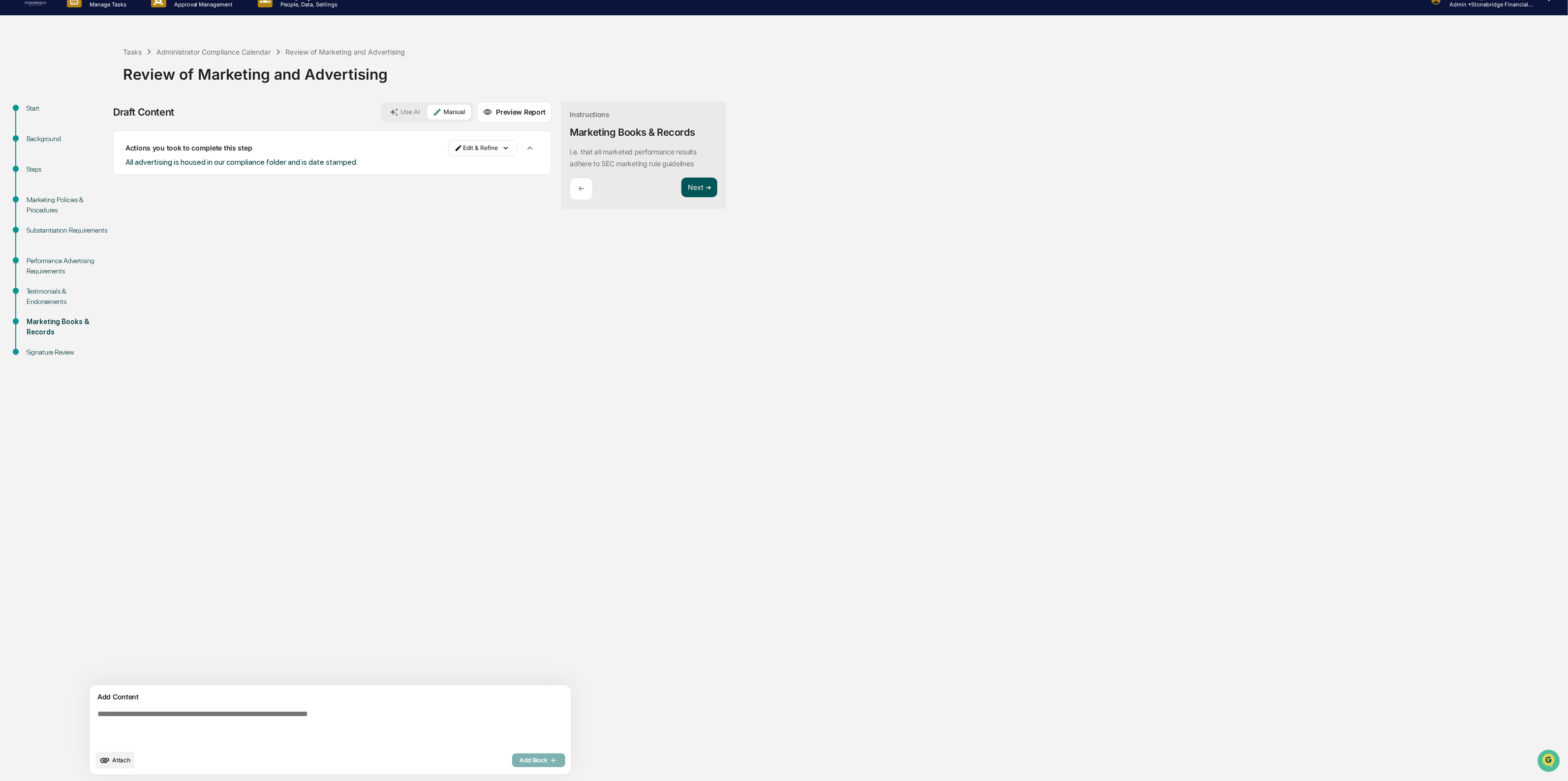
click at [681, 192] on button "Next ➔" at bounding box center [699, 188] width 36 height 20
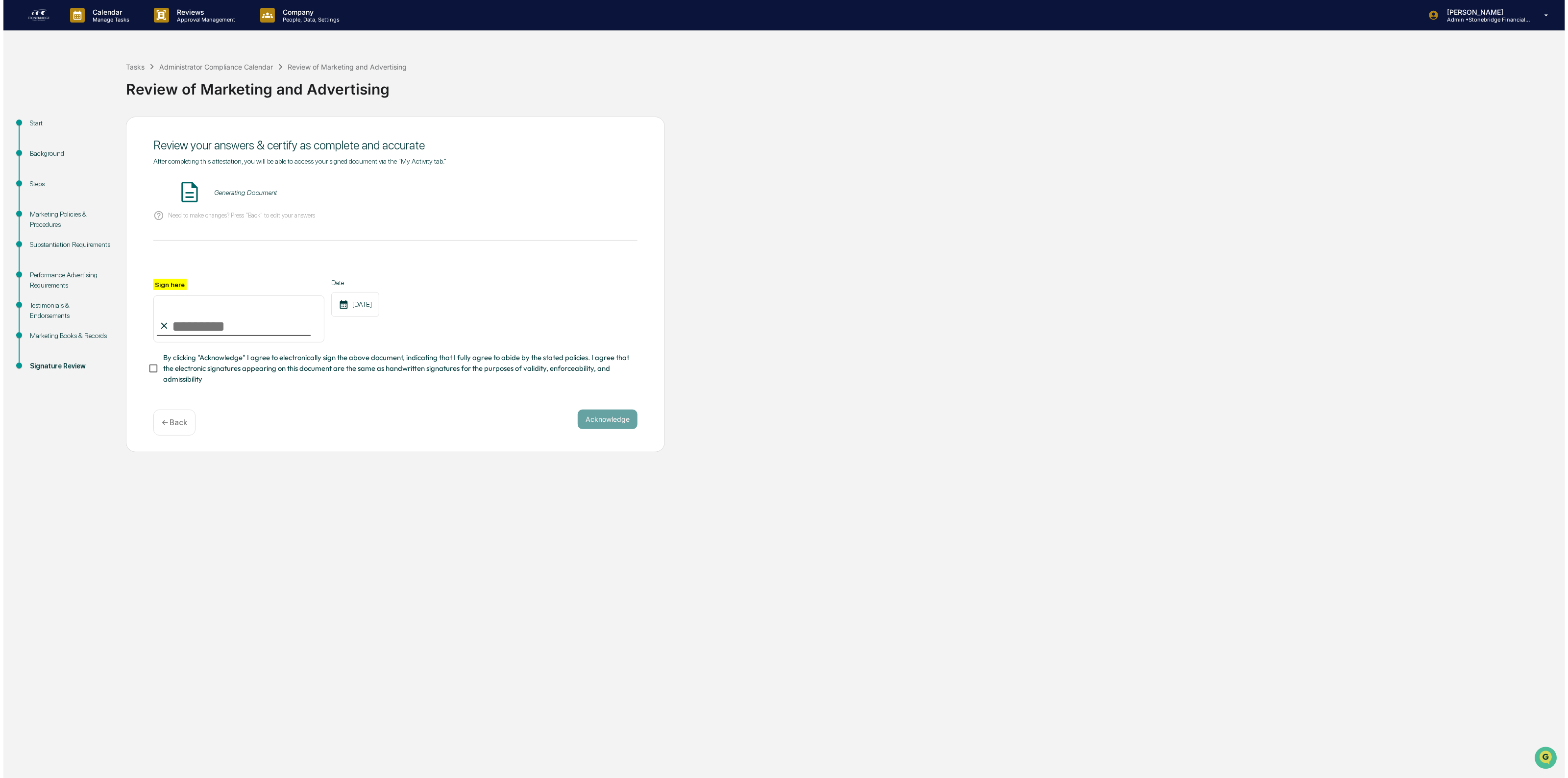
scroll to position [0, 0]
click at [247, 326] on input "Sign here" at bounding box center [235, 318] width 171 height 47
type input "**********"
click at [184, 373] on span "By clicking "Acknowledge" I agree to electronically sign the above document, in…" at bounding box center [393, 369] width 466 height 33
click at [578, 198] on button "VIEW" at bounding box center [578, 192] width 64 height 16
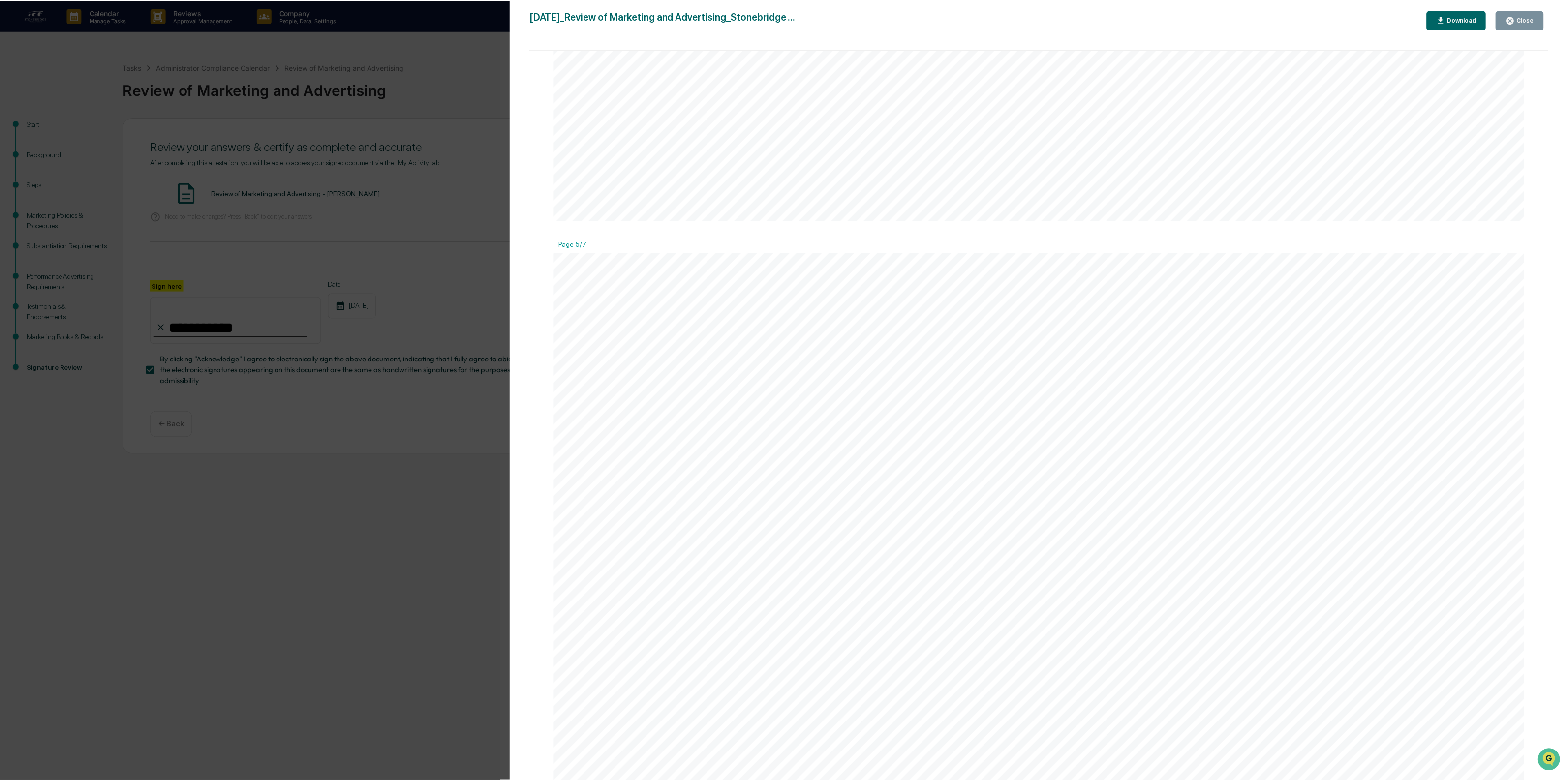
scroll to position [6377, 0]
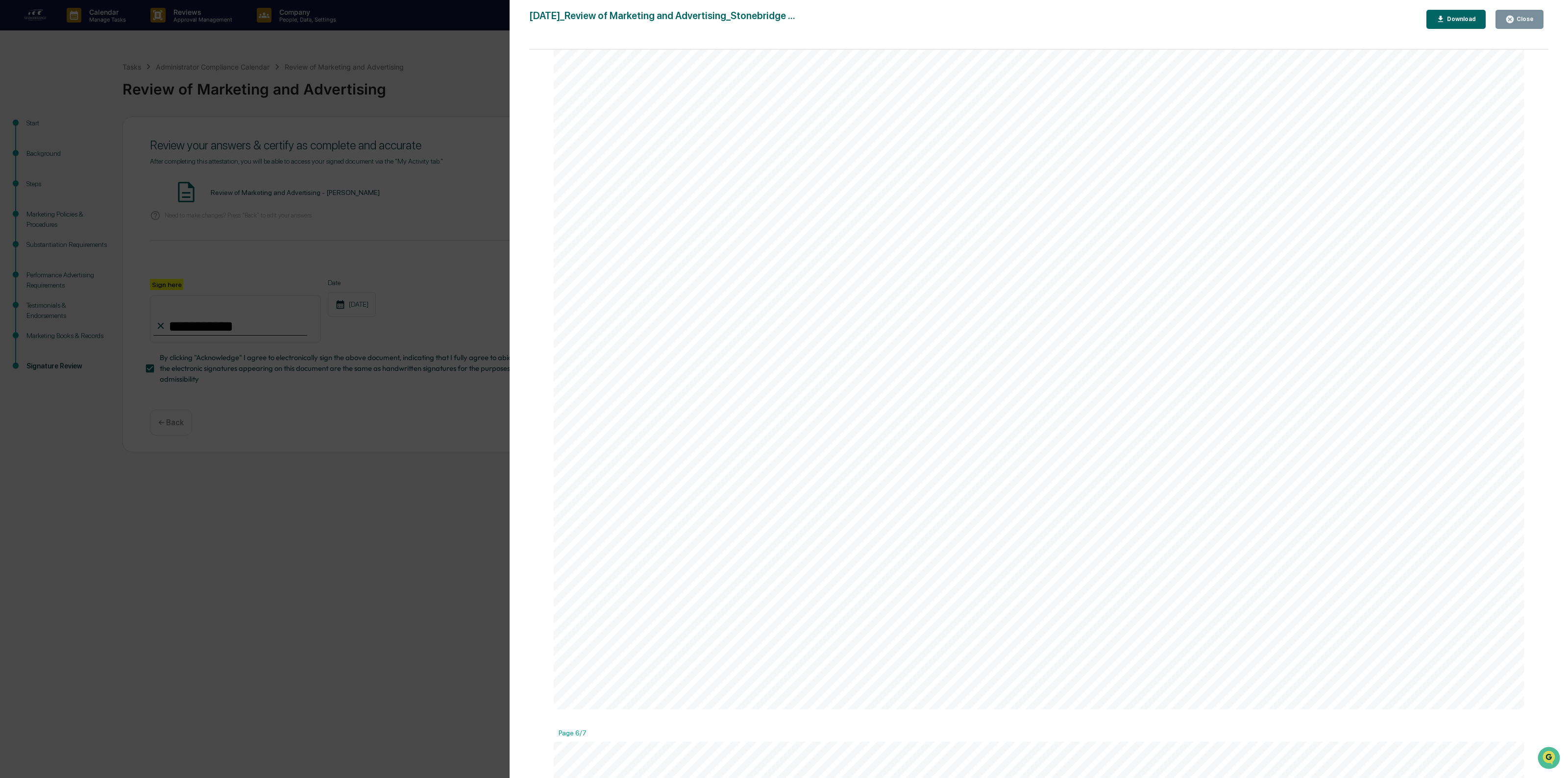
click at [1510, 22] on icon "button" at bounding box center [1510, 19] width 7 height 7
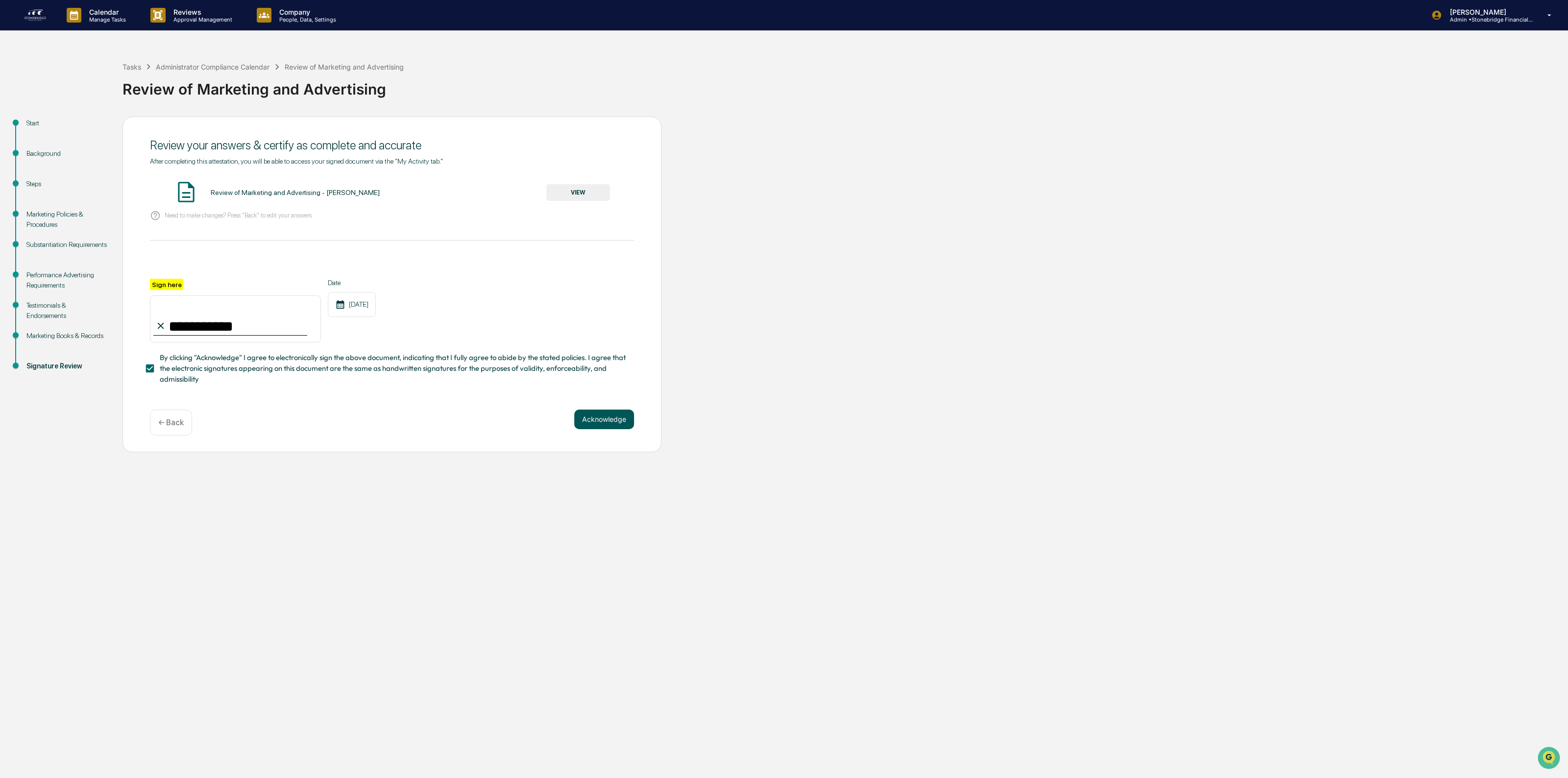
click at [599, 429] on button "Acknowledge" at bounding box center [604, 419] width 60 height 19
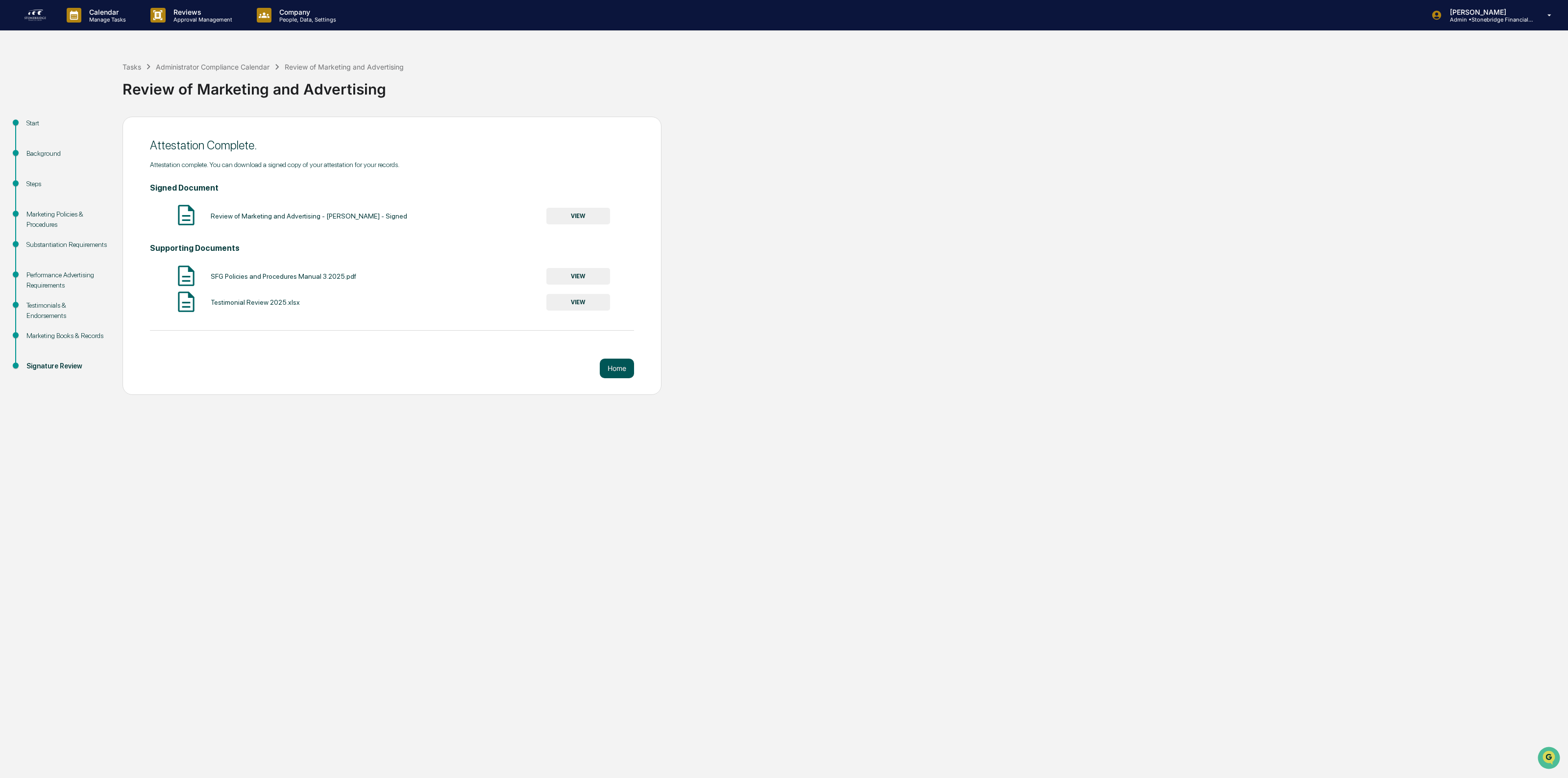
click at [620, 376] on button "Home" at bounding box center [617, 368] width 34 height 19
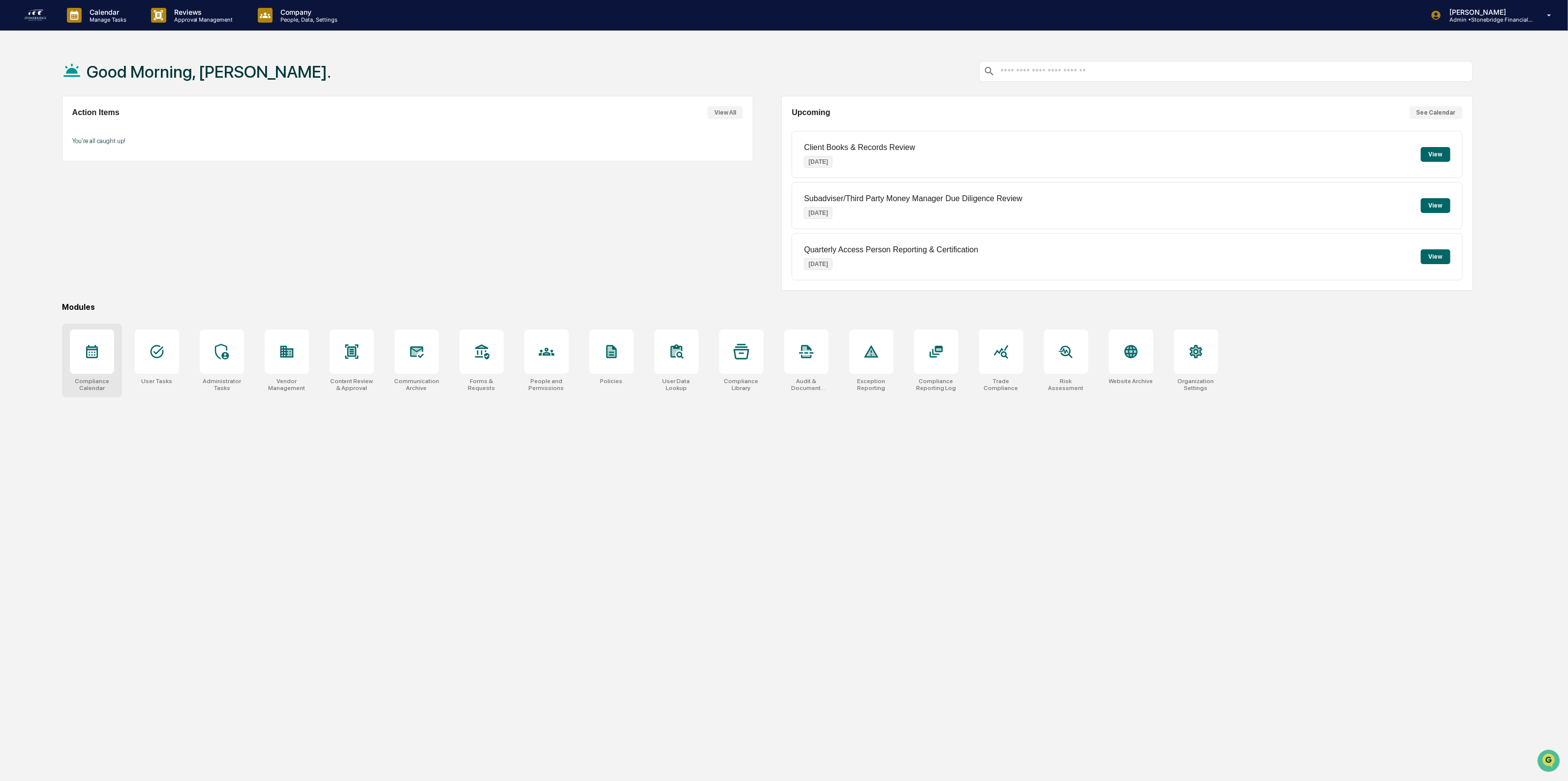
click at [113, 358] on div at bounding box center [92, 351] width 44 height 44
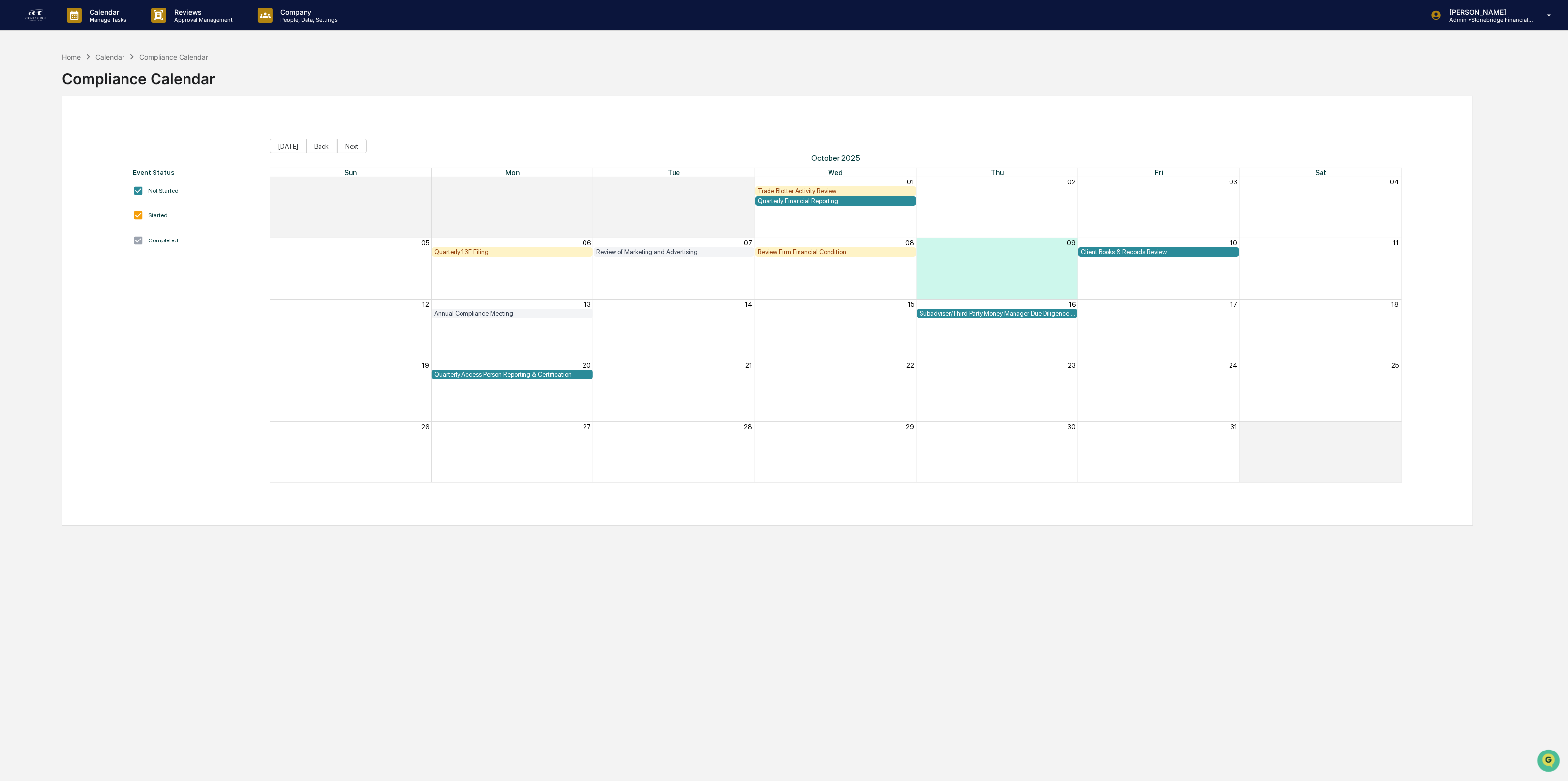
click at [805, 254] on div "Review Firm Financial Condition" at bounding box center [835, 252] width 156 height 7
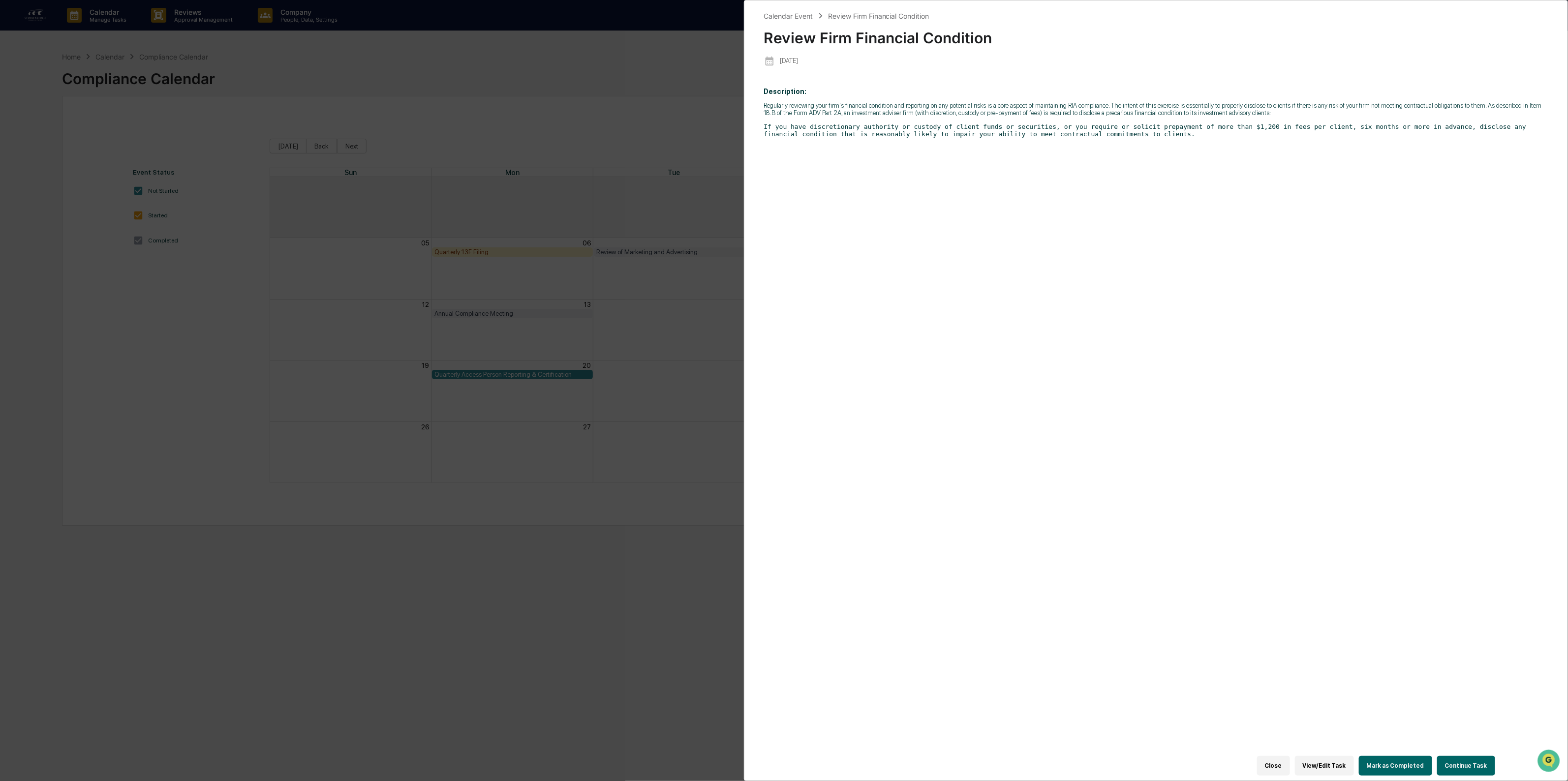
click at [1445, 761] on button "Continue Task" at bounding box center [1465, 766] width 58 height 20
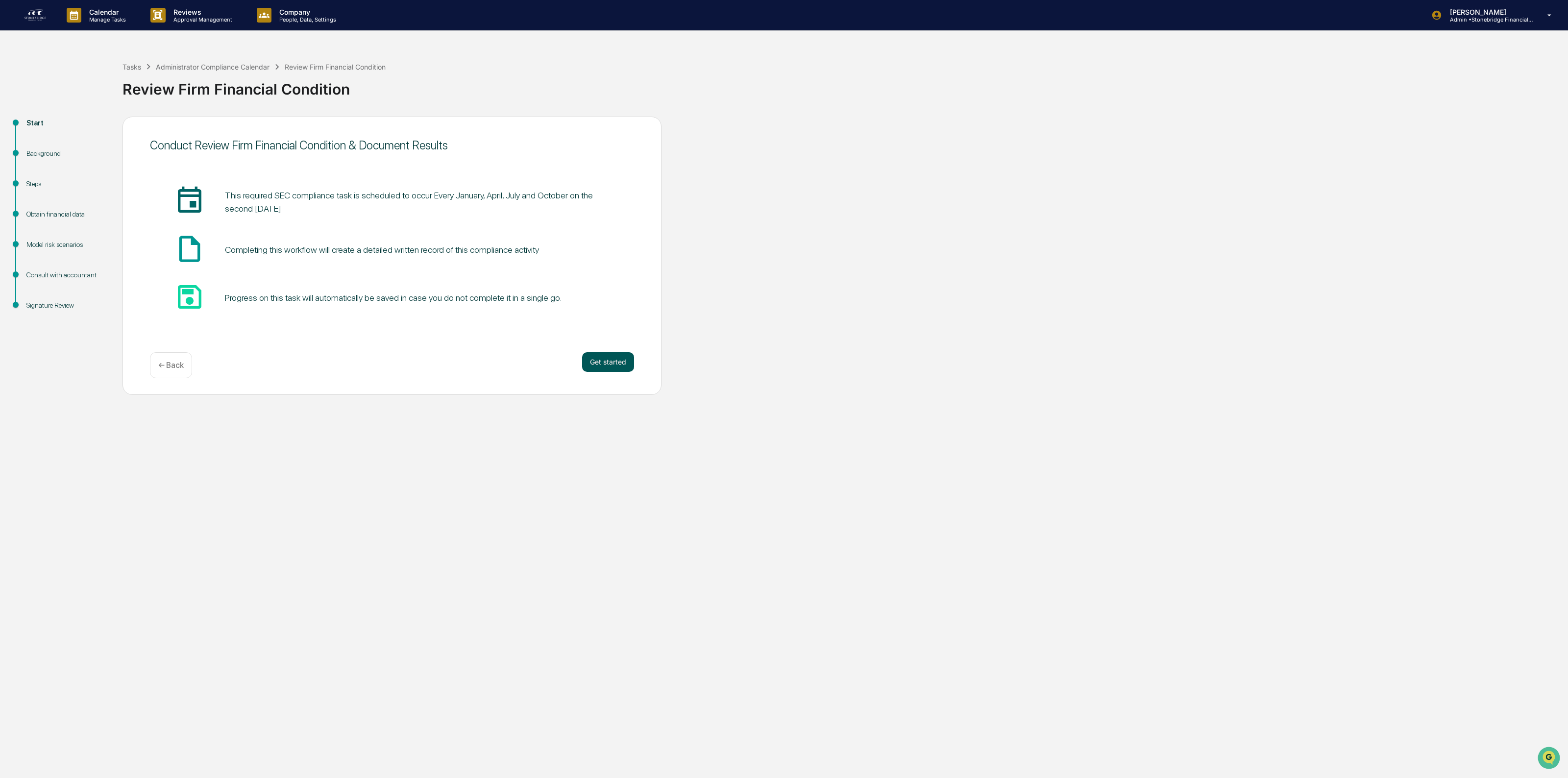
click at [621, 366] on button "Get started" at bounding box center [607, 362] width 52 height 19
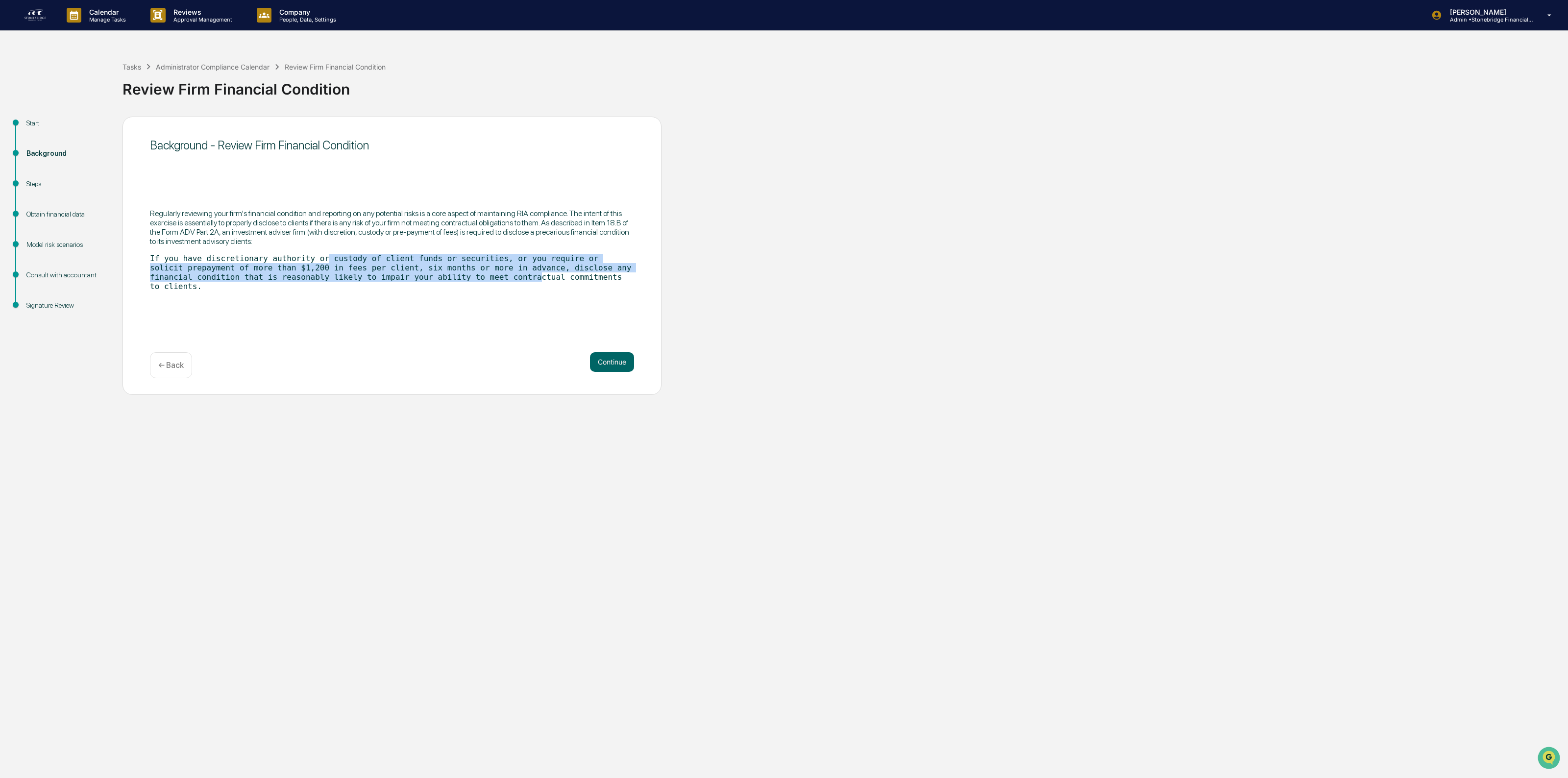
drag, startPoint x: 313, startPoint y: 264, endPoint x: 464, endPoint y: 282, distance: 152.1
click at [464, 282] on code "If you have discretionary authority or custody of client funds or securities, o…" at bounding box center [390, 272] width 481 height 37
drag, startPoint x: 478, startPoint y: 286, endPoint x: 299, endPoint y: 262, distance: 180.6
click at [299, 262] on code "If you have discretionary authority or custody of client funds or securities, o…" at bounding box center [390, 272] width 481 height 37
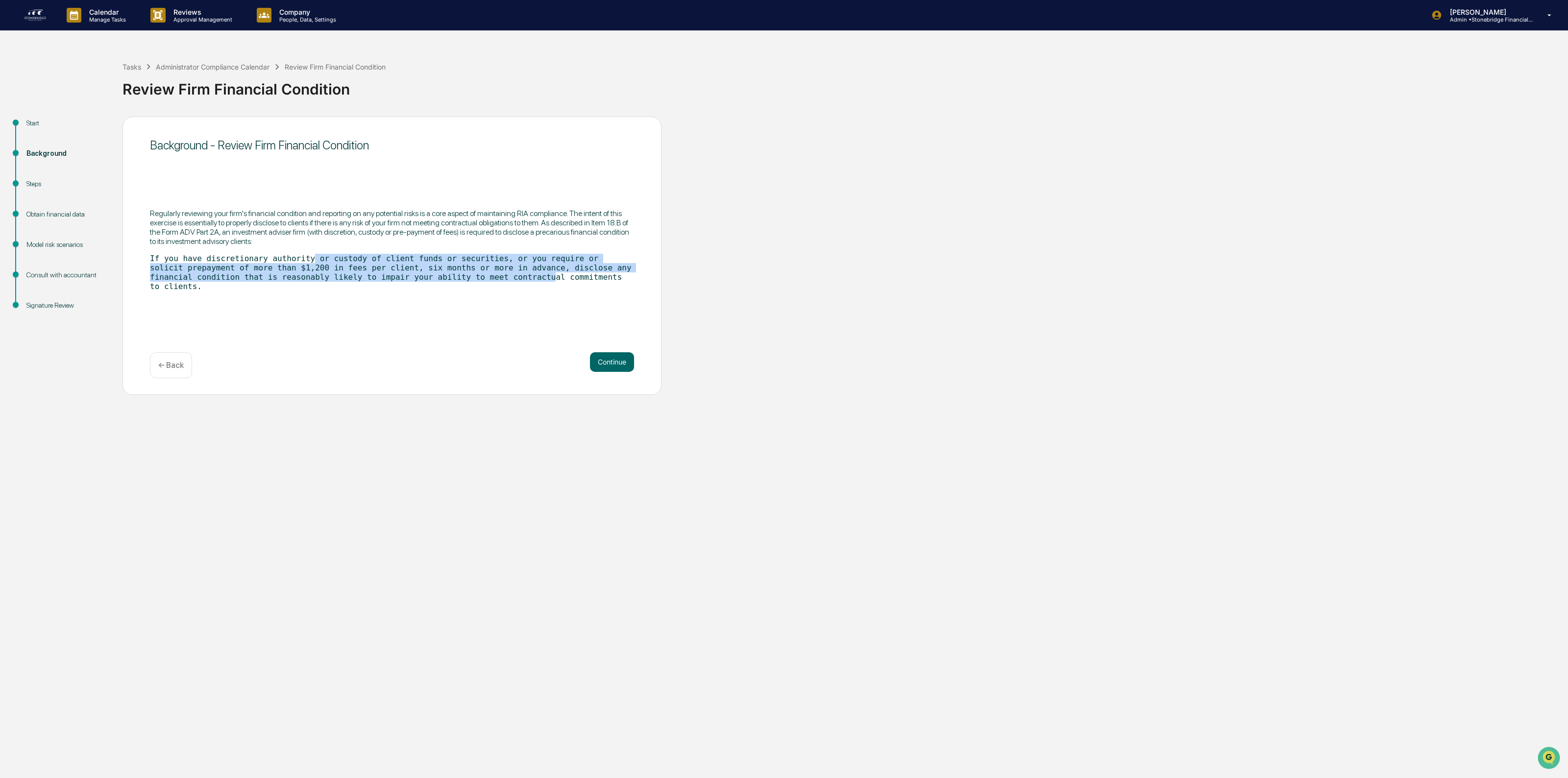
click at [299, 262] on code "If you have discretionary authority or custody of client funds or securities, o…" at bounding box center [390, 272] width 481 height 37
drag, startPoint x: 219, startPoint y: 262, endPoint x: 396, endPoint y: 290, distance: 179.2
click at [396, 290] on div "Regularly reviewing your firm's financial condition and reporting on any potent…" at bounding box center [391, 250] width 484 height 98
drag, startPoint x: 396, startPoint y: 290, endPoint x: 270, endPoint y: 285, distance: 126.1
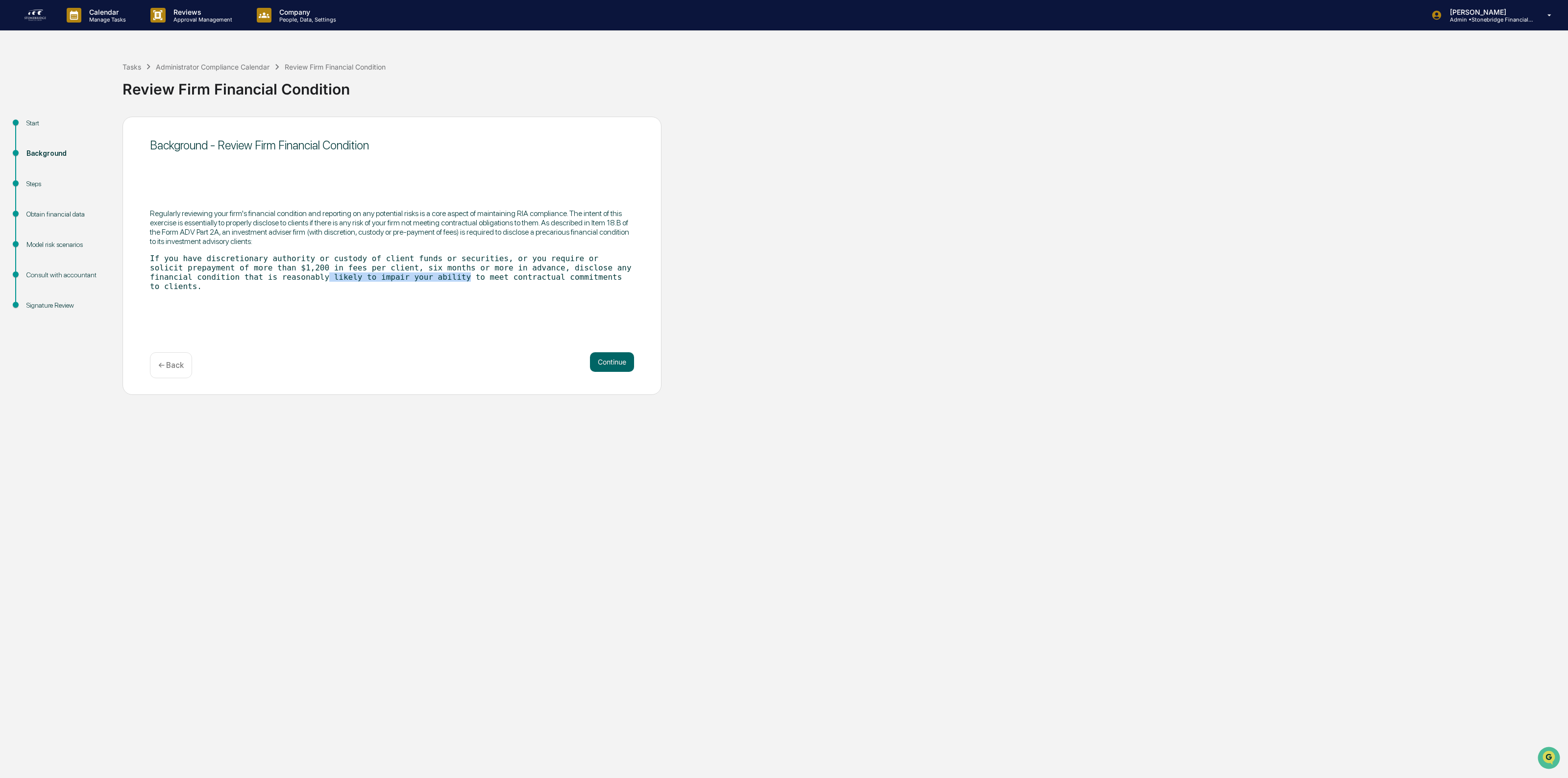
click at [270, 285] on div "Regularly reviewing your firm's financial condition and reporting on any potent…" at bounding box center [391, 250] width 484 height 98
click at [270, 285] on code "If you have discretionary authority or custody of client funds or securities, o…" at bounding box center [390, 272] width 481 height 37
drag, startPoint x: 257, startPoint y: 255, endPoint x: 366, endPoint y: 281, distance: 112.1
click at [366, 281] on code "If you have discretionary authority or custody of client funds or securities, o…" at bounding box center [390, 272] width 481 height 37
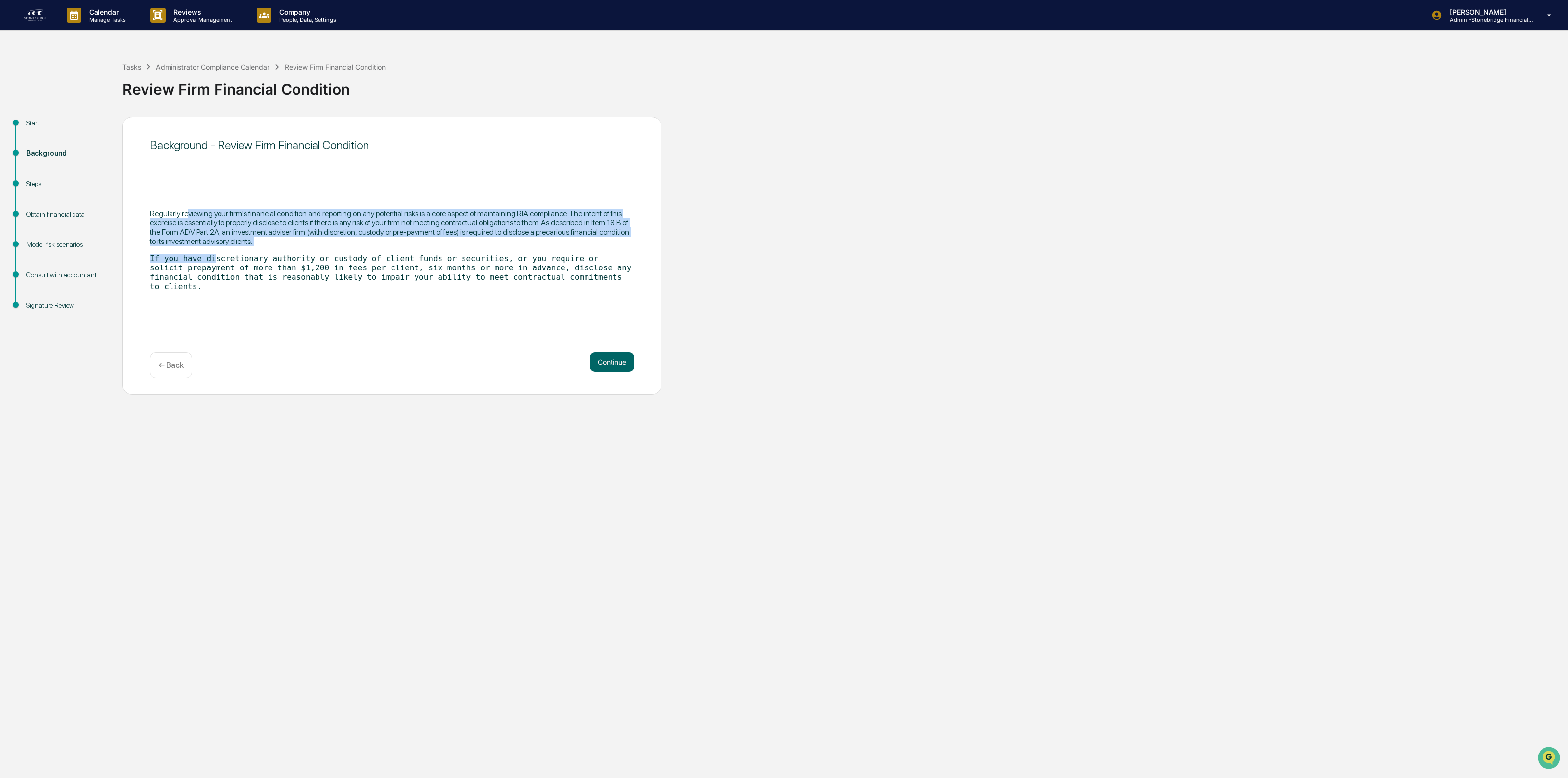
drag, startPoint x: 187, startPoint y: 214, endPoint x: 211, endPoint y: 265, distance: 56.4
click at [211, 265] on div "Regularly reviewing your firm's financial condition and reporting on any potent…" at bounding box center [391, 250] width 484 height 98
click at [211, 265] on code "If you have discretionary authority or custody of client funds or securities, o…" at bounding box center [390, 272] width 481 height 37
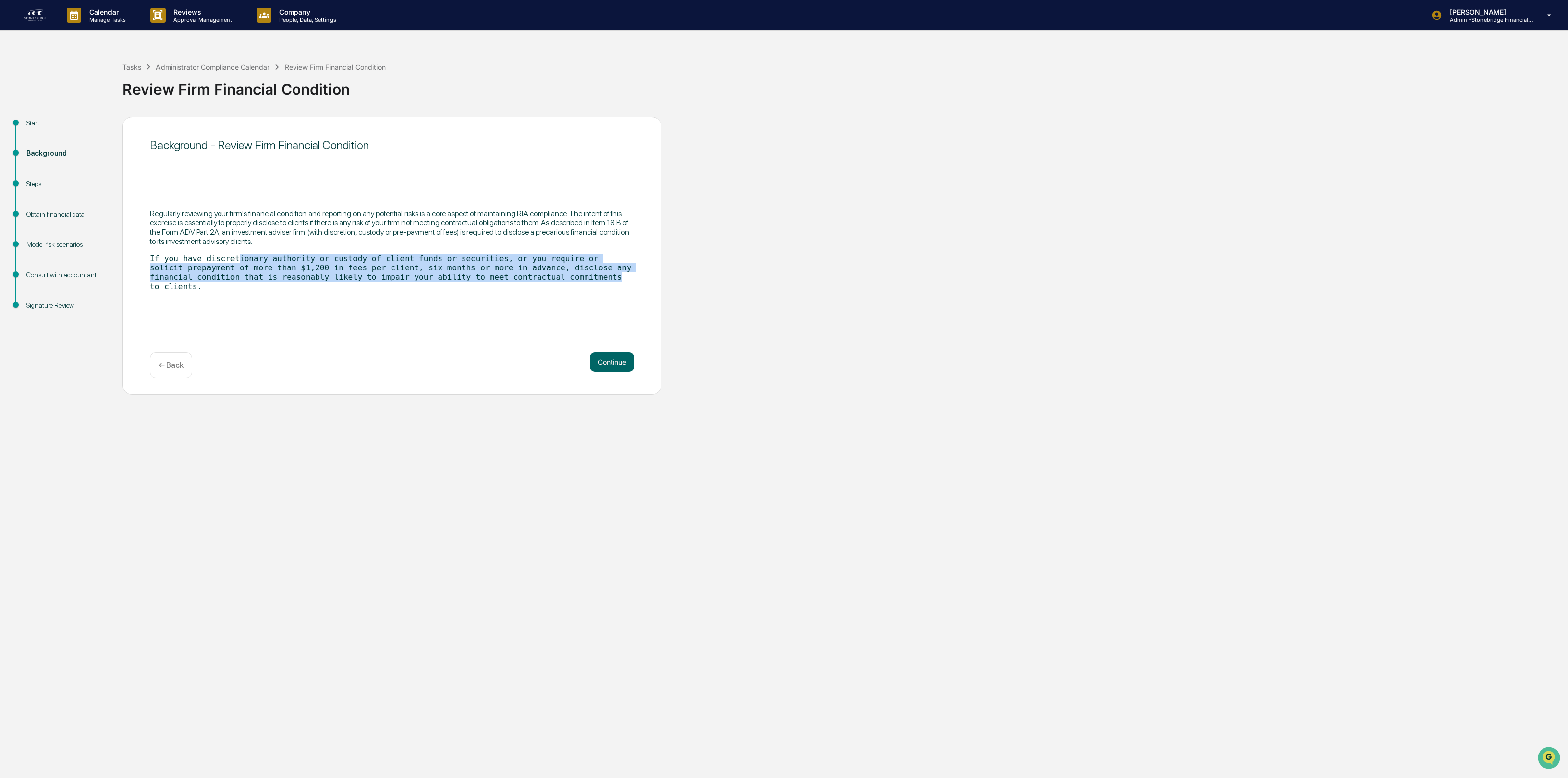
drag, startPoint x: 239, startPoint y: 261, endPoint x: 536, endPoint y: 300, distance: 299.5
click at [536, 300] on div "Background - Review Firm Financial Condition Regularly reviewing your firm's fi…" at bounding box center [392, 256] width 539 height 278
drag, startPoint x: 430, startPoint y: 287, endPoint x: 268, endPoint y: 268, distance: 163.1
click at [268, 268] on div "Background - Review Firm Financial Condition Regularly reviewing your firm's fi…" at bounding box center [392, 256] width 539 height 278
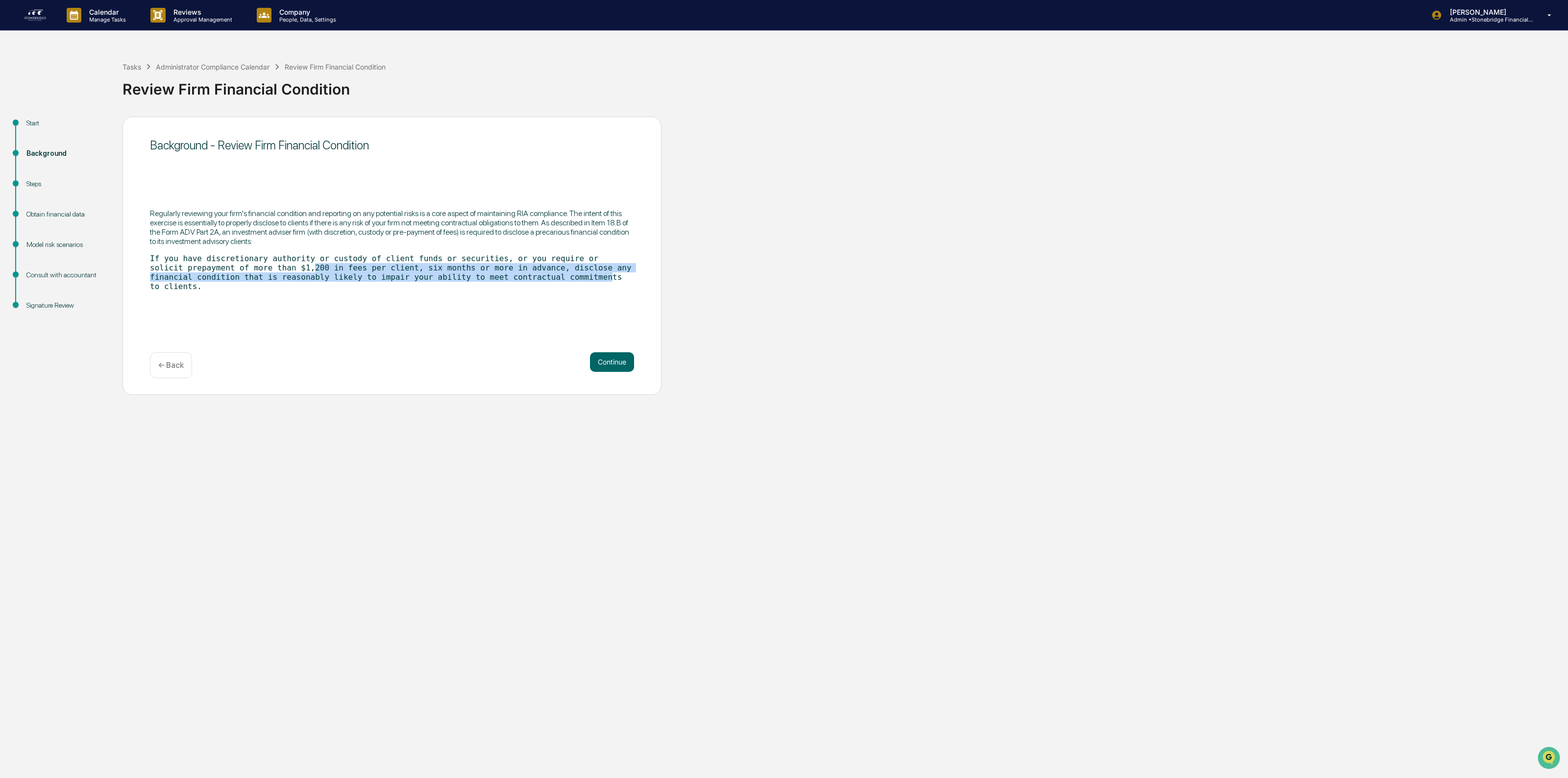
click at [268, 268] on code "If you have discretionary authority or custody of client funds or securities, o…" at bounding box center [390, 272] width 481 height 37
drag, startPoint x: 198, startPoint y: 258, endPoint x: 201, endPoint y: 282, distance: 24.2
click at [201, 282] on code "If you have discretionary authority or custody of client funds or securities, o…" at bounding box center [390, 272] width 481 height 37
drag, startPoint x: 201, startPoint y: 282, endPoint x: 355, endPoint y: 287, distance: 154.1
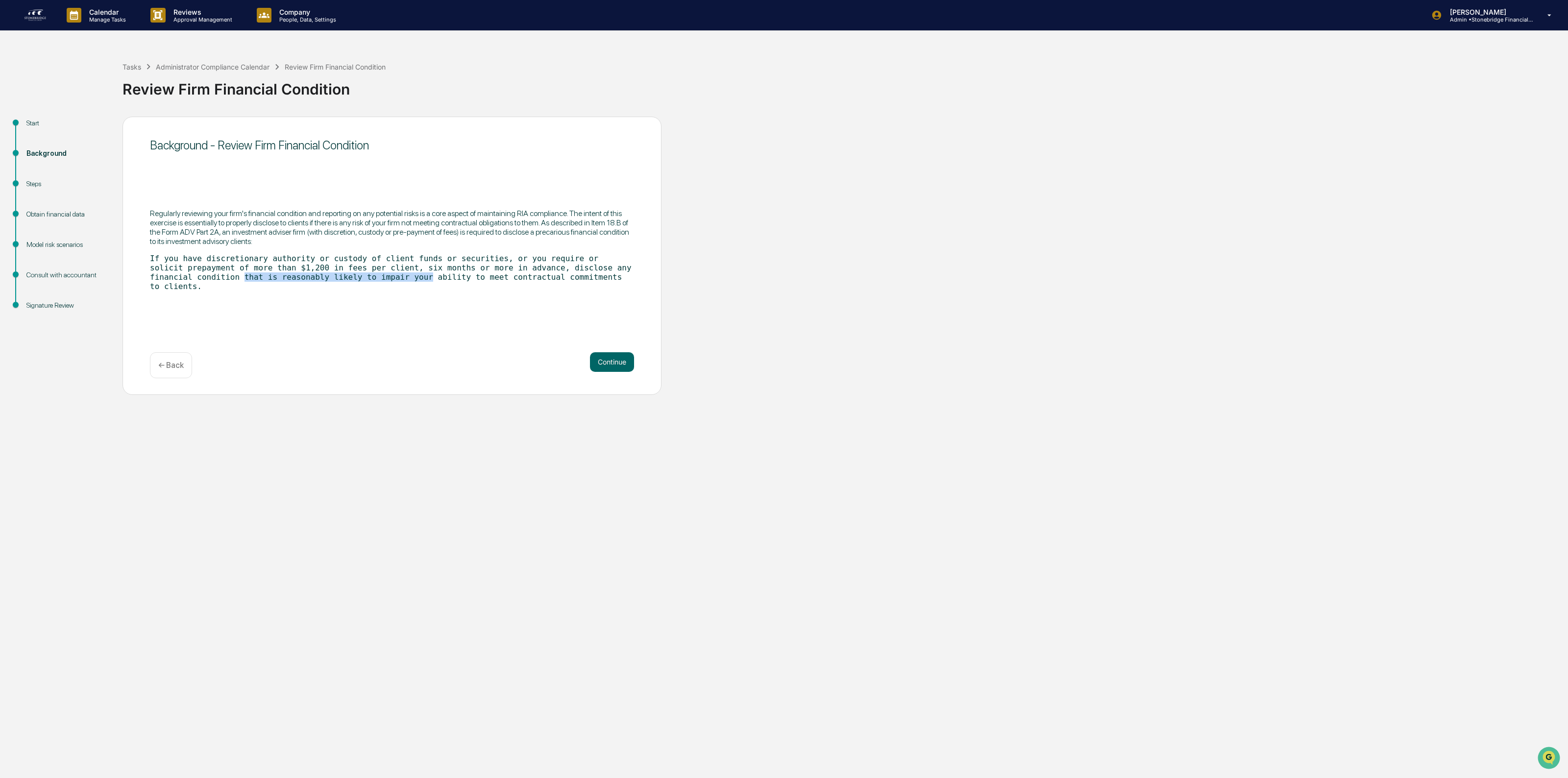
click at [355, 287] on div "Regularly reviewing your firm's financial condition and reporting on any potent…" at bounding box center [391, 250] width 484 height 98
drag, startPoint x: 313, startPoint y: 268, endPoint x: 355, endPoint y: 282, distance: 44.3
click at [355, 282] on code "If you have discretionary authority or custody of client funds or securities, o…" at bounding box center [390, 272] width 481 height 37
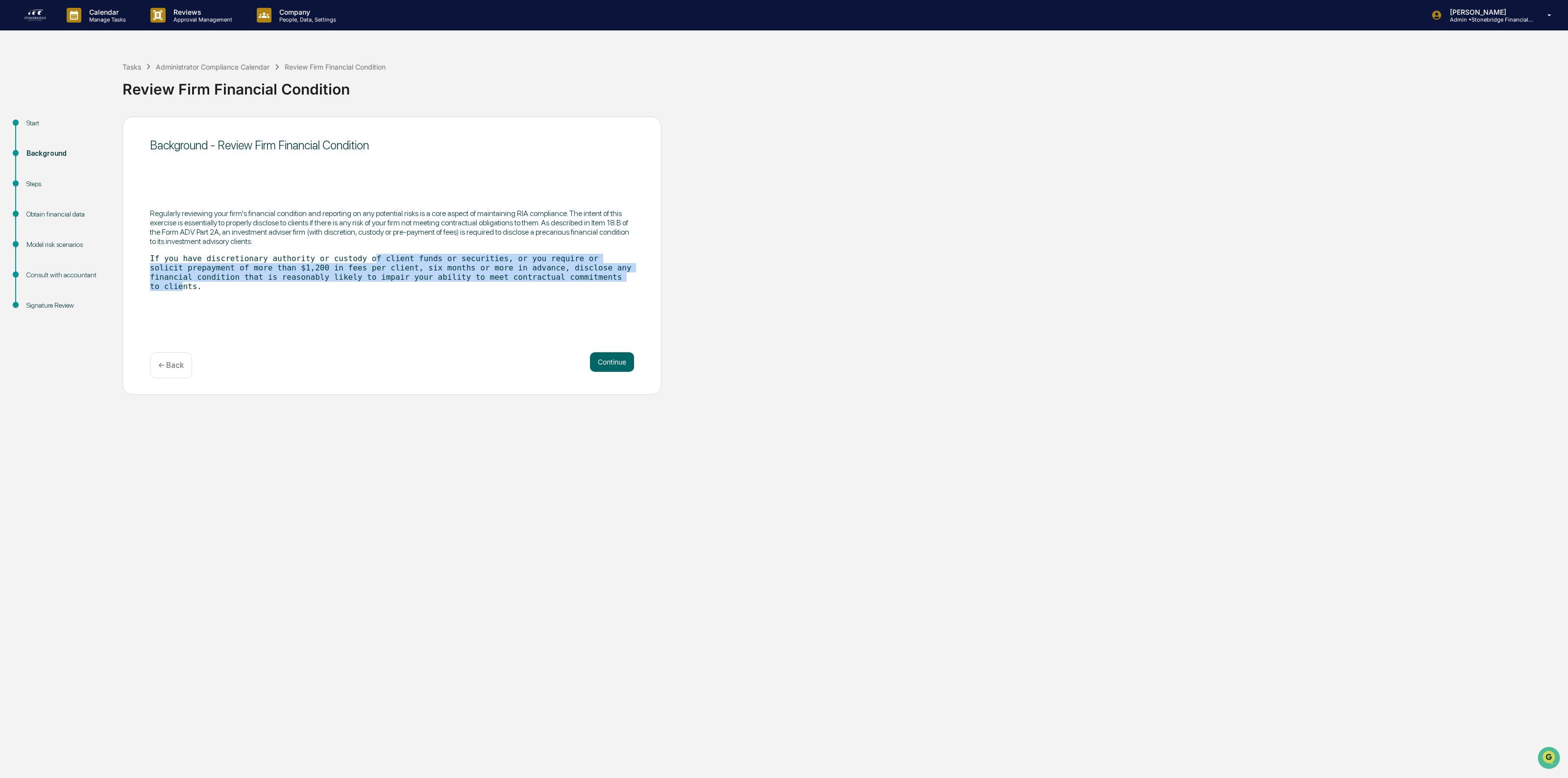
drag, startPoint x: 356, startPoint y: 265, endPoint x: 574, endPoint y: 300, distance: 220.8
click at [574, 300] on div "Background - Review Firm Financial Condition Regularly reviewing your firm's fi…" at bounding box center [392, 256] width 539 height 278
click at [573, 300] on div "Background - Review Firm Financial Condition Regularly reviewing your firm's fi…" at bounding box center [392, 256] width 539 height 278
drag, startPoint x: 395, startPoint y: 273, endPoint x: 567, endPoint y: 300, distance: 174.1
click at [567, 300] on div "Background - Review Firm Financial Condition Regularly reviewing your firm's fi…" at bounding box center [392, 256] width 539 height 278
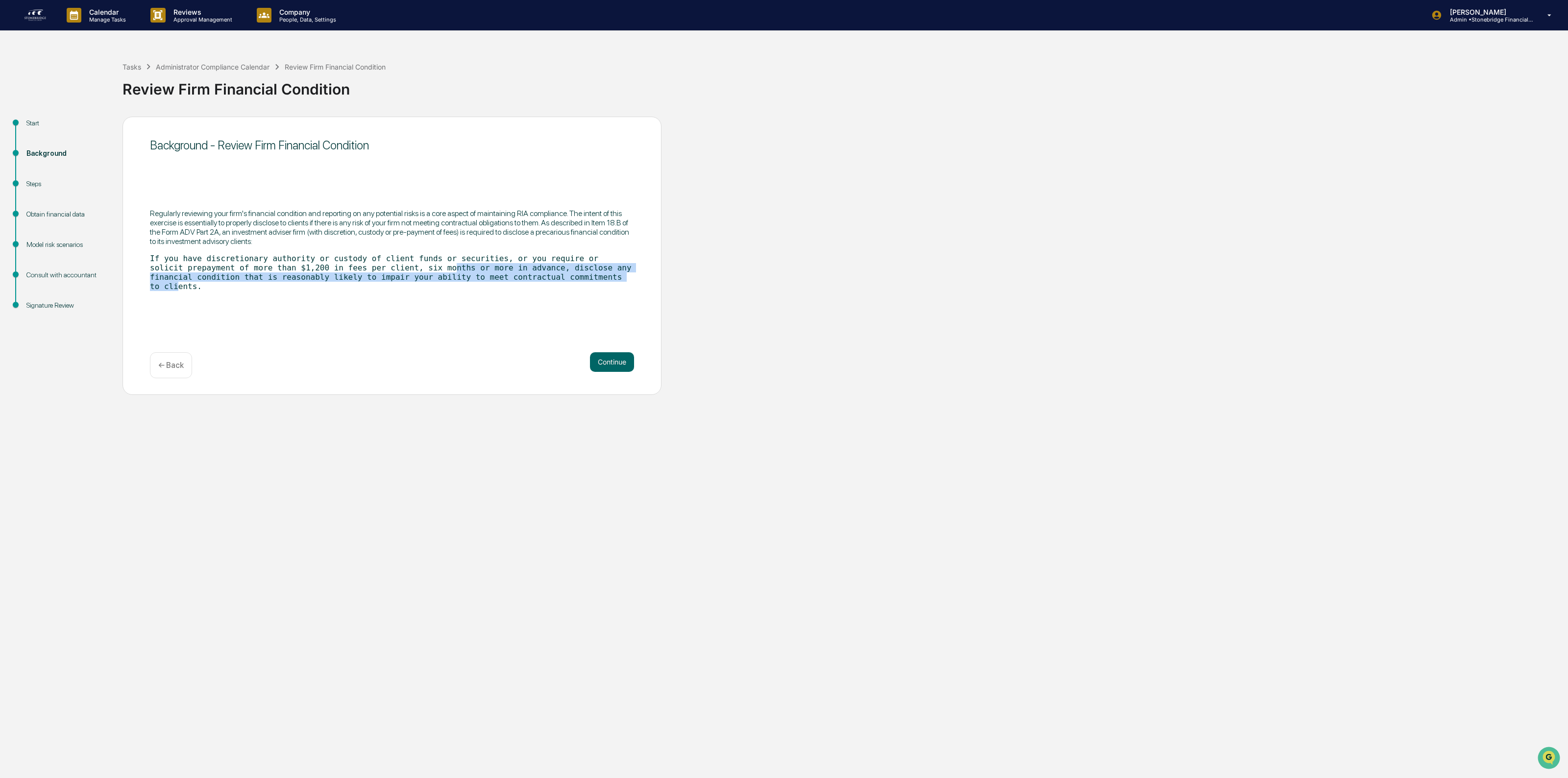
click at [566, 300] on div "Background - Review Firm Financial Condition Regularly reviewing your firm's fi…" at bounding box center [392, 256] width 539 height 278
click at [606, 366] on button "Continue" at bounding box center [612, 362] width 44 height 19
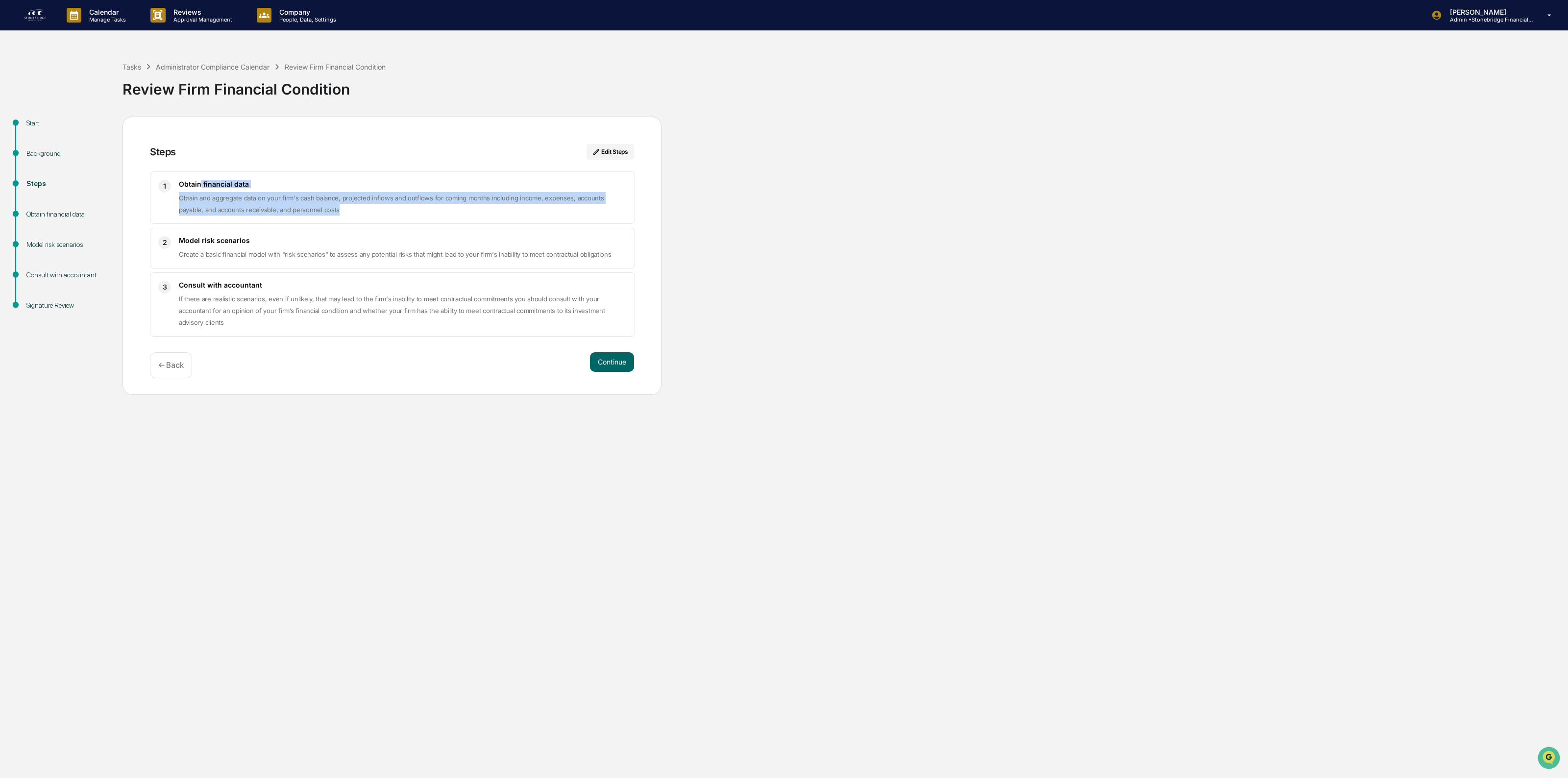
drag, startPoint x: 202, startPoint y: 184, endPoint x: 444, endPoint y: 222, distance: 245.0
click at [444, 222] on div "1 Obtain financial data Obtain and aggregate data on your firm's cash balance, …" at bounding box center [392, 198] width 485 height 52
click at [441, 219] on div "1 Obtain financial data Obtain and aggregate data on your firm's cash balance, …" at bounding box center [392, 198] width 485 height 52
drag, startPoint x: 441, startPoint y: 219, endPoint x: 424, endPoint y: 195, distance: 29.4
click at [424, 195] on div "1 Obtain financial data Obtain and aggregate data on your firm's cash balance, …" at bounding box center [392, 198] width 485 height 52
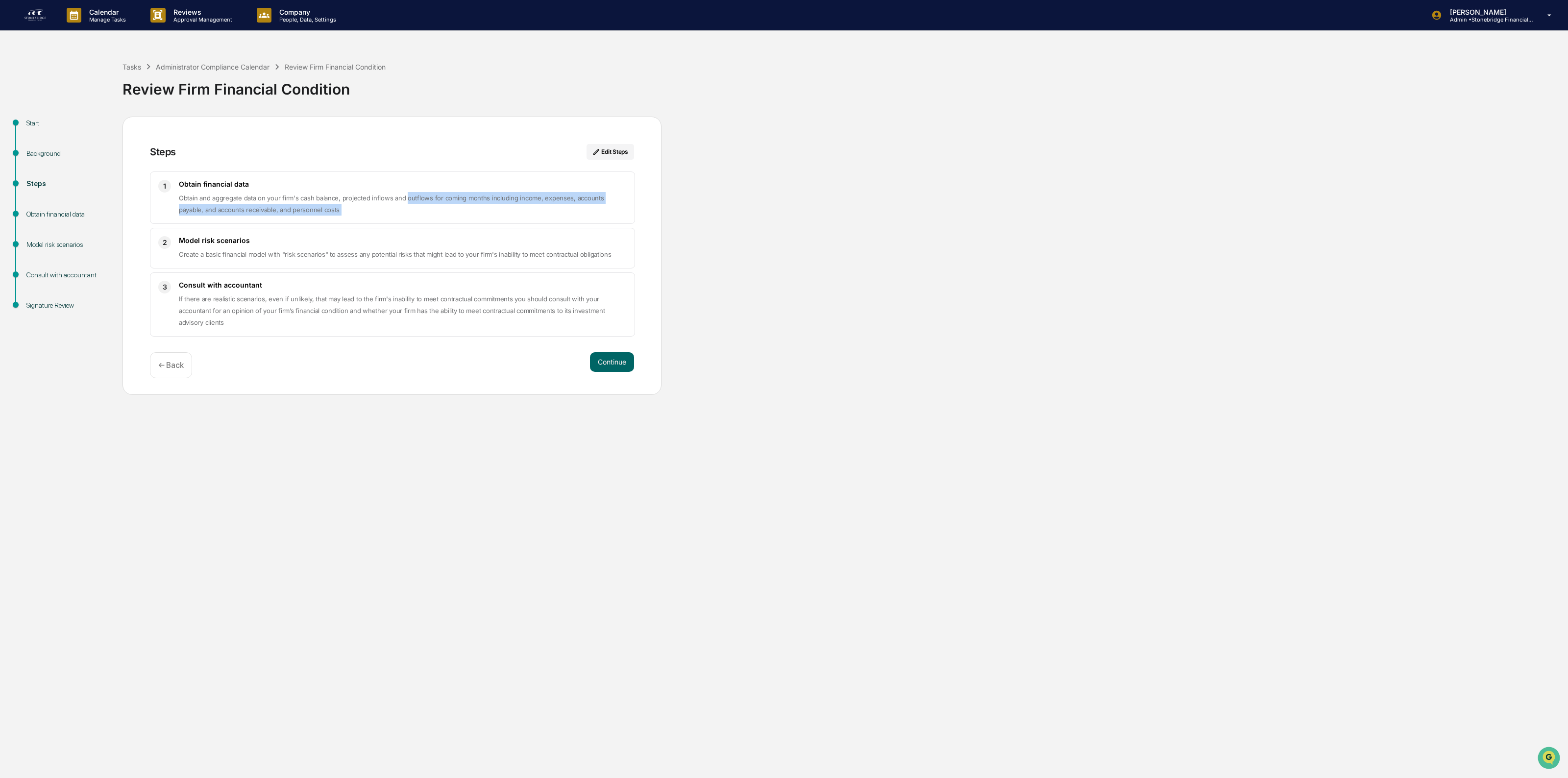
click at [424, 195] on span "Obtain and aggregate data on your firm's cash balance, projected inflows and ou…" at bounding box center [391, 204] width 425 height 19
drag, startPoint x: 379, startPoint y: 190, endPoint x: 593, endPoint y: 214, distance: 215.3
click at [593, 214] on div "Obtain financial data Obtain and aggregate data on your firm's cash balance, pr…" at bounding box center [403, 197] width 448 height 36
click at [593, 214] on p "Obtain and aggregate data on your firm's cash balance, projected inflows and ou…" at bounding box center [403, 204] width 448 height 24
drag, startPoint x: 537, startPoint y: 214, endPoint x: 259, endPoint y: 192, distance: 278.9
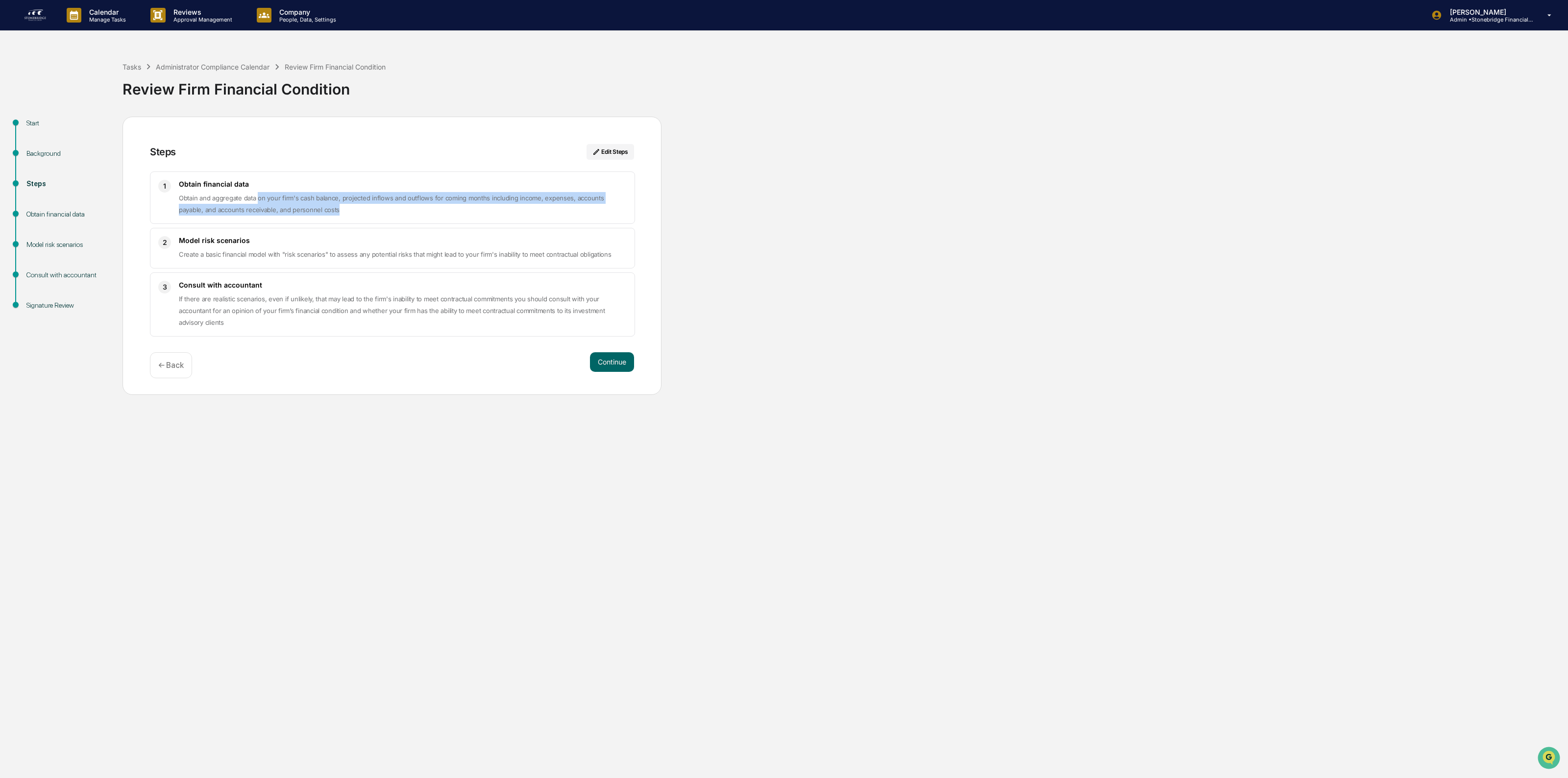
click at [259, 192] on p "Obtain and aggregate data on your firm's cash balance, projected inflows and ou…" at bounding box center [403, 204] width 448 height 24
drag, startPoint x: 216, startPoint y: 254, endPoint x: 299, endPoint y: 258, distance: 83.1
click at [299, 258] on span "Create a basic financial model with "risk scenarios" to assess any potential ri…" at bounding box center [395, 254] width 433 height 8
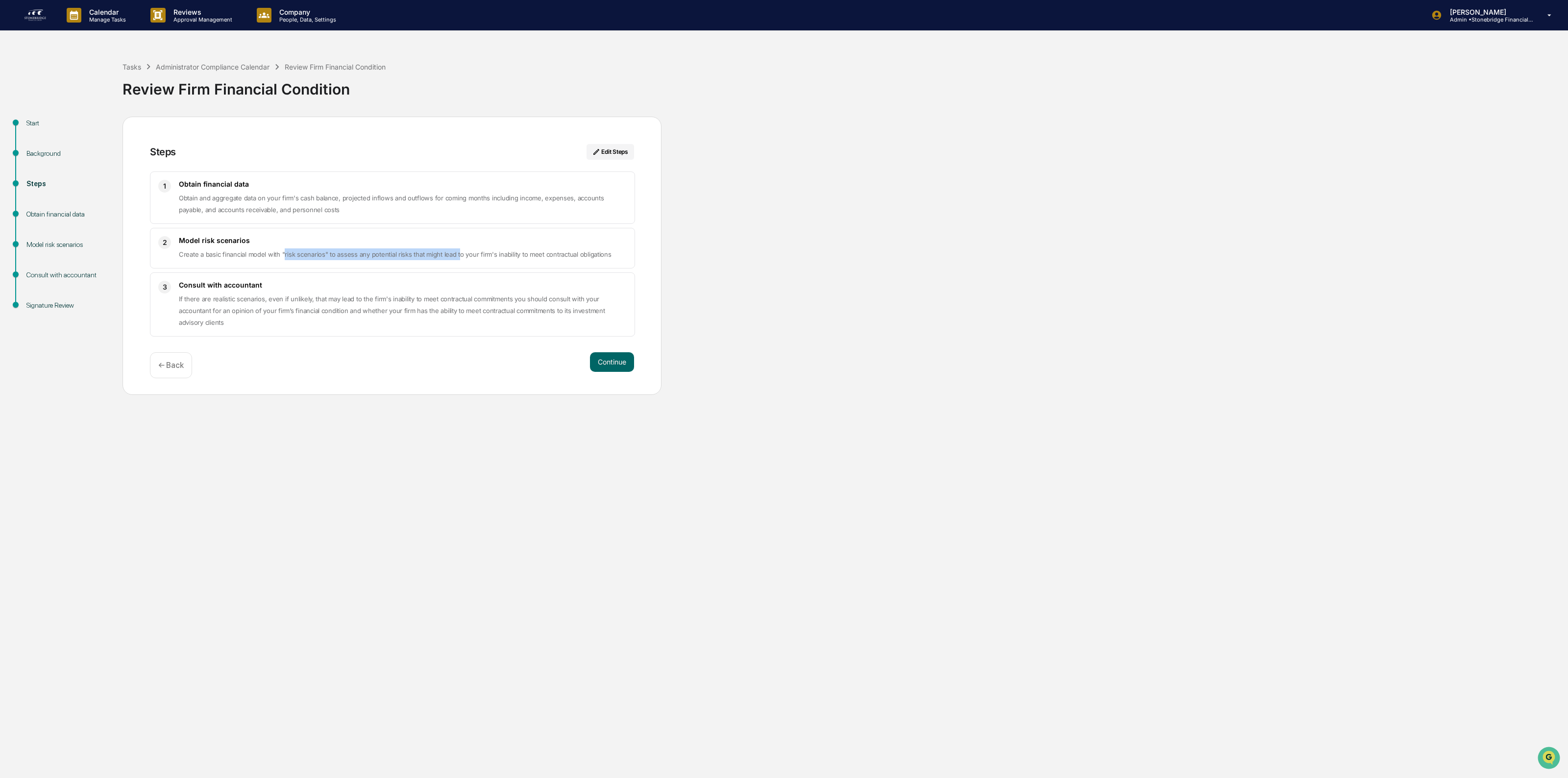
drag, startPoint x: 283, startPoint y: 255, endPoint x: 458, endPoint y: 270, distance: 175.6
click at [458, 270] on div "1 Obtain financial data Obtain and aggregate data on your firm's cash balance, …" at bounding box center [391, 254] width 484 height 165
drag, startPoint x: 458, startPoint y: 270, endPoint x: 444, endPoint y: 260, distance: 17.2
click at [444, 260] on div "1 Obtain financial data Obtain and aggregate data on your firm's cash balance, …" at bounding box center [391, 254] width 484 height 165
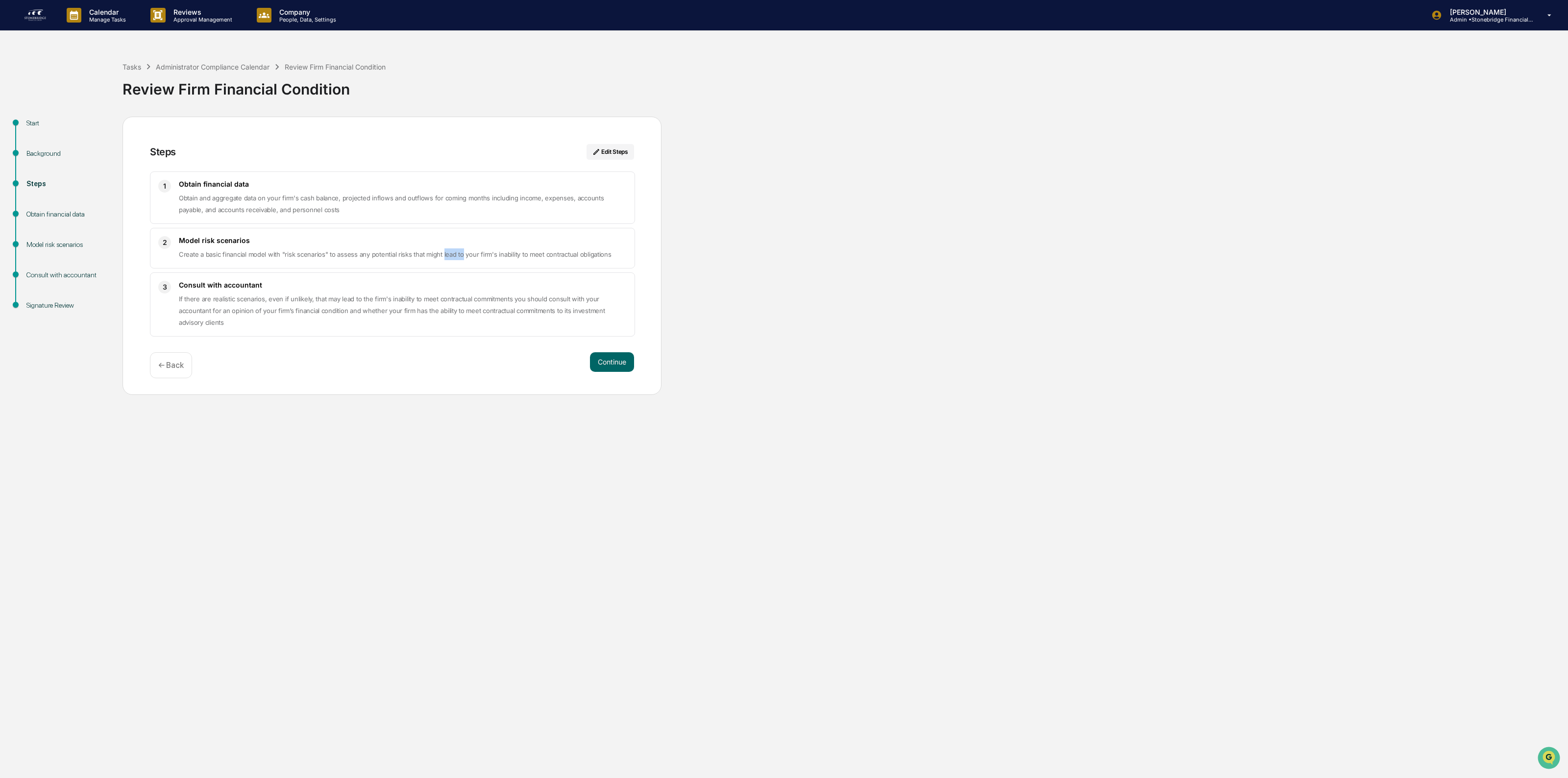
click at [444, 260] on p "Create a basic financial model with "risk scenarios" to assess any potential ri…" at bounding box center [403, 254] width 448 height 12
drag, startPoint x: 417, startPoint y: 256, endPoint x: 549, endPoint y: 261, distance: 132.1
click at [549, 260] on p "Create a basic financial model with "risk scenarios" to assess any potential ri…" at bounding box center [403, 254] width 448 height 12
drag, startPoint x: 273, startPoint y: 300, endPoint x: 276, endPoint y: 322, distance: 22.2
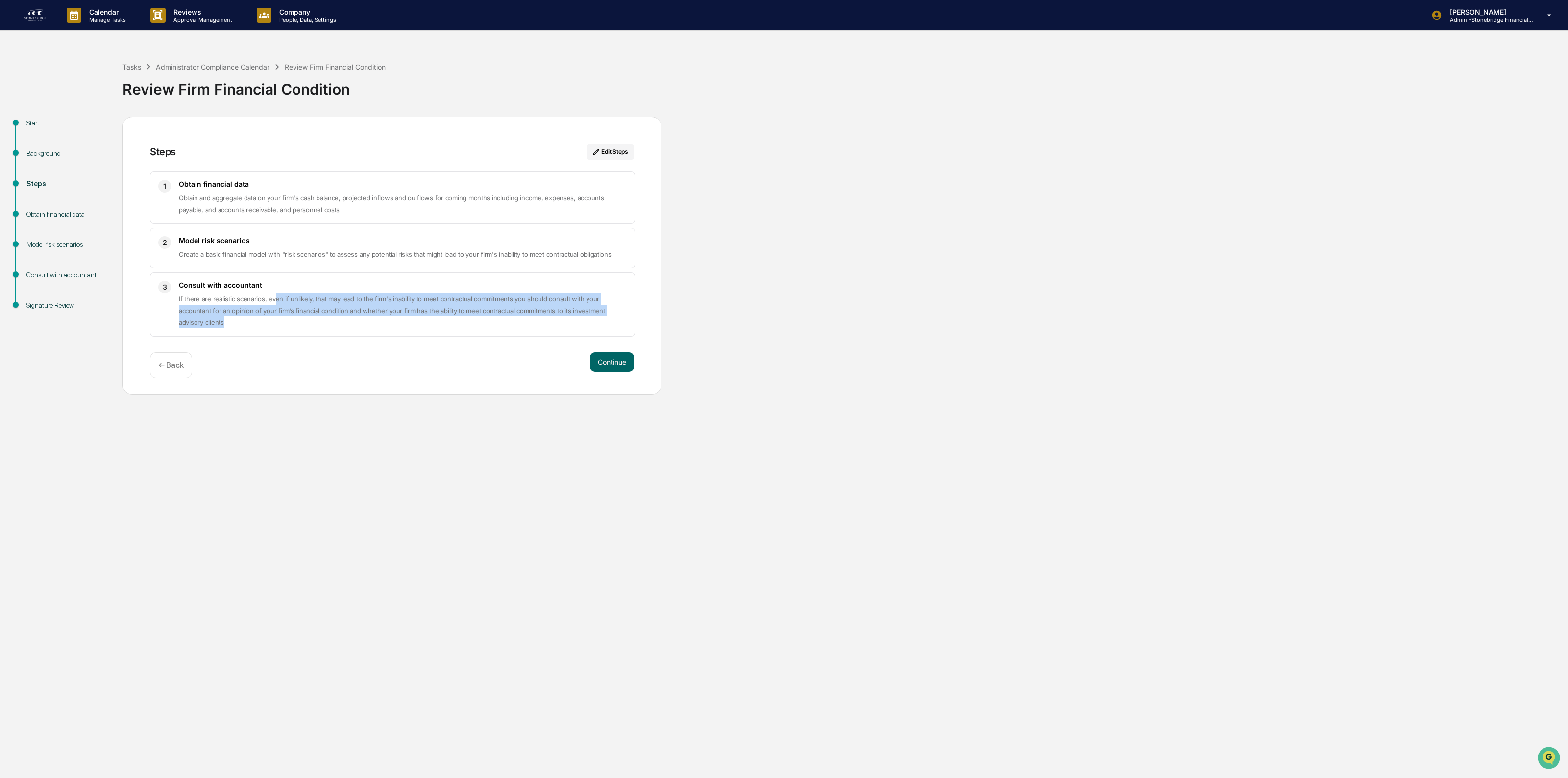
click at [276, 322] on p "If there are realistic scenarios, even if unlikely, that may lead to the firm's…" at bounding box center [403, 310] width 448 height 35
drag, startPoint x: 276, startPoint y: 322, endPoint x: 180, endPoint y: 292, distance: 100.6
click at [174, 290] on div "3 Consult with accountant If there are realistic scenarios, even if unlikely, t…" at bounding box center [392, 304] width 485 height 64
click at [195, 296] on span "If there are realistic scenarios, even if unlikely, that may lead to the firm's…" at bounding box center [392, 311] width 426 height 32
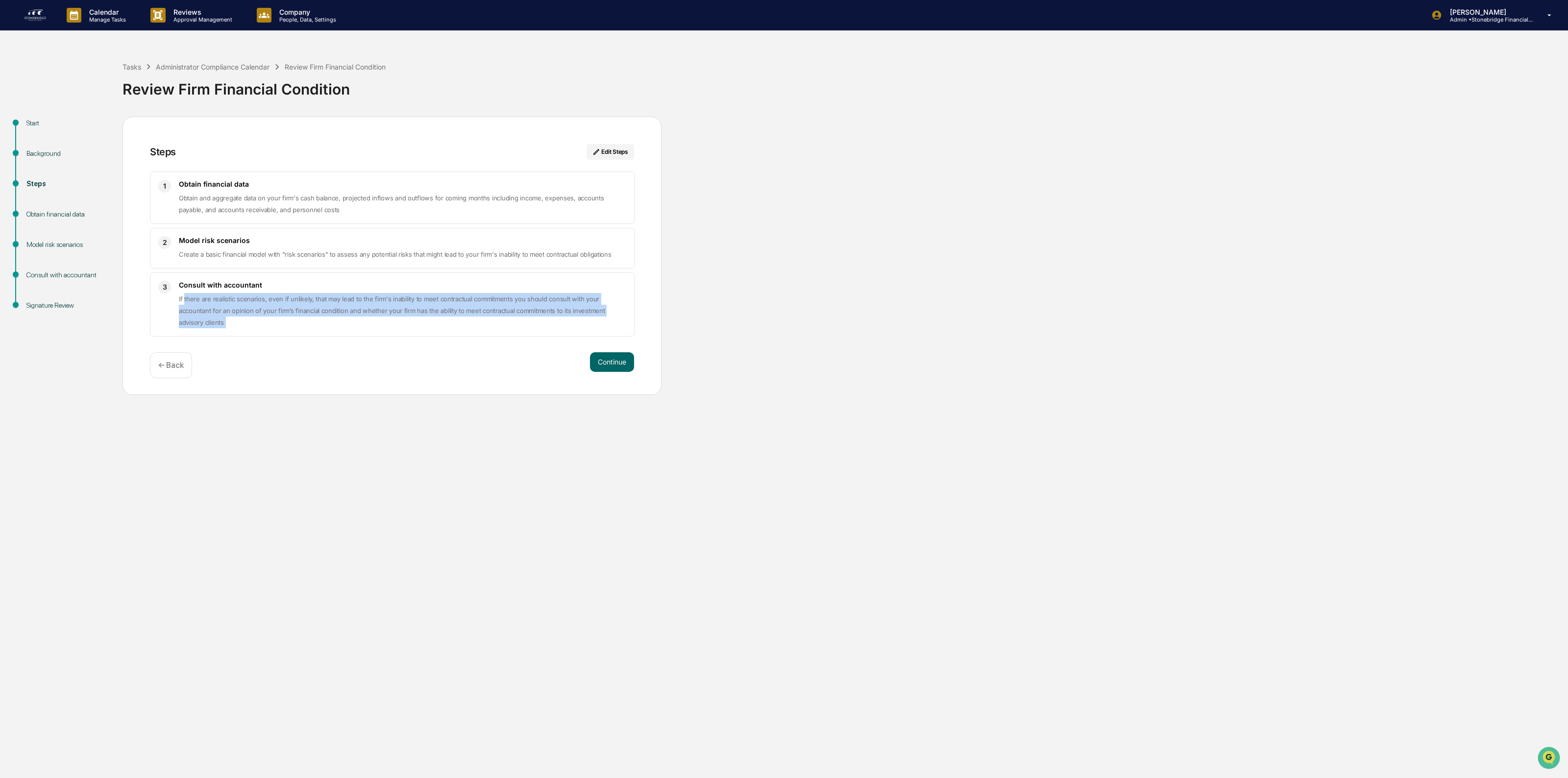
drag, startPoint x: 194, startPoint y: 295, endPoint x: 393, endPoint y: 333, distance: 202.6
click at [393, 333] on div "3 Consult with accountant If there are realistic scenarios, even if unlikely, t…" at bounding box center [392, 304] width 485 height 64
click at [392, 333] on div "3 Consult with accountant If there are realistic scenarios, even if unlikely, t…" at bounding box center [392, 304] width 485 height 64
drag, startPoint x: 392, startPoint y: 333, endPoint x: 373, endPoint y: 289, distance: 47.9
click at [373, 289] on div "3 Consult with accountant If there are realistic scenarios, even if unlikely, t…" at bounding box center [392, 304] width 485 height 64
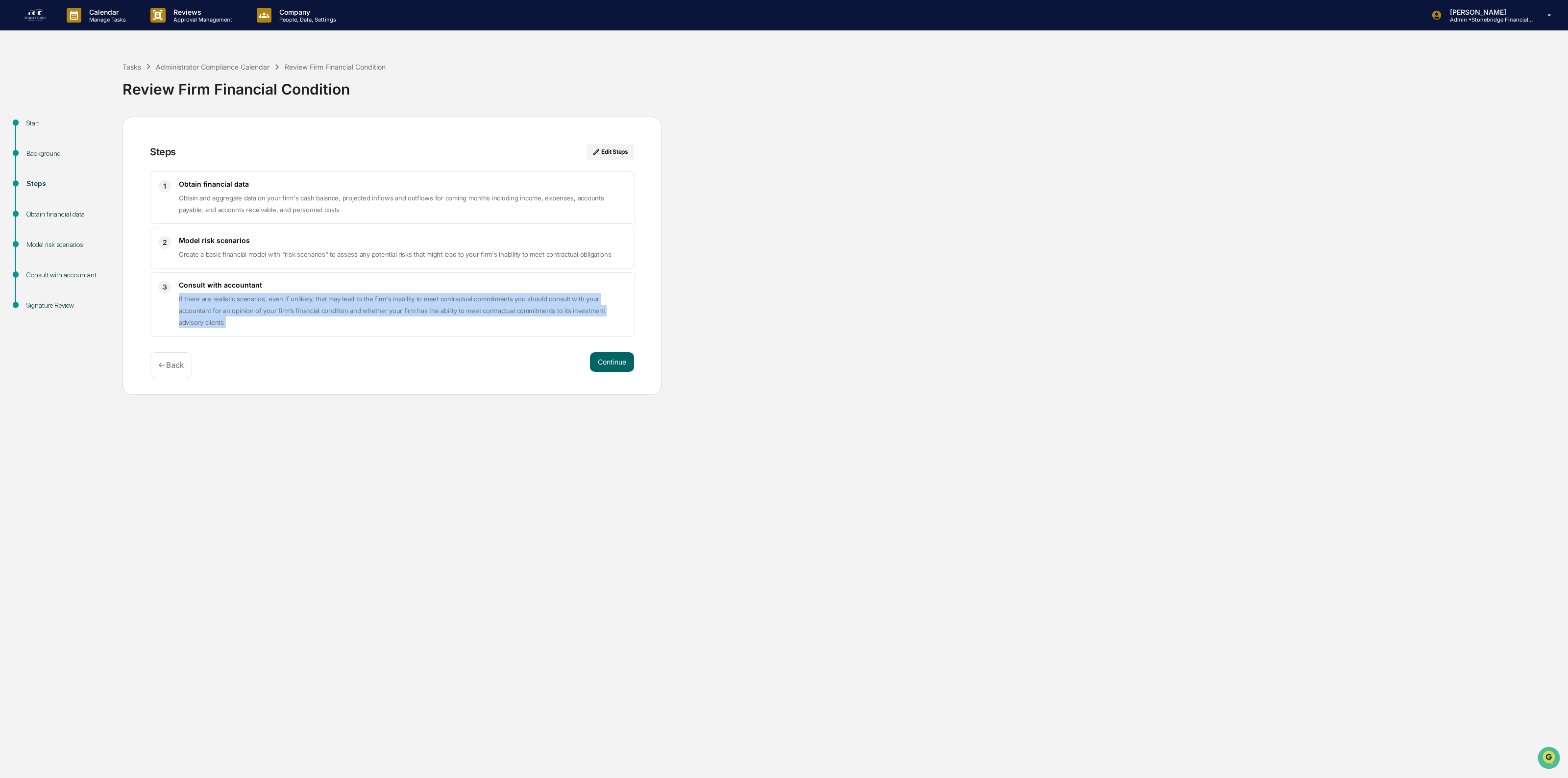
click at [373, 288] on h3 "Consult with accountant" at bounding box center [403, 285] width 448 height 9
click at [615, 366] on button "Continue" at bounding box center [612, 362] width 44 height 19
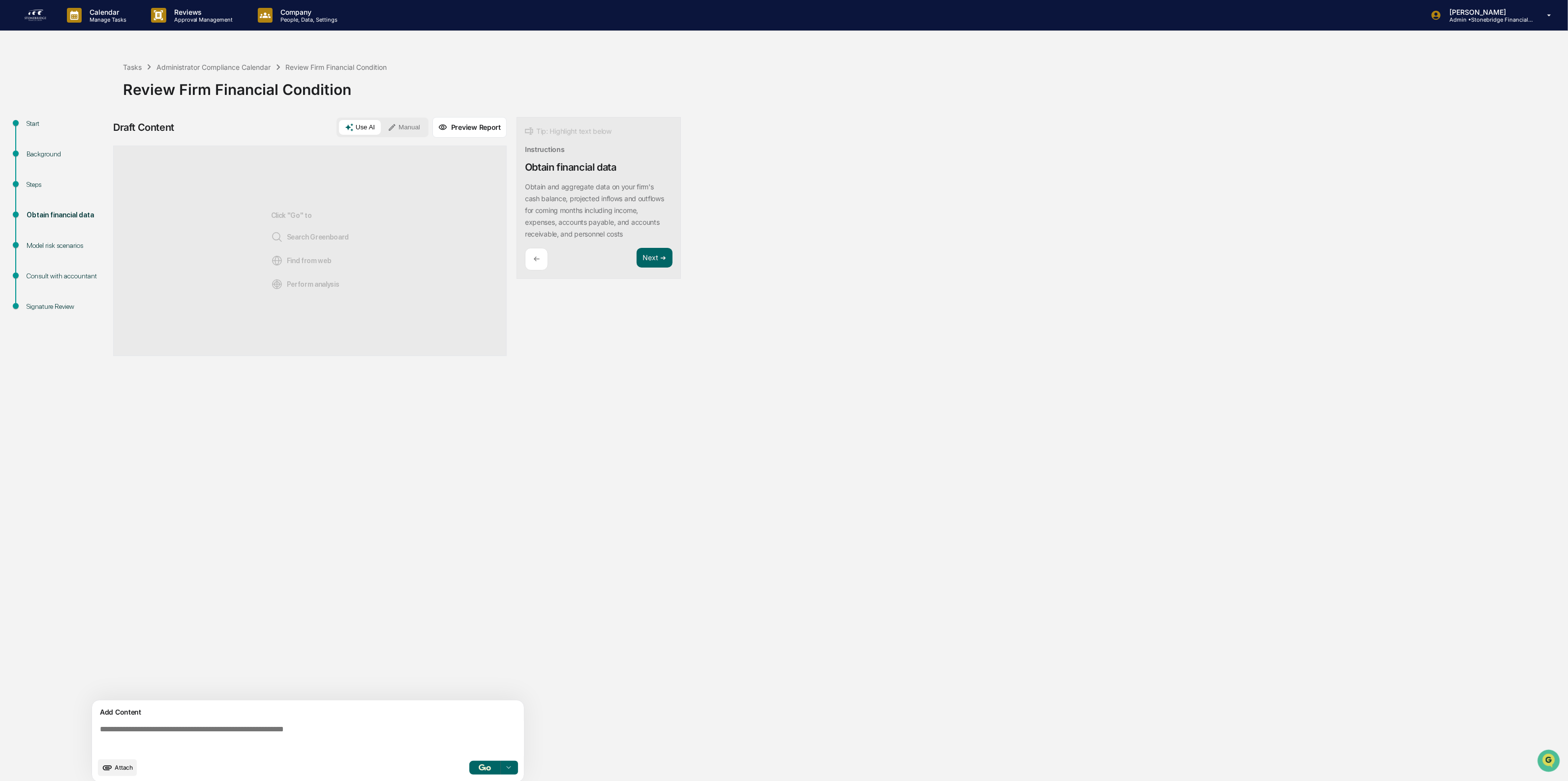
drag, startPoint x: 364, startPoint y: 261, endPoint x: 331, endPoint y: 255, distance: 33.5
click at [363, 261] on div "Click "Go" to Search Greenboard Find from web Perform analysis" at bounding box center [310, 251] width 394 height 211
click at [121, 776] on button "Attach" at bounding box center [117, 768] width 39 height 16
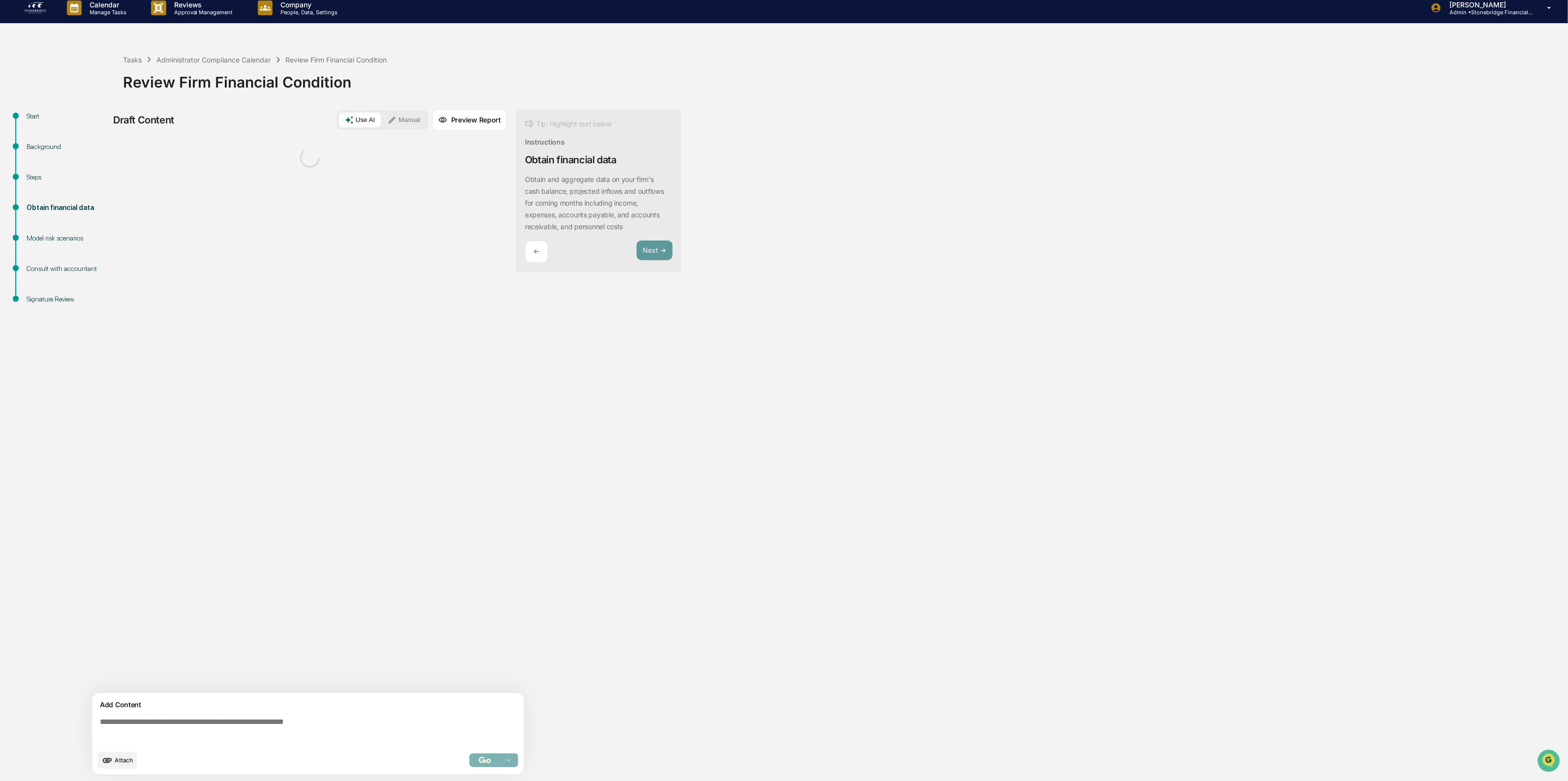
click at [115, 761] on span "Attach" at bounding box center [124, 760] width 18 height 7
click at [166, 735] on textarea at bounding box center [310, 732] width 428 height 35
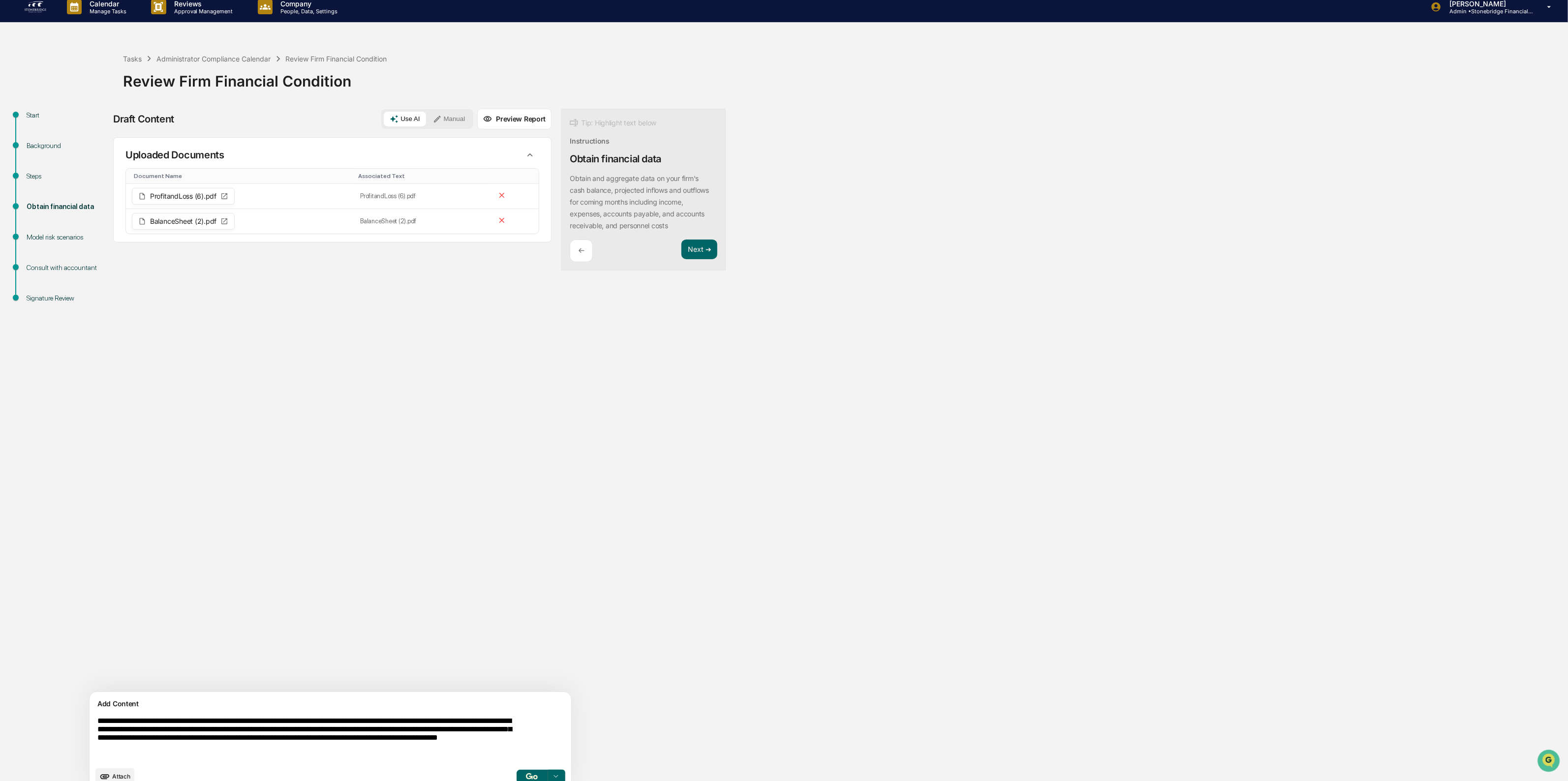
type textarea "**********"
click at [526, 775] on img "button" at bounding box center [532, 776] width 12 height 6
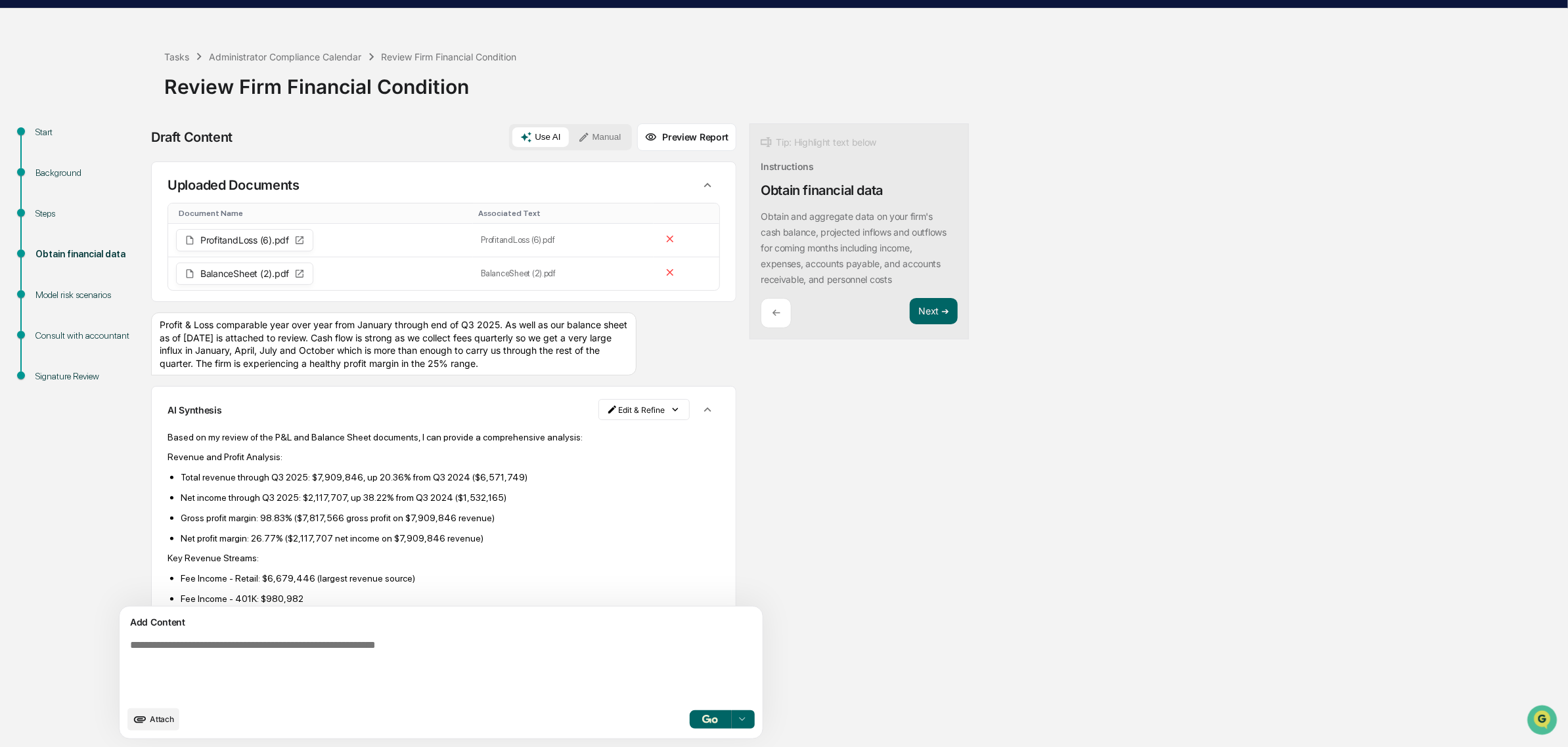
click at [757, 695] on div "Draft Content Use AI Manual Preview Report Sources Uploaded Documents Document …" at bounding box center [519, 435] width 736 height 624
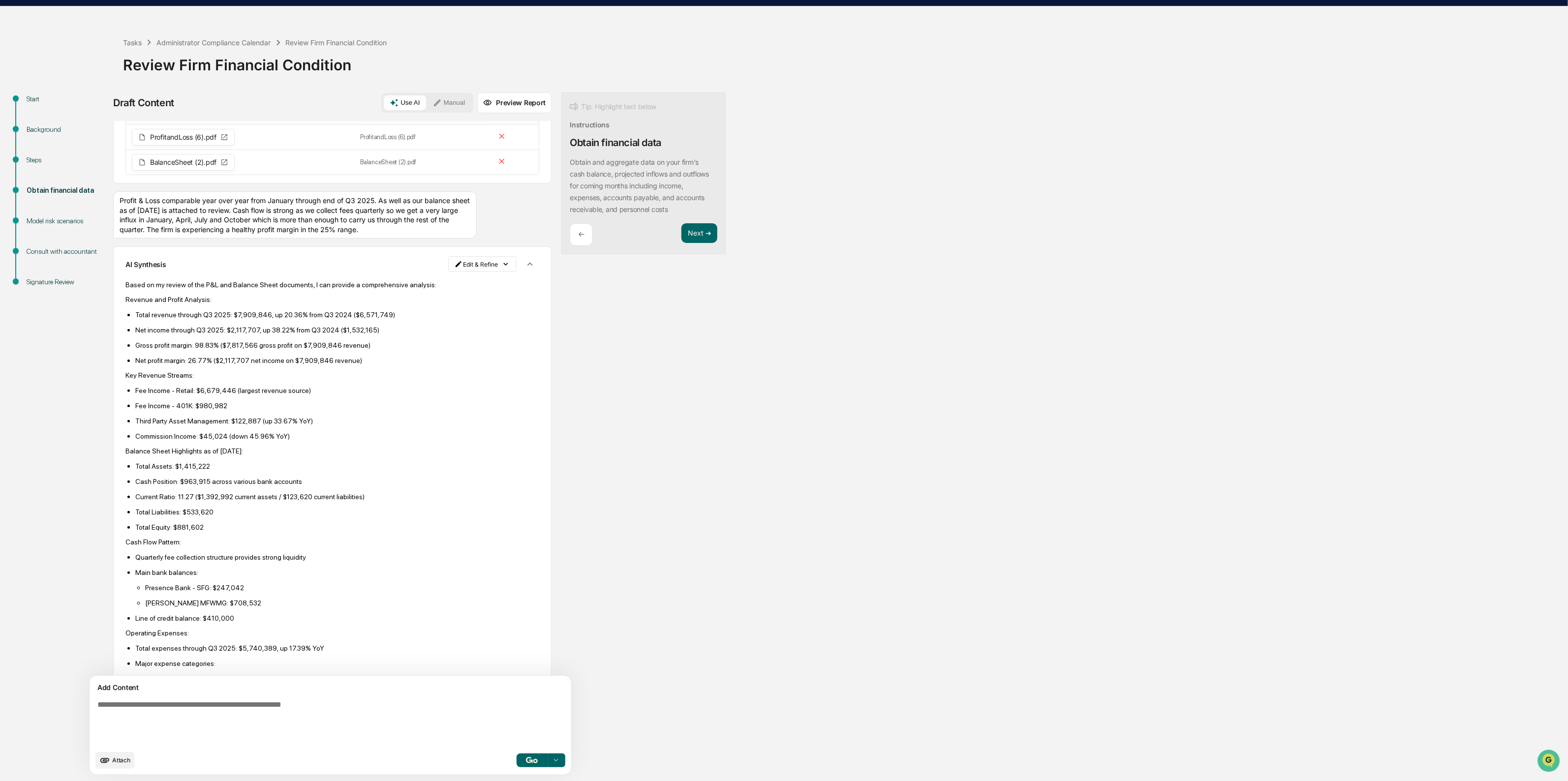
scroll to position [0, 0]
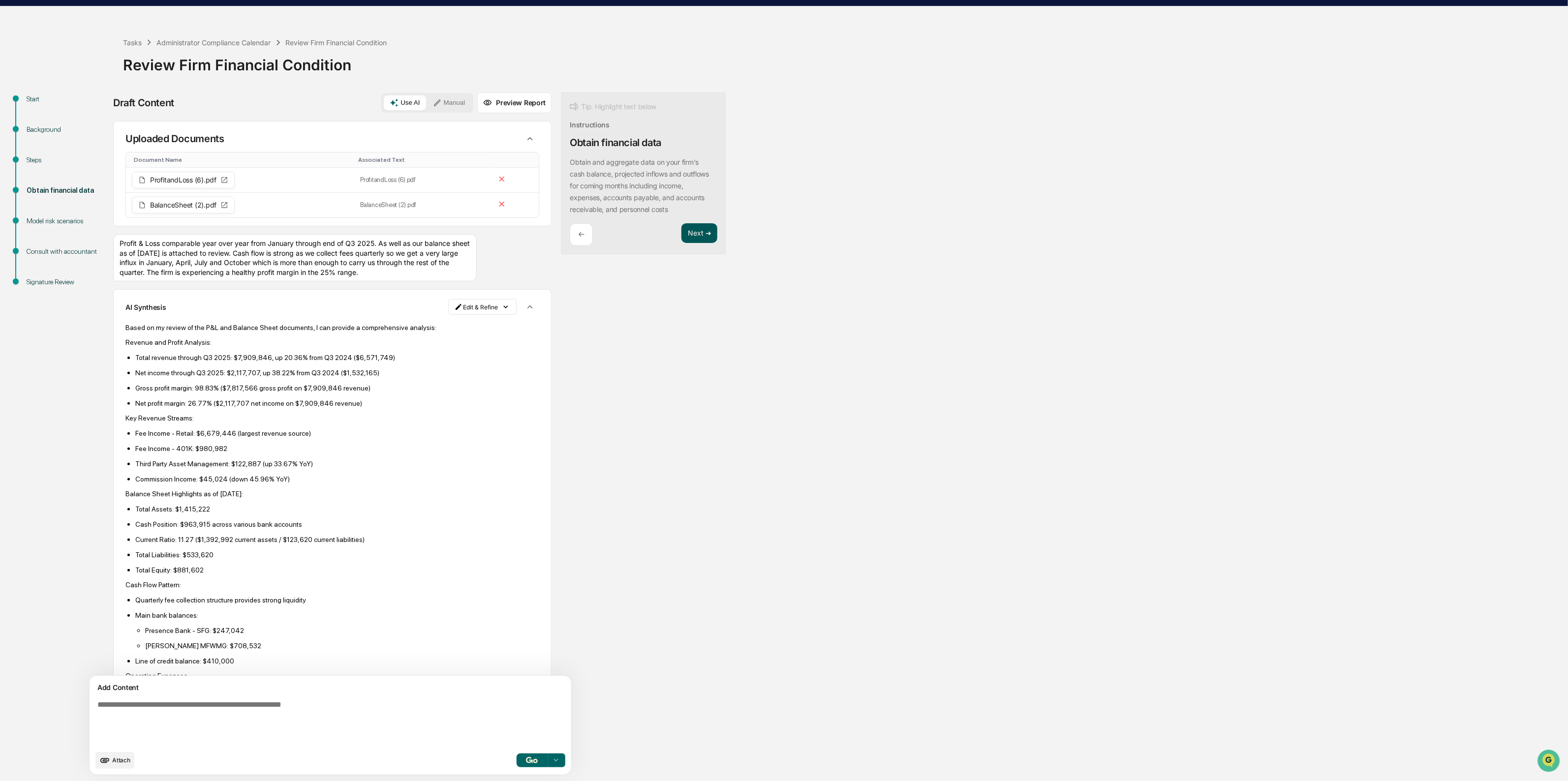
click at [681, 226] on button "Next ➔" at bounding box center [699, 233] width 36 height 20
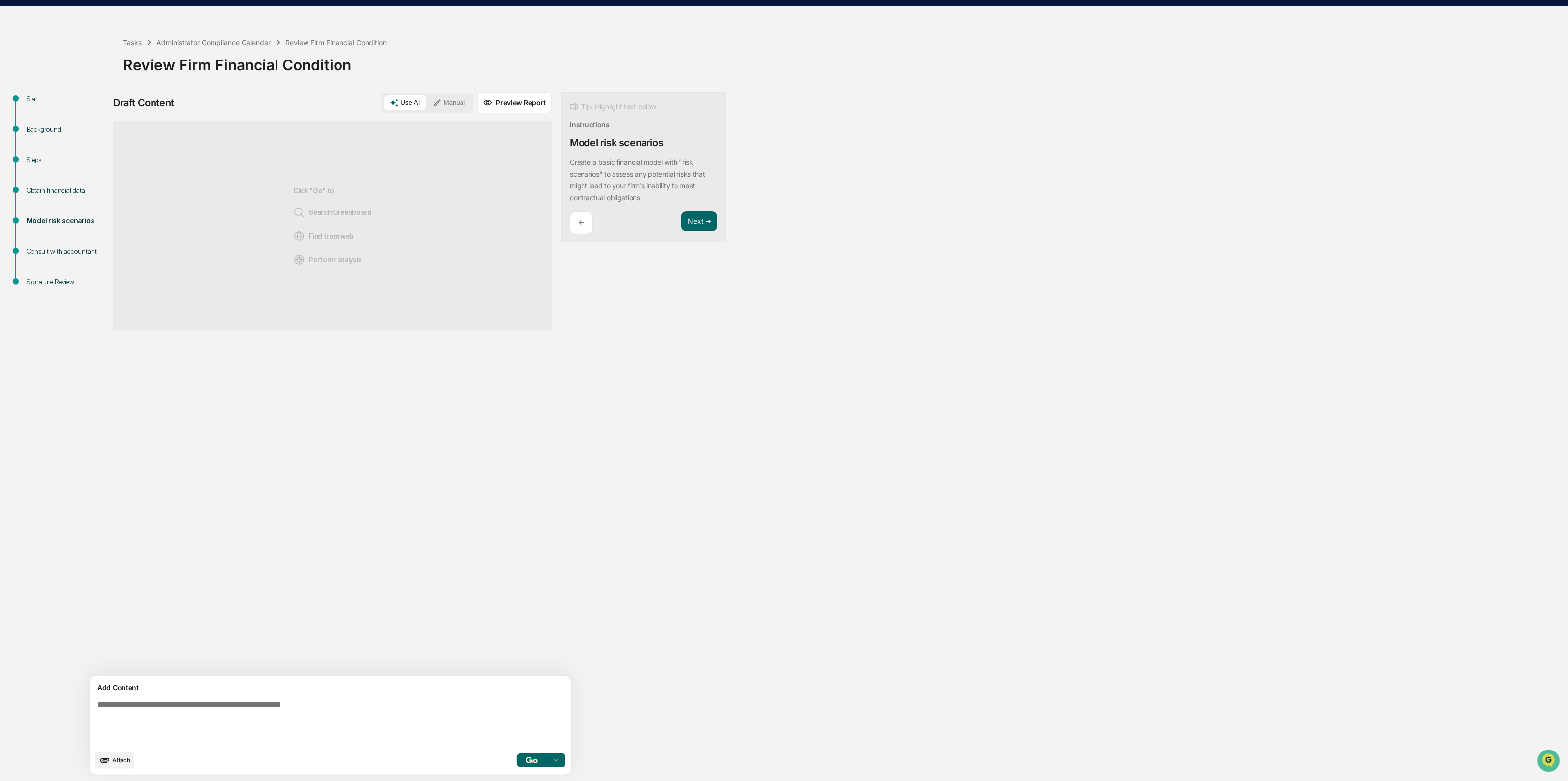
click at [288, 708] on textarea at bounding box center [307, 723] width 428 height 53
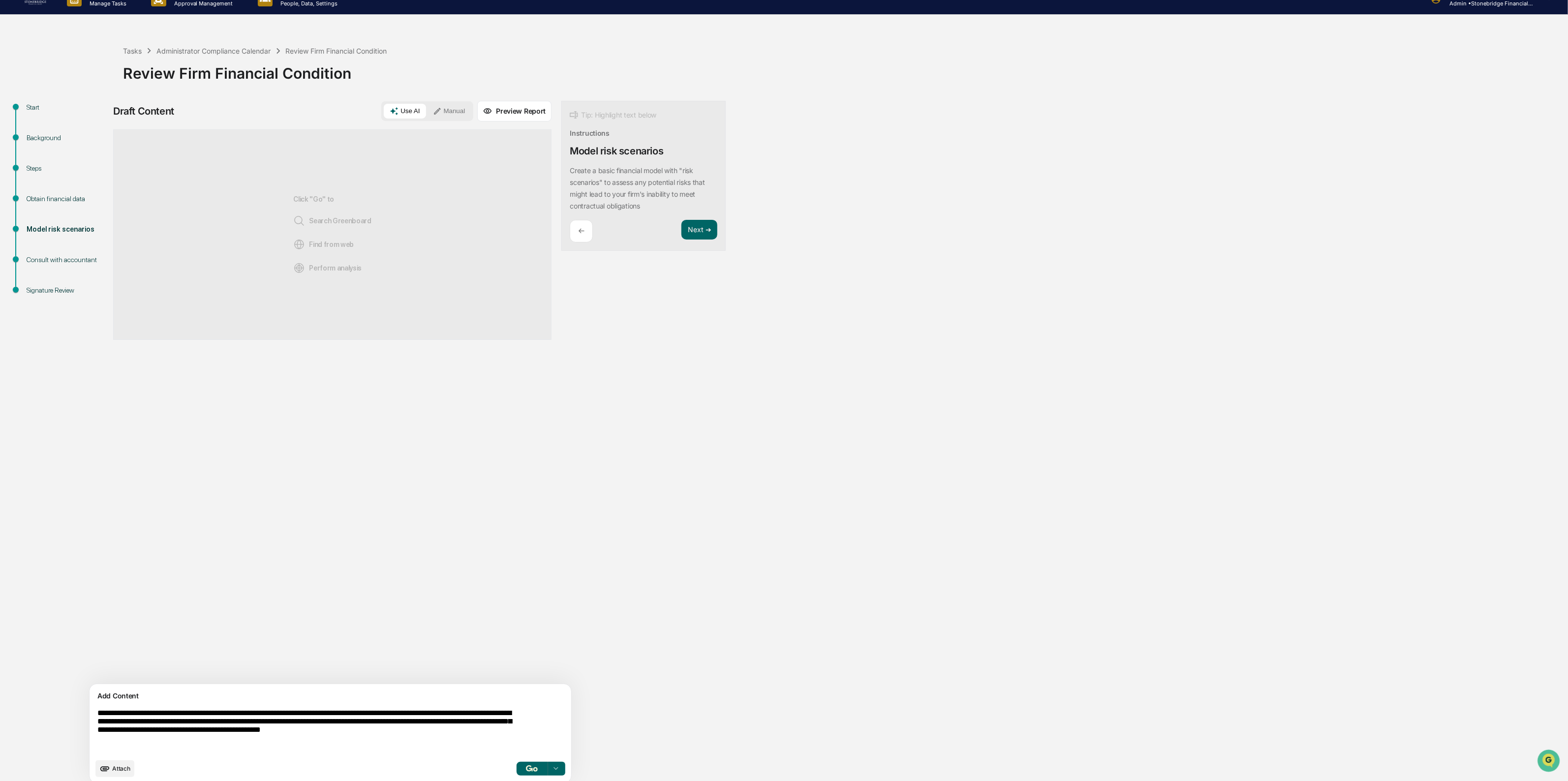
scroll to position [26, 0]
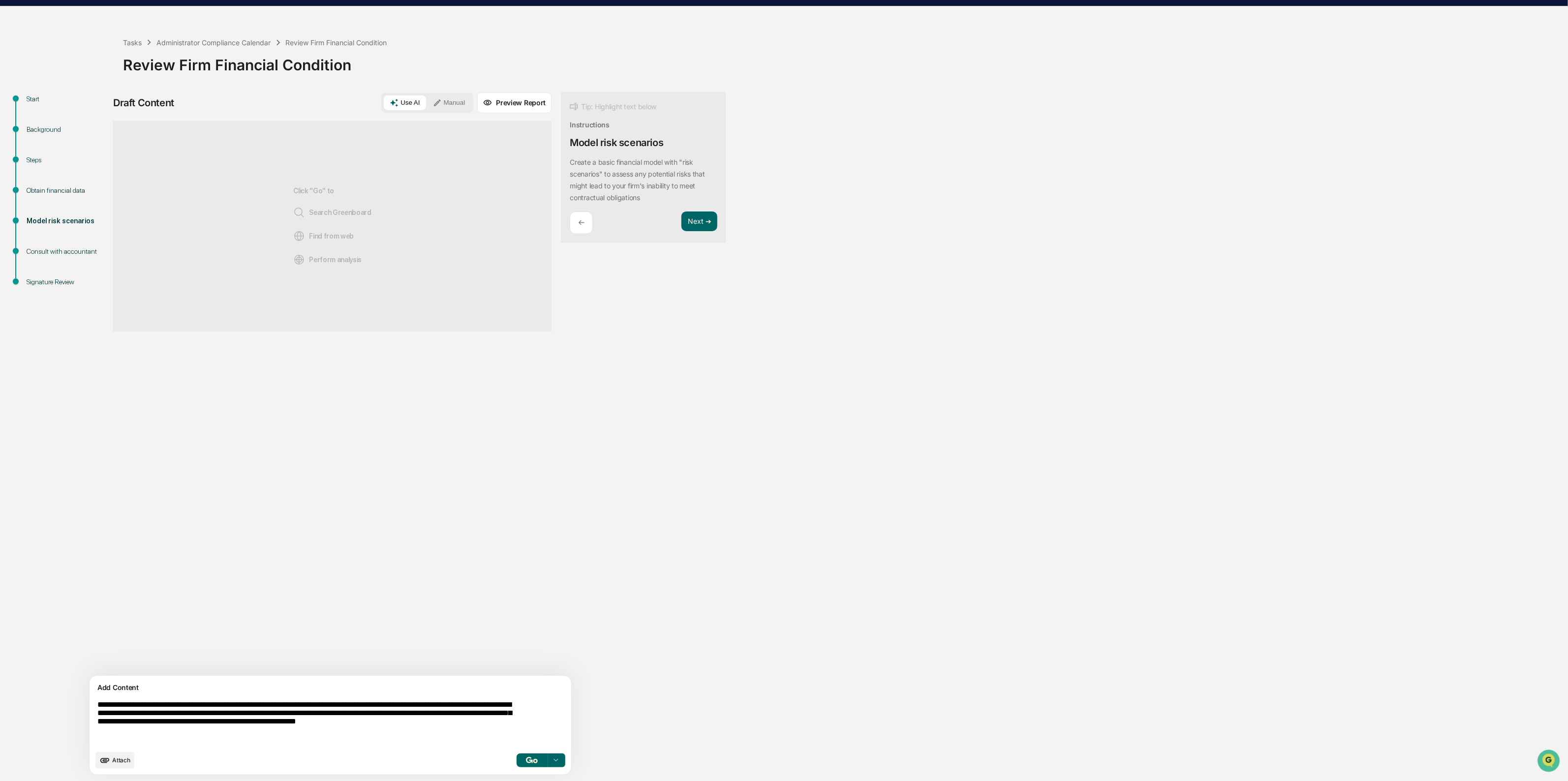
type textarea "**********"
click at [526, 761] on img "button" at bounding box center [532, 760] width 12 height 6
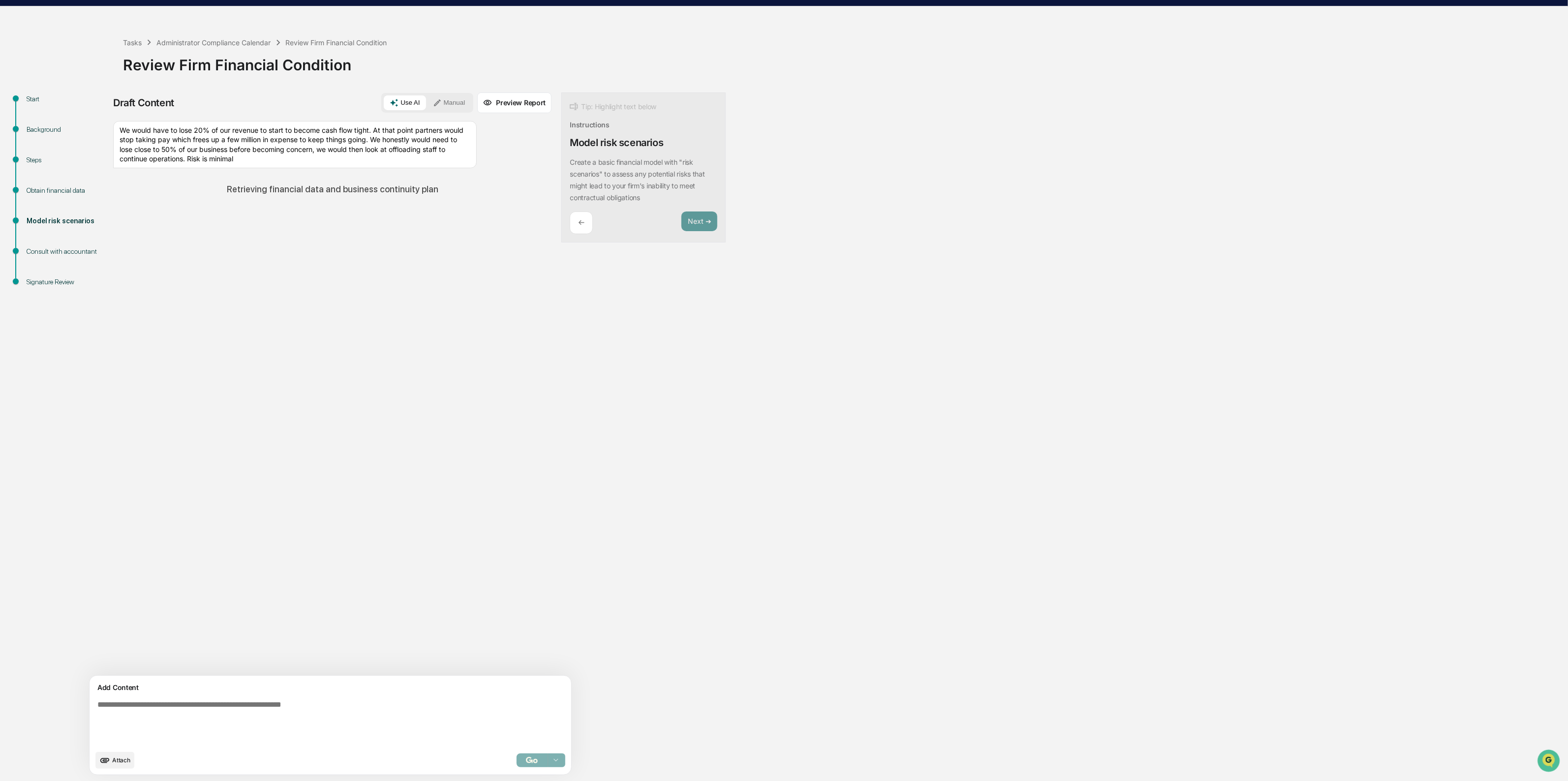
drag, startPoint x: 365, startPoint y: 453, endPoint x: 357, endPoint y: 459, distance: 10.0
click at [357, 459] on div "Sources We would have to lose 20% of our revenue to start to become cash flow t…" at bounding box center [332, 398] width 438 height 555
drag, startPoint x: 357, startPoint y: 459, endPoint x: 224, endPoint y: 350, distance: 172.0
click at [224, 350] on div "Sources We would have to lose 20% of our revenue to start to become cash flow t…" at bounding box center [332, 398] width 438 height 555
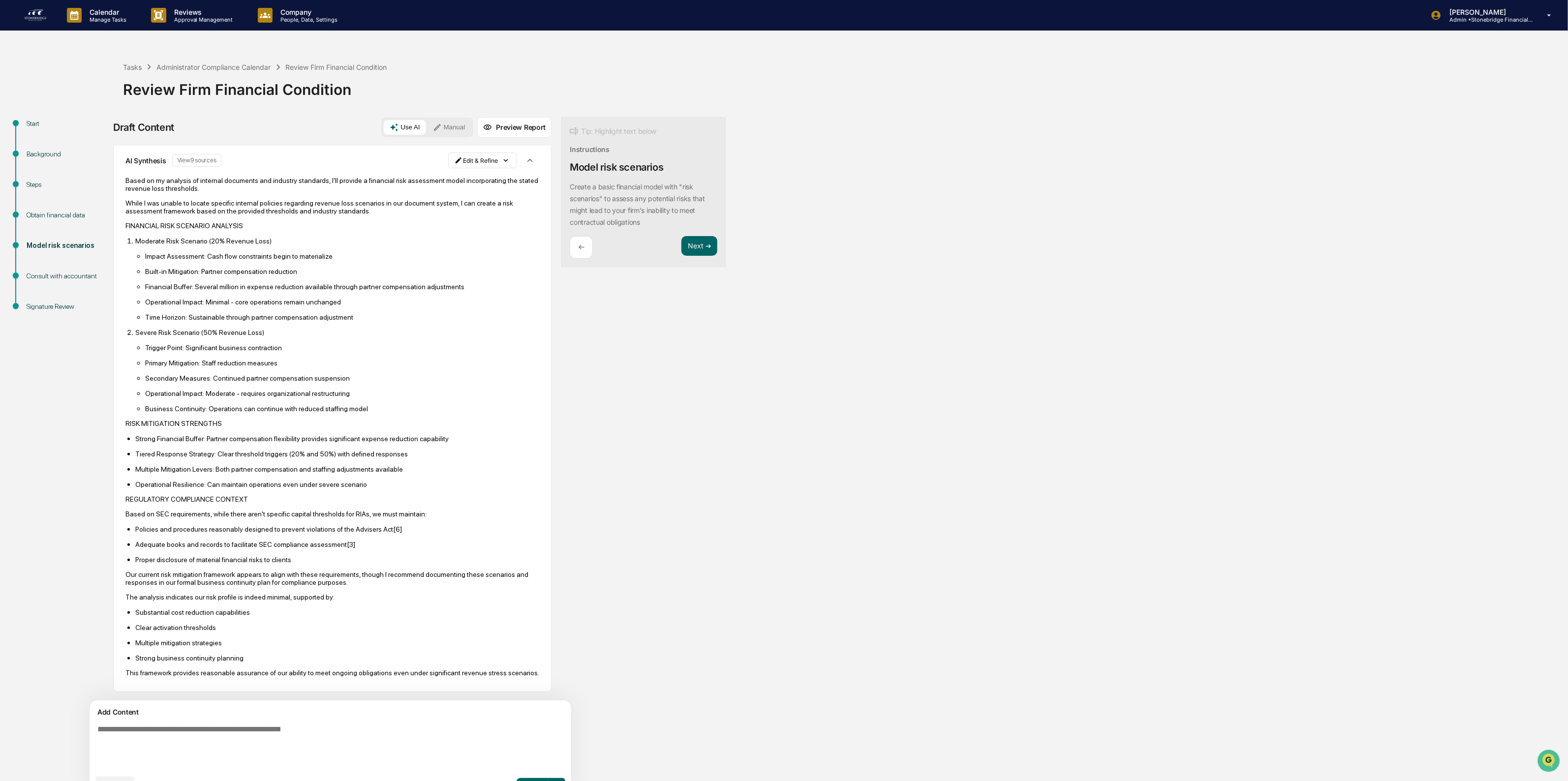
scroll to position [80, 0]
click at [681, 245] on button "Next ➔" at bounding box center [699, 246] width 36 height 20
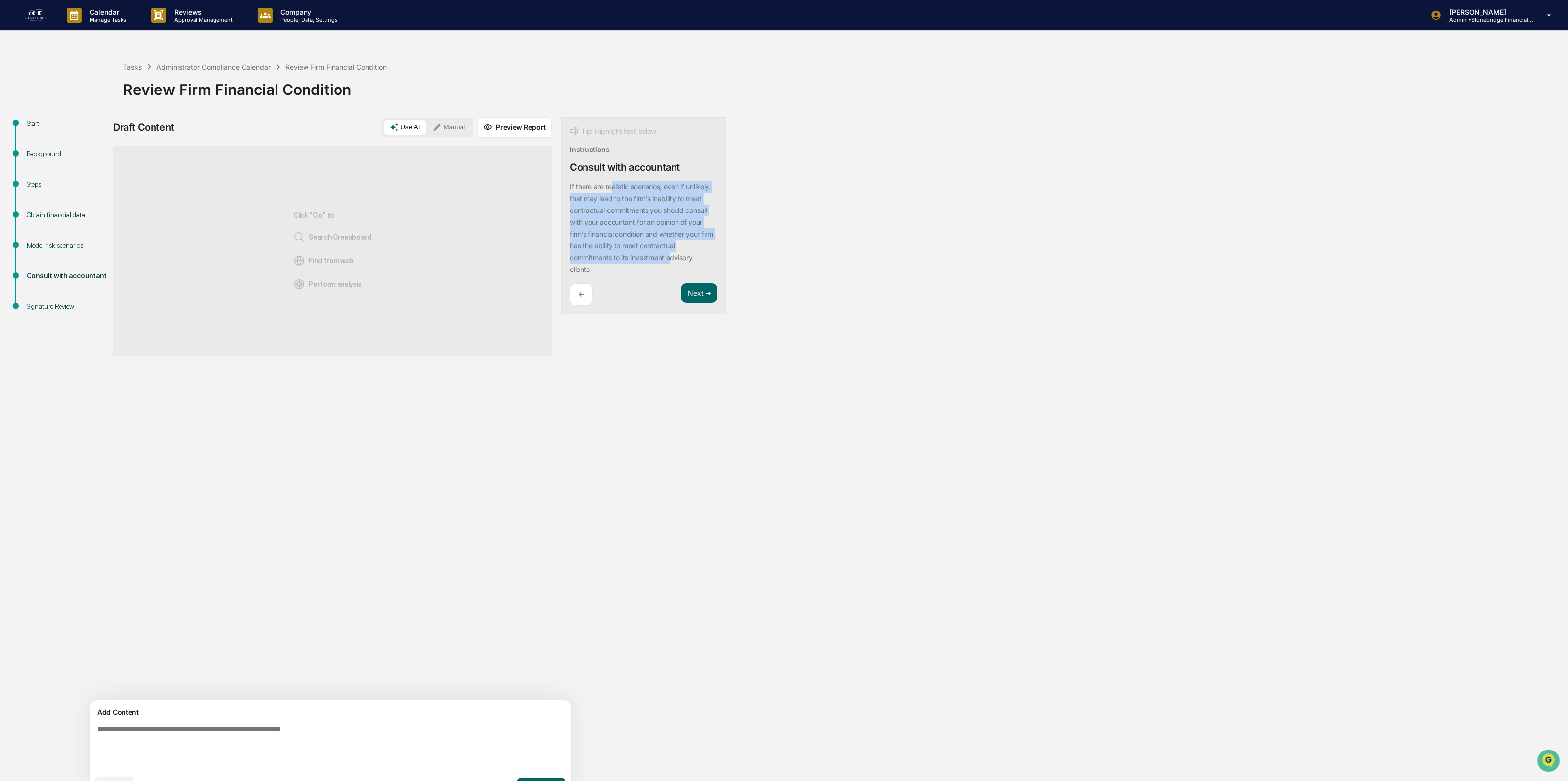
drag, startPoint x: 567, startPoint y: 181, endPoint x: 627, endPoint y: 261, distance: 100.0
click at [627, 261] on div "Tip: Highlight text below Instructions Consult with accountant If there are rea…" at bounding box center [643, 216] width 164 height 198
drag, startPoint x: 269, startPoint y: 731, endPoint x: 284, endPoint y: 719, distance: 19.2
click at [269, 732] on textarea at bounding box center [307, 747] width 428 height 53
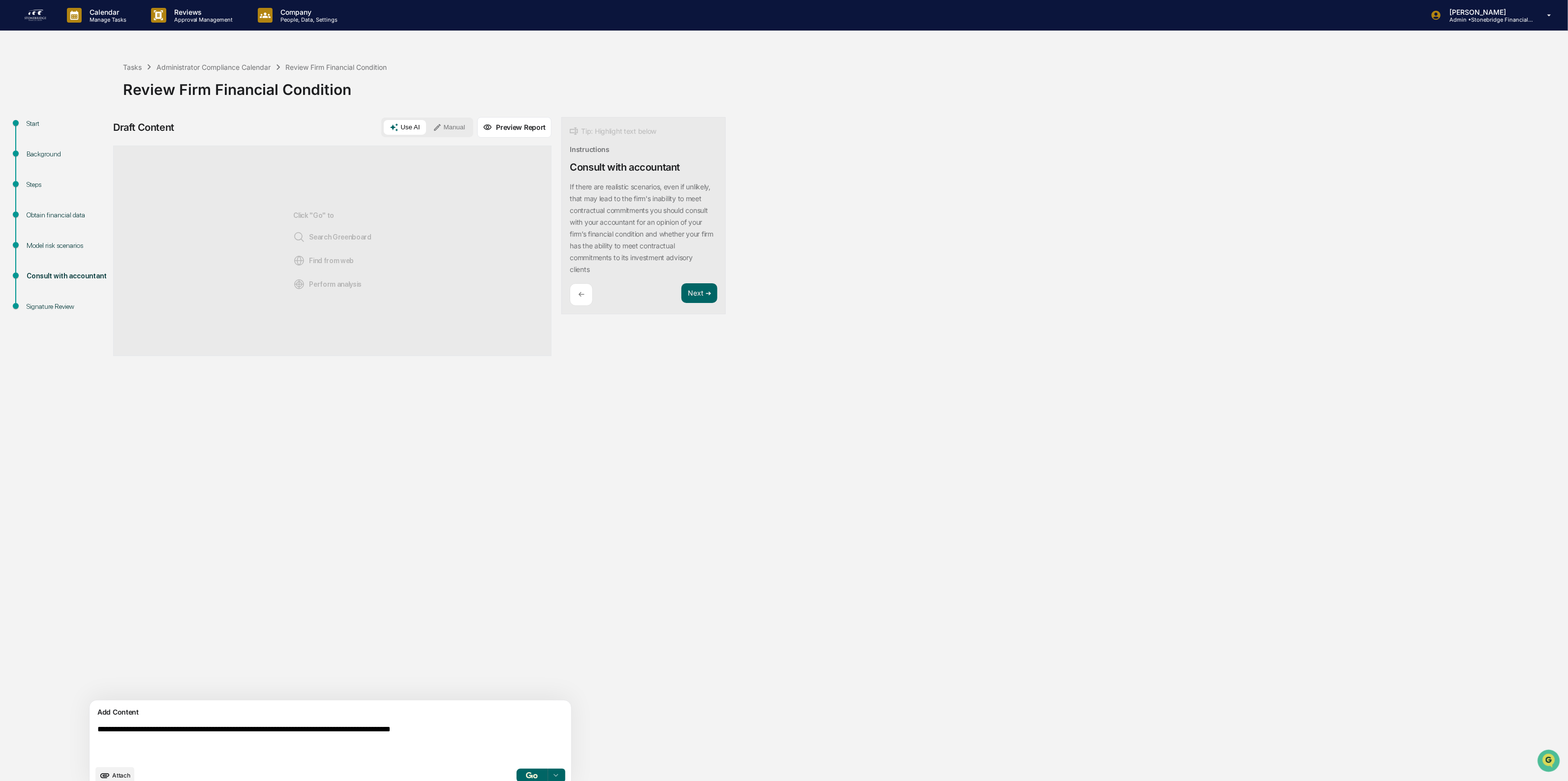
type textarea "**********"
click at [526, 773] on img "button" at bounding box center [532, 776] width 12 height 6
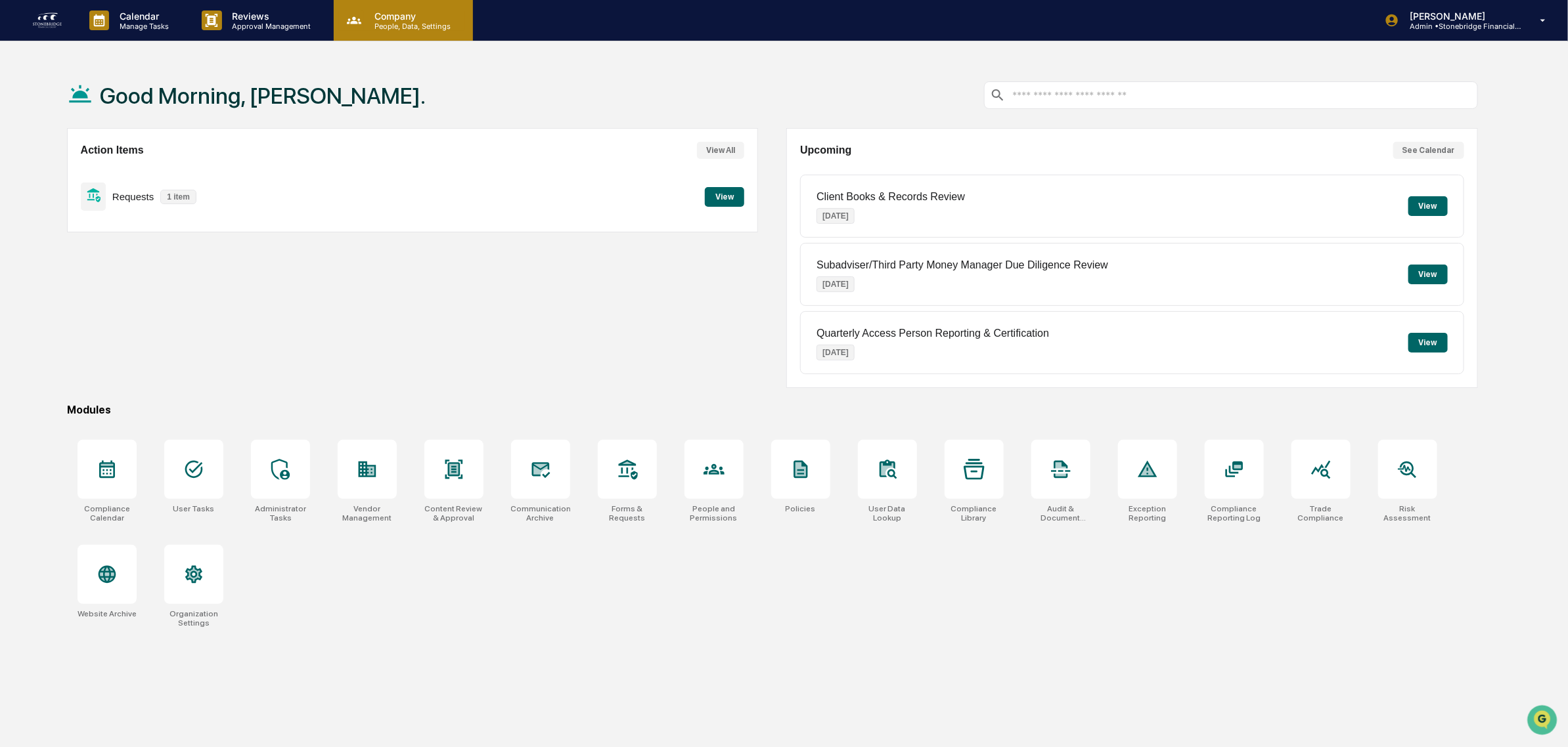
click at [416, 30] on p "People, Data, Settings" at bounding box center [410, 26] width 93 height 9
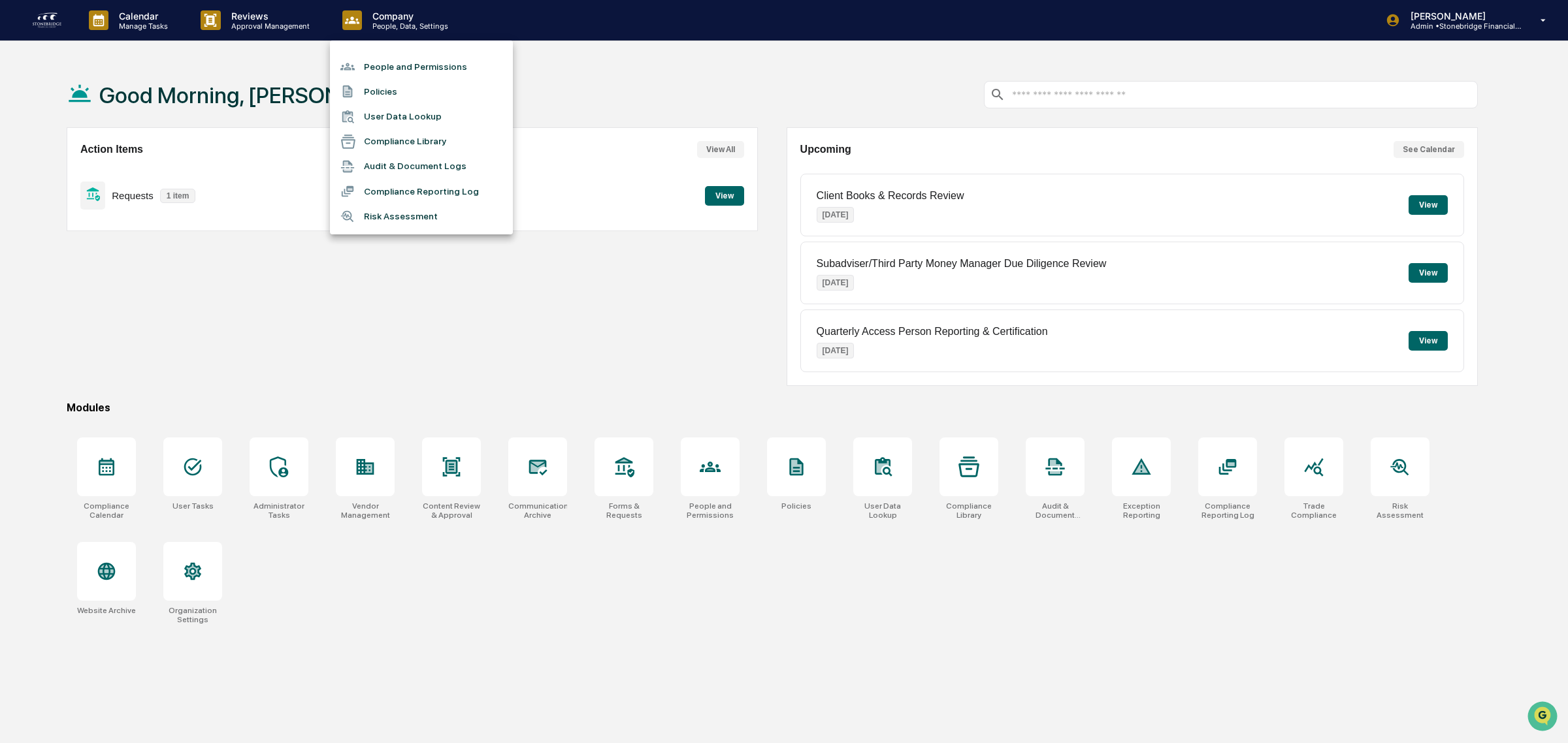
click at [407, 63] on li "People and Permissions" at bounding box center [421, 67] width 183 height 25
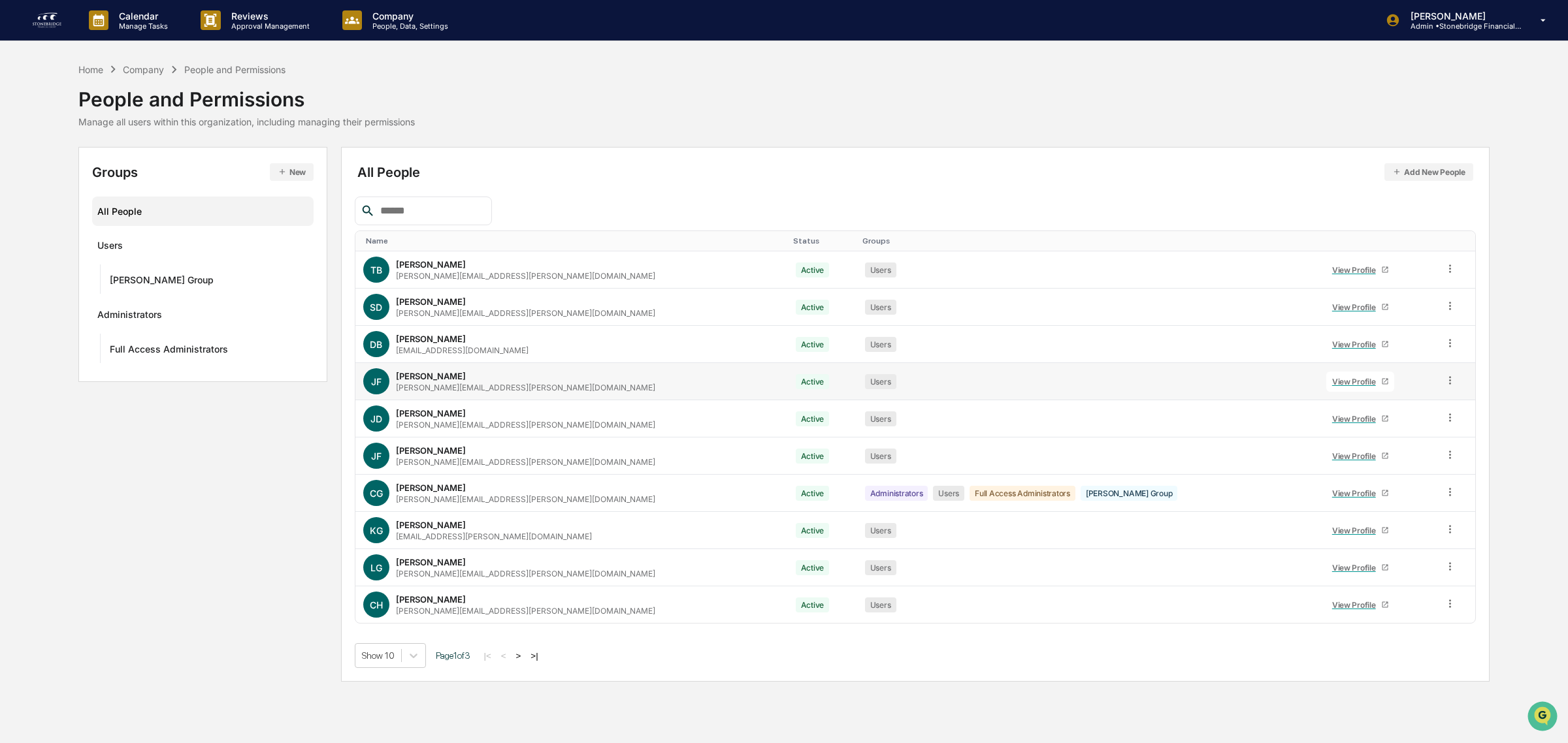
click at [1334, 382] on div "View Profile" at bounding box center [1356, 381] width 49 height 10
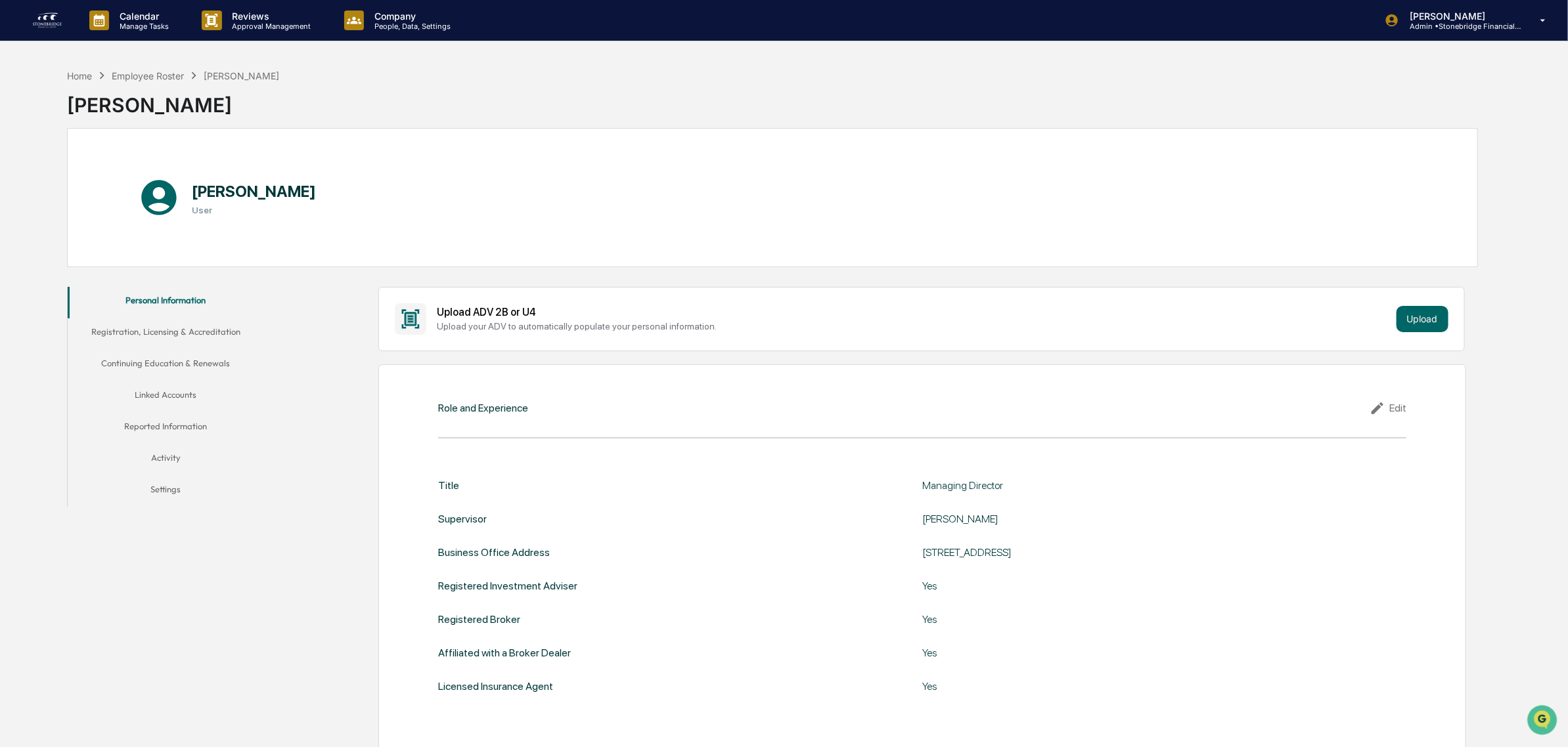
click at [184, 464] on button "Activity" at bounding box center [166, 460] width 197 height 32
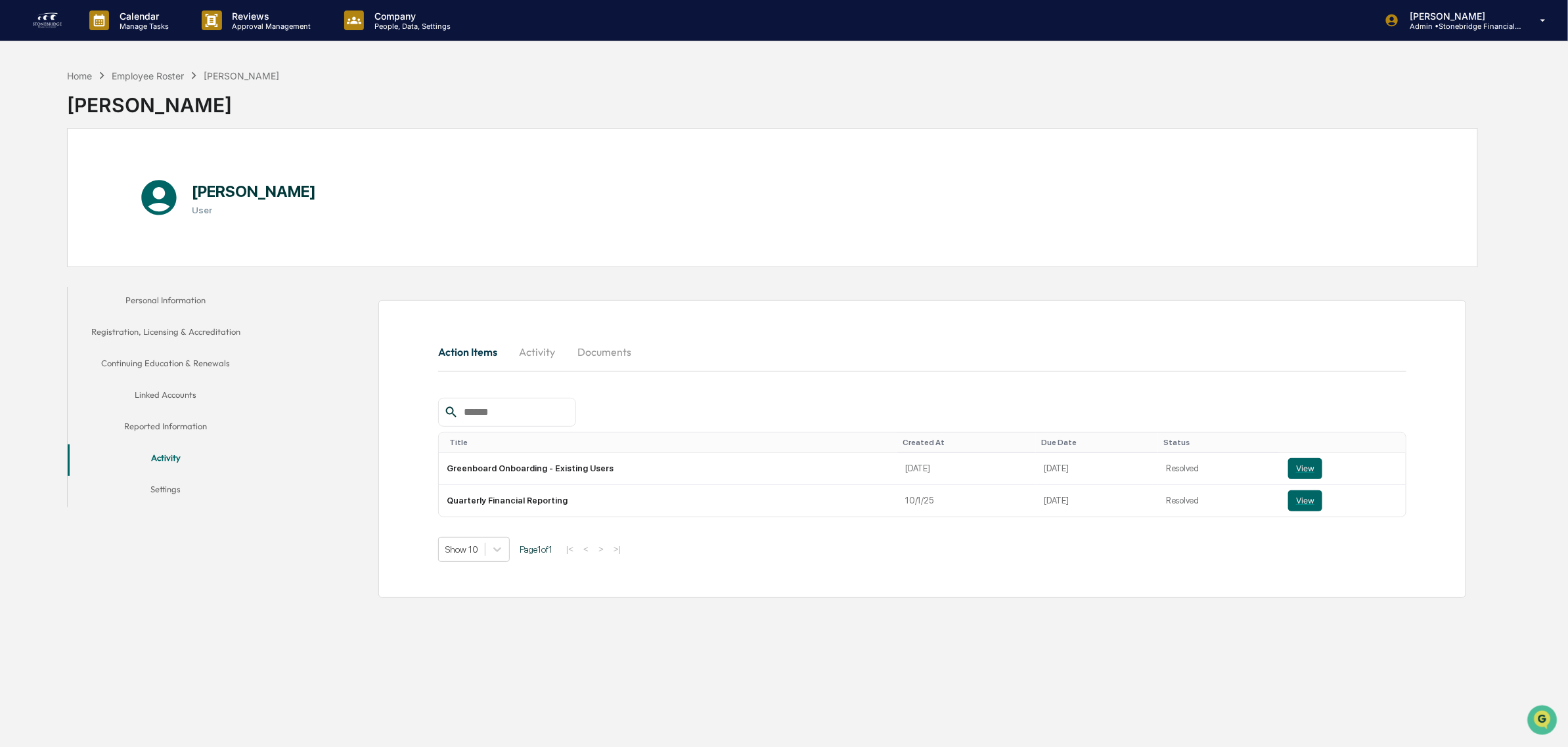
click at [191, 424] on button "Reported Information" at bounding box center [166, 428] width 197 height 32
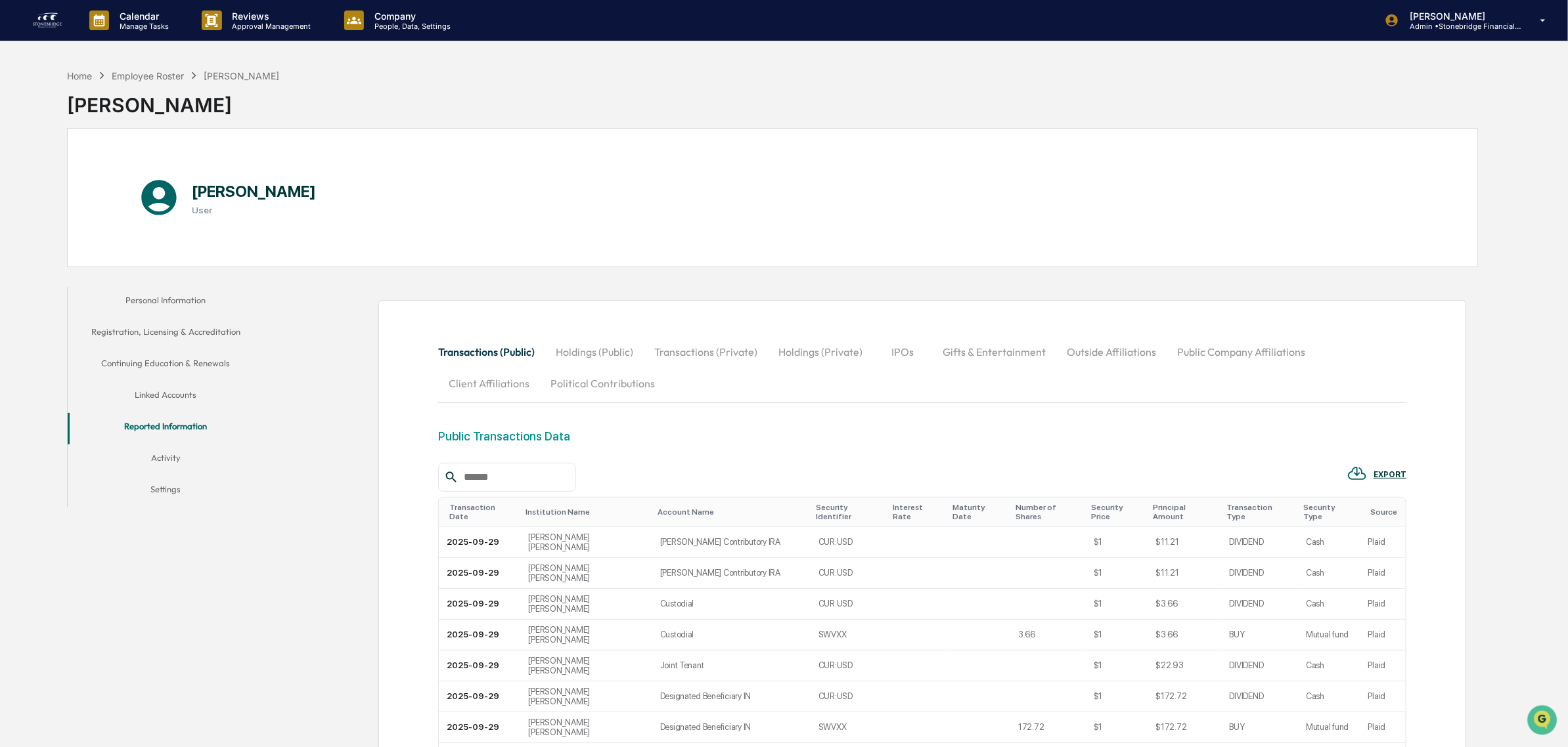
click at [1108, 355] on button "Outside Affiliations" at bounding box center [1110, 351] width 110 height 32
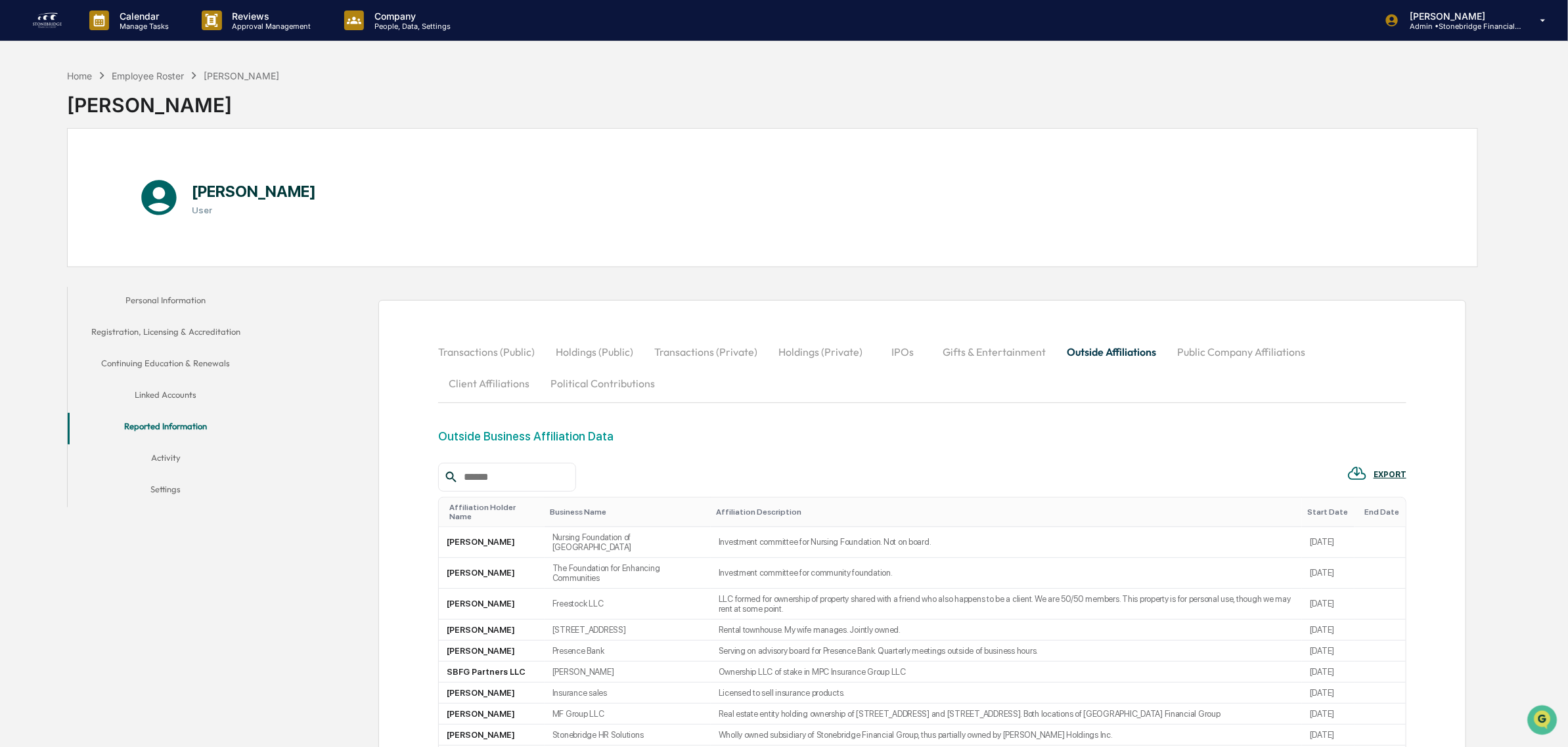
click at [53, 20] on img at bounding box center [47, 20] width 32 height 21
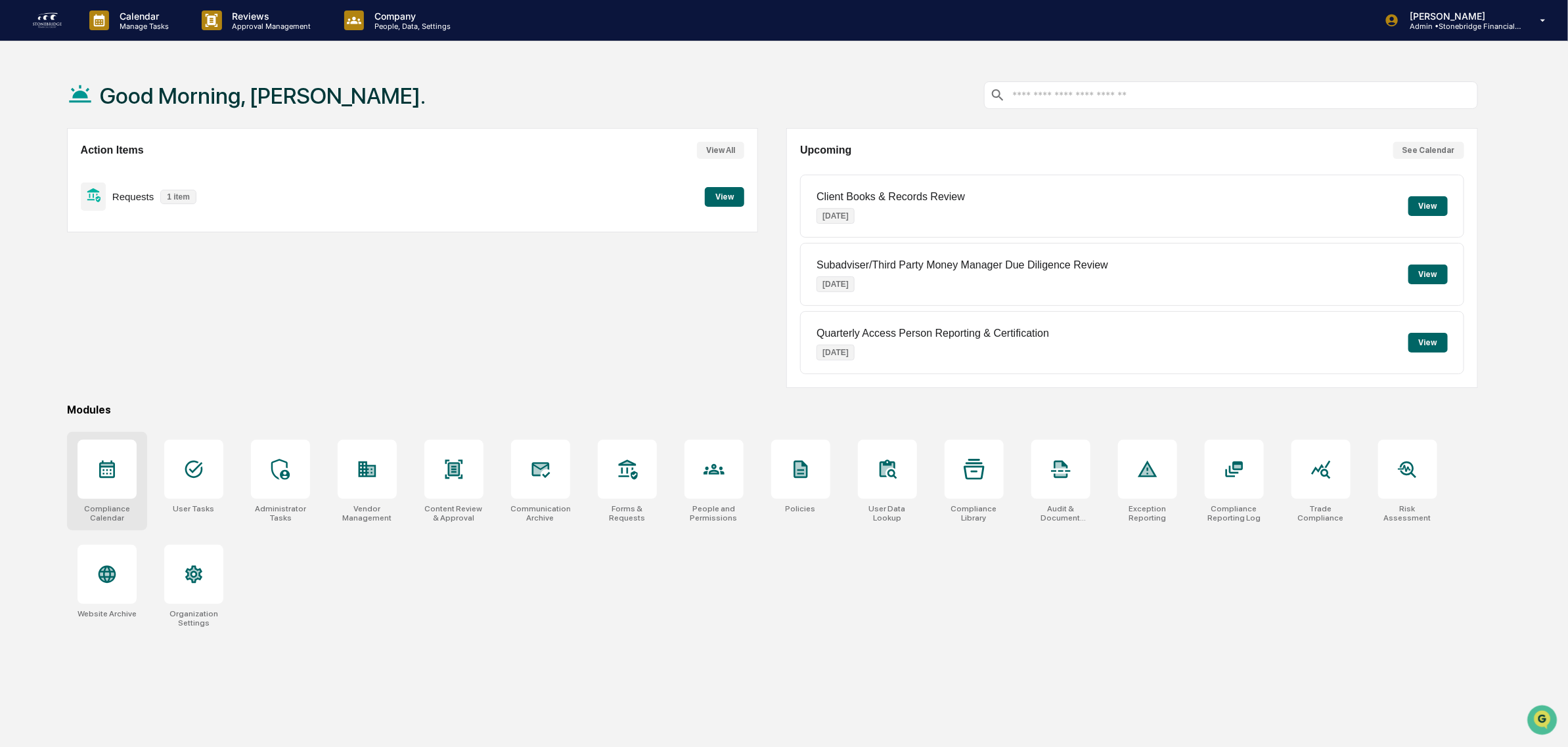
click at [107, 499] on div at bounding box center [107, 469] width 59 height 59
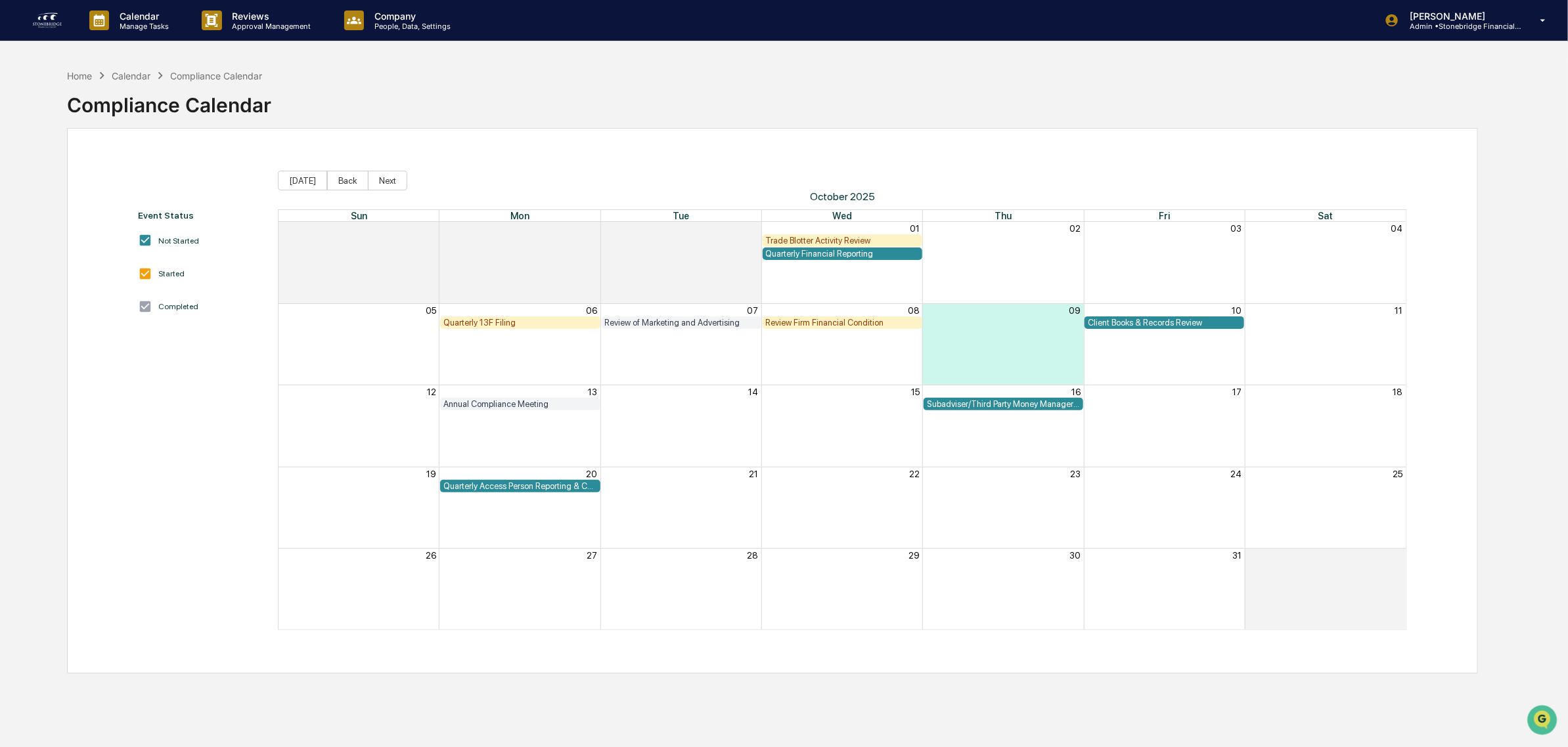
click at [817, 238] on div "Trade Blotter Activity Review" at bounding box center [843, 241] width 153 height 10
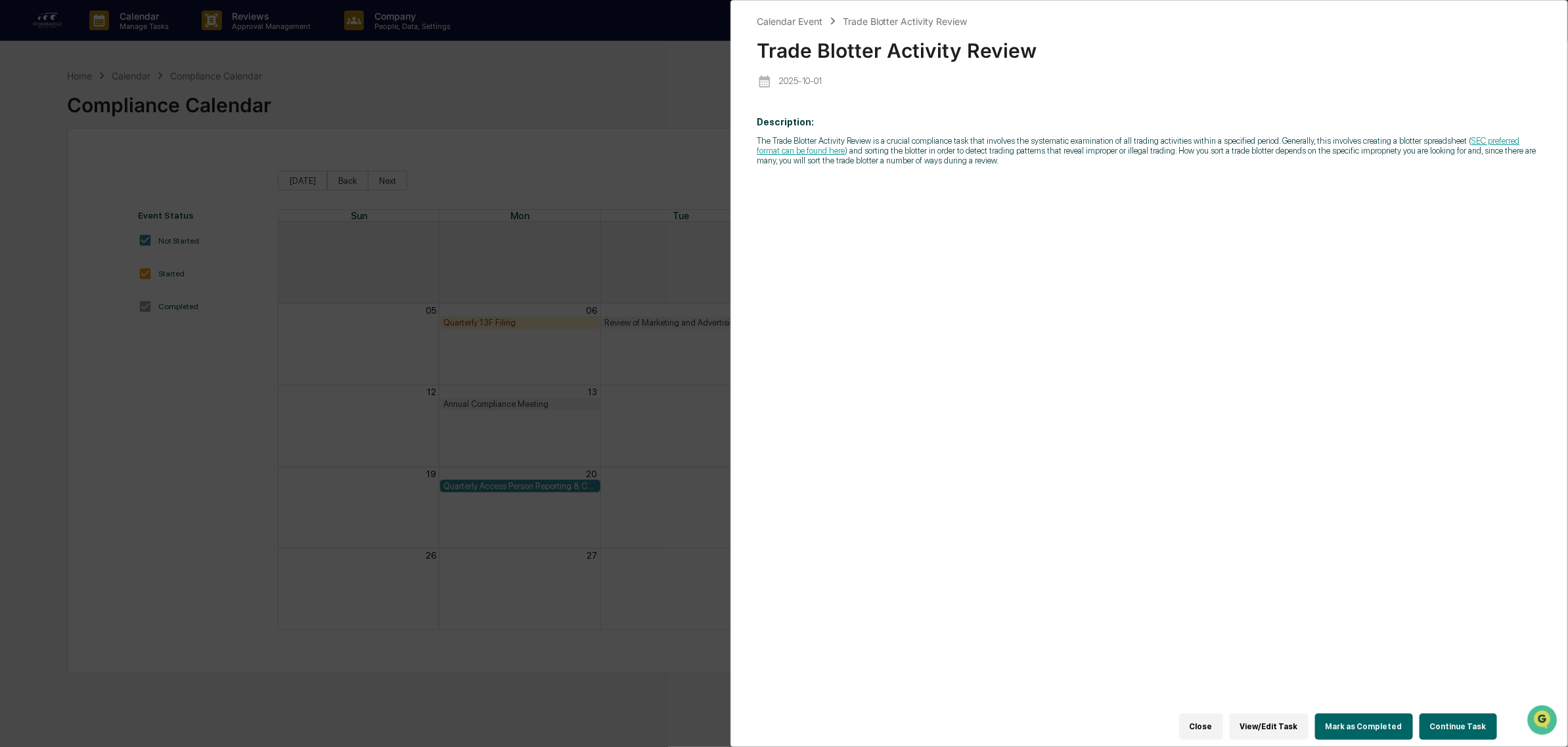
click at [1458, 721] on button "Continue Task" at bounding box center [1458, 727] width 78 height 26
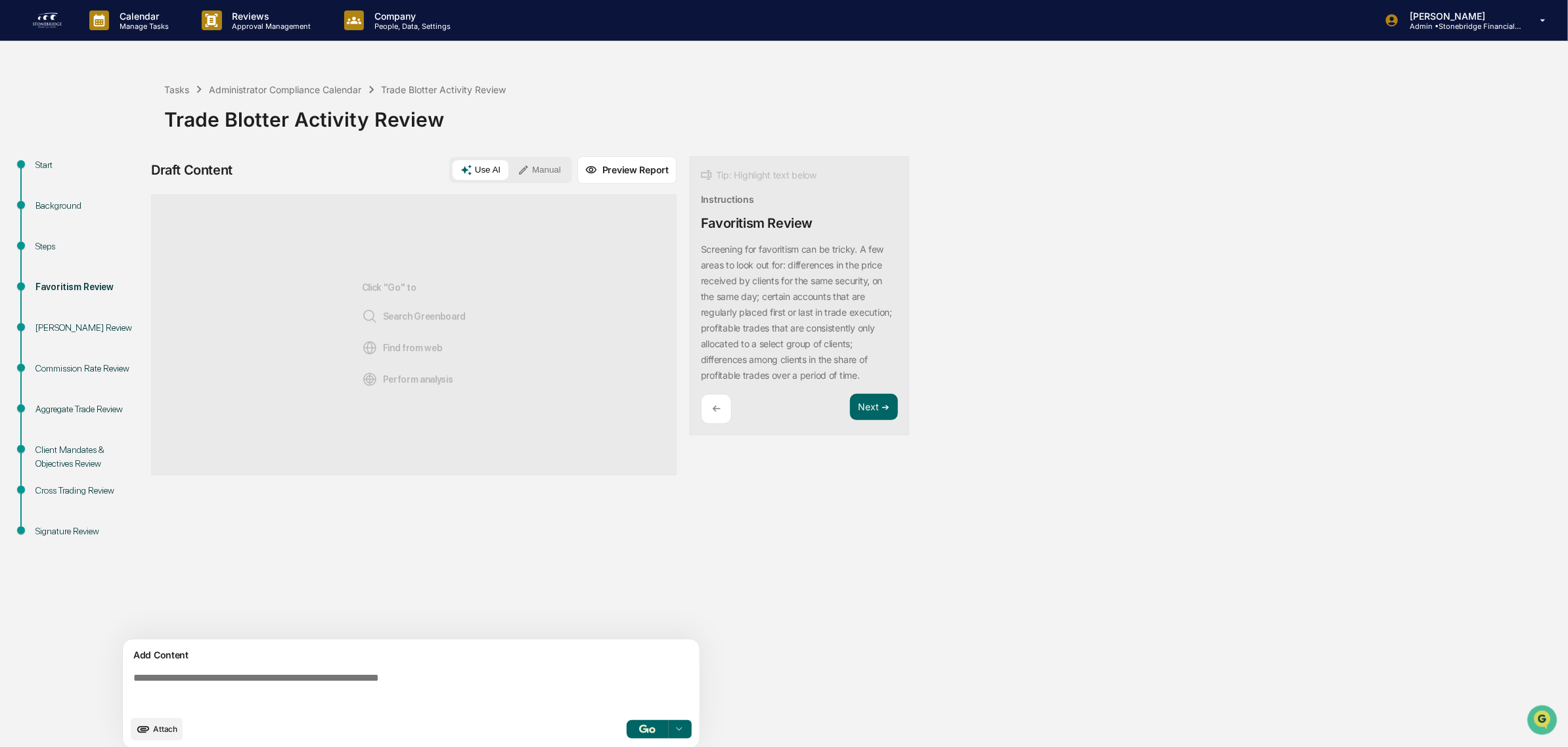
click at [41, 11] on img at bounding box center [47, 20] width 32 height 21
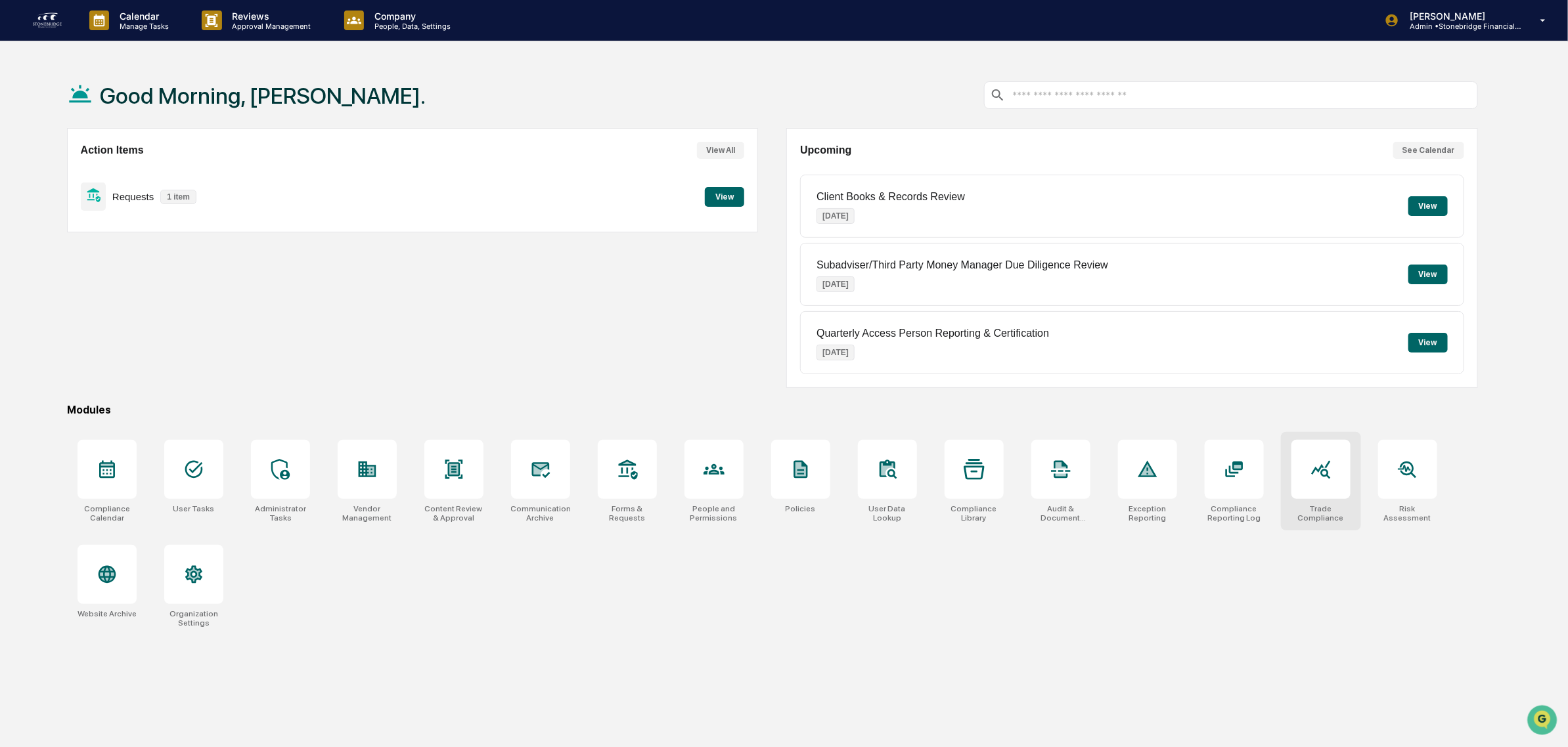
click at [1314, 515] on div "Trade Compliance" at bounding box center [1321, 513] width 59 height 19
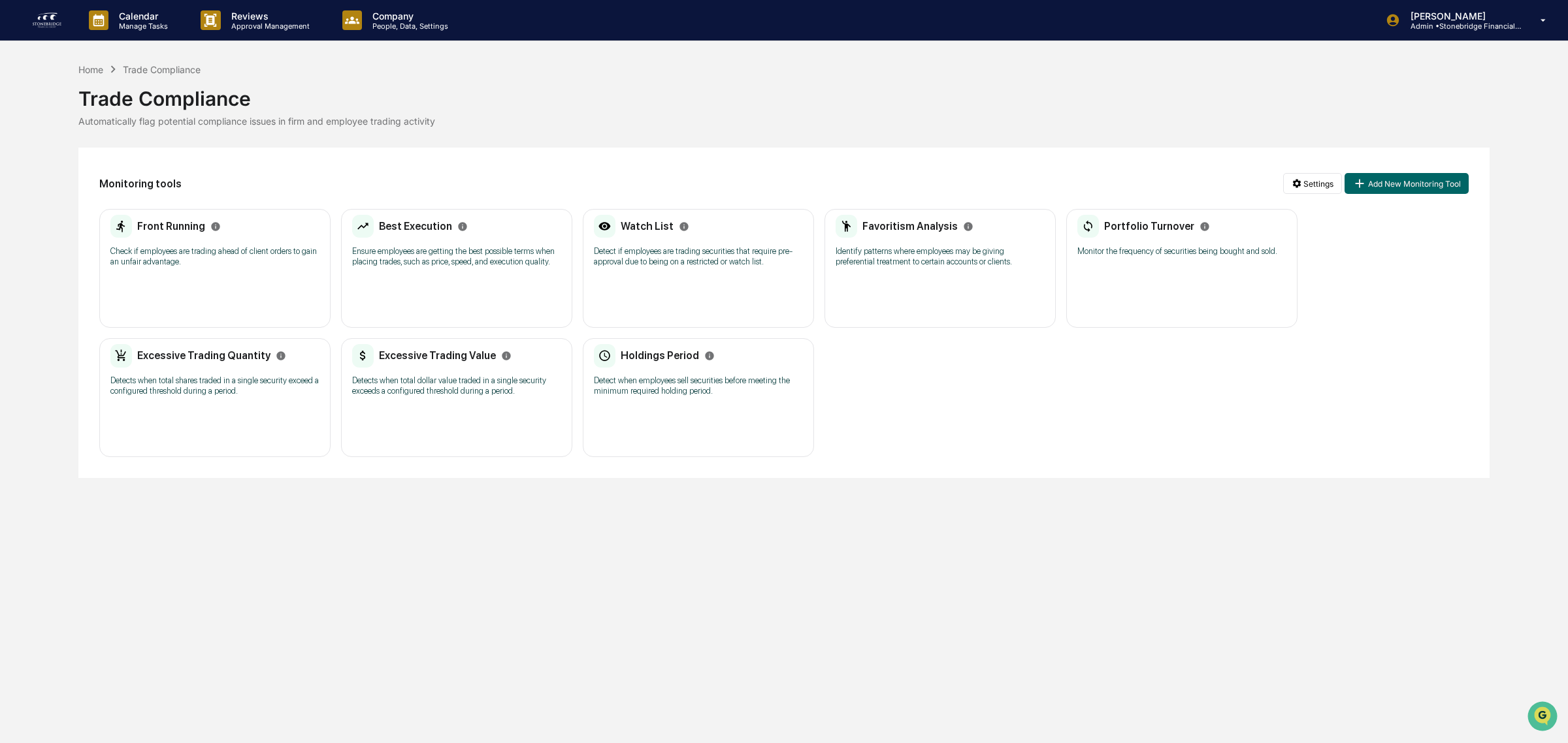
click at [1010, 233] on div "Favoritism Analysis" at bounding box center [941, 226] width 209 height 24
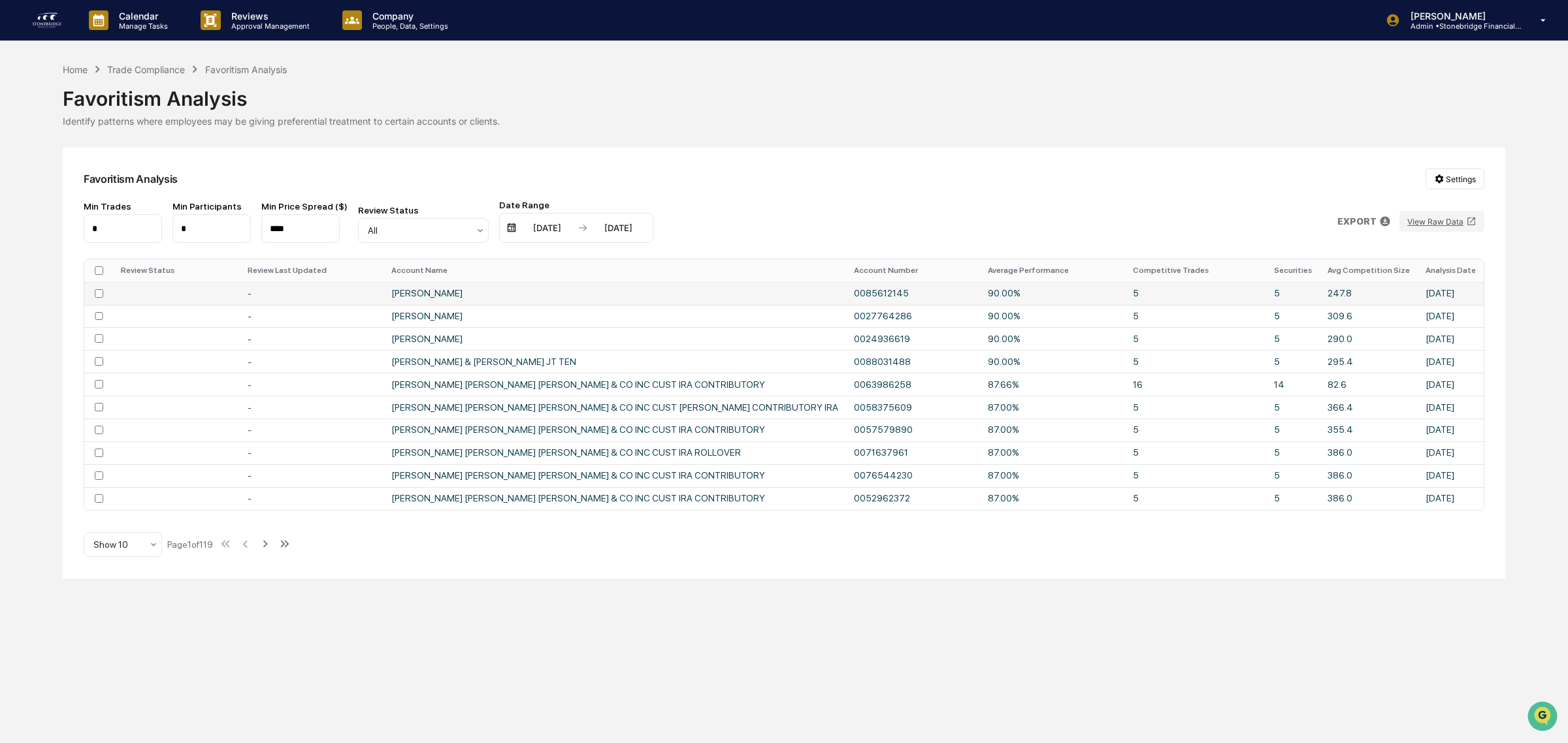
click at [762, 293] on td "[PERSON_NAME]" at bounding box center [615, 294] width 463 height 23
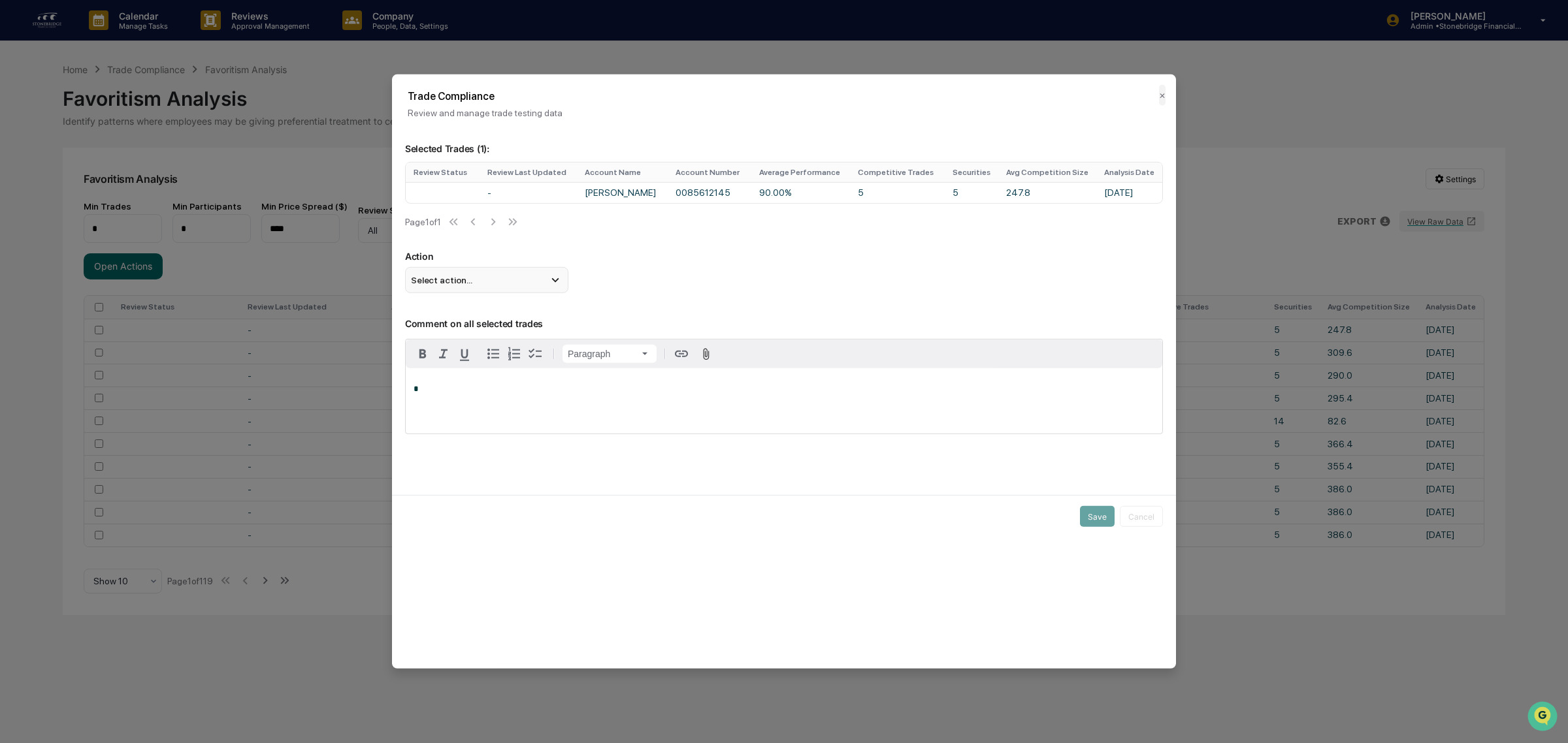
click at [510, 292] on div "Select action..." at bounding box center [486, 280] width 163 height 26
click at [872, 196] on td "5" at bounding box center [897, 193] width 95 height 21
click at [1159, 98] on button "✕" at bounding box center [1162, 96] width 6 height 21
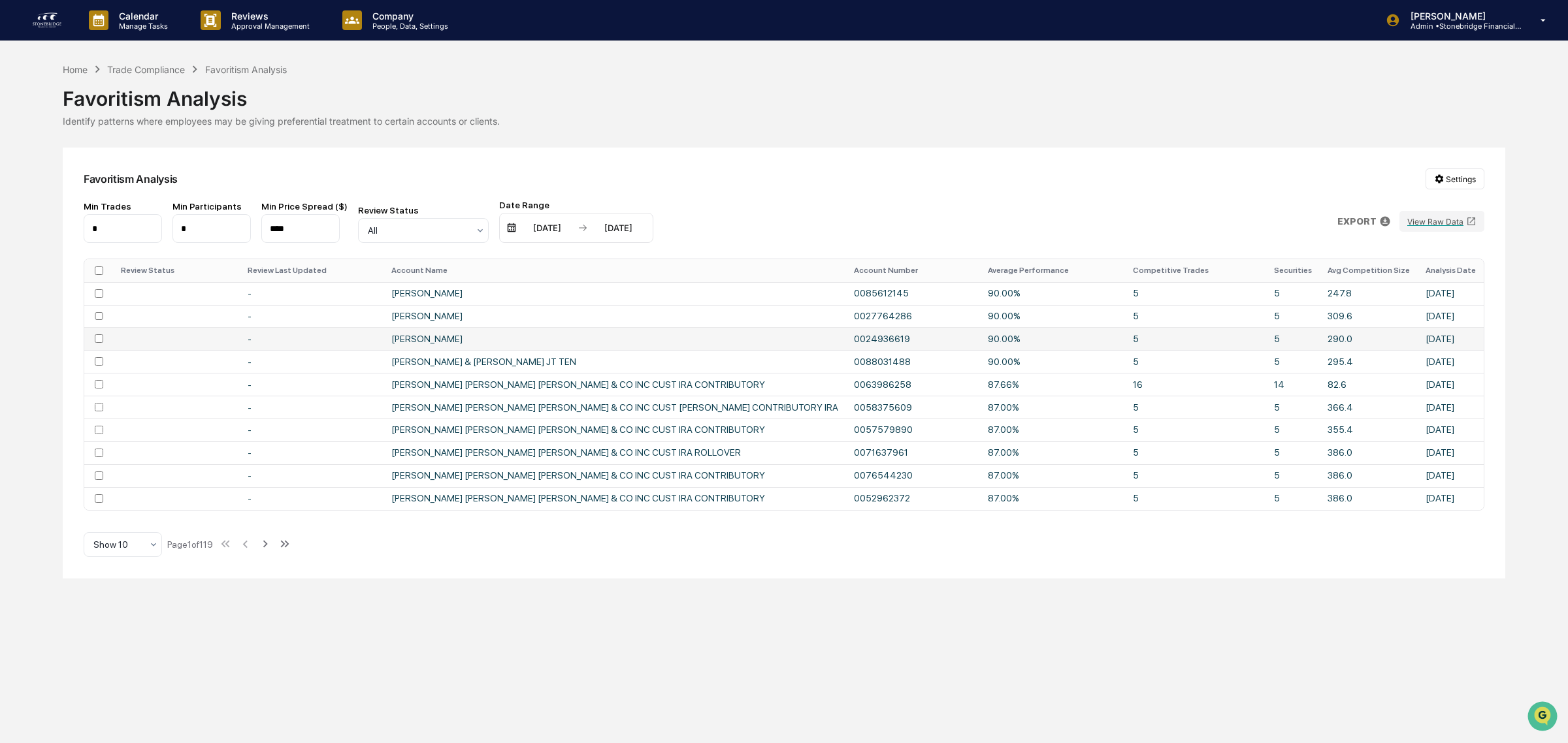
click at [895, 337] on td "0024936619" at bounding box center [912, 338] width 134 height 23
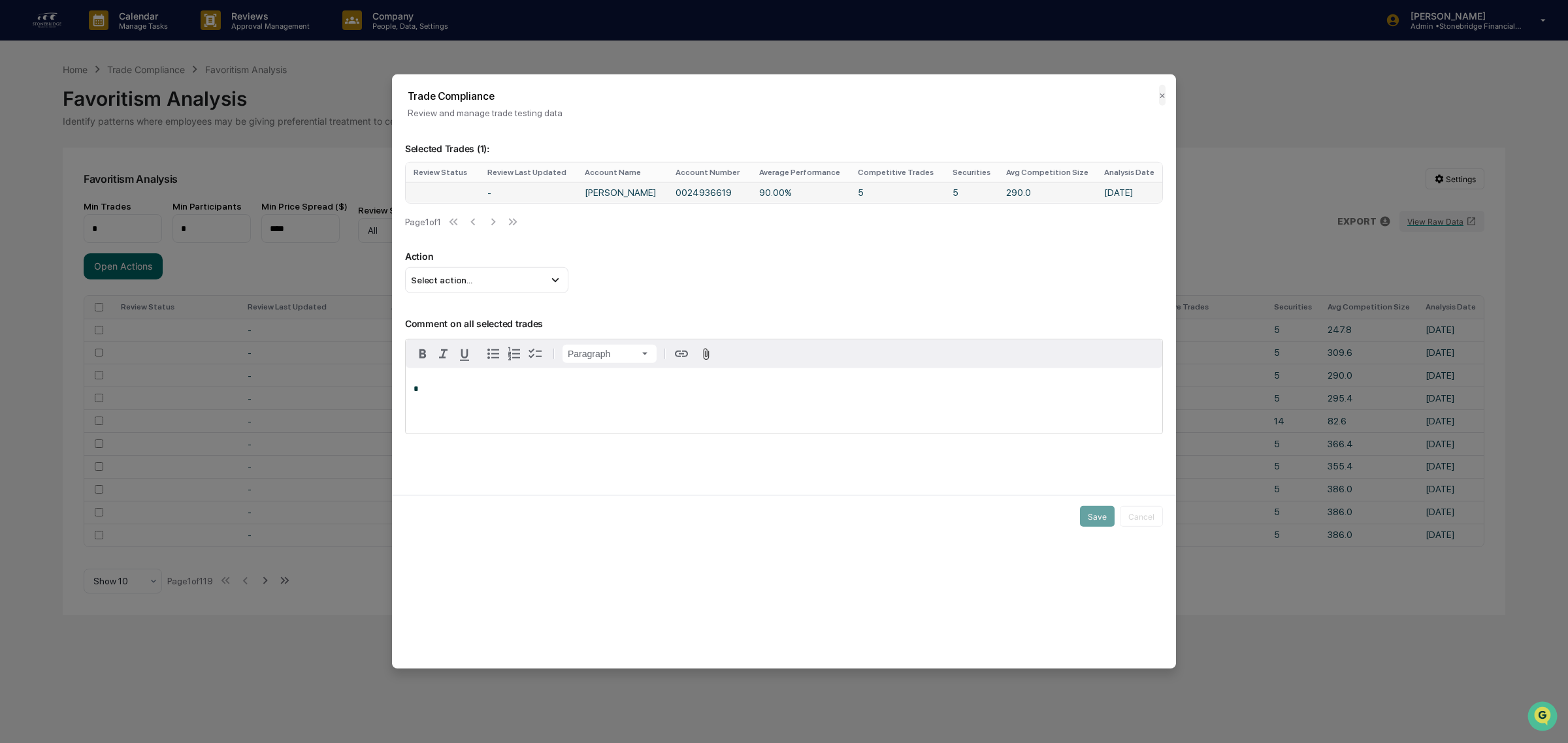
click at [795, 193] on td "90.00%" at bounding box center [801, 193] width 99 height 21
click at [1161, 102] on div "Trade Compliance Review and manage trade testing data ✕" at bounding box center [784, 97] width 784 height 44
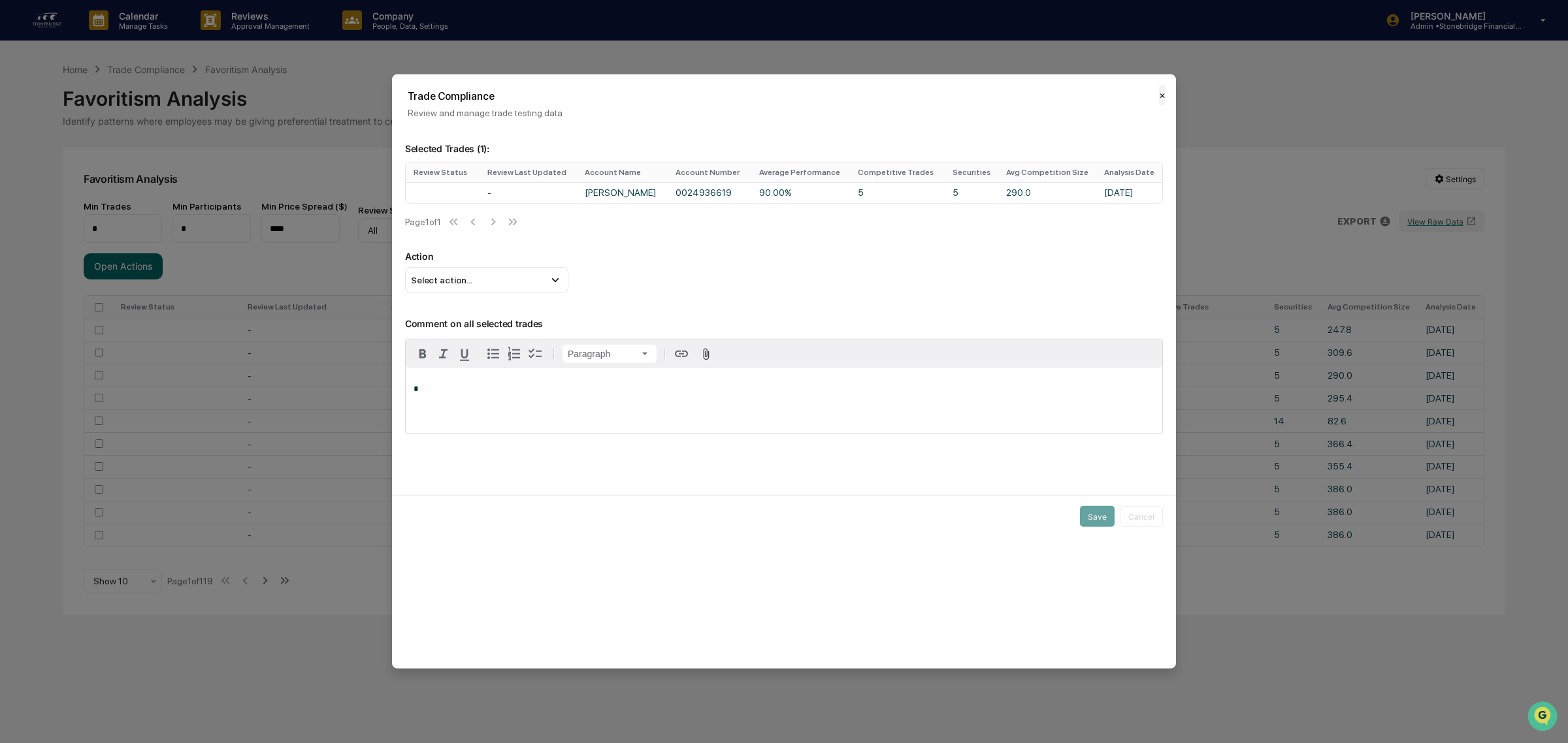
click at [1159, 92] on button "✕" at bounding box center [1162, 96] width 6 height 21
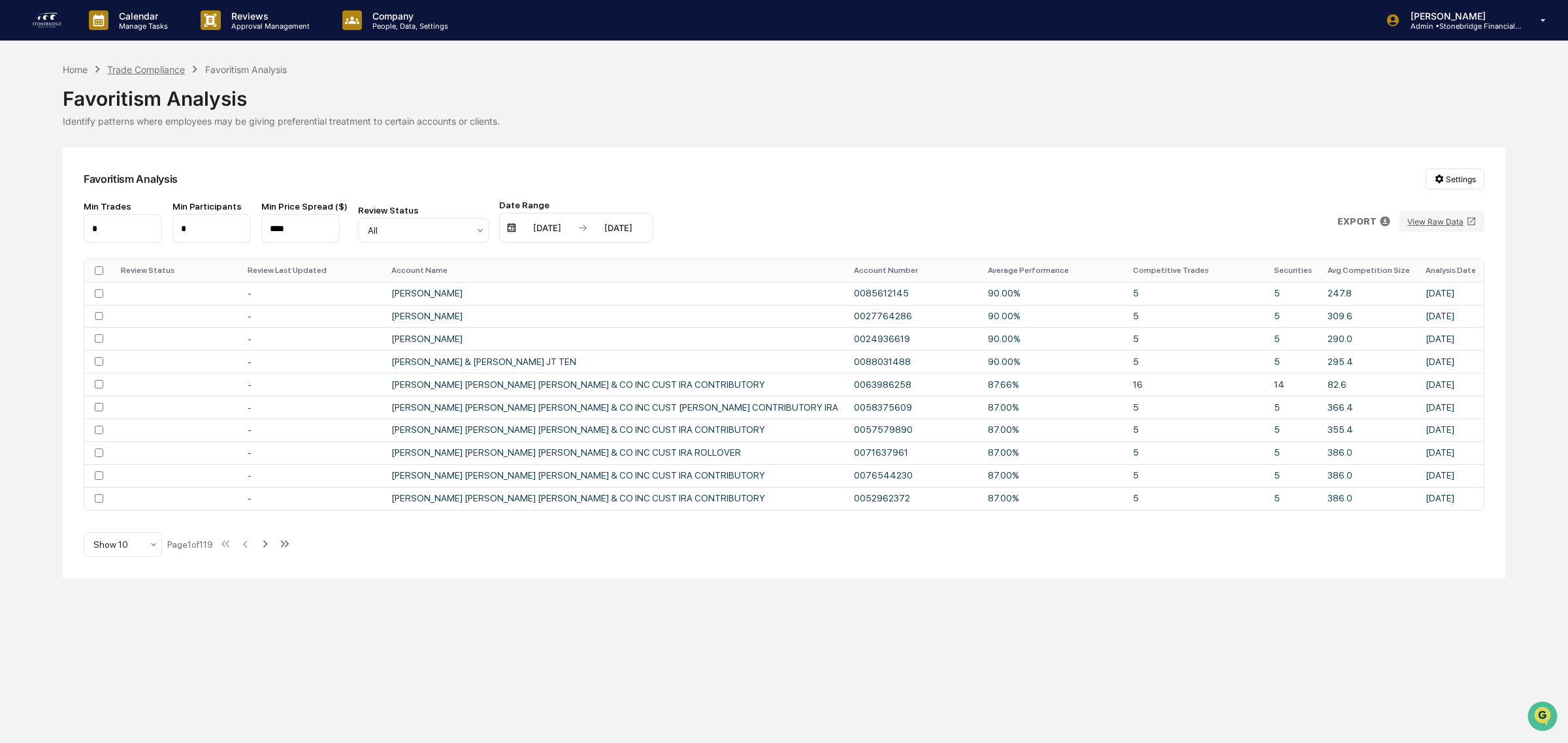
click at [142, 70] on div "Trade Compliance" at bounding box center [146, 70] width 78 height 11
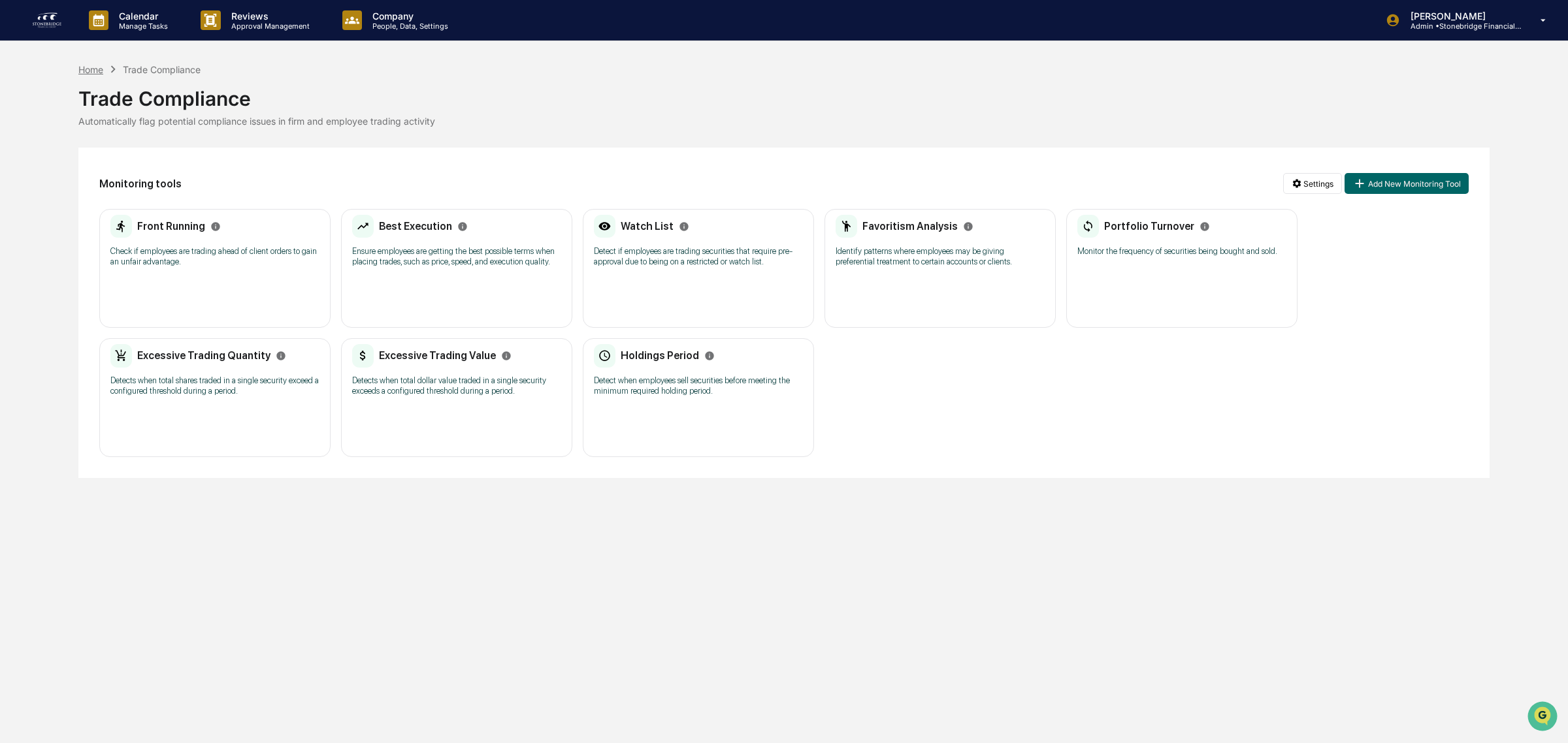
click at [96, 69] on div "Home" at bounding box center [91, 70] width 25 height 11
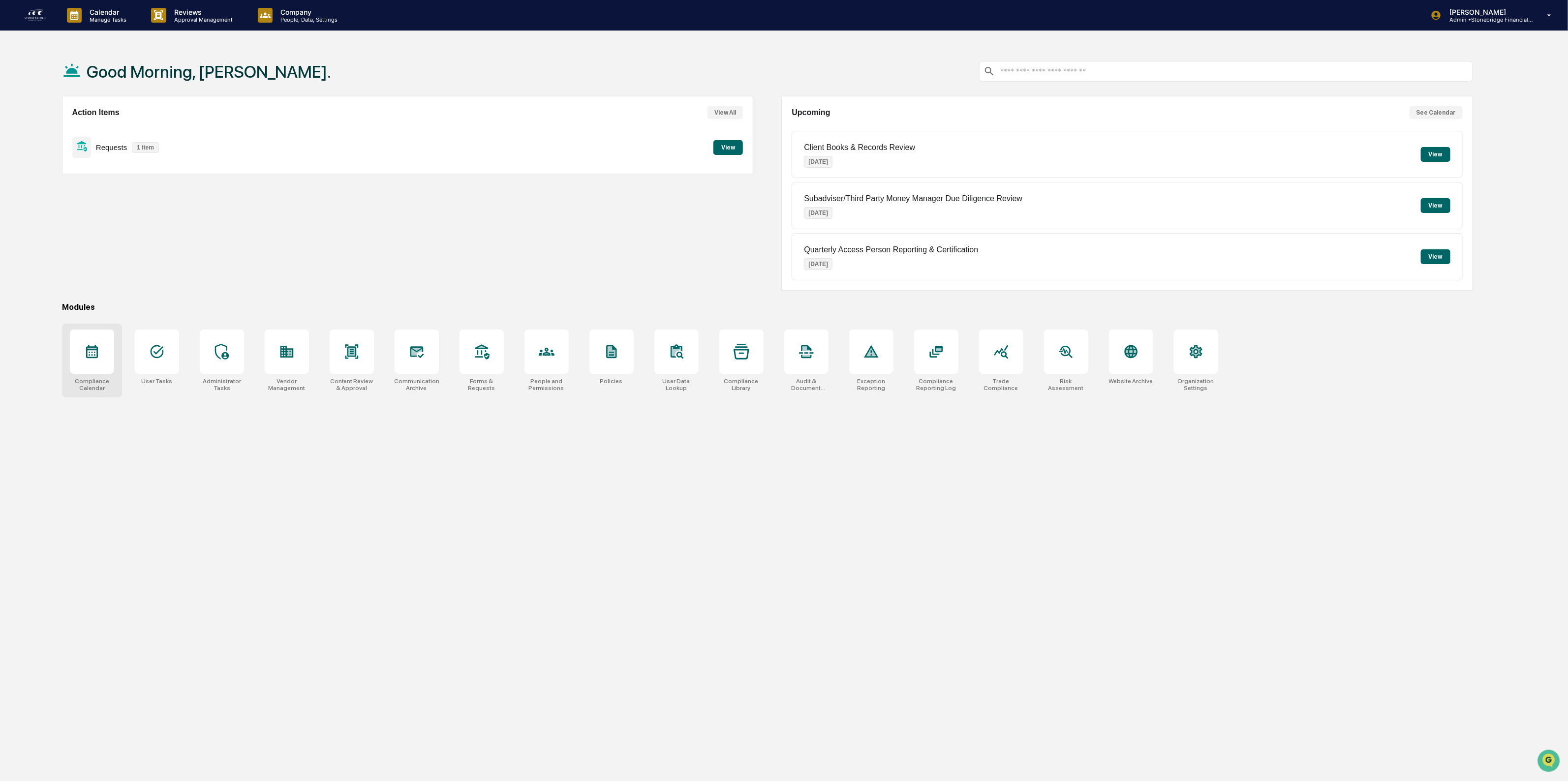
click at [104, 350] on div at bounding box center [92, 351] width 44 height 44
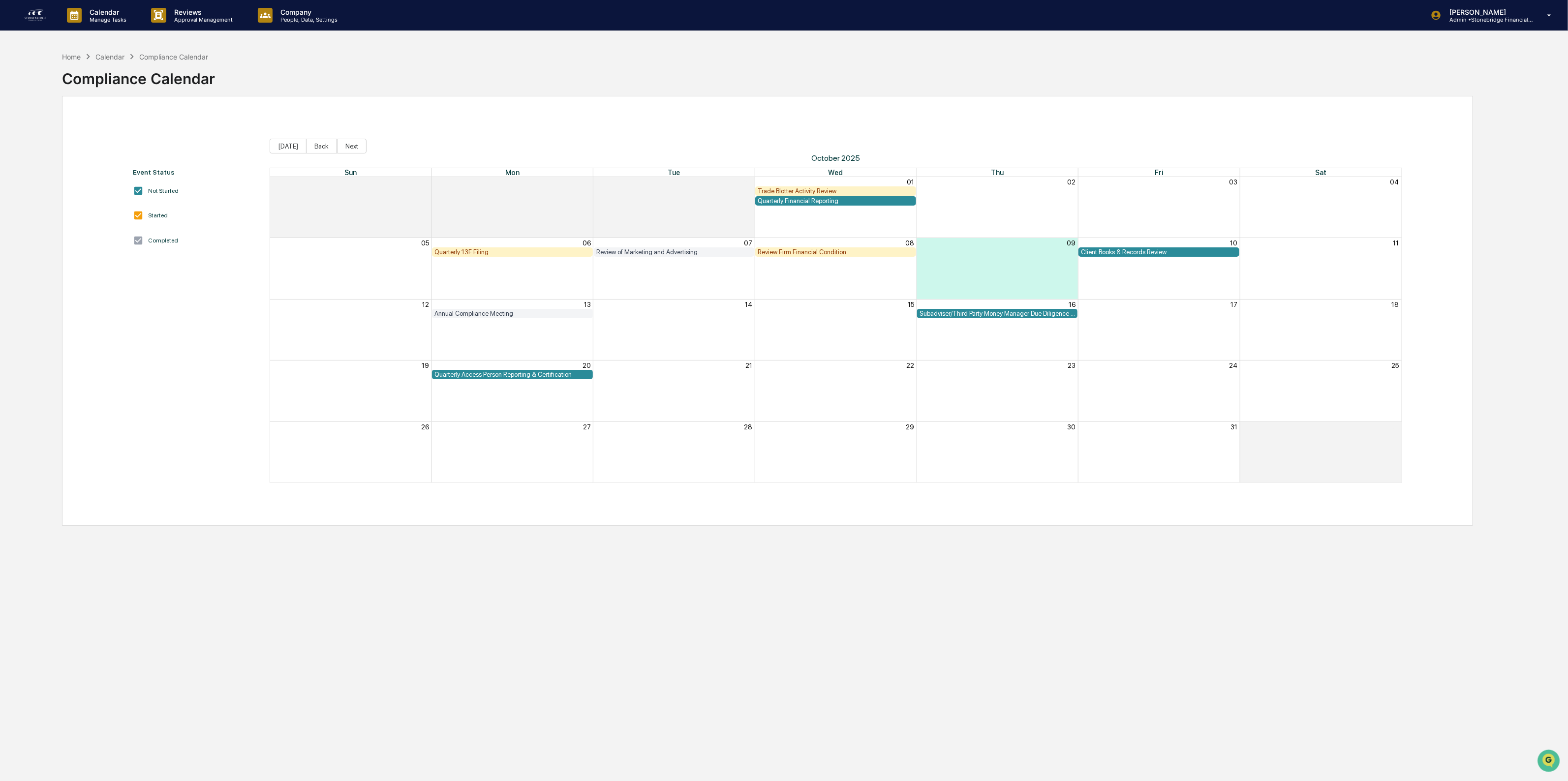
click at [860, 252] on div "Review Firm Financial Condition" at bounding box center [835, 252] width 156 height 7
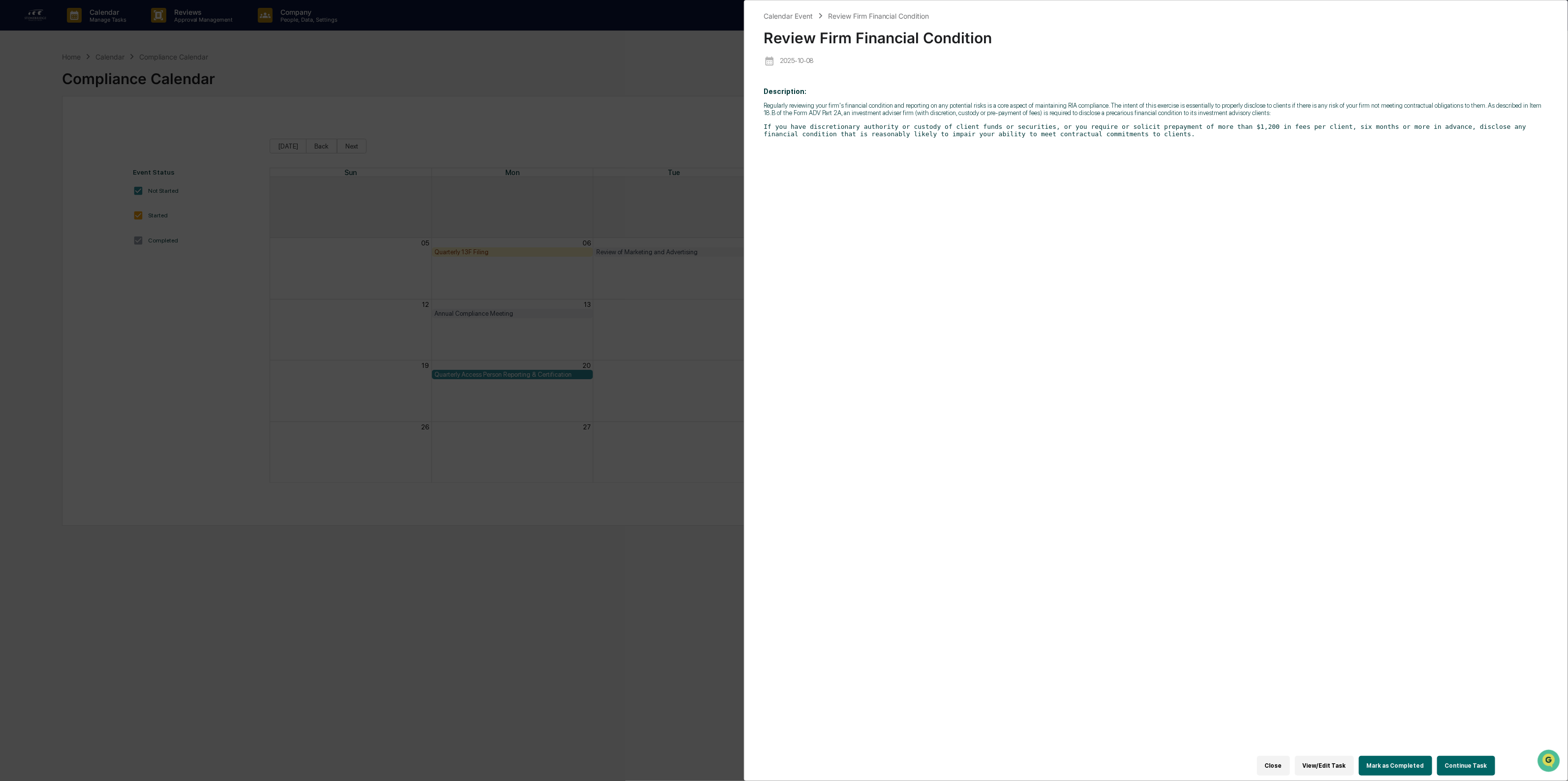
click at [1467, 768] on button "Continue Task" at bounding box center [1465, 766] width 58 height 20
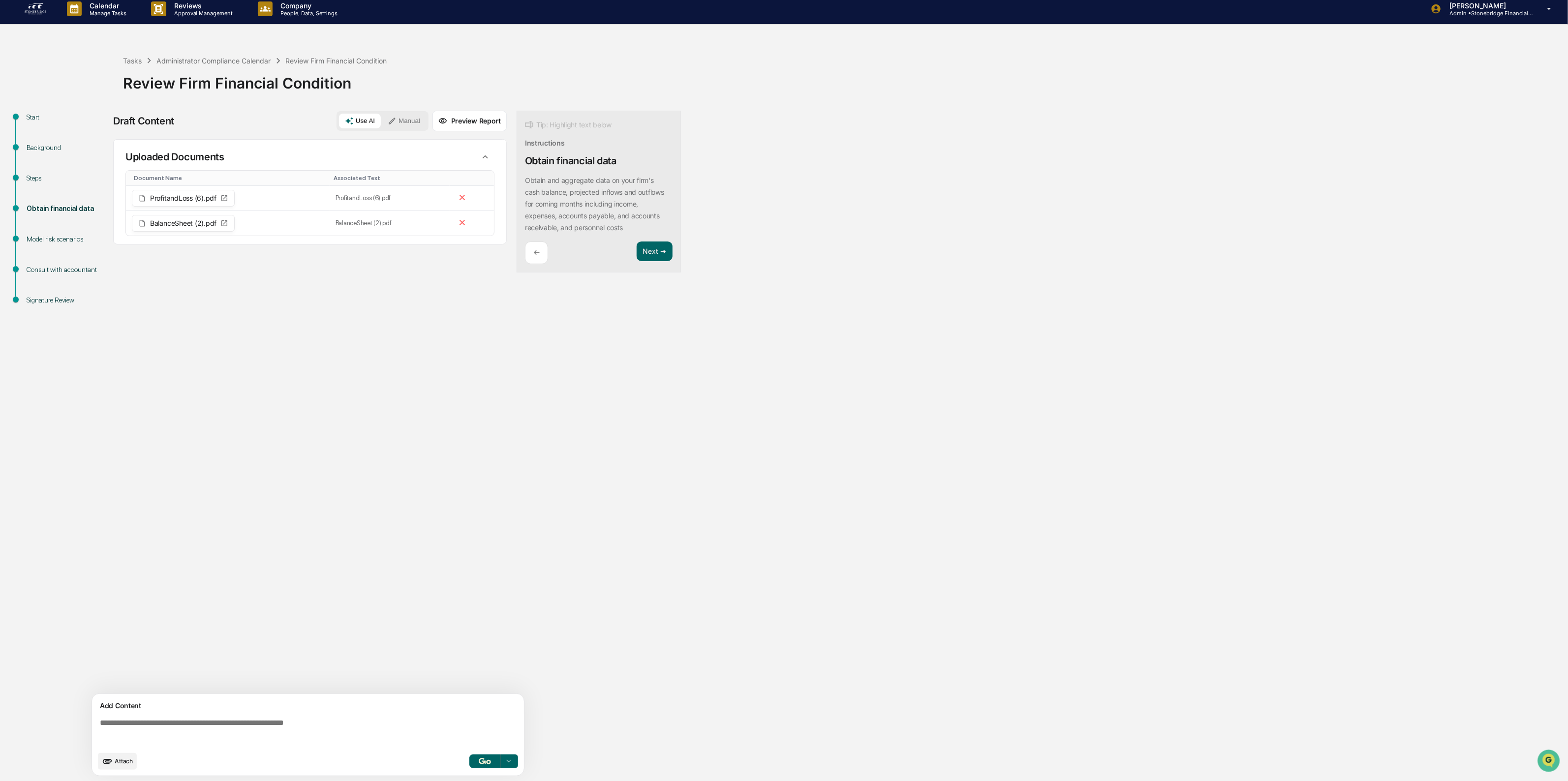
scroll to position [9, 0]
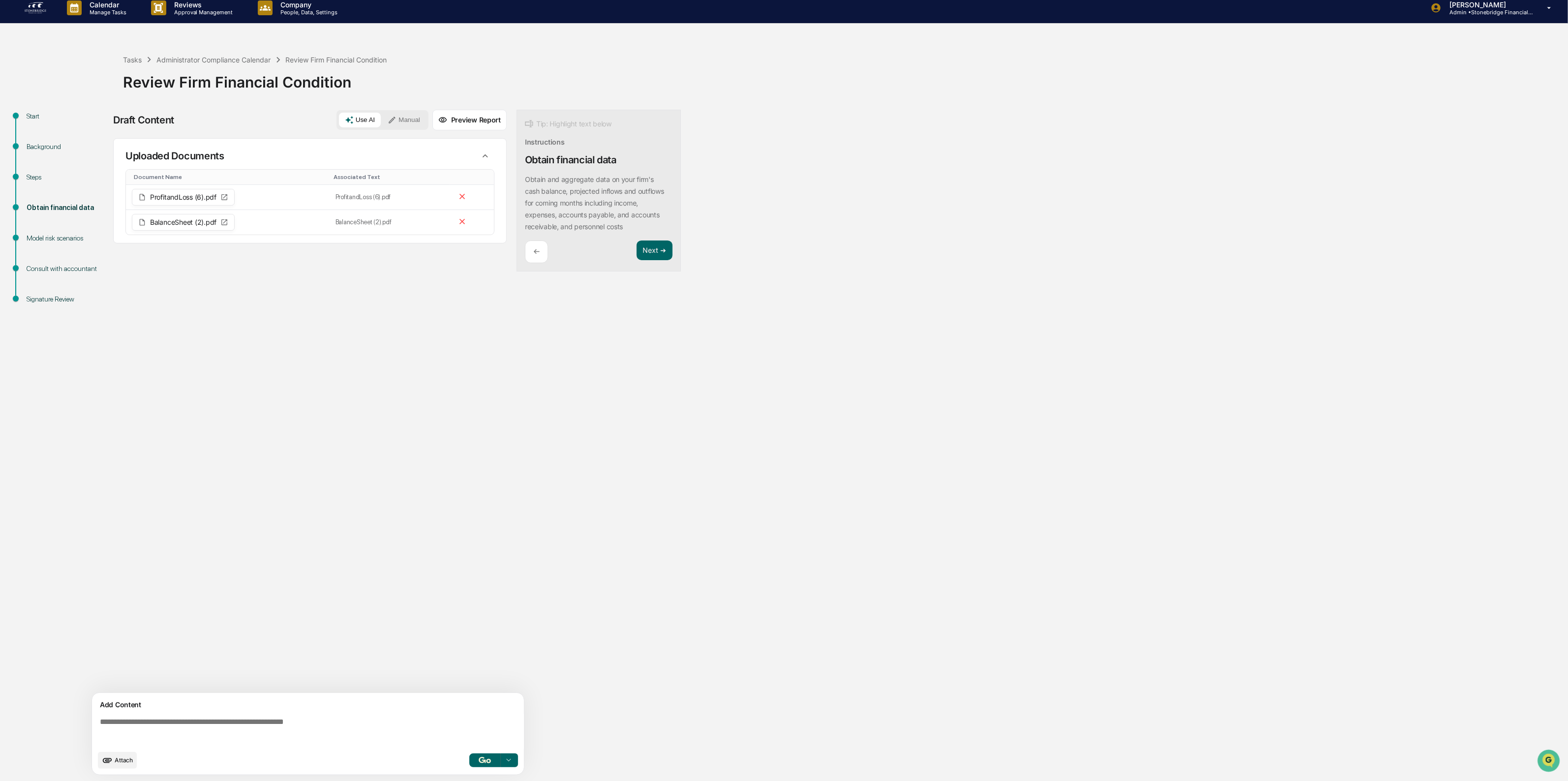
click at [480, 763] on img "button" at bounding box center [484, 760] width 12 height 6
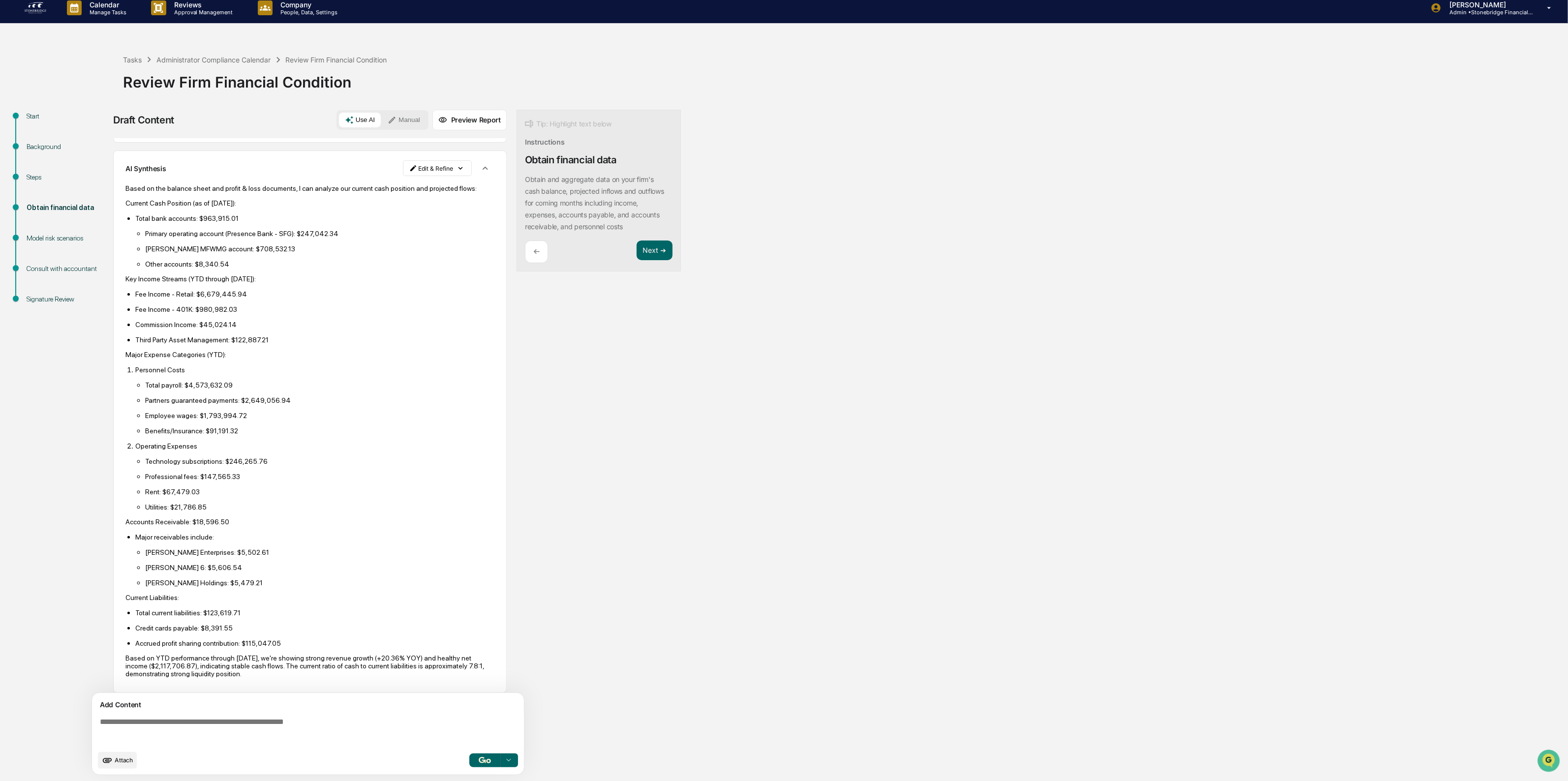
scroll to position [122, 0]
click at [662, 249] on button "Next ➔" at bounding box center [654, 251] width 36 height 20
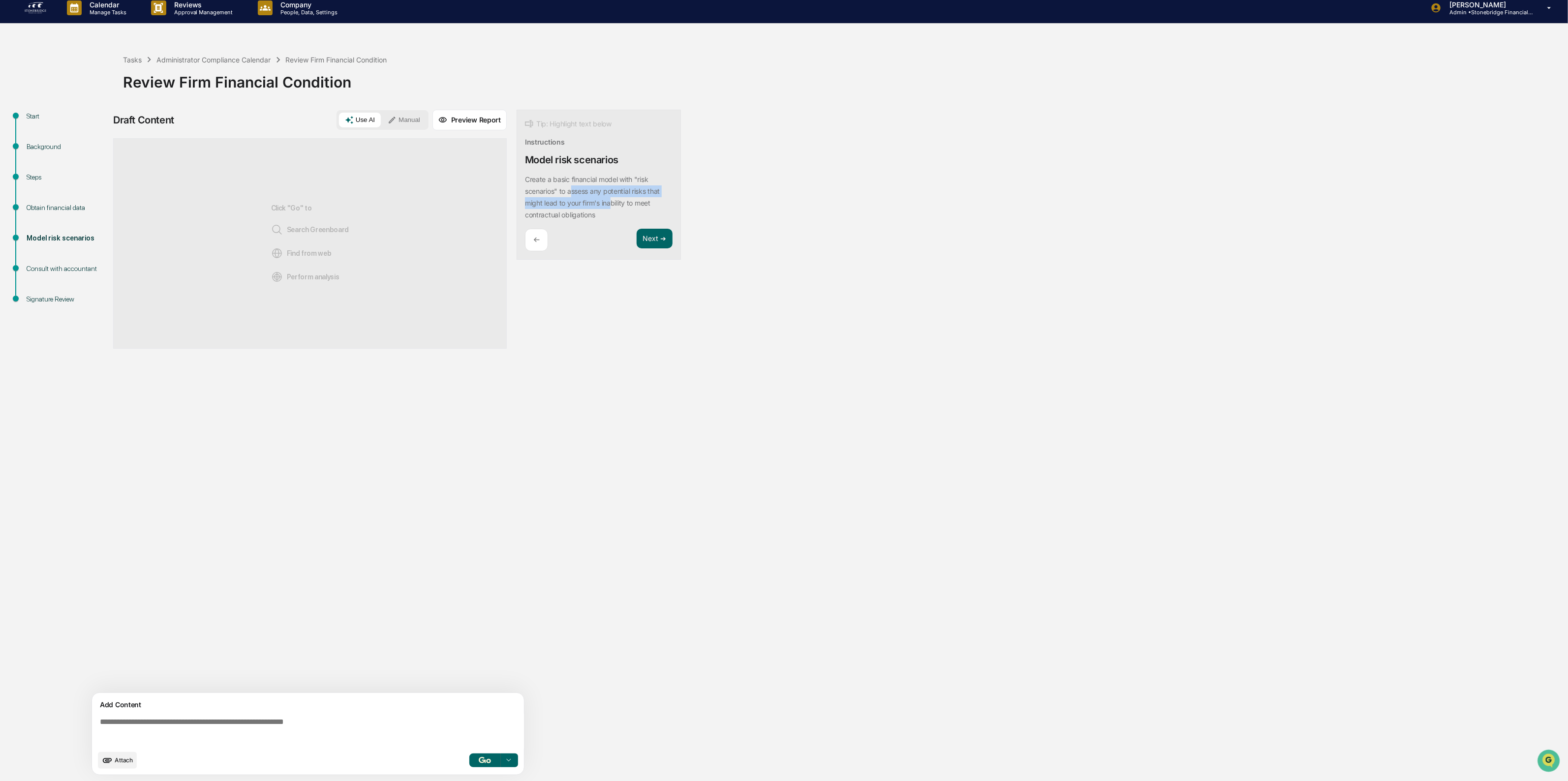
drag, startPoint x: 571, startPoint y: 188, endPoint x: 612, endPoint y: 205, distance: 44.4
click at [612, 205] on p "Create a basic financial model with "risk scenarios" to assess any potential ri…" at bounding box center [592, 197] width 135 height 44
drag, startPoint x: 614, startPoint y: 215, endPoint x: 564, endPoint y: 155, distance: 78.1
click at [564, 155] on div "Tip: Highlight text below Instructions Model risk scenarios Create a basic fina…" at bounding box center [598, 185] width 164 height 150
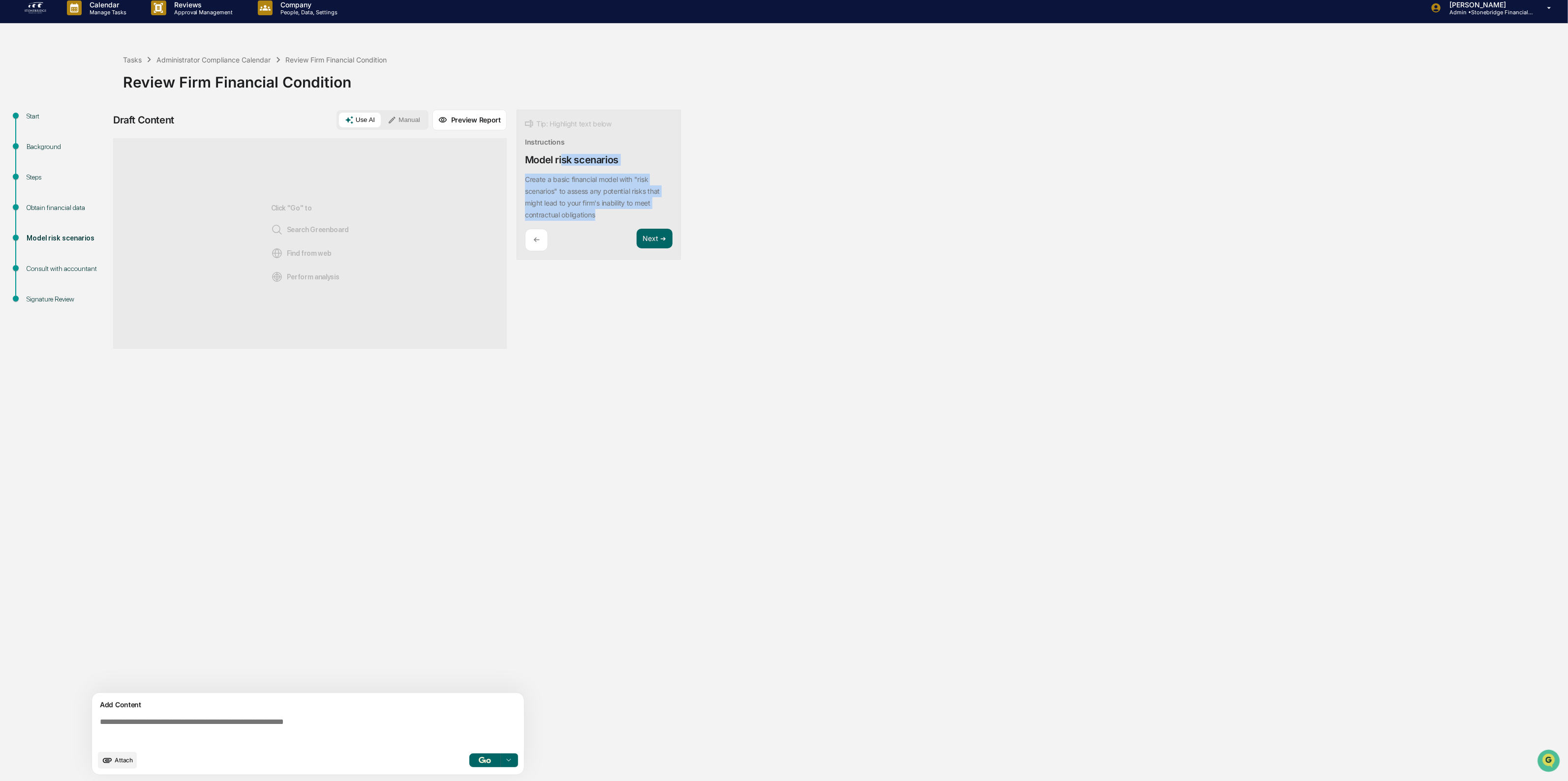
click at [582, 174] on div "Create a basic financial model with "risk scenarios" to assess any potential ri…" at bounding box center [599, 197] width 148 height 47
drag, startPoint x: 566, startPoint y: 169, endPoint x: 614, endPoint y: 218, distance: 68.6
click at [614, 218] on div "Tip: Highlight text below Instructions Model risk scenarios Create a basic fina…" at bounding box center [598, 185] width 164 height 150
click at [614, 218] on div "Create a basic financial model with "risk scenarios" to assess any potential ri…" at bounding box center [599, 197] width 148 height 47
drag, startPoint x: 561, startPoint y: 194, endPoint x: 541, endPoint y: 180, distance: 24.4
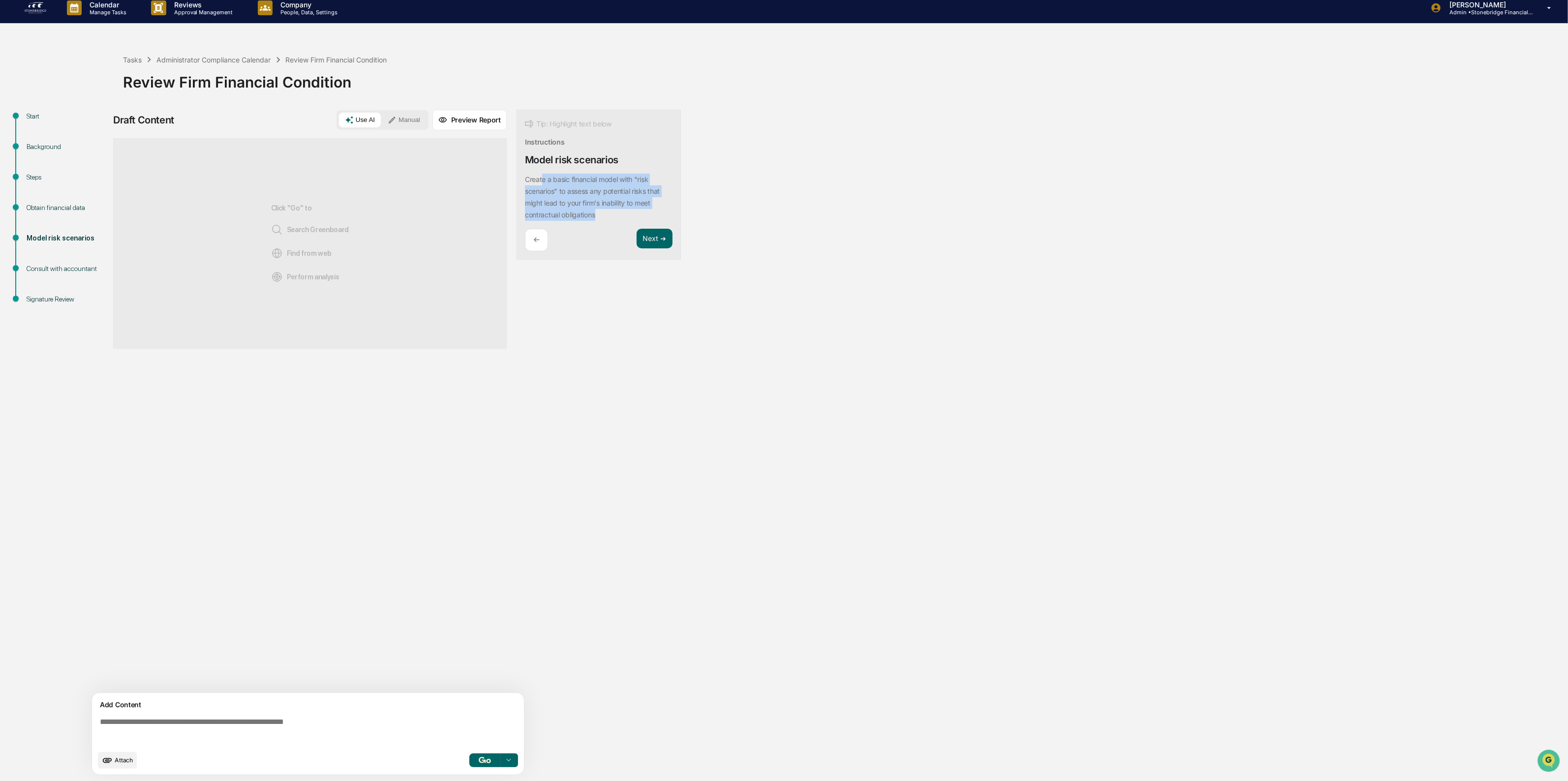
click at [541, 180] on div "Create a basic financial model with "risk scenarios" to assess any potential ri…" at bounding box center [599, 197] width 148 height 47
click at [540, 180] on p "Create a basic financial model with "risk scenarios" to assess any potential ri…" at bounding box center [592, 197] width 135 height 44
drag, startPoint x: 537, startPoint y: 178, endPoint x: 613, endPoint y: 209, distance: 82.1
click at [613, 209] on div "Create a basic financial model with "risk scenarios" to assess any potential ri…" at bounding box center [599, 197] width 148 height 47
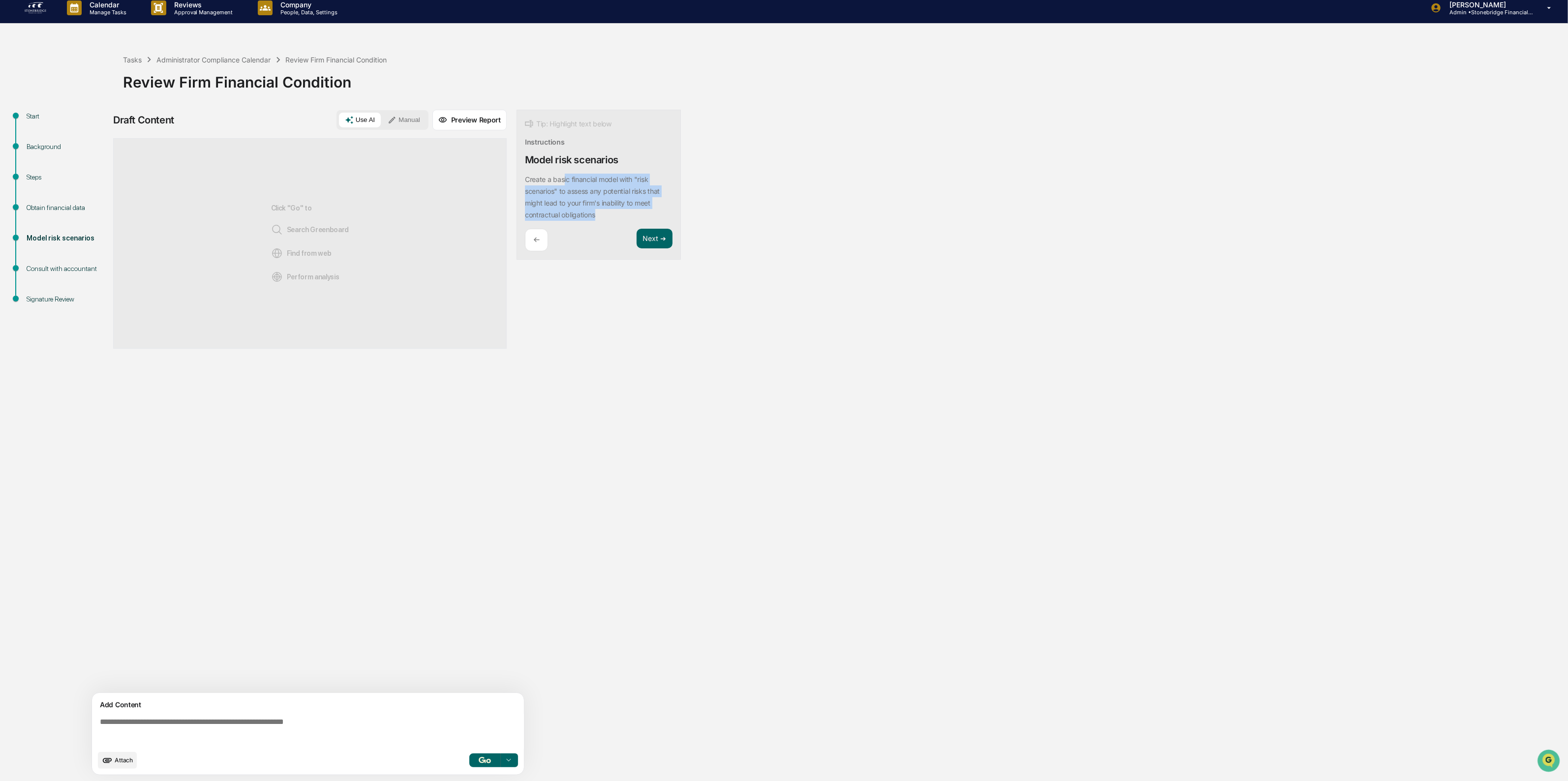
drag, startPoint x: 612, startPoint y: 217, endPoint x: 565, endPoint y: 177, distance: 61.7
click at [565, 177] on div "Create a basic financial model with "risk scenarios" to assess any potential ri…" at bounding box center [599, 197] width 148 height 47
click at [562, 177] on button "Focus Assistant" at bounding box center [552, 171] width 51 height 13
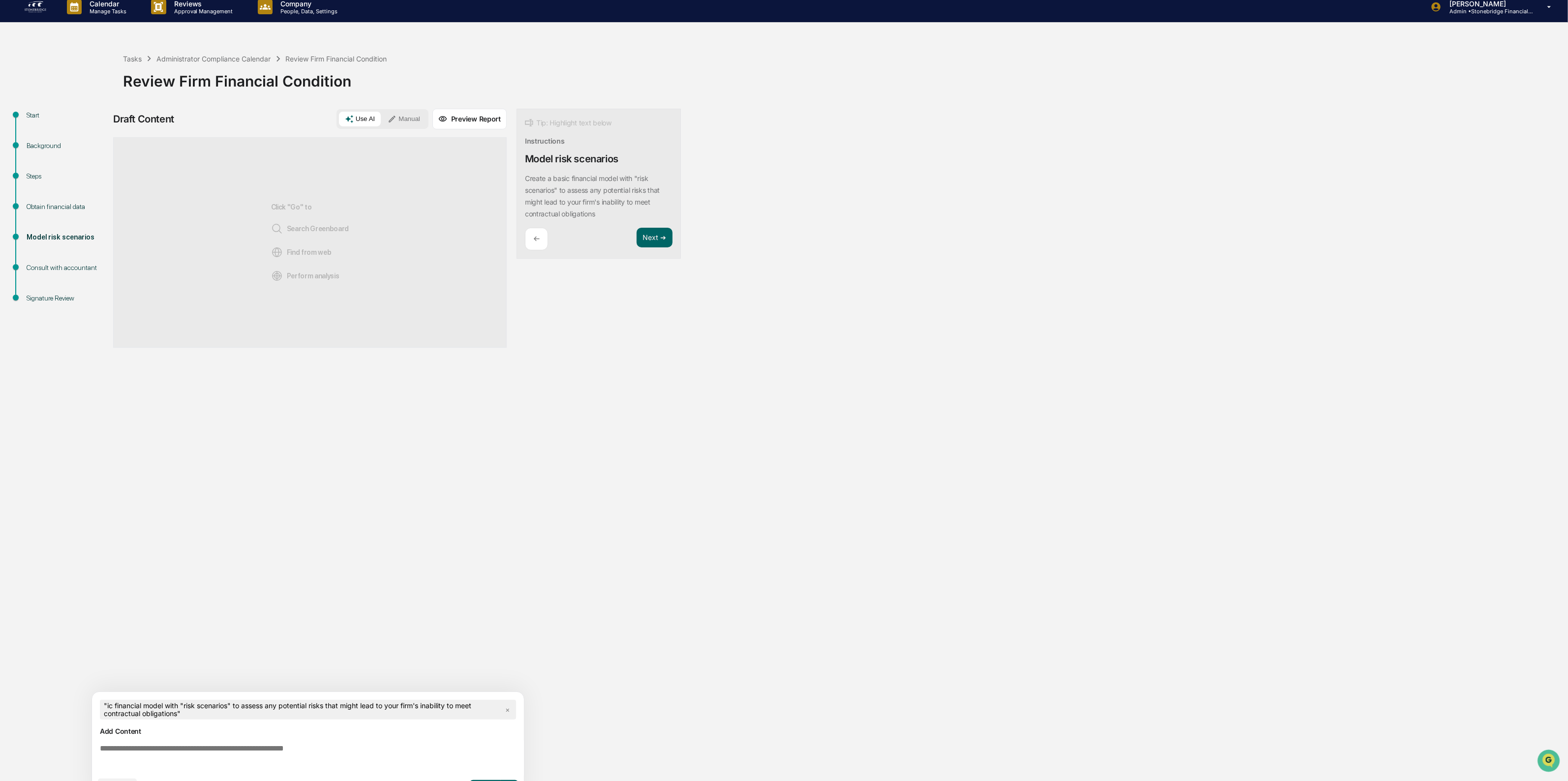
click at [251, 761] on textarea at bounding box center [310, 758] width 428 height 35
click at [507, 713] on span "×" at bounding box center [507, 710] width 12 height 14
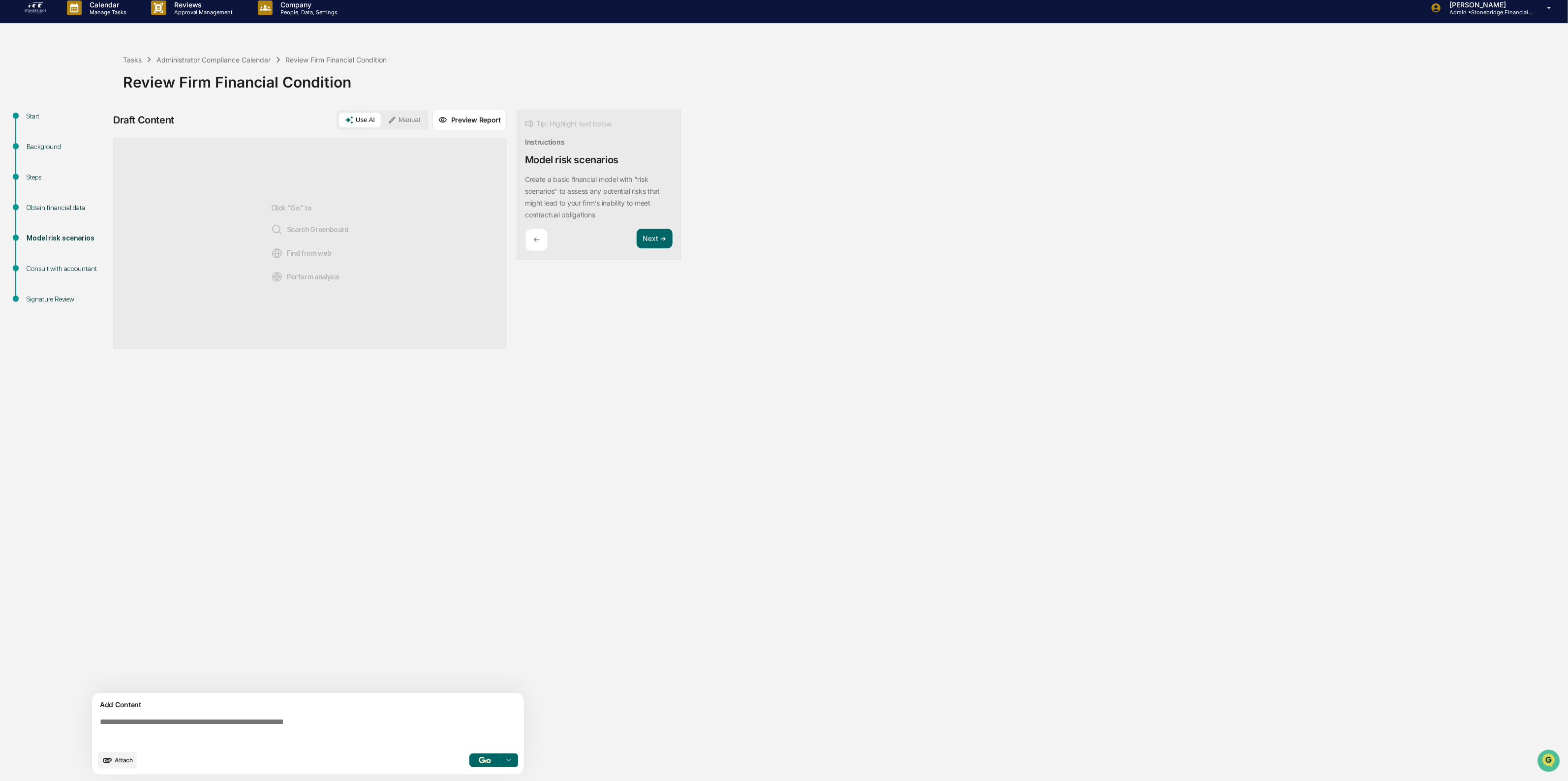
click at [298, 714] on textarea at bounding box center [310, 732] width 428 height 35
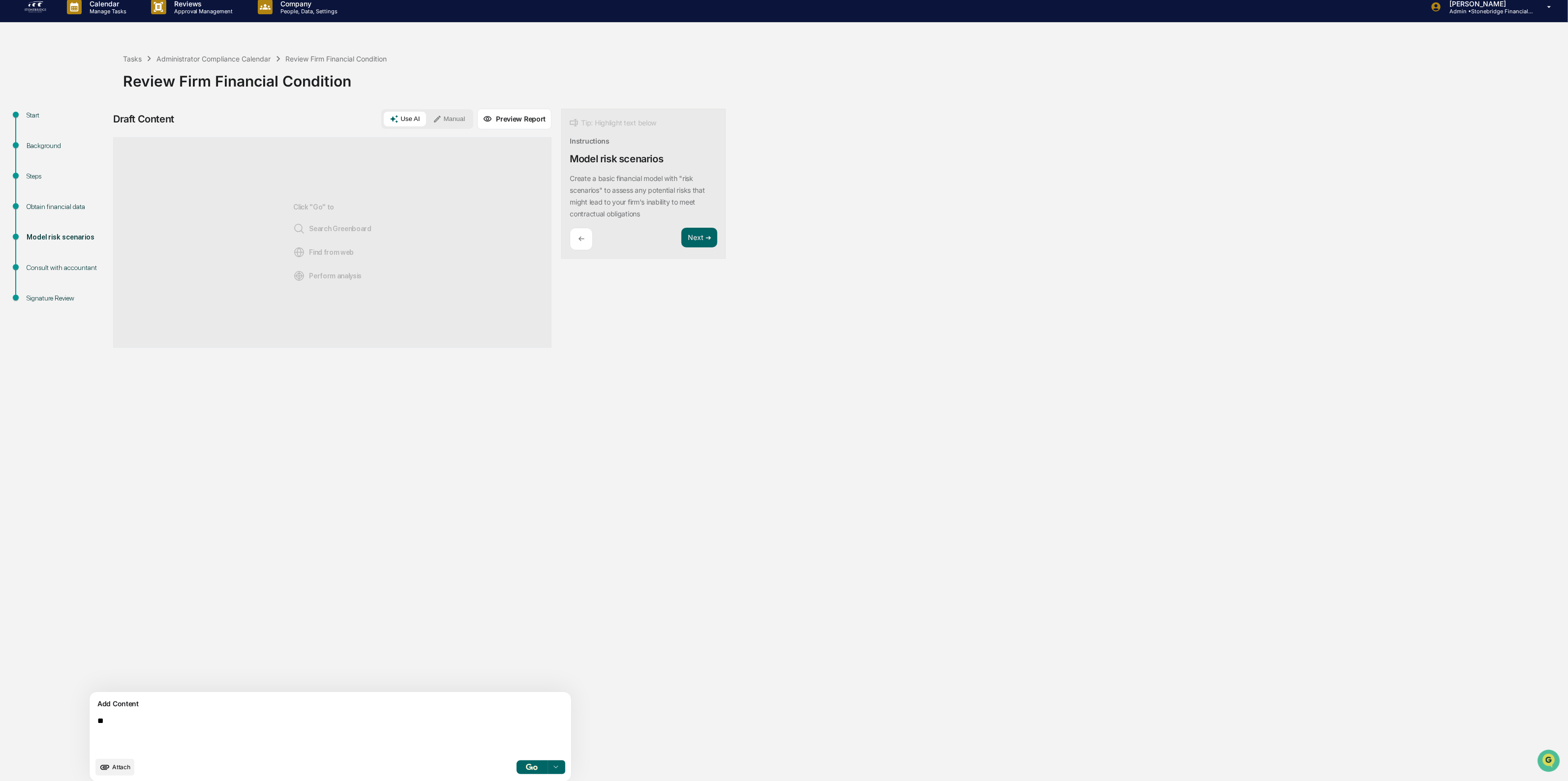
type textarea "*"
type textarea "**********"
drag, startPoint x: 210, startPoint y: 230, endPoint x: 298, endPoint y: 334, distance: 136.2
click at [298, 334] on div "Click "Go" to Search Greenboard Find from web Perform analysis" at bounding box center [332, 243] width 438 height 211
drag, startPoint x: 298, startPoint y: 334, endPoint x: 317, endPoint y: 328, distance: 19.9
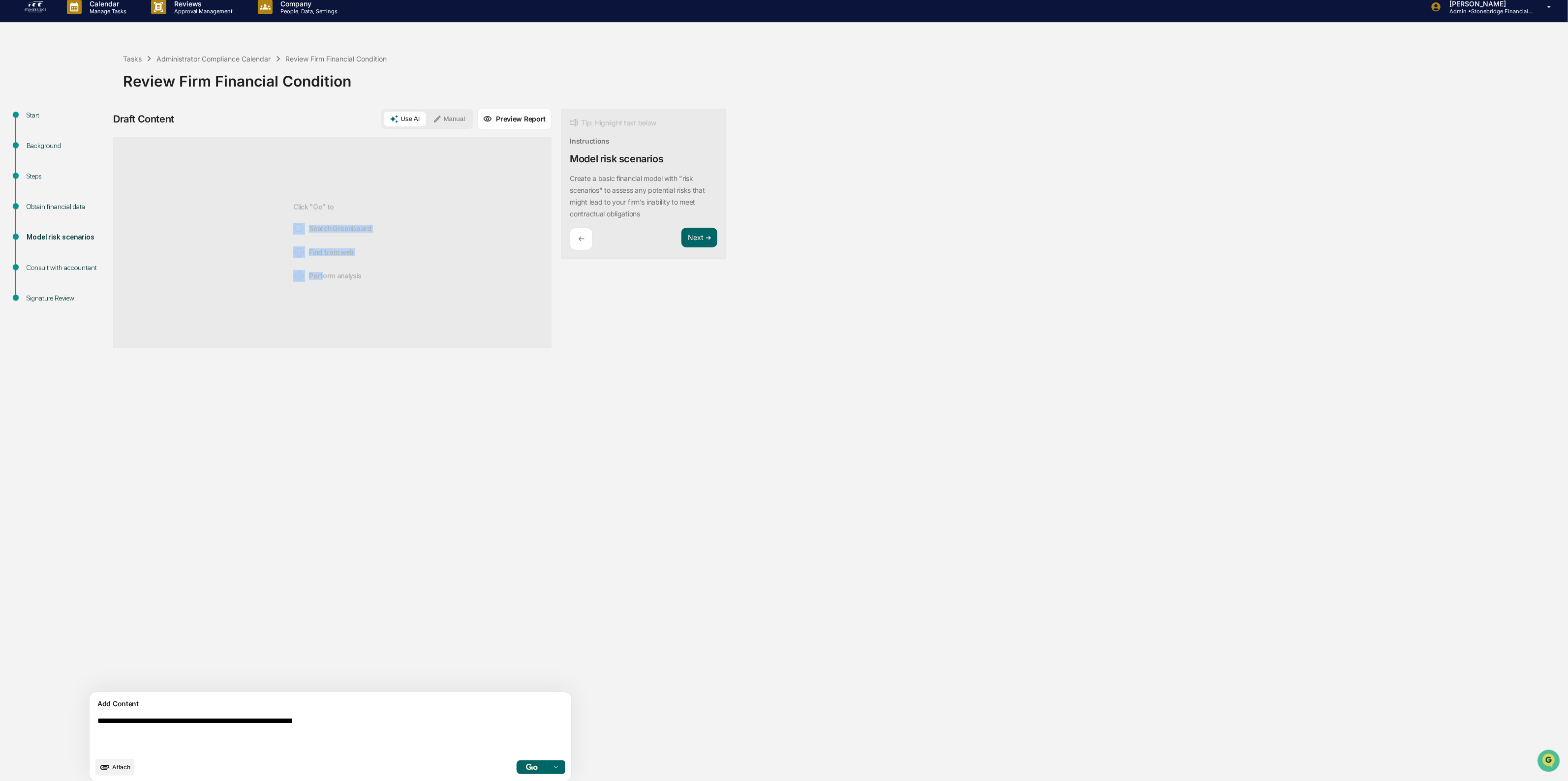
click at [296, 334] on div "Click "Go" to Search Greenboard Find from web Perform analysis" at bounding box center [332, 243] width 438 height 211
drag, startPoint x: 357, startPoint y: 324, endPoint x: 332, endPoint y: 186, distance: 140.2
click at [333, 185] on div "Click "Go" to Search Greenboard Find from web Perform analysis" at bounding box center [332, 243] width 438 height 211
click at [323, 196] on div "Click "Go" to Search Greenboard Find from web Perform analysis" at bounding box center [332, 242] width 78 height 178
drag, startPoint x: 291, startPoint y: 198, endPoint x: 635, endPoint y: 513, distance: 466.4
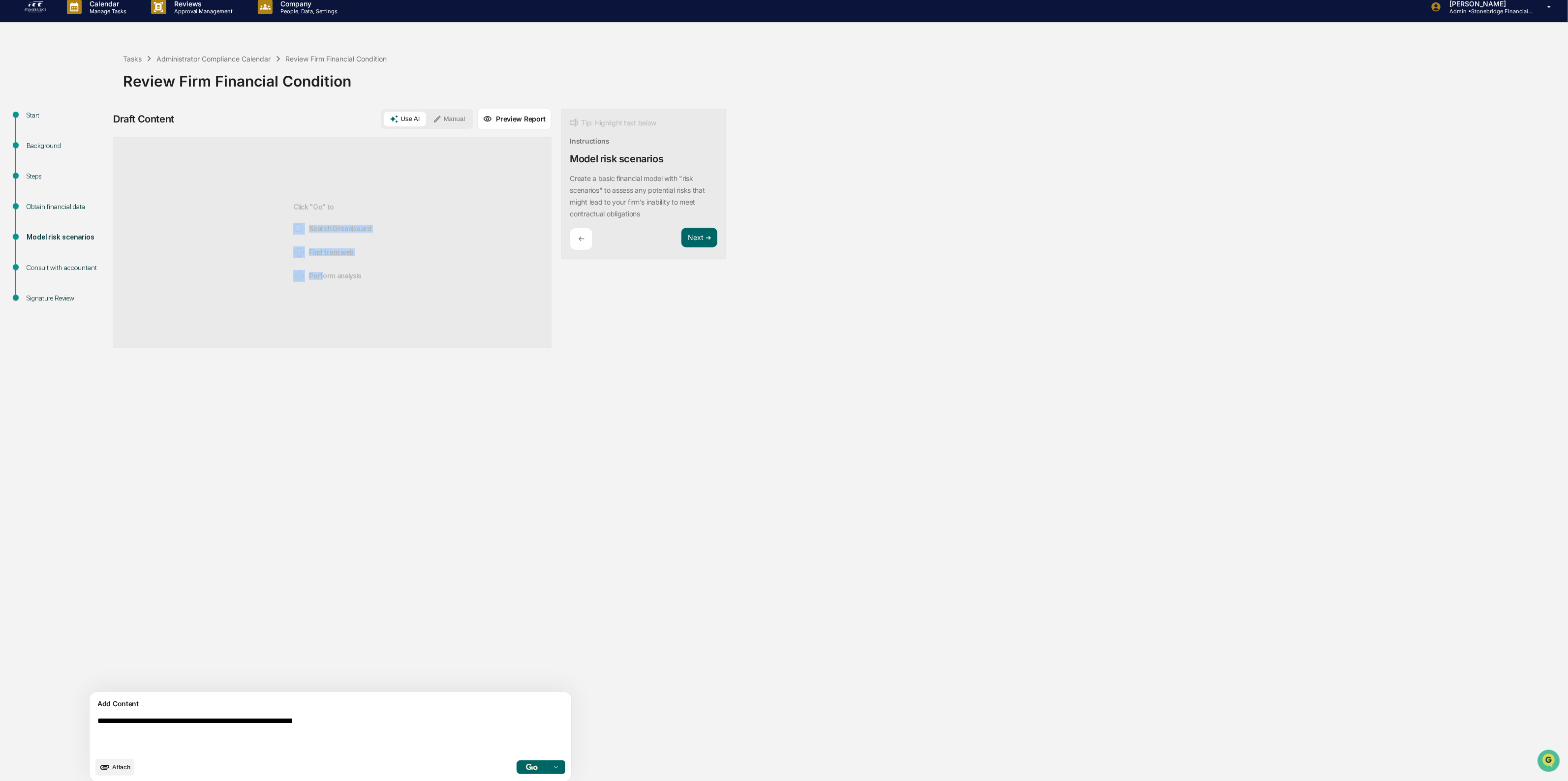
click at [635, 513] on div "**********" at bounding box center [389, 449] width 551 height 680
click at [642, 505] on div "**********" at bounding box center [389, 449] width 551 height 680
drag, startPoint x: 359, startPoint y: 266, endPoint x: 345, endPoint y: 213, distance: 54.8
click at [345, 213] on div "Click "Go" to Search Greenboard Find from web Perform analysis" at bounding box center [332, 243] width 438 height 211
click at [775, 465] on div "**********" at bounding box center [783, 449] width 1558 height 680
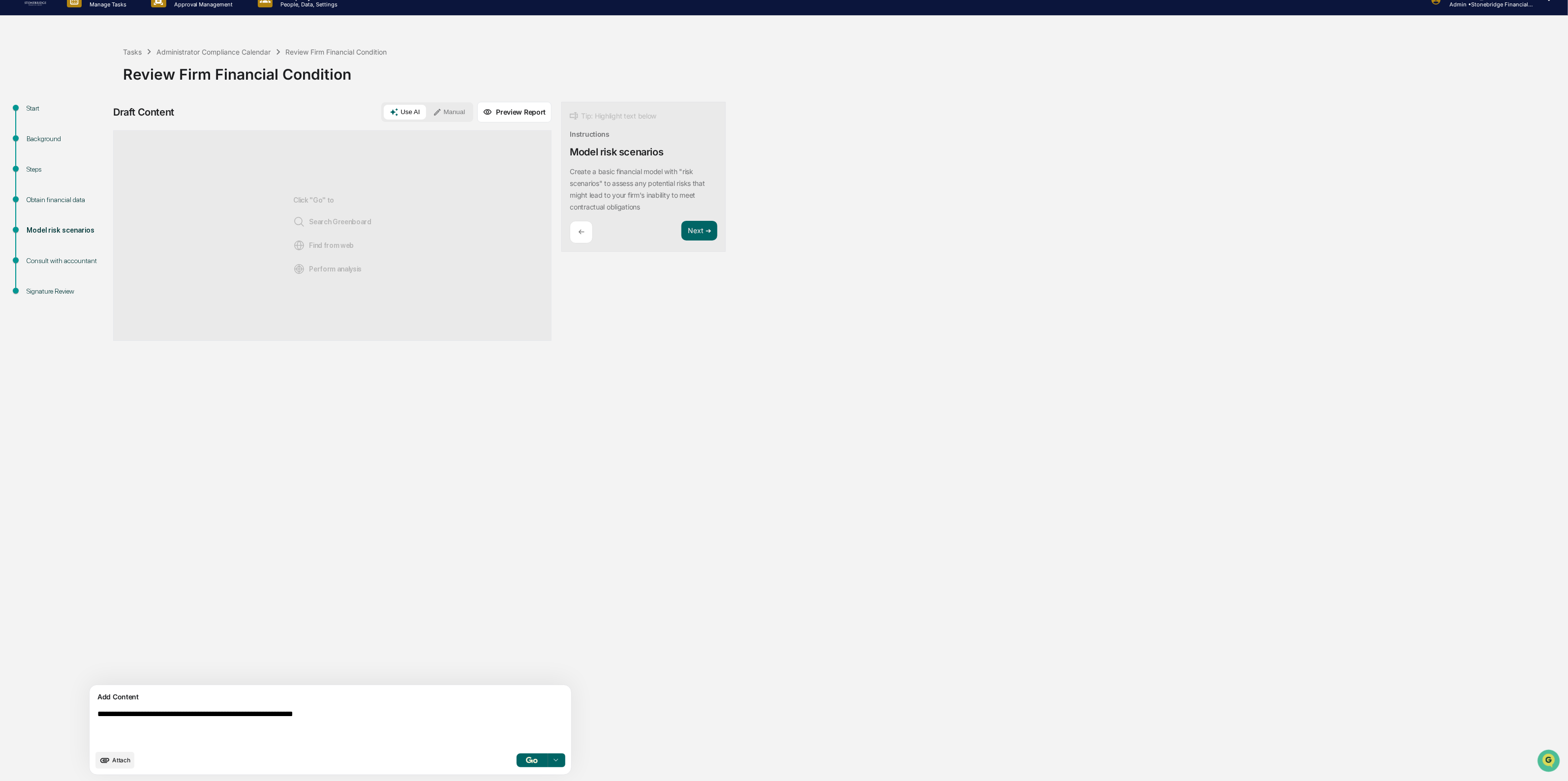
scroll to position [16, 0]
click at [312, 718] on textarea "**********" at bounding box center [307, 727] width 428 height 43
drag, startPoint x: 436, startPoint y: 714, endPoint x: 429, endPoint y: 722, distance: 10.6
click at [430, 721] on textarea "**********" at bounding box center [307, 727] width 428 height 43
drag, startPoint x: 425, startPoint y: 726, endPoint x: 441, endPoint y: 771, distance: 47.8
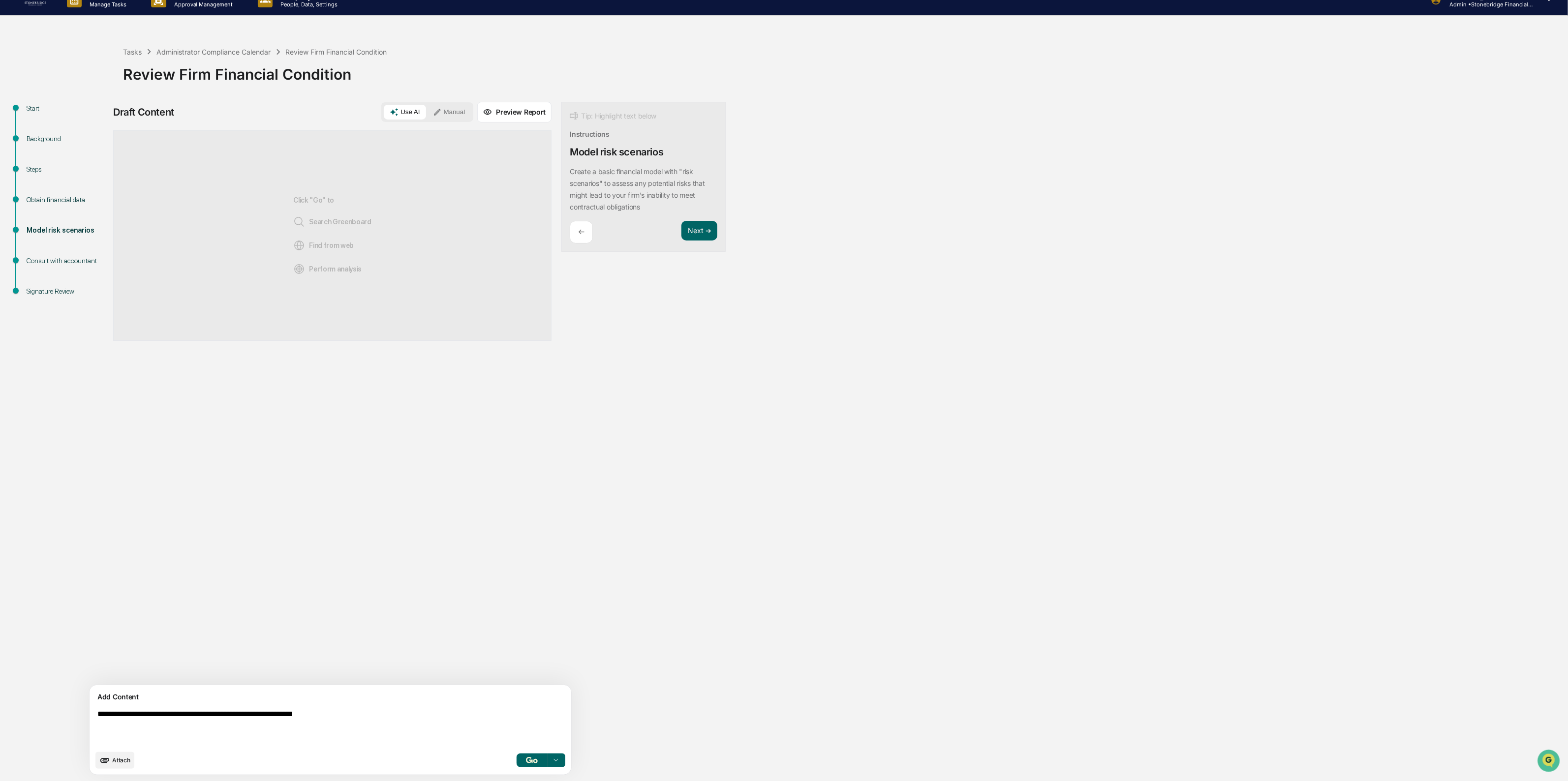
click at [443, 773] on div "**********" at bounding box center [331, 730] width 482 height 90
